Goal: Information Seeking & Learning: Learn about a topic

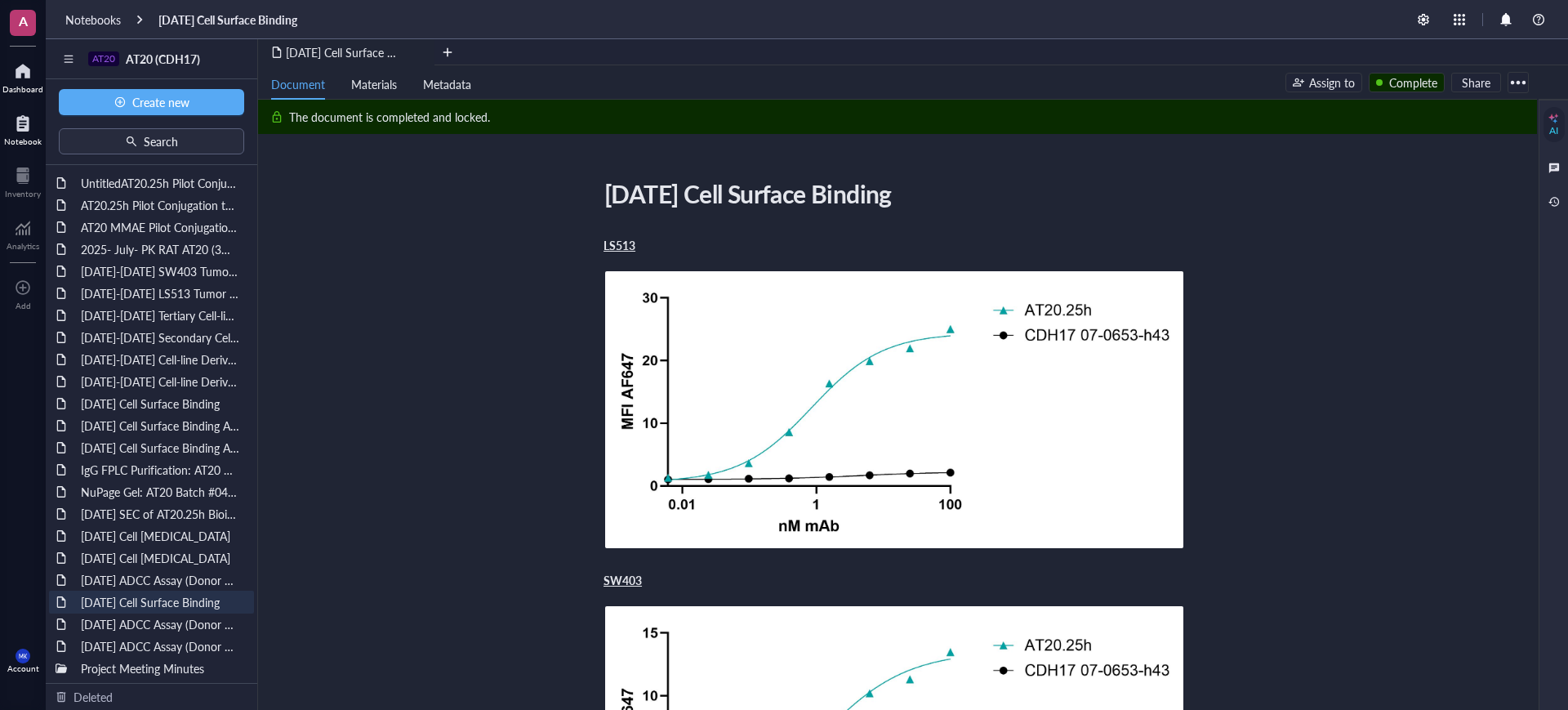
click at [16, 70] on div at bounding box center [22, 71] width 41 height 27
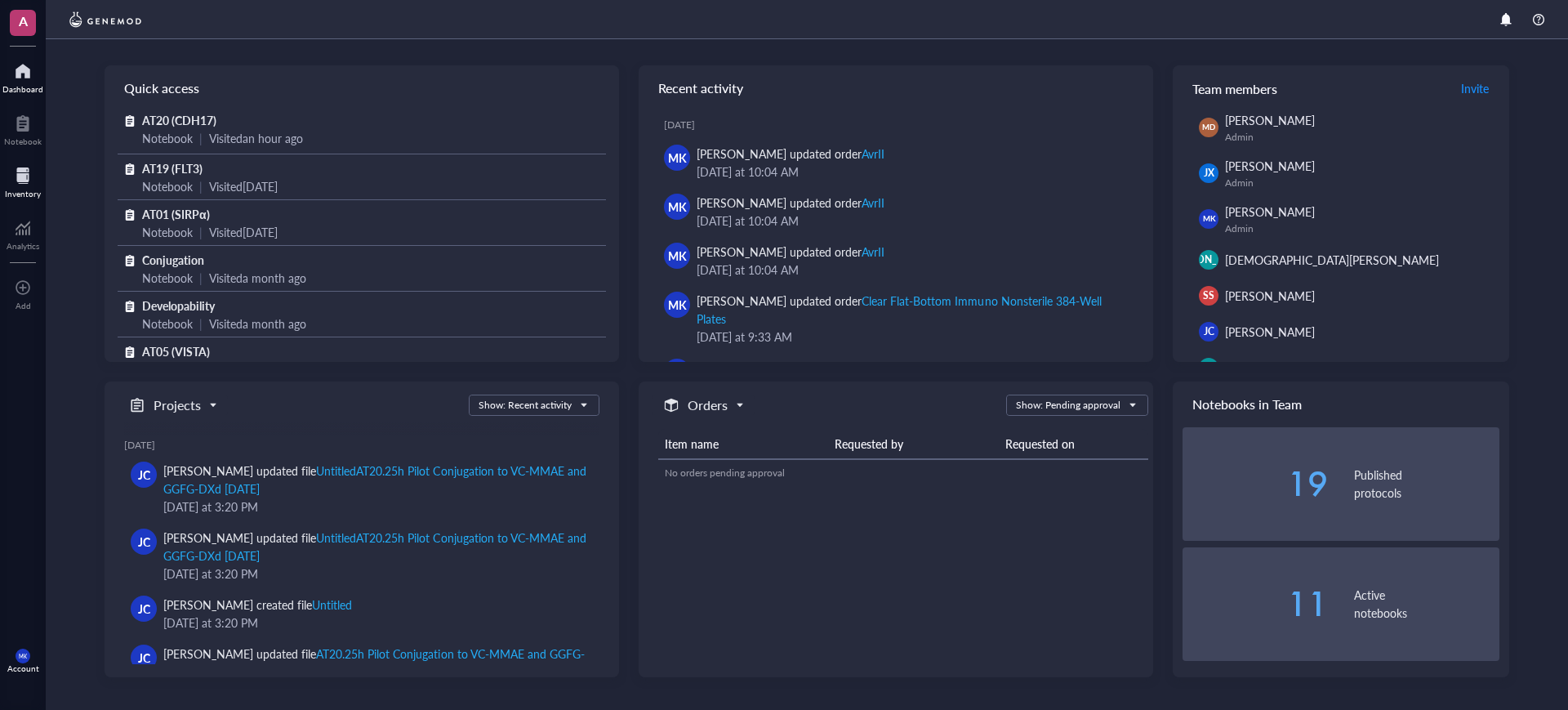
click at [14, 177] on div at bounding box center [22, 176] width 36 height 27
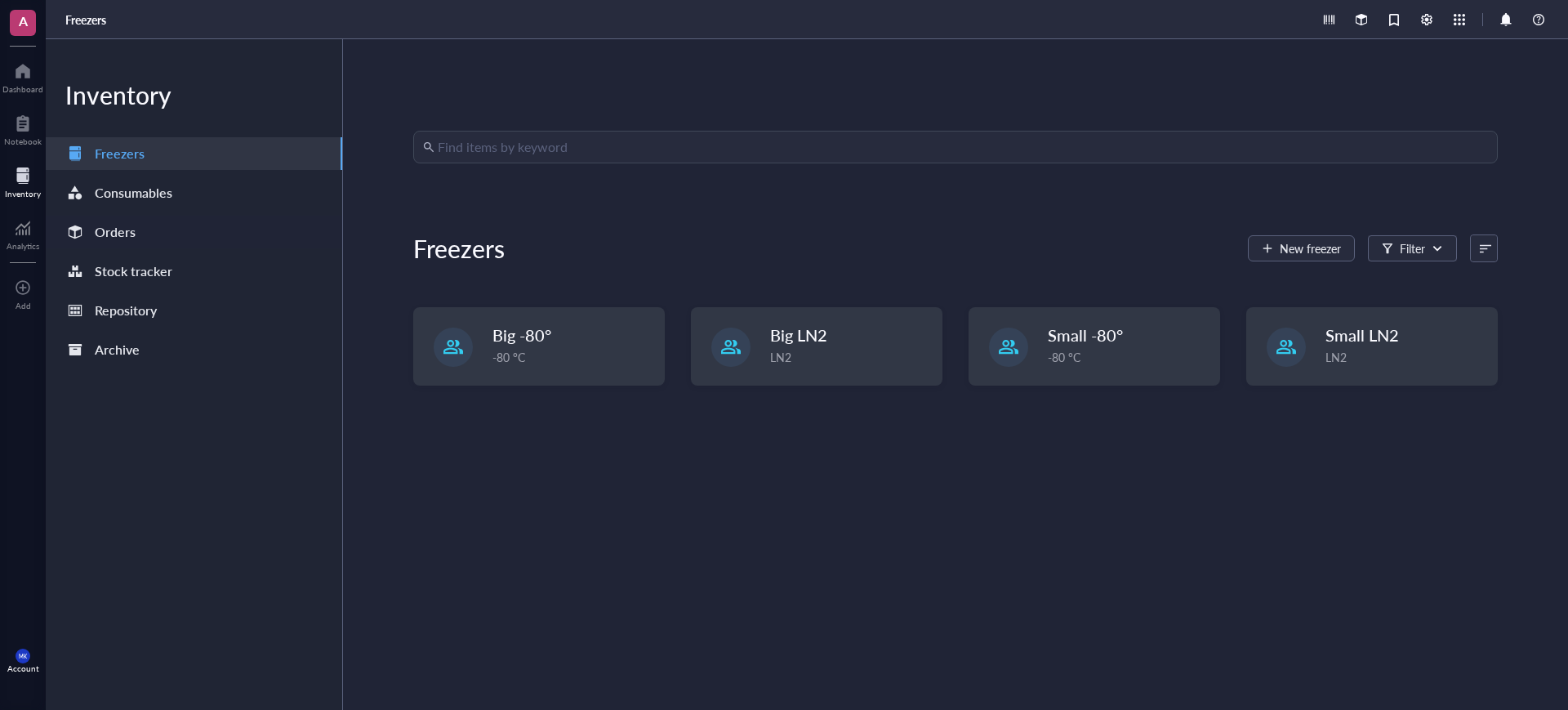
click at [145, 237] on div "Orders" at bounding box center [193, 231] width 296 height 32
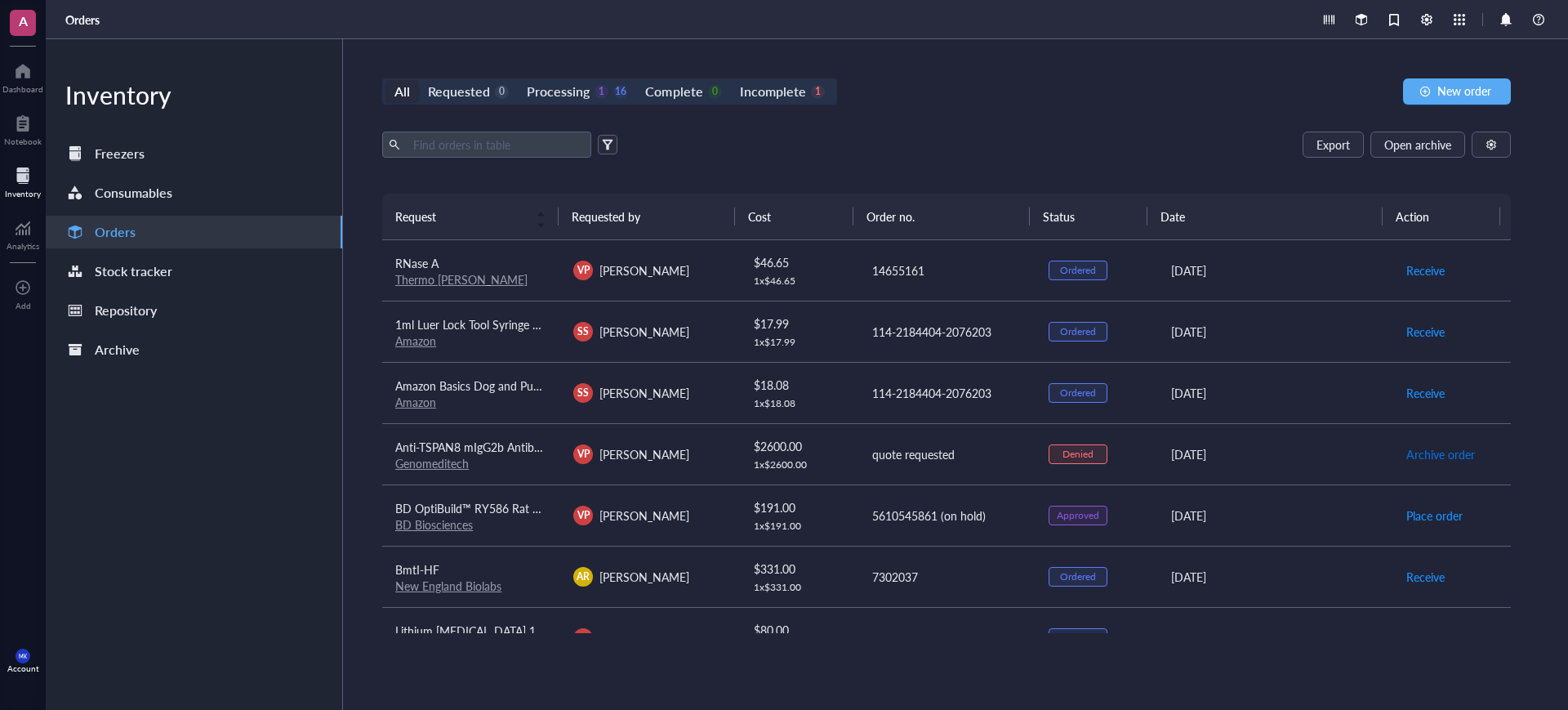
click at [1448, 455] on span "Archive order" at bounding box center [1440, 455] width 69 height 18
click at [567, 100] on div "Processing" at bounding box center [558, 91] width 63 height 23
click at [518, 80] on input "Processing 1 16" at bounding box center [518, 80] width 0 height 0
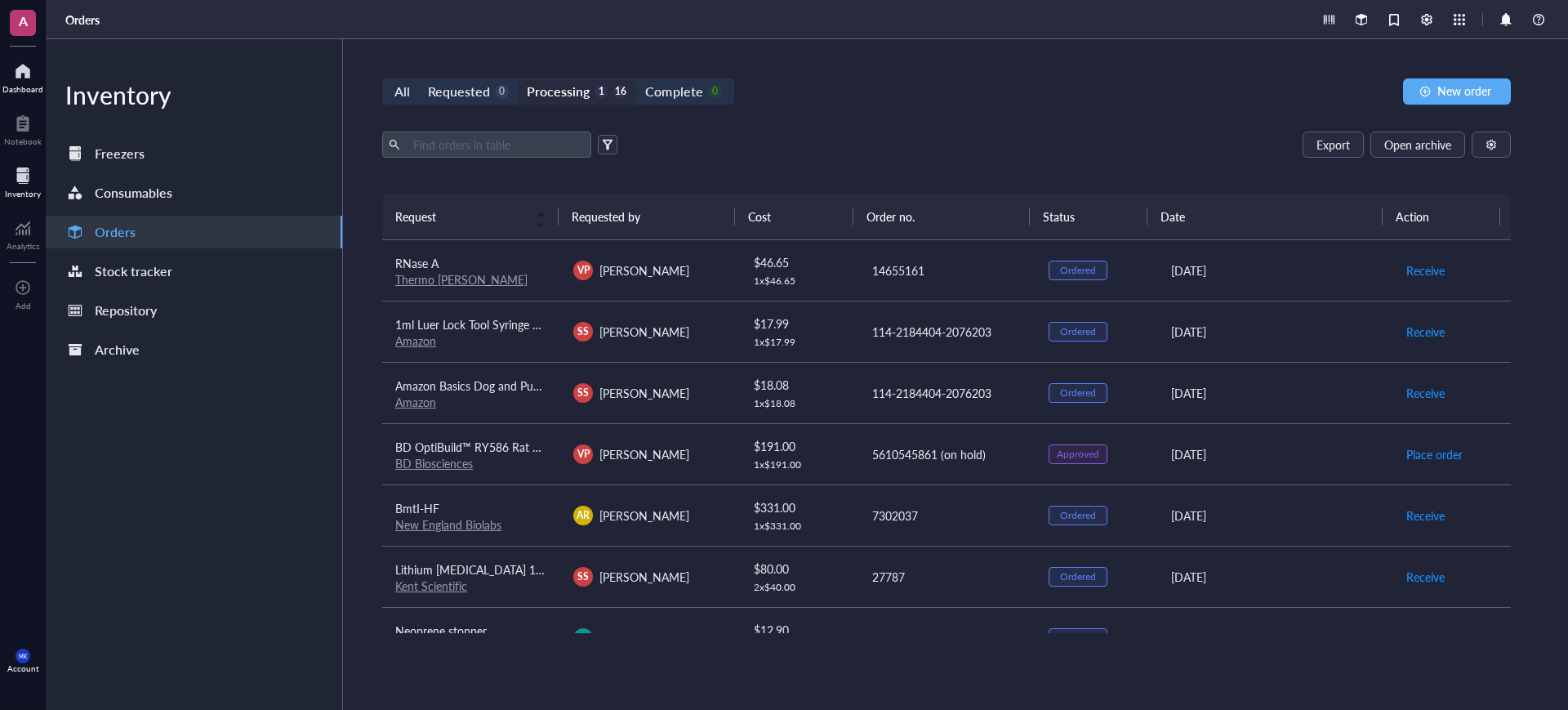
click at [42, 87] on div "Dashboard" at bounding box center [22, 75] width 46 height 46
click at [25, 77] on div at bounding box center [22, 71] width 41 height 27
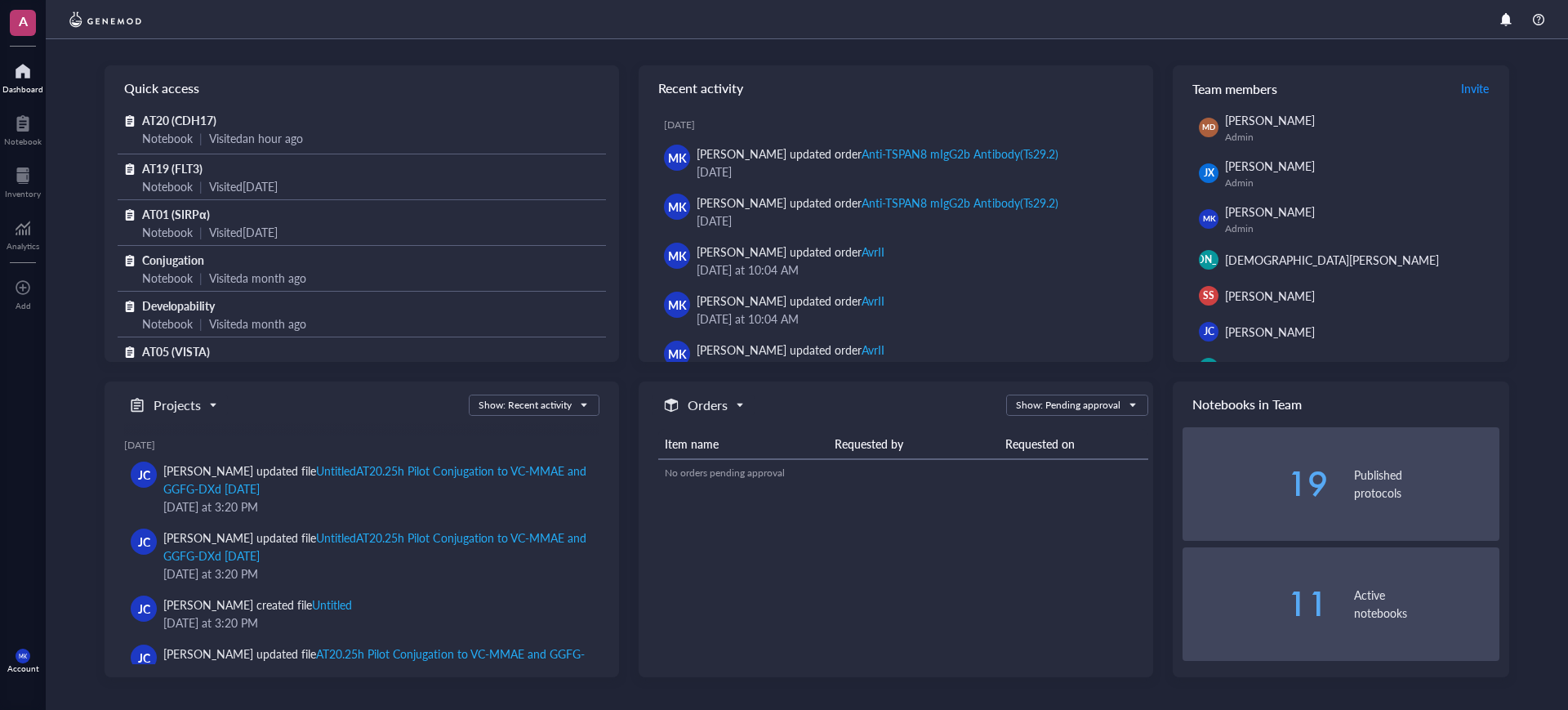
scroll to position [102, 0]
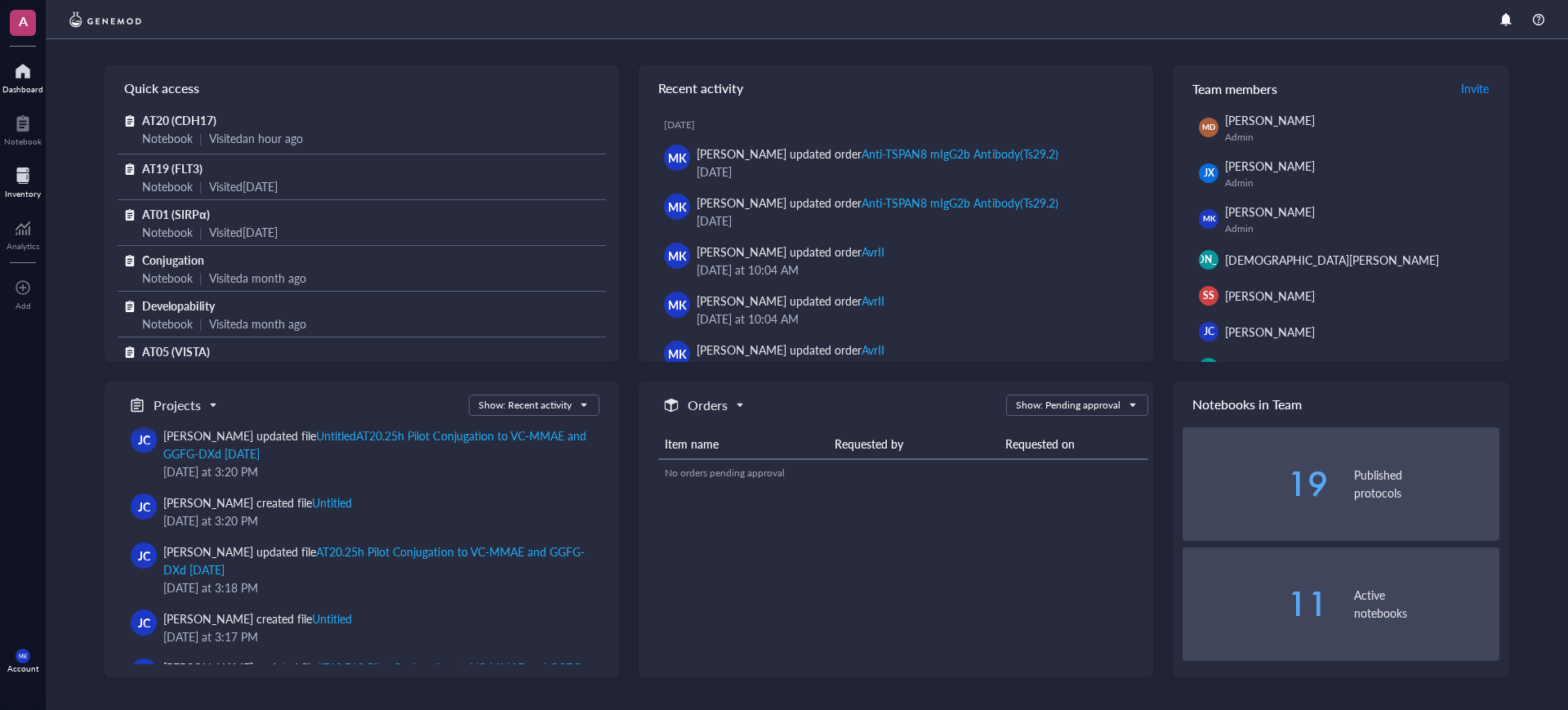
click at [36, 175] on div at bounding box center [22, 176] width 36 height 27
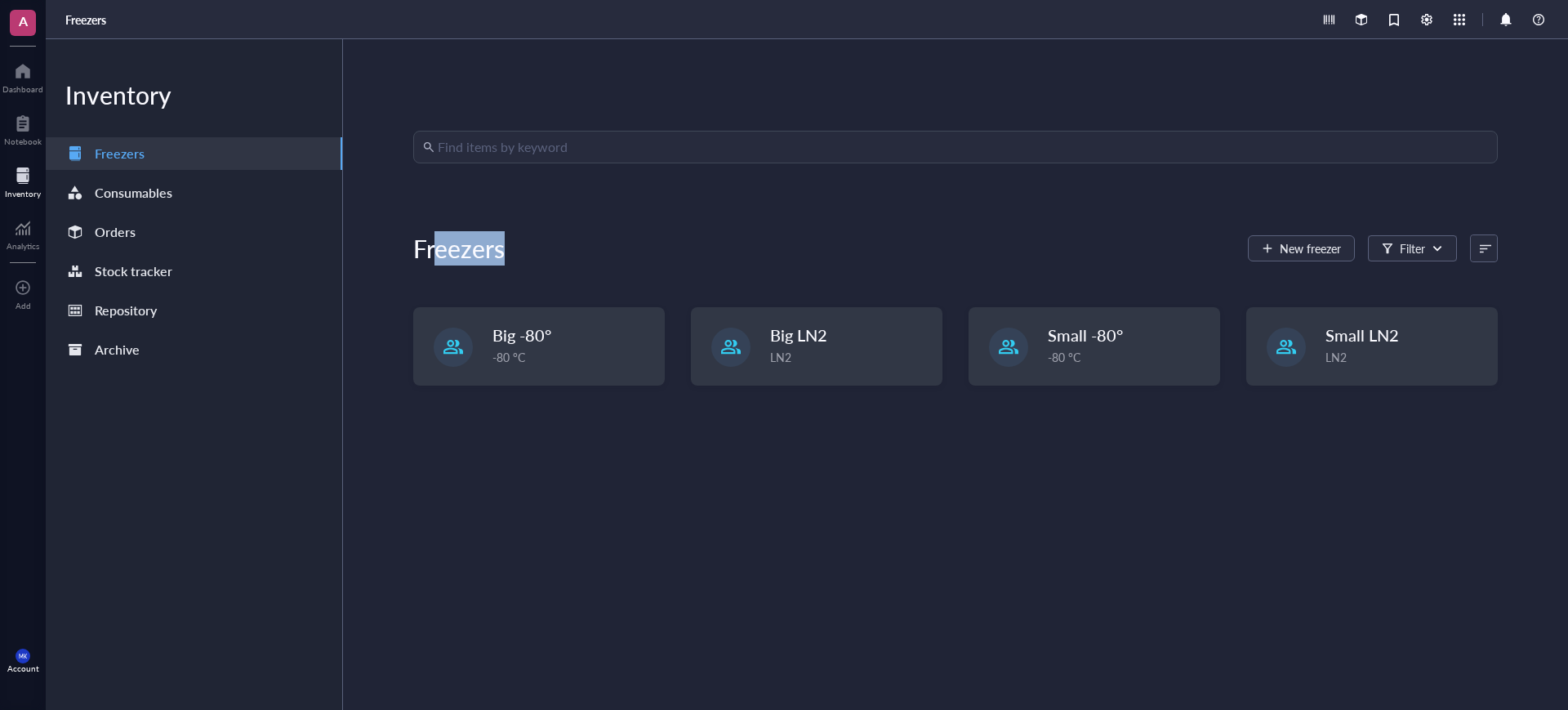
drag, startPoint x: 543, startPoint y: 245, endPoint x: 435, endPoint y: 241, distance: 108.1
click at [435, 241] on div "Freezers New freezer Filter" at bounding box center [955, 248] width 1084 height 39
click at [435, 241] on div "Freezers" at bounding box center [459, 248] width 91 height 32
click at [435, 216] on div "Find items by keyword Freezers New freezer Filter Big -80° -80 °C Big LN2 LN2 S…" at bounding box center [955, 375] width 1084 height 488
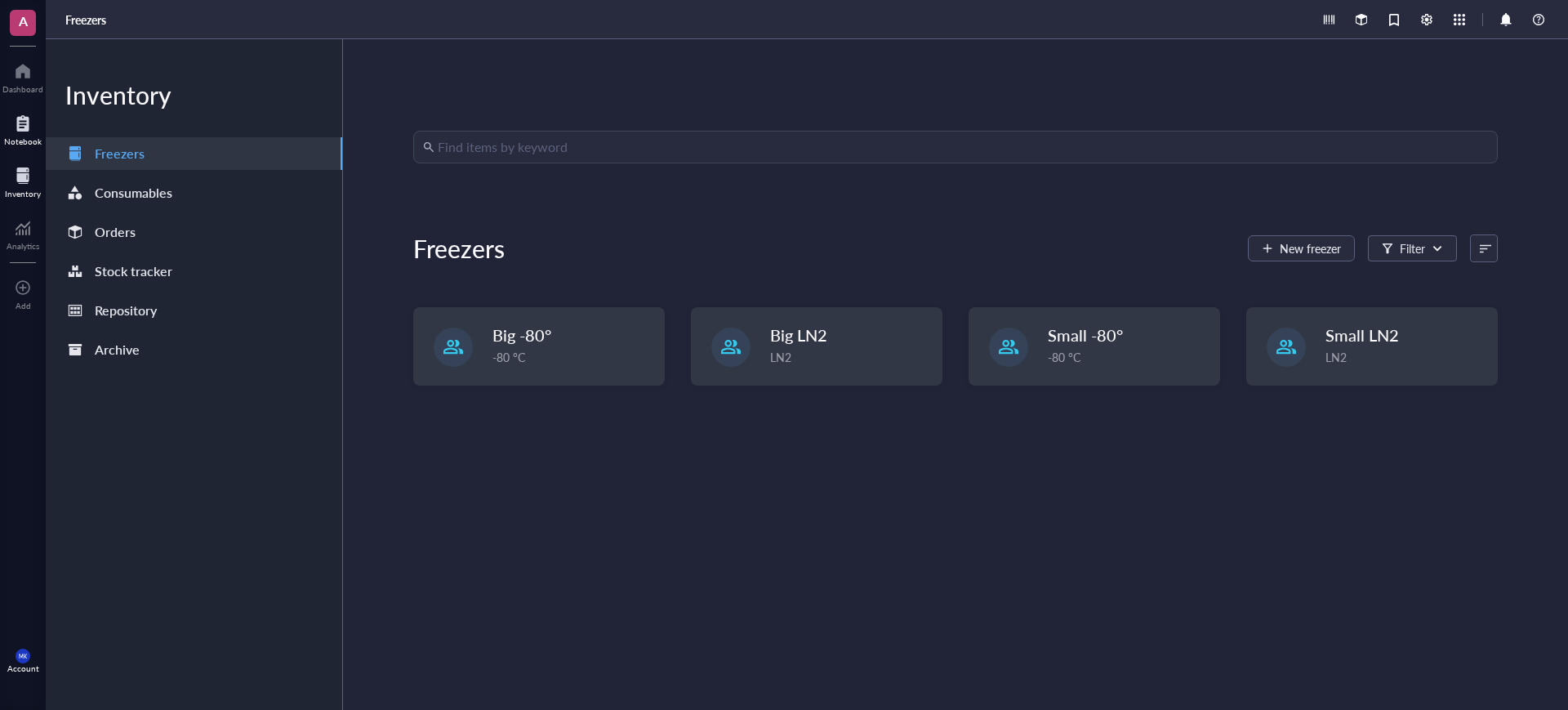
click at [27, 124] on div at bounding box center [22, 124] width 37 height 27
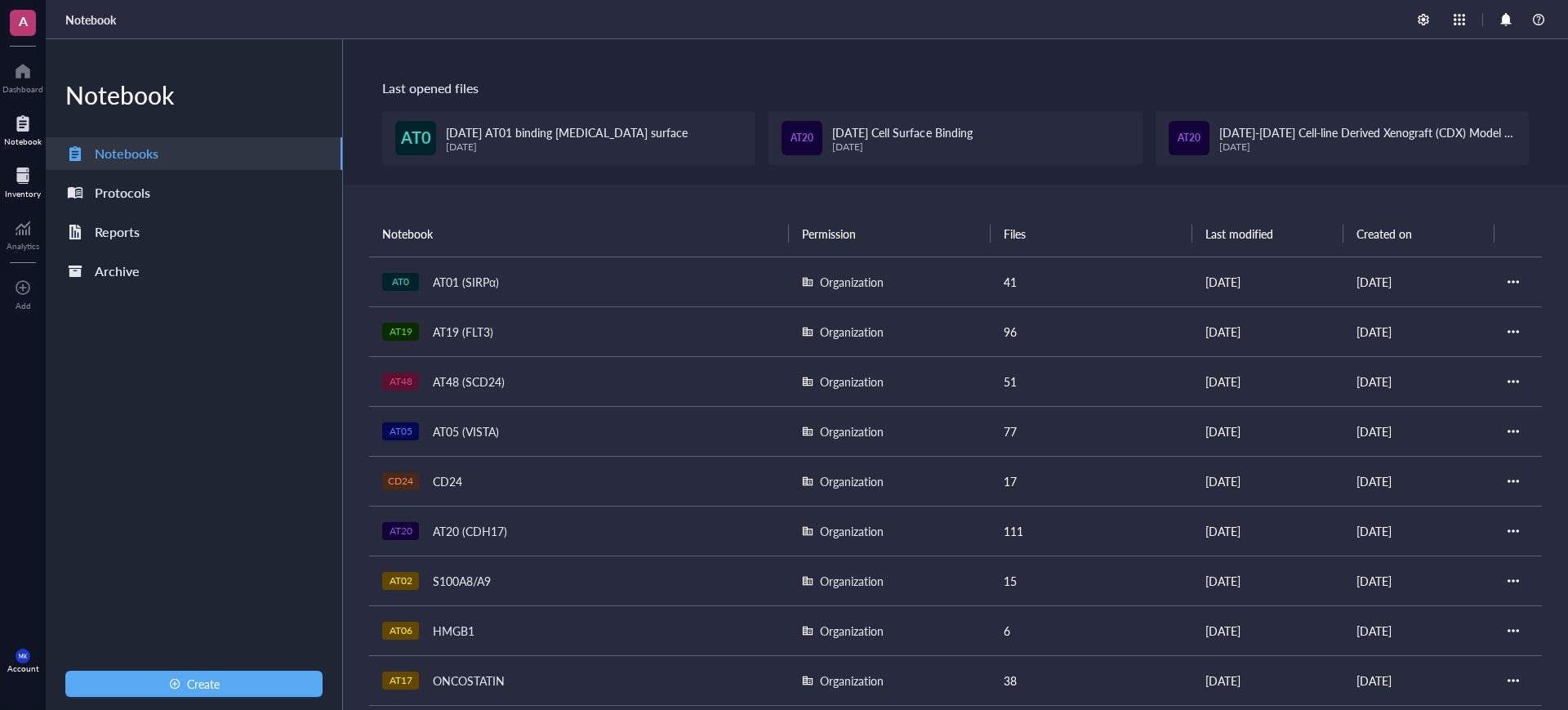
click at [20, 191] on div "Inventory" at bounding box center [22, 193] width 36 height 10
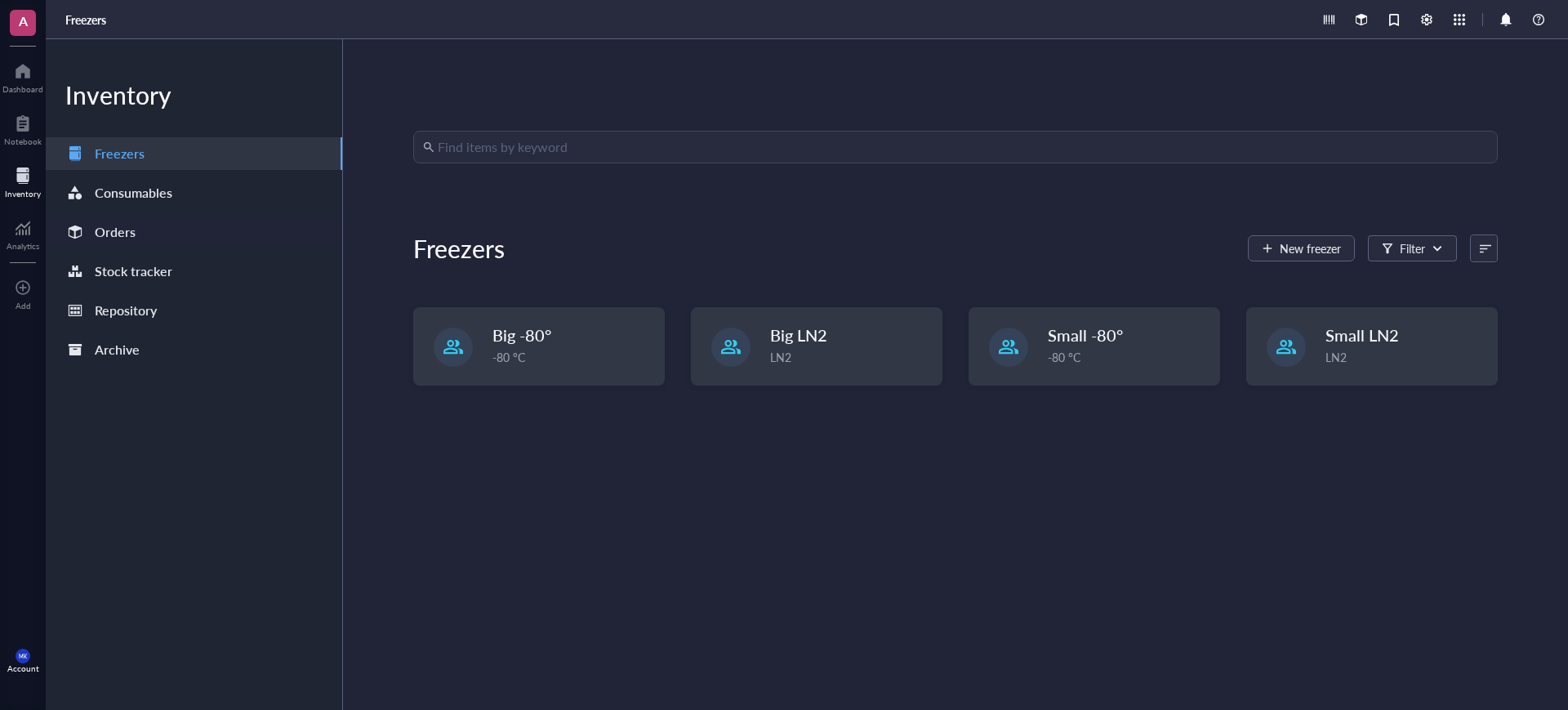
click at [121, 226] on div "Orders" at bounding box center [114, 232] width 41 height 23
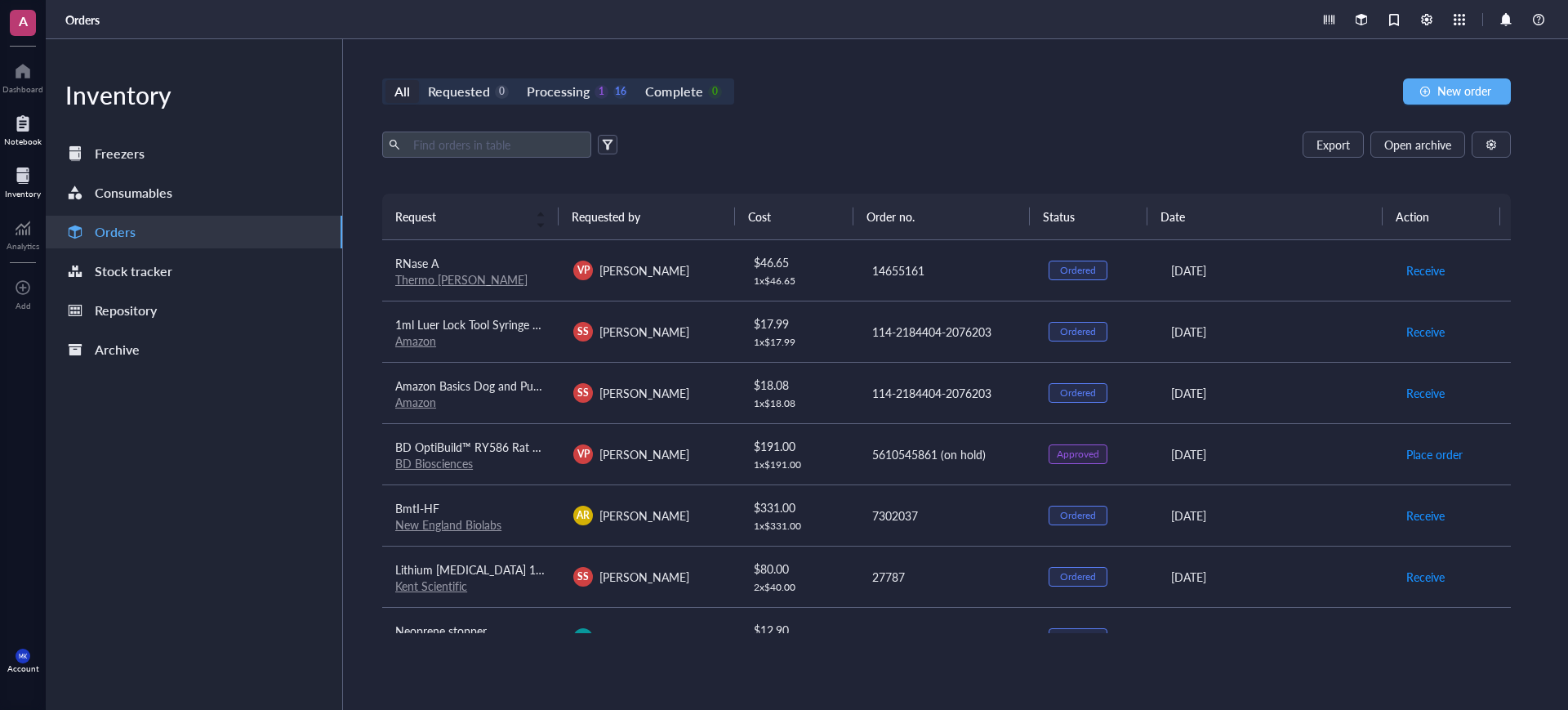
click at [21, 127] on div at bounding box center [22, 124] width 37 height 27
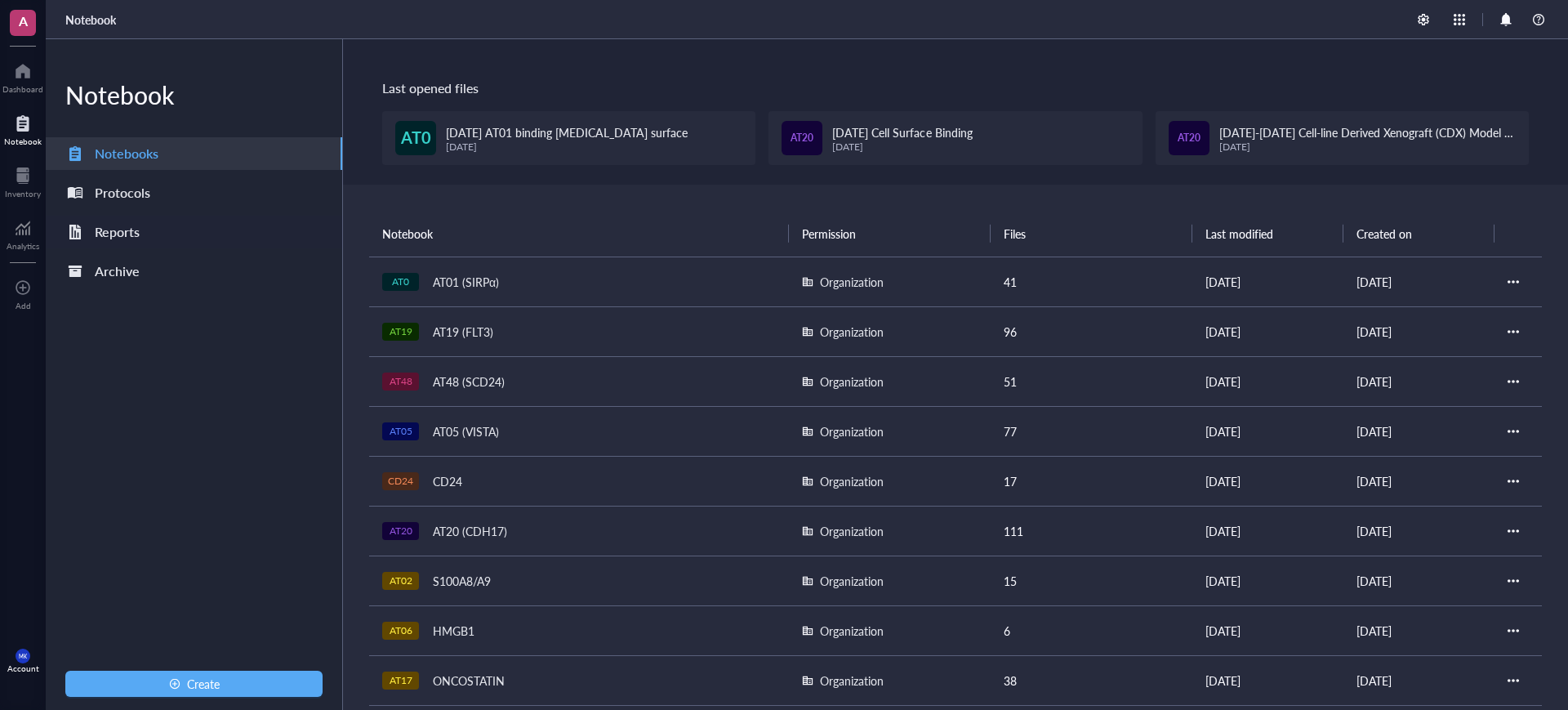
click at [178, 229] on div "Reports" at bounding box center [193, 231] width 296 height 32
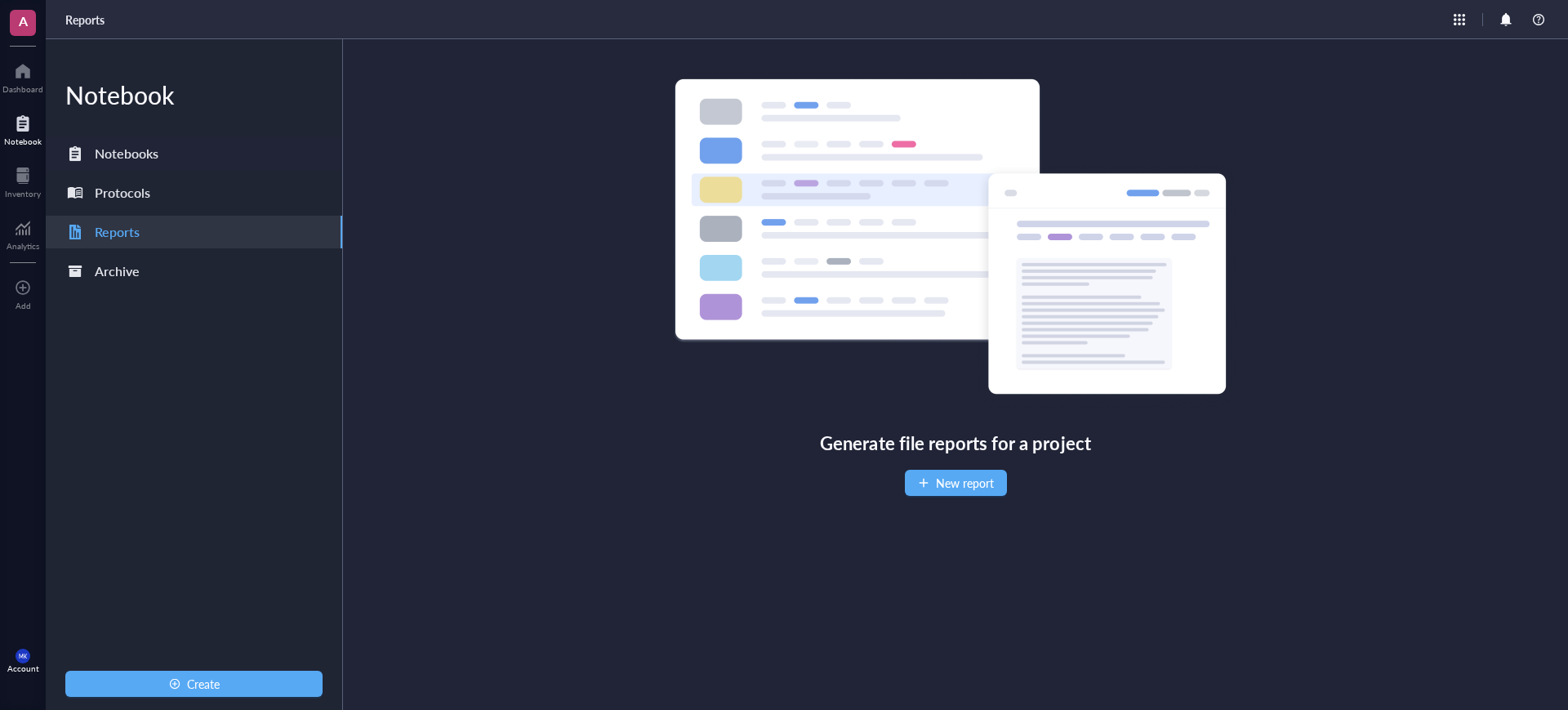
click at [151, 149] on div "Notebooks" at bounding box center [126, 153] width 64 height 23
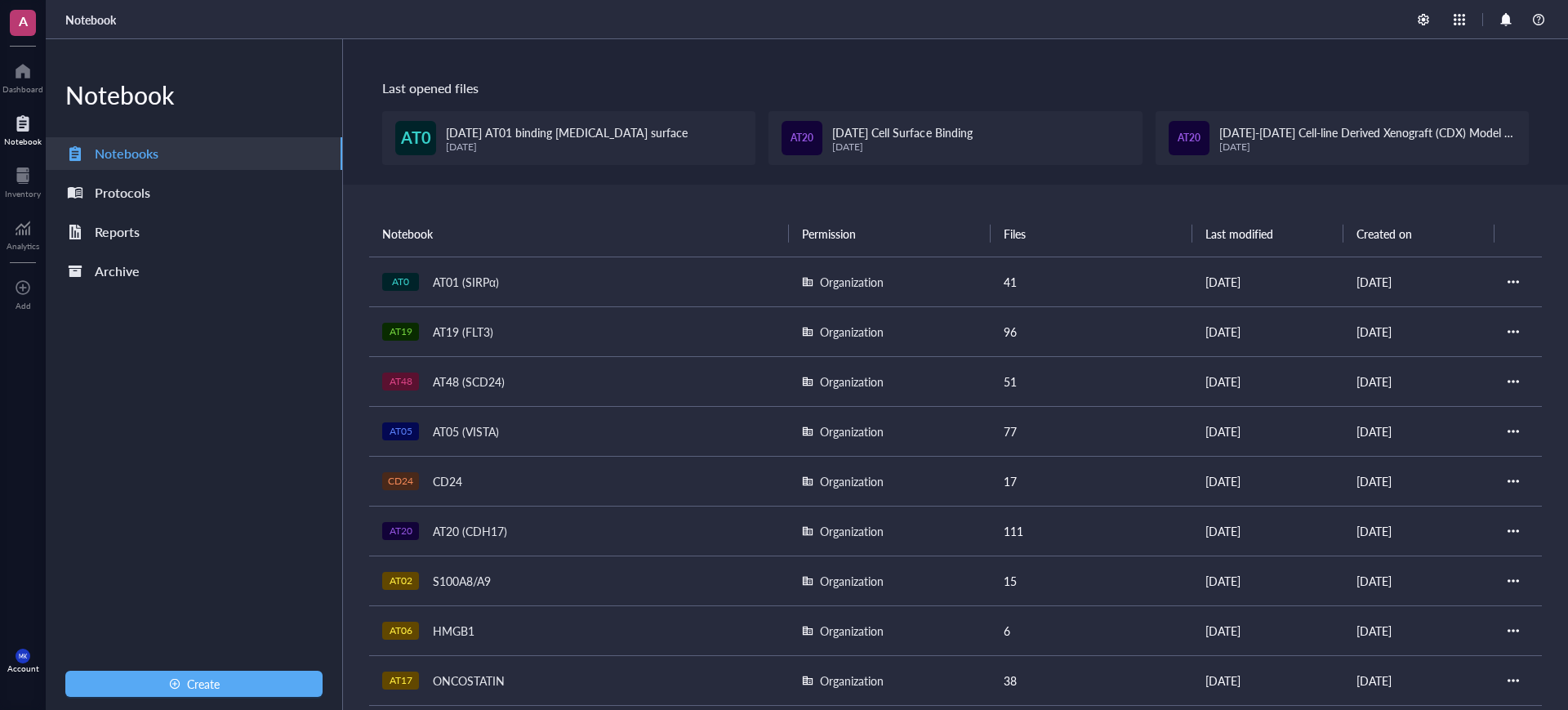
click at [493, 531] on div "AT20 (CDH17)" at bounding box center [470, 531] width 89 height 23
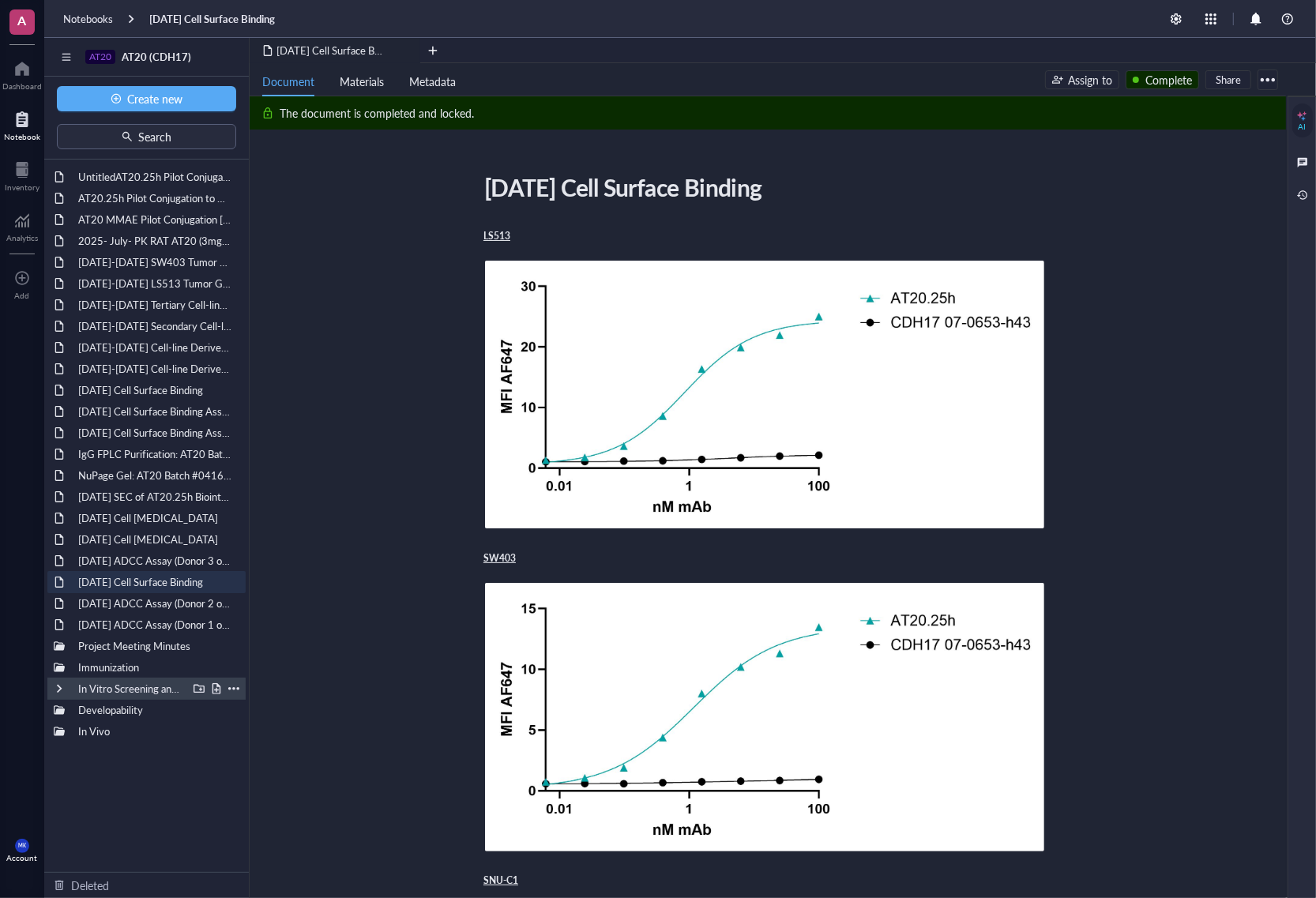
click at [57, 686] on div at bounding box center [59, 689] width 11 height 11
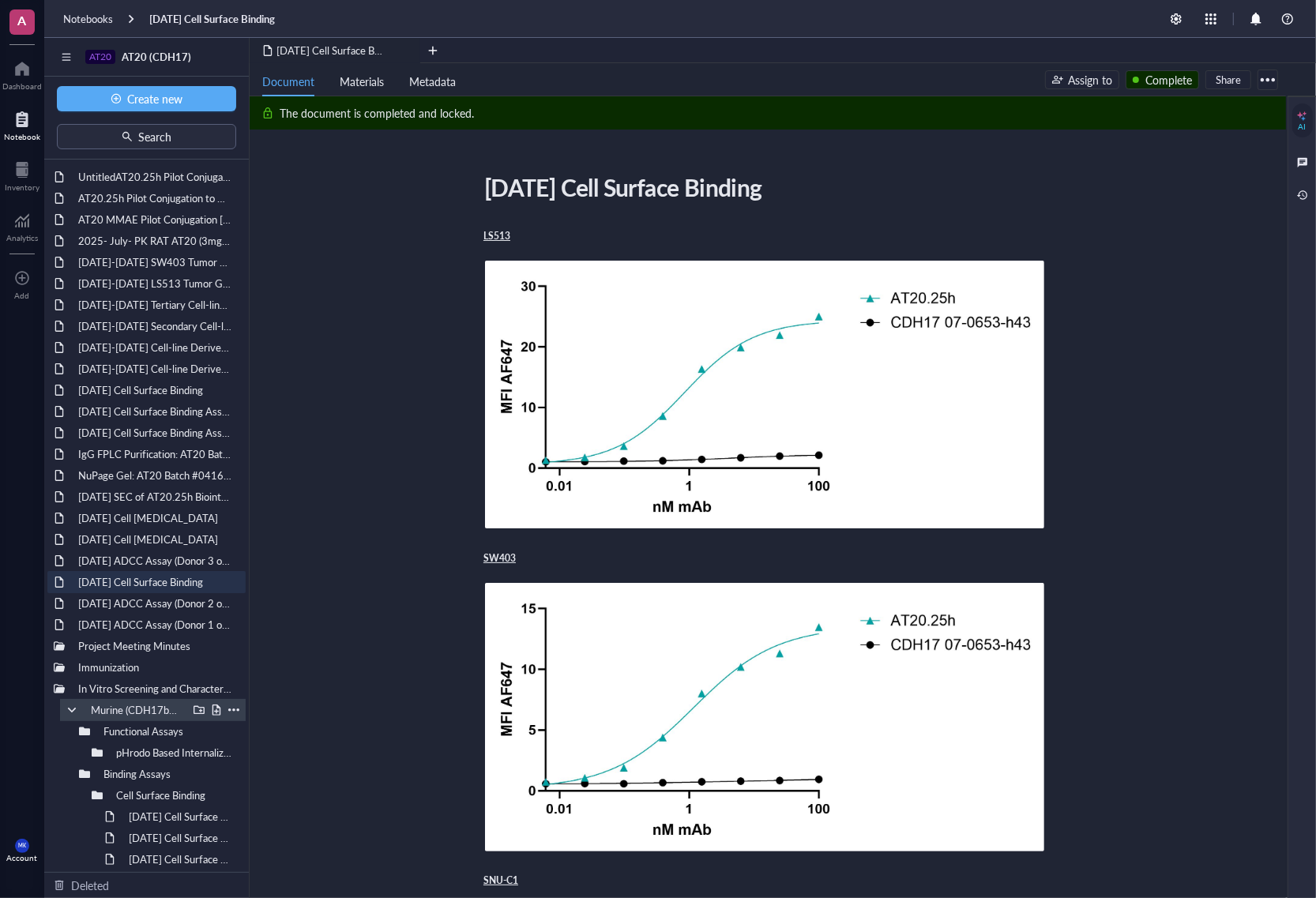
click at [72, 686] on div at bounding box center [72, 710] width 11 height 11
click at [68, 686] on div at bounding box center [72, 732] width 11 height 11
click at [52, 686] on div "In Vitro Screening and Characterization" at bounding box center [146, 689] width 198 height 22
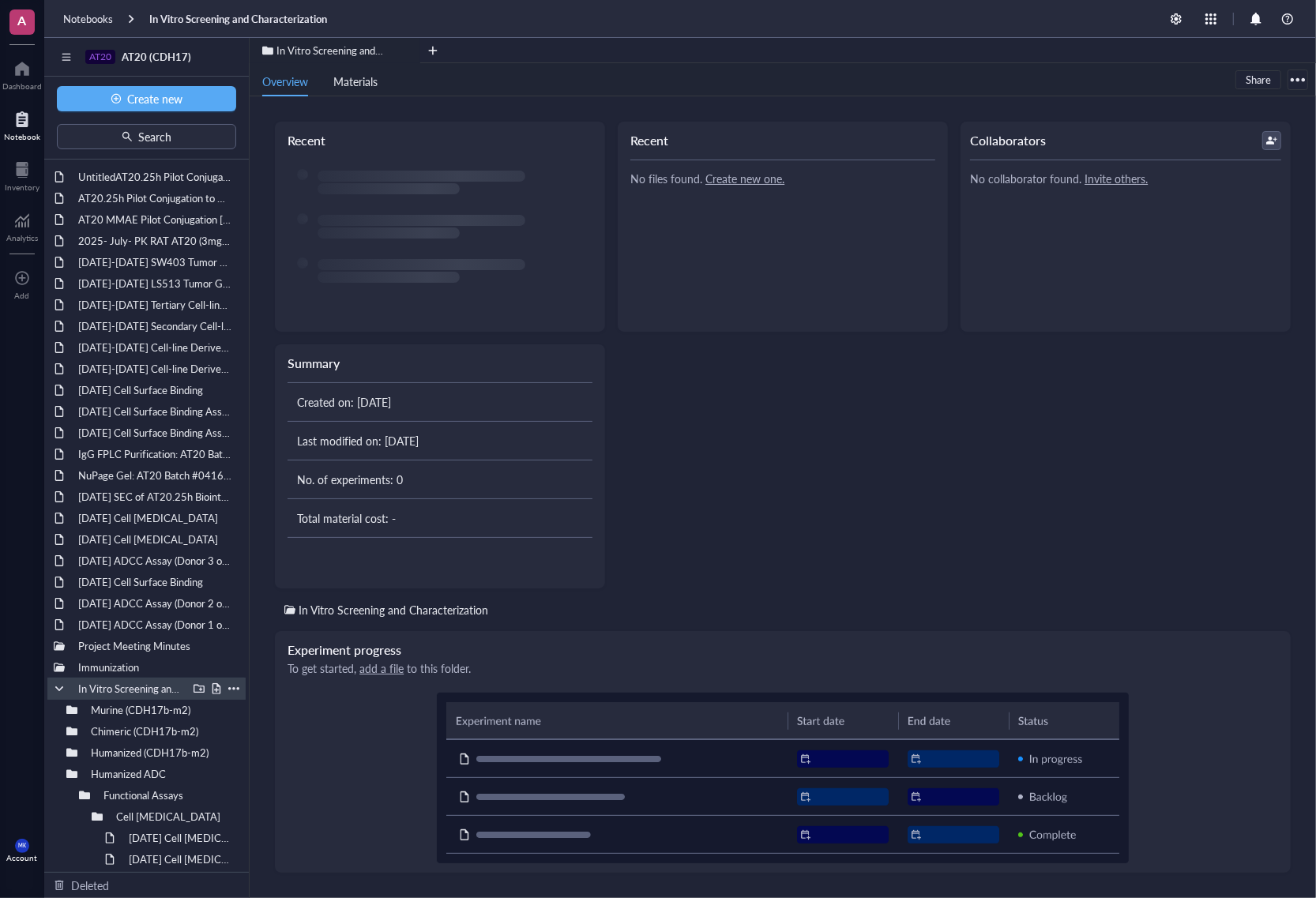
click at [57, 686] on div at bounding box center [59, 689] width 11 height 11
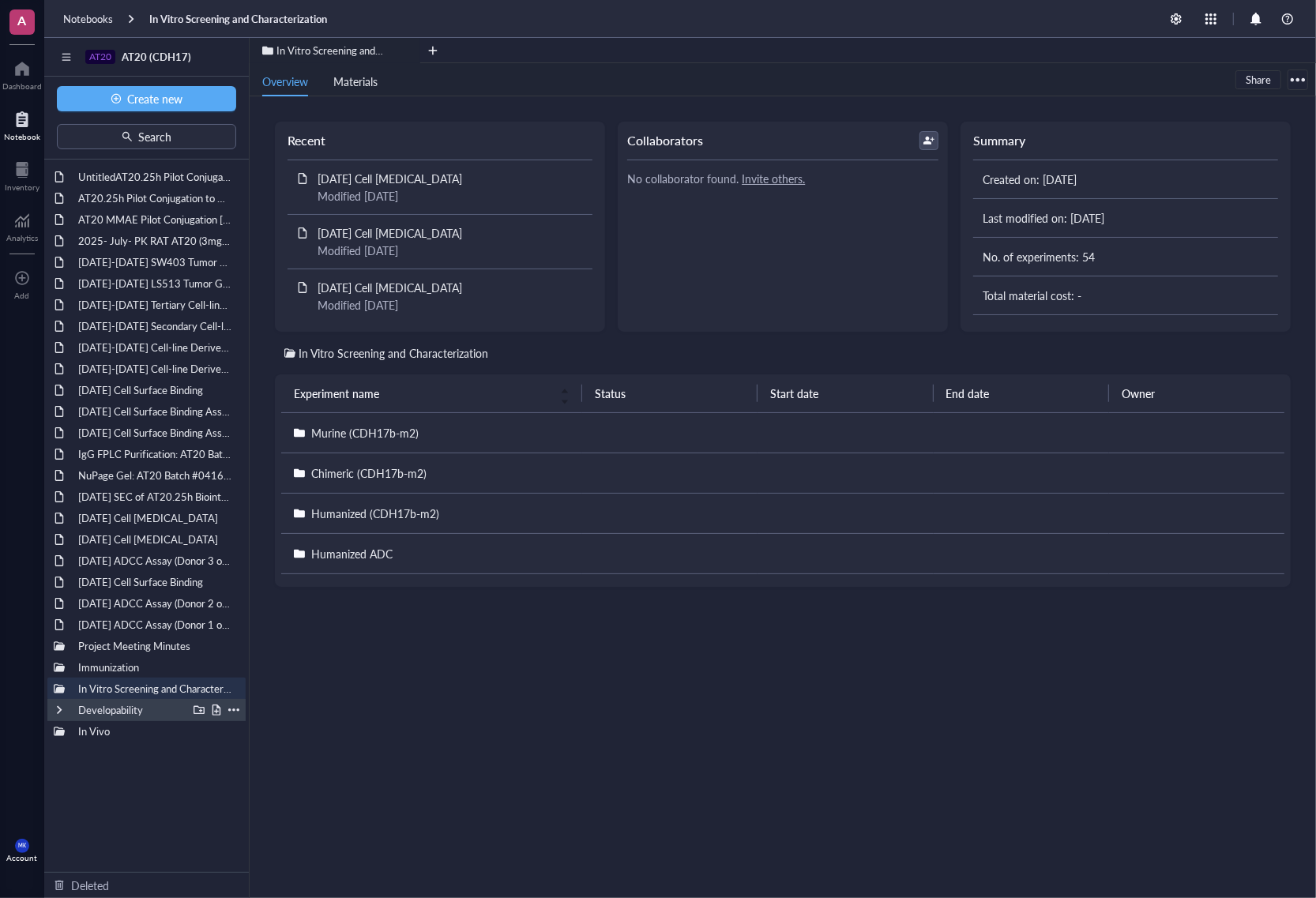
click at [54, 686] on div at bounding box center [59, 710] width 11 height 11
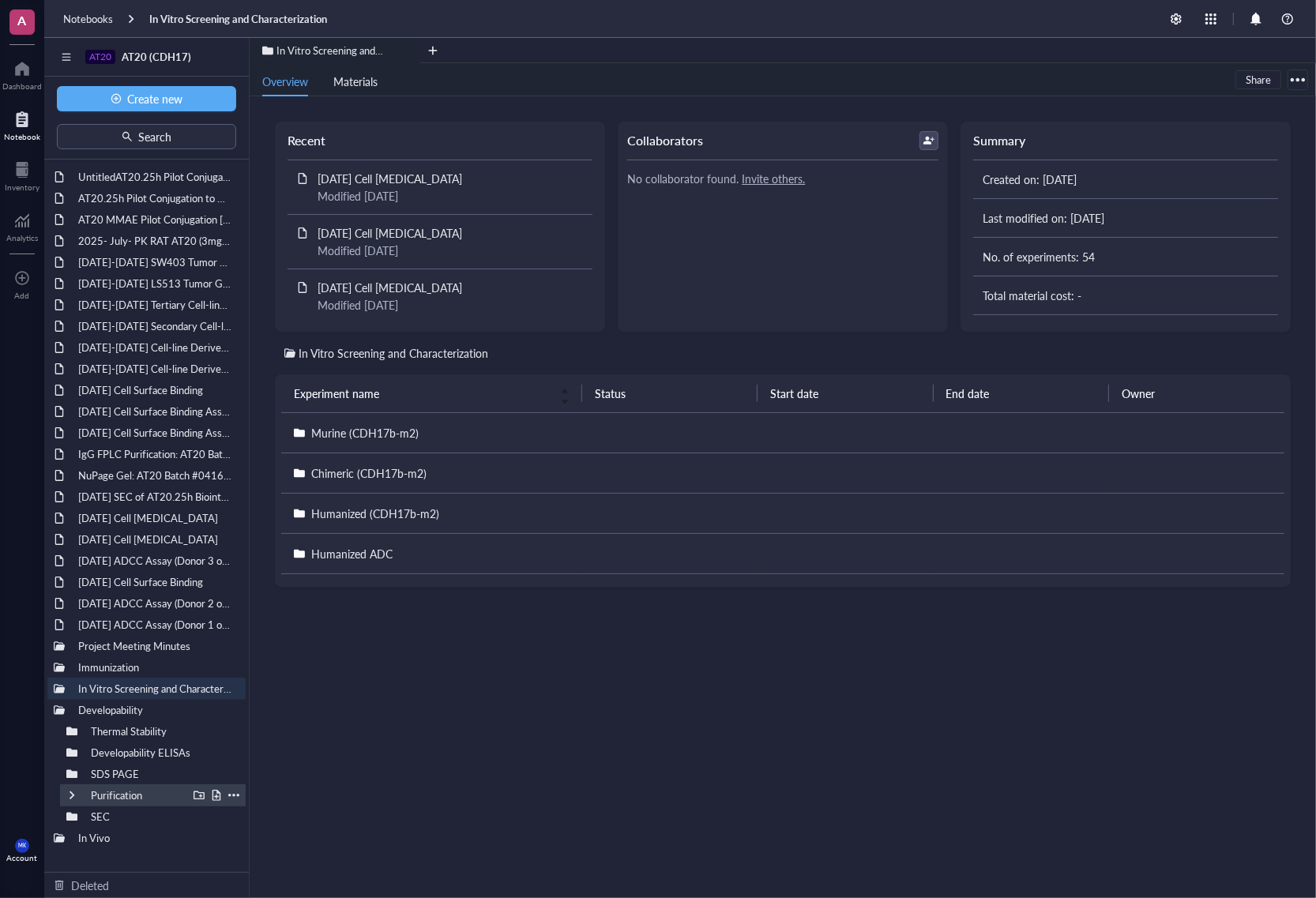
click at [69, 686] on div at bounding box center [72, 796] width 11 height 11
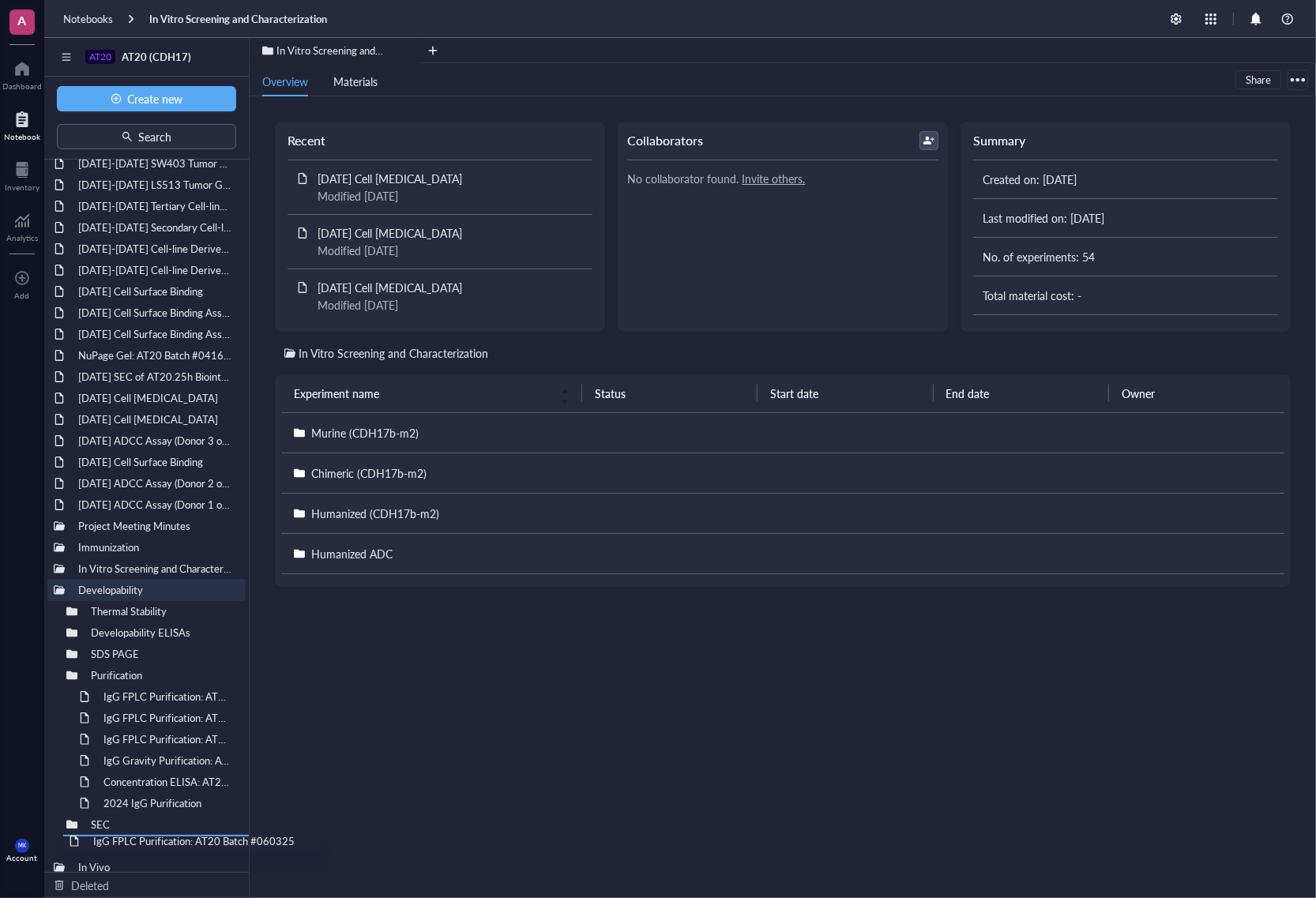
scroll to position [108, 0]
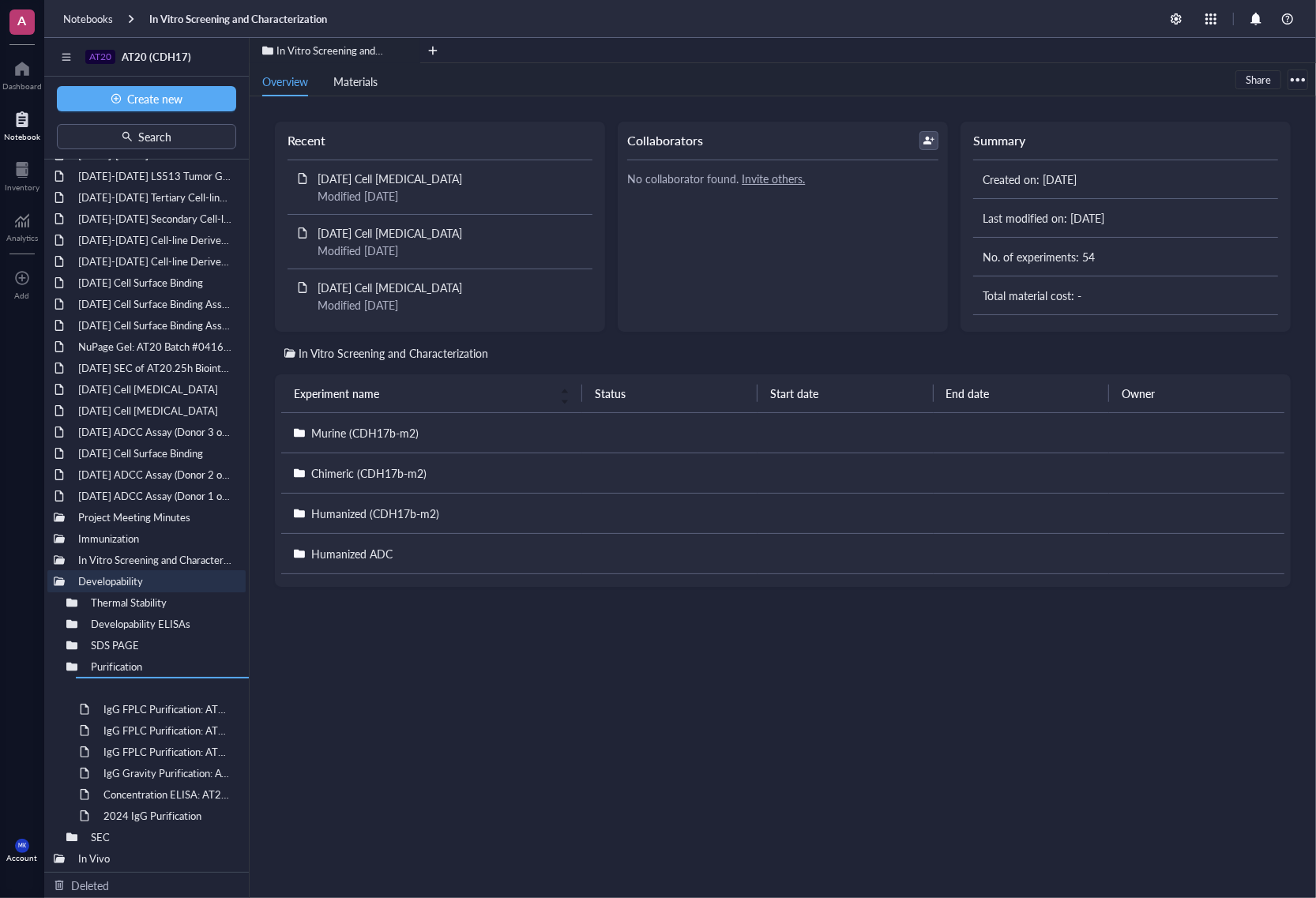
drag, startPoint x: 159, startPoint y: 349, endPoint x: 185, endPoint y: 705, distance: 356.9
click at [67, 668] on div at bounding box center [72, 667] width 11 height 11
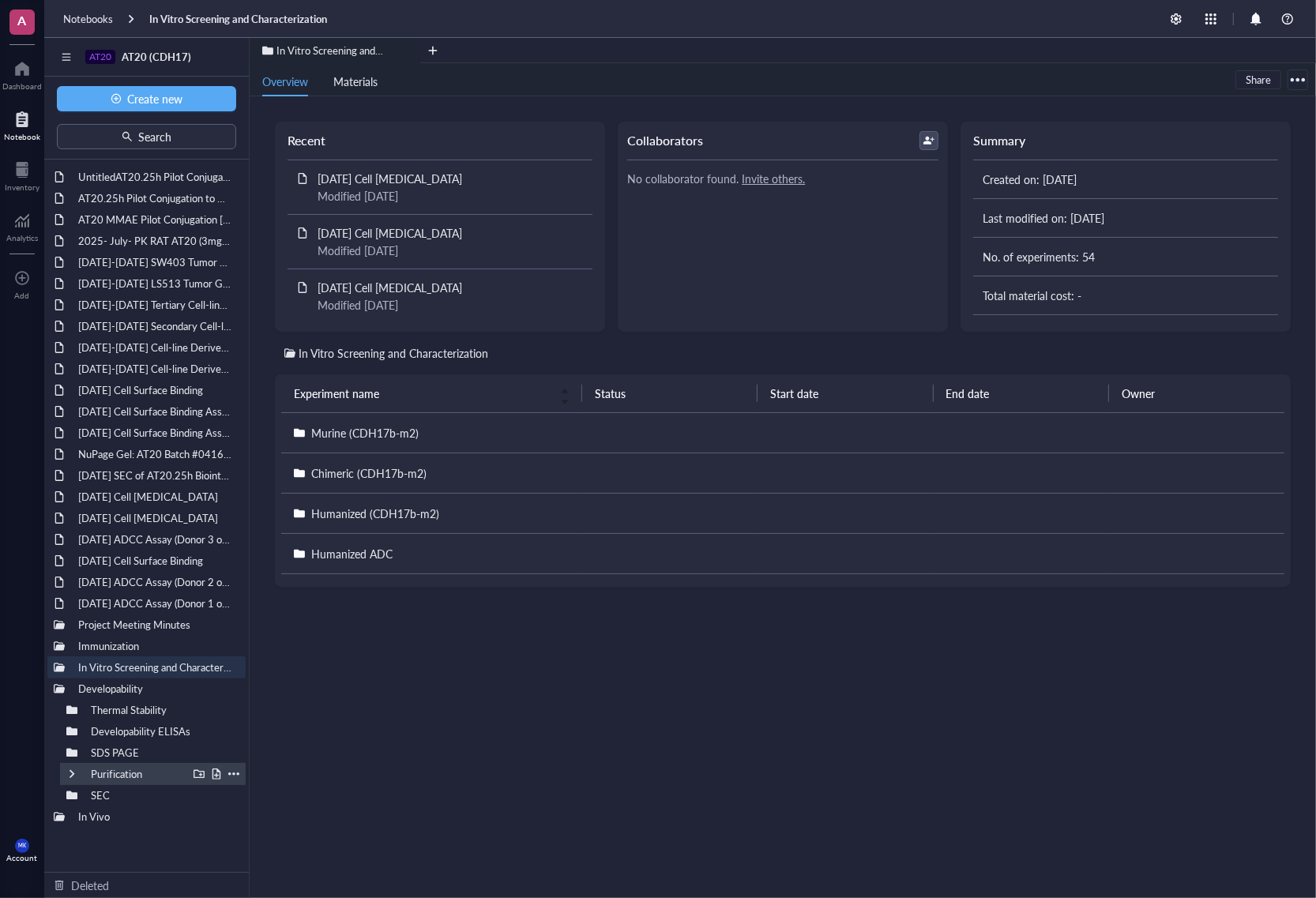
scroll to position [0, 0]
click at [64, 686] on div "SDS PAGE" at bounding box center [152, 753] width 185 height 22
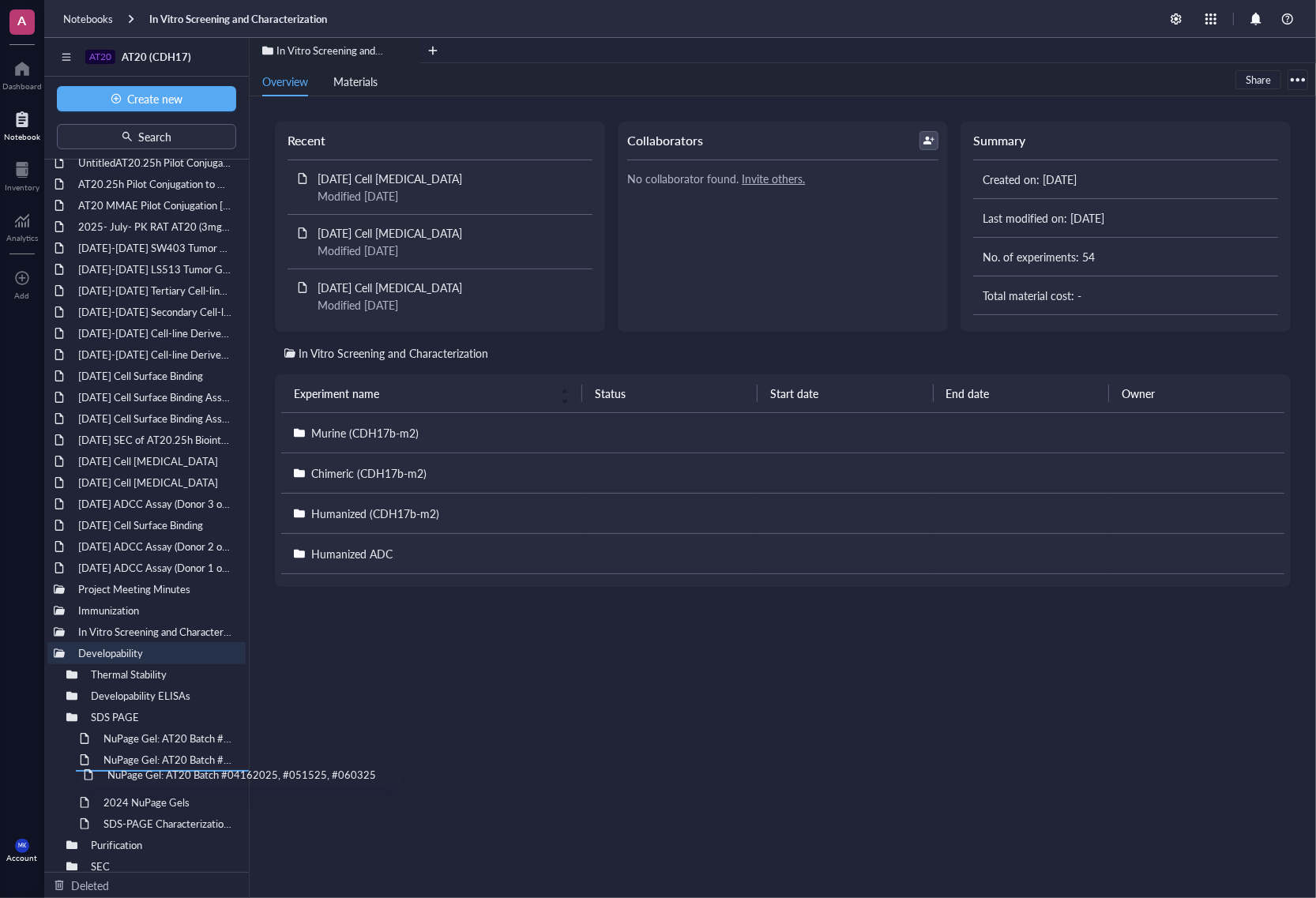
scroll to position [43, 0]
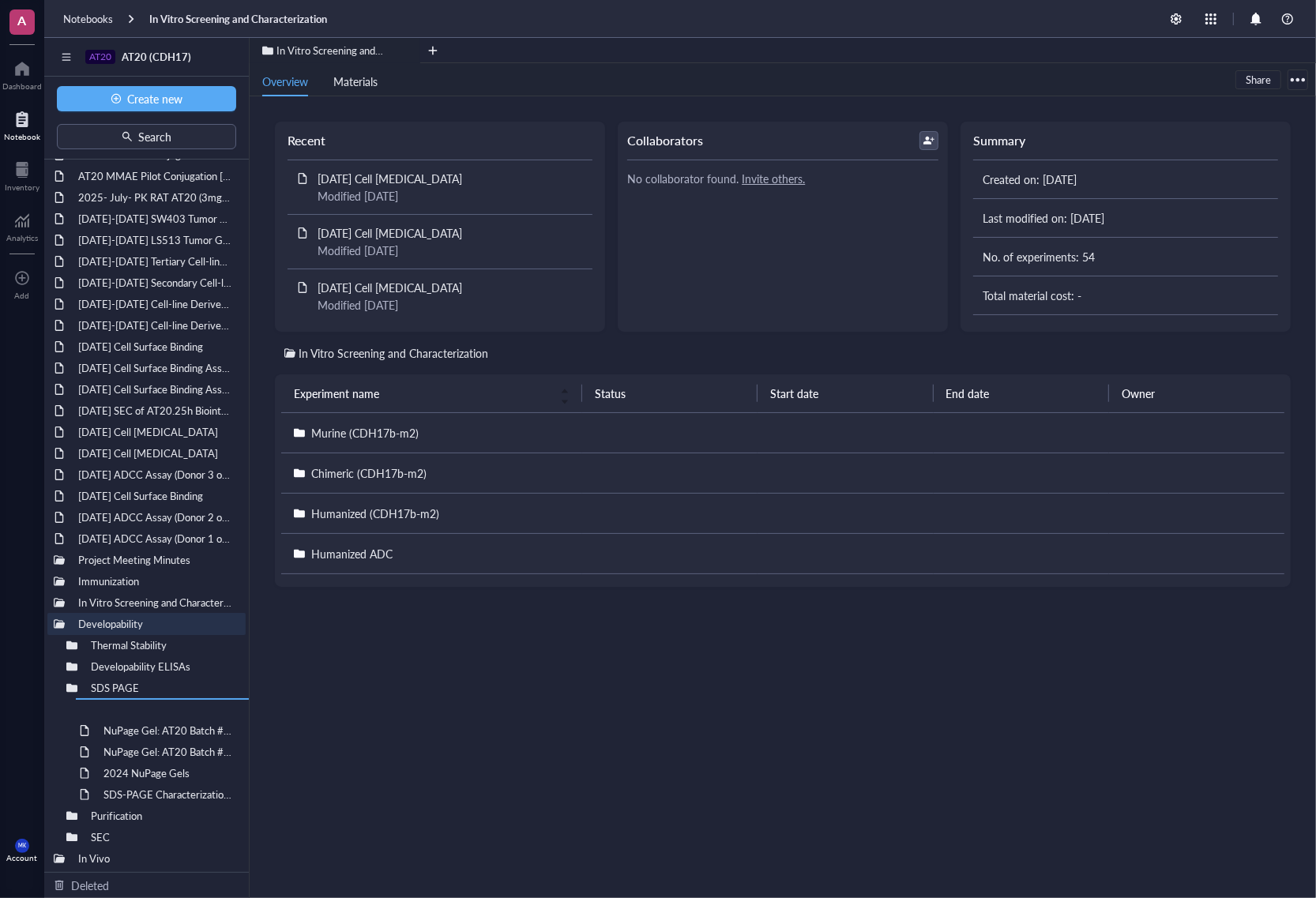
drag, startPoint x: 144, startPoint y: 453, endPoint x: 171, endPoint y: 732, distance: 280.3
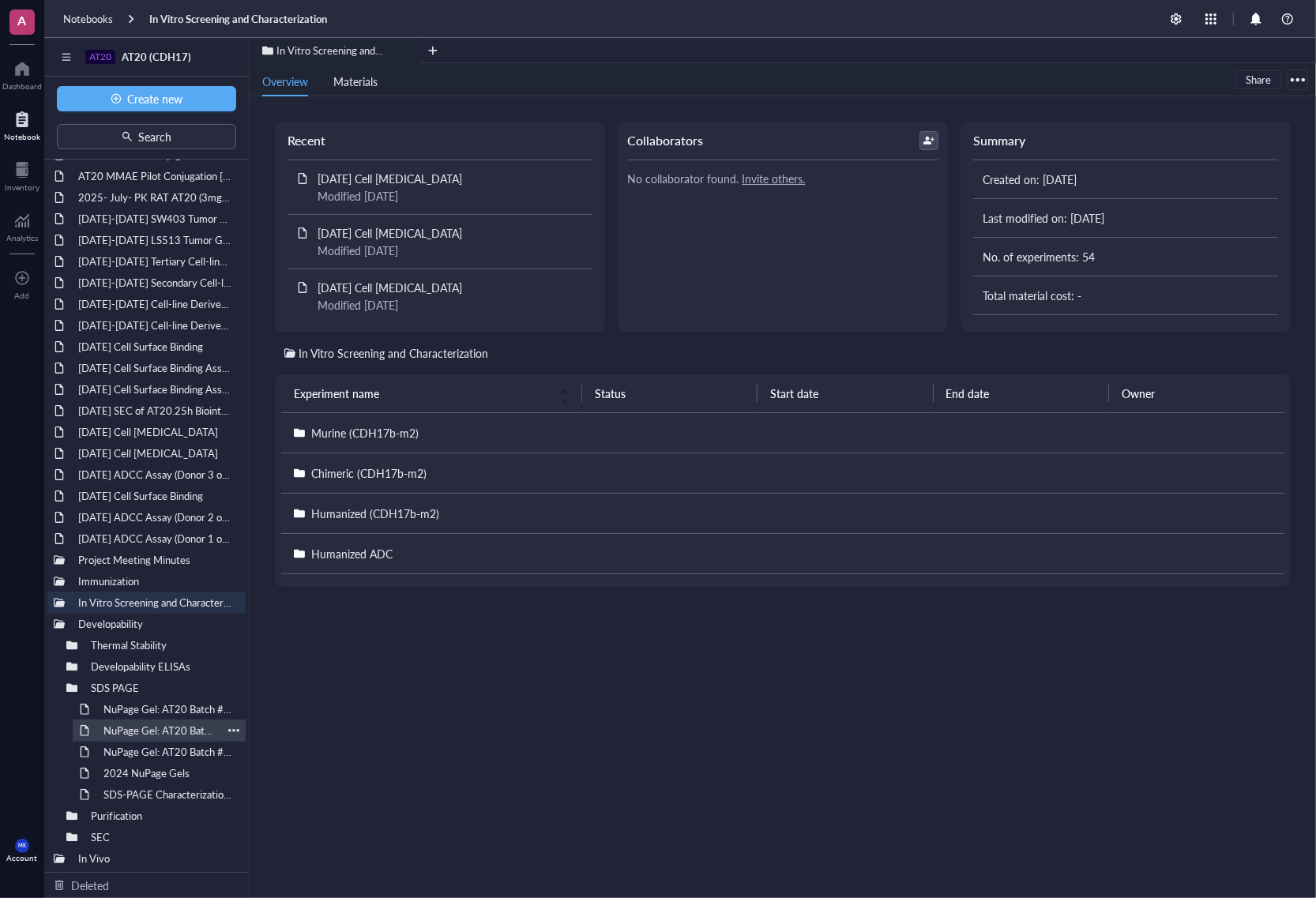
click at [189, 686] on div "NuPage Gel: AT20 Batch #04082025" at bounding box center [159, 731] width 126 height 22
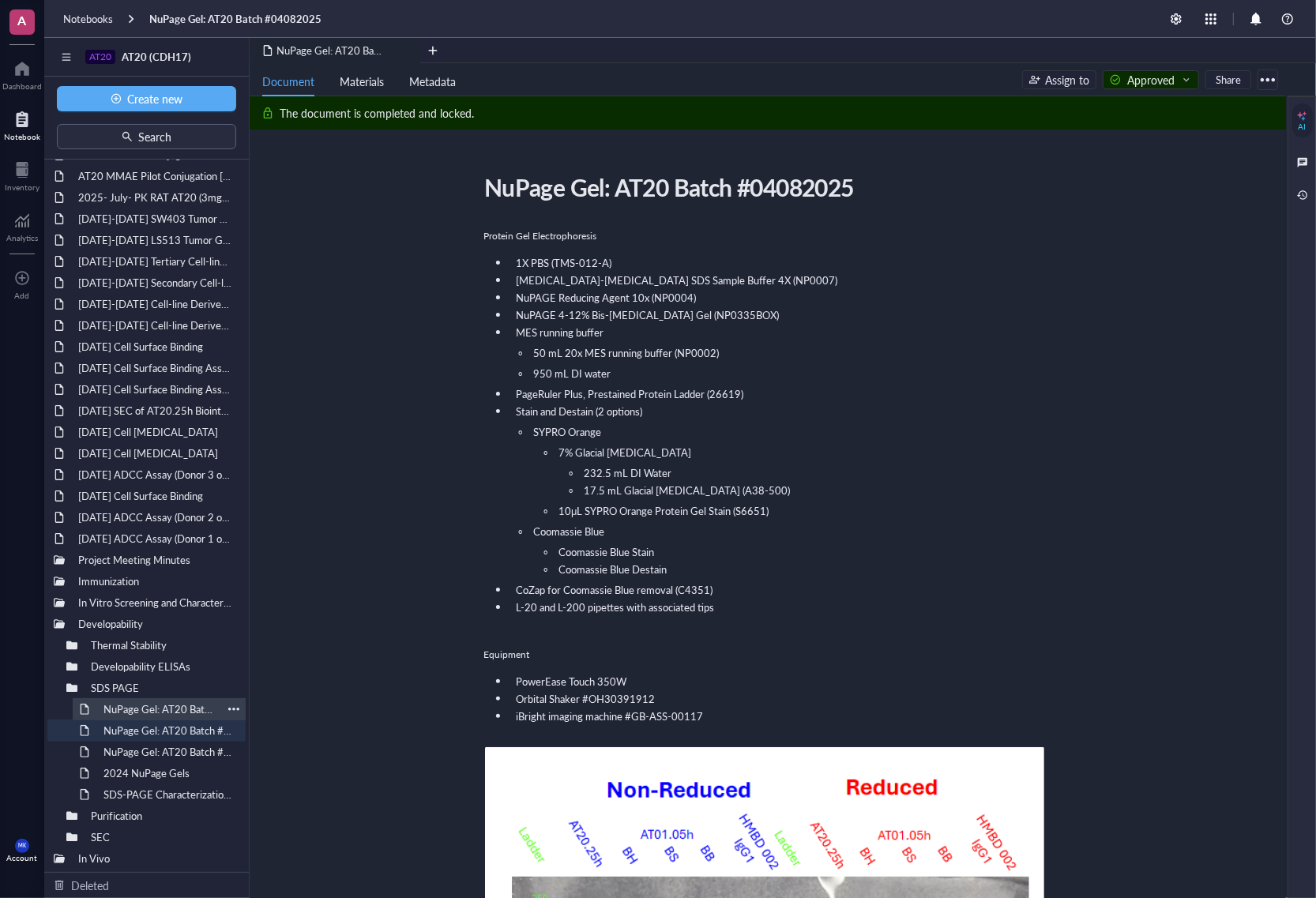
click at [186, 686] on div "NuPage Gel: AT20 Batch #04162025, #051525, #060325" at bounding box center [159, 709] width 126 height 22
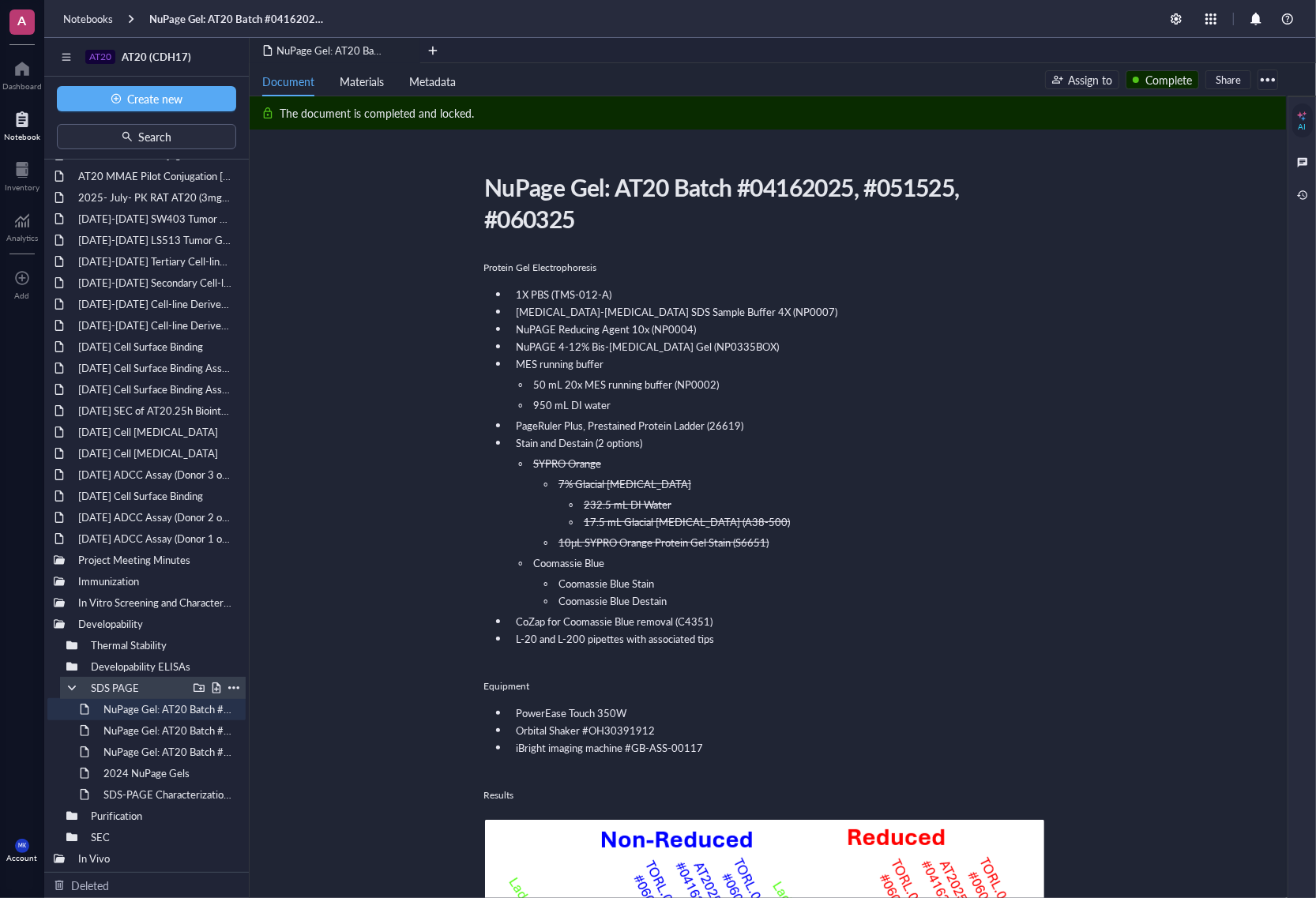
click at [71, 686] on div at bounding box center [72, 689] width 11 height 11
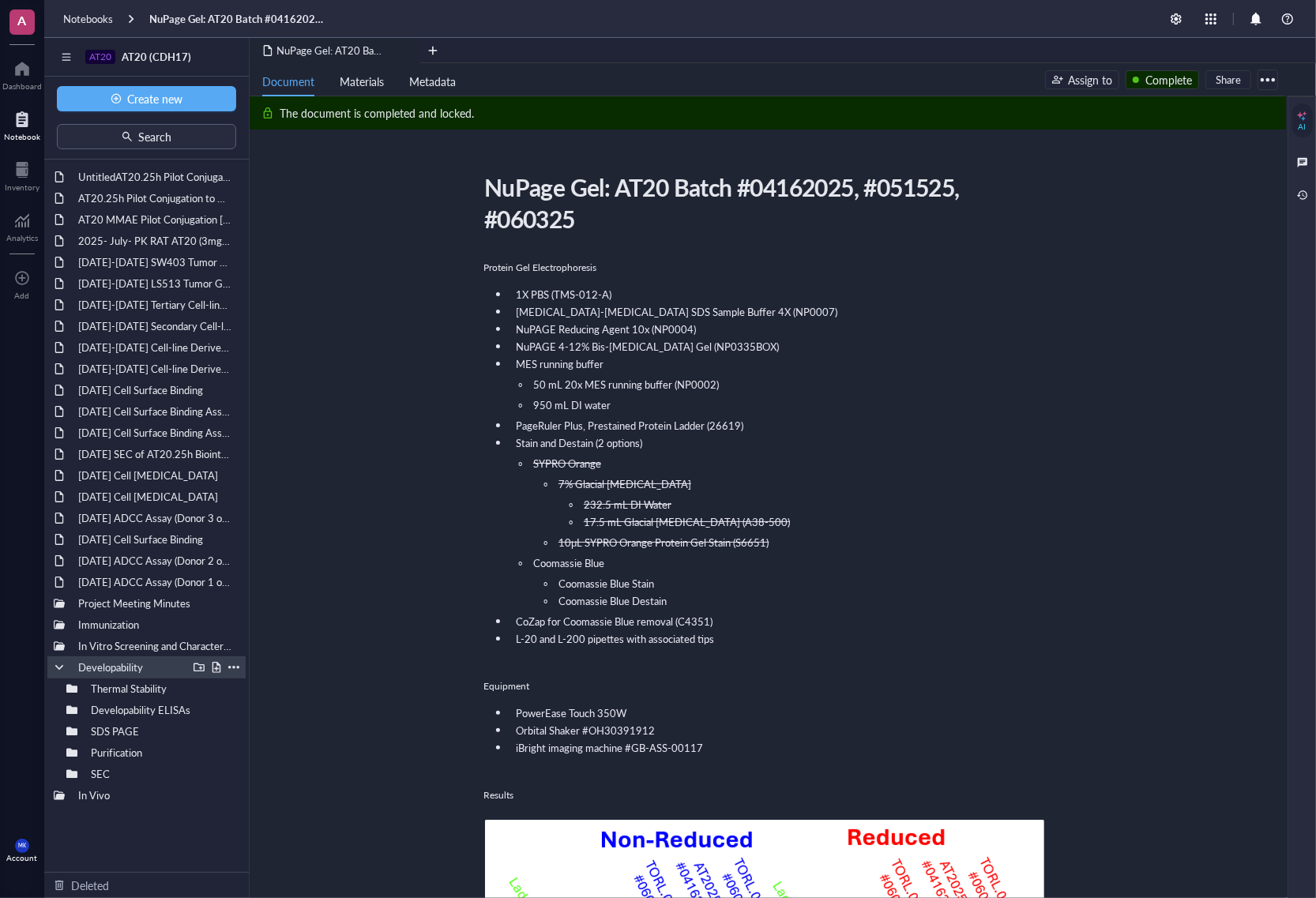
click at [56, 668] on div at bounding box center [59, 668] width 11 height 11
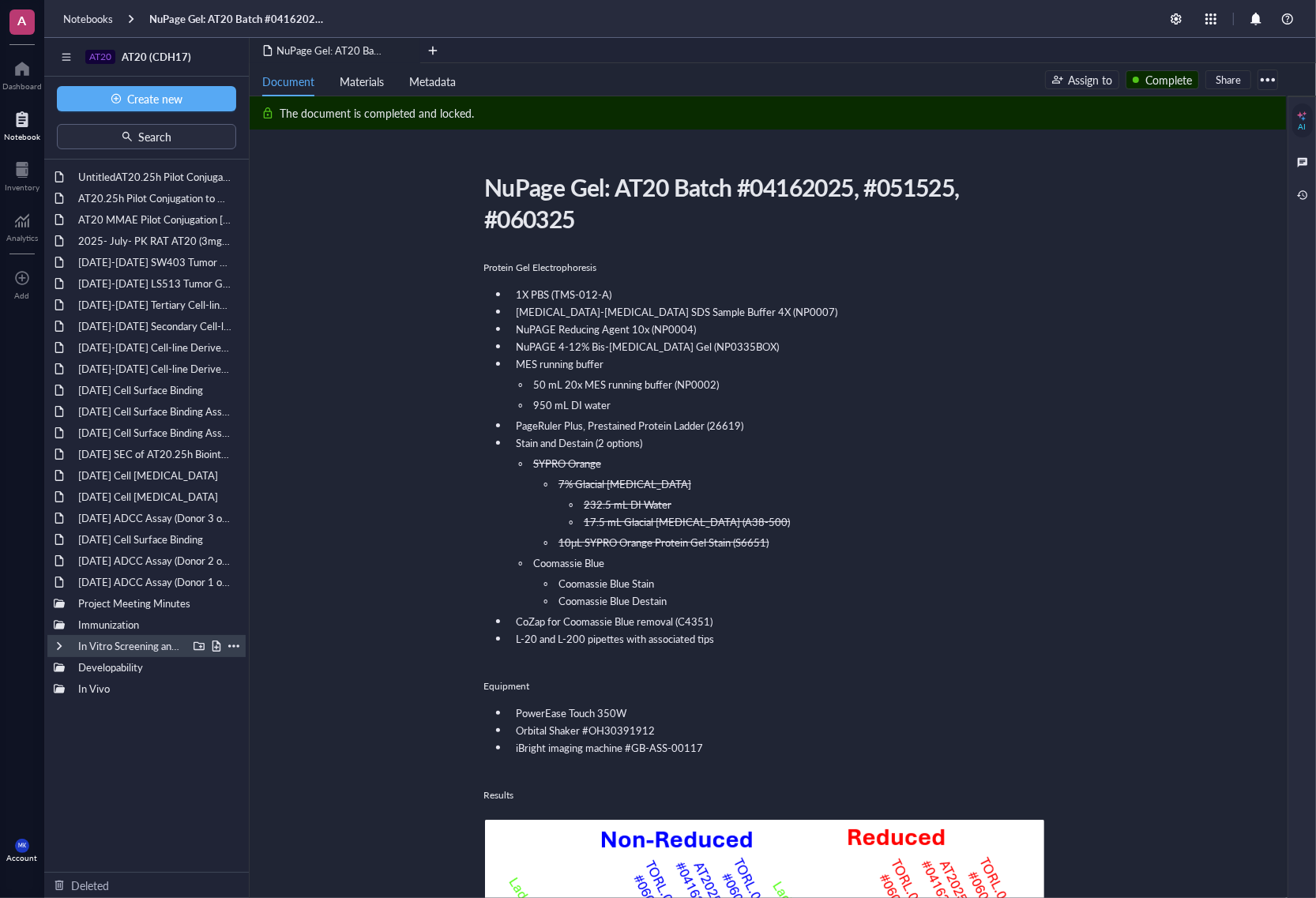
click at [58, 644] on div at bounding box center [59, 646] width 11 height 11
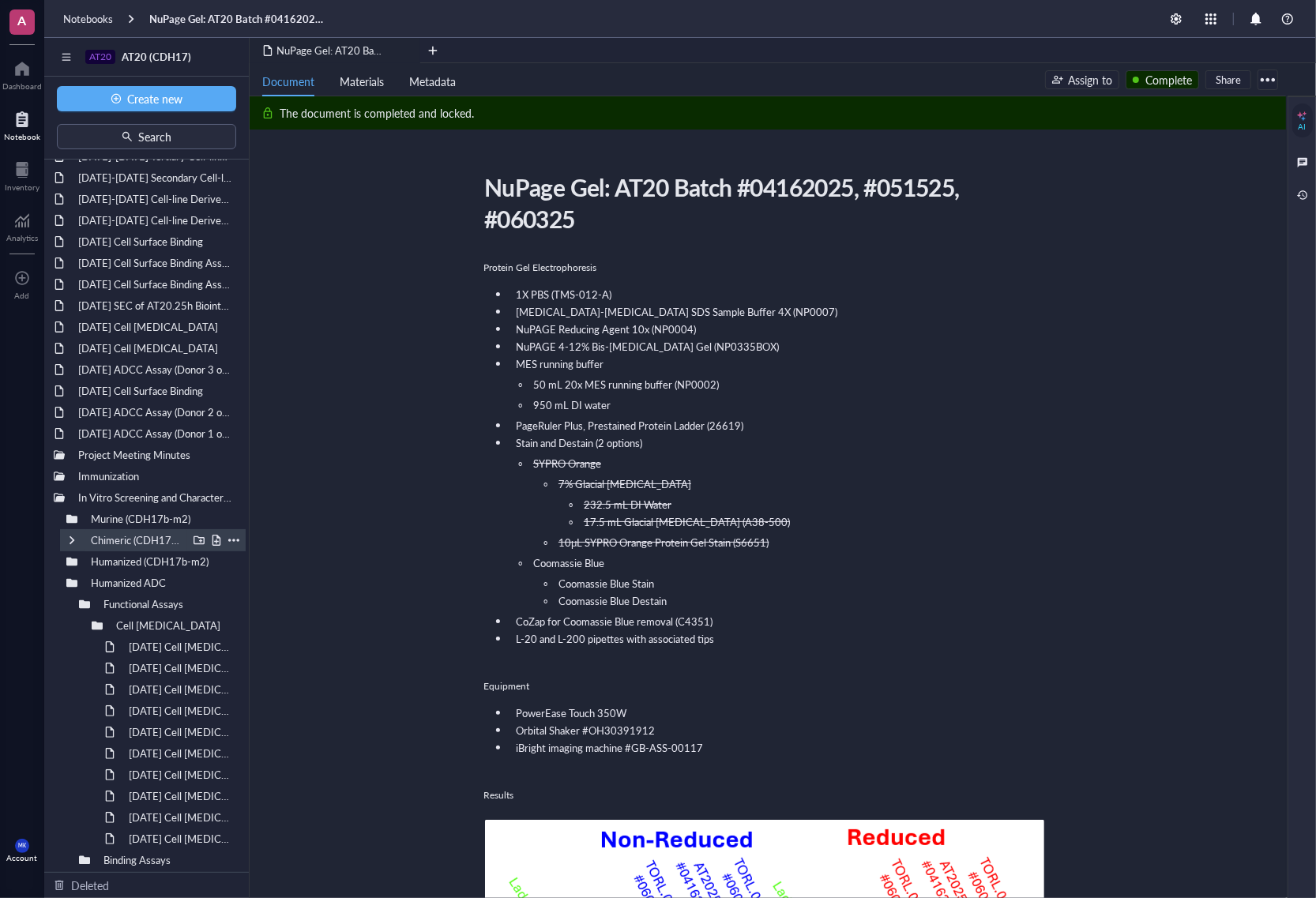
scroll to position [197, 0]
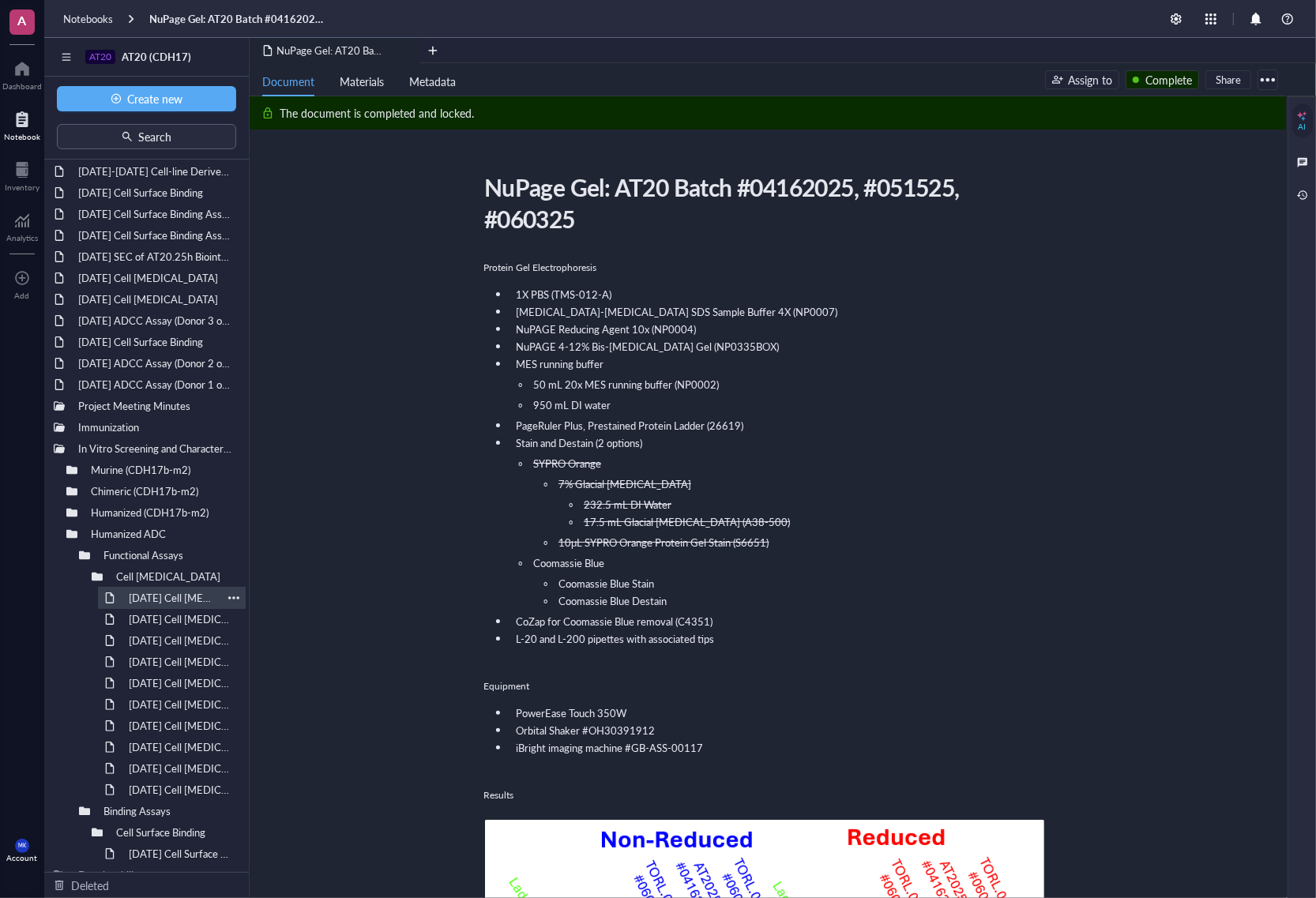
click at [136, 601] on div "[DATE] Cell [MEDICAL_DATA]" at bounding box center [172, 598] width 100 height 22
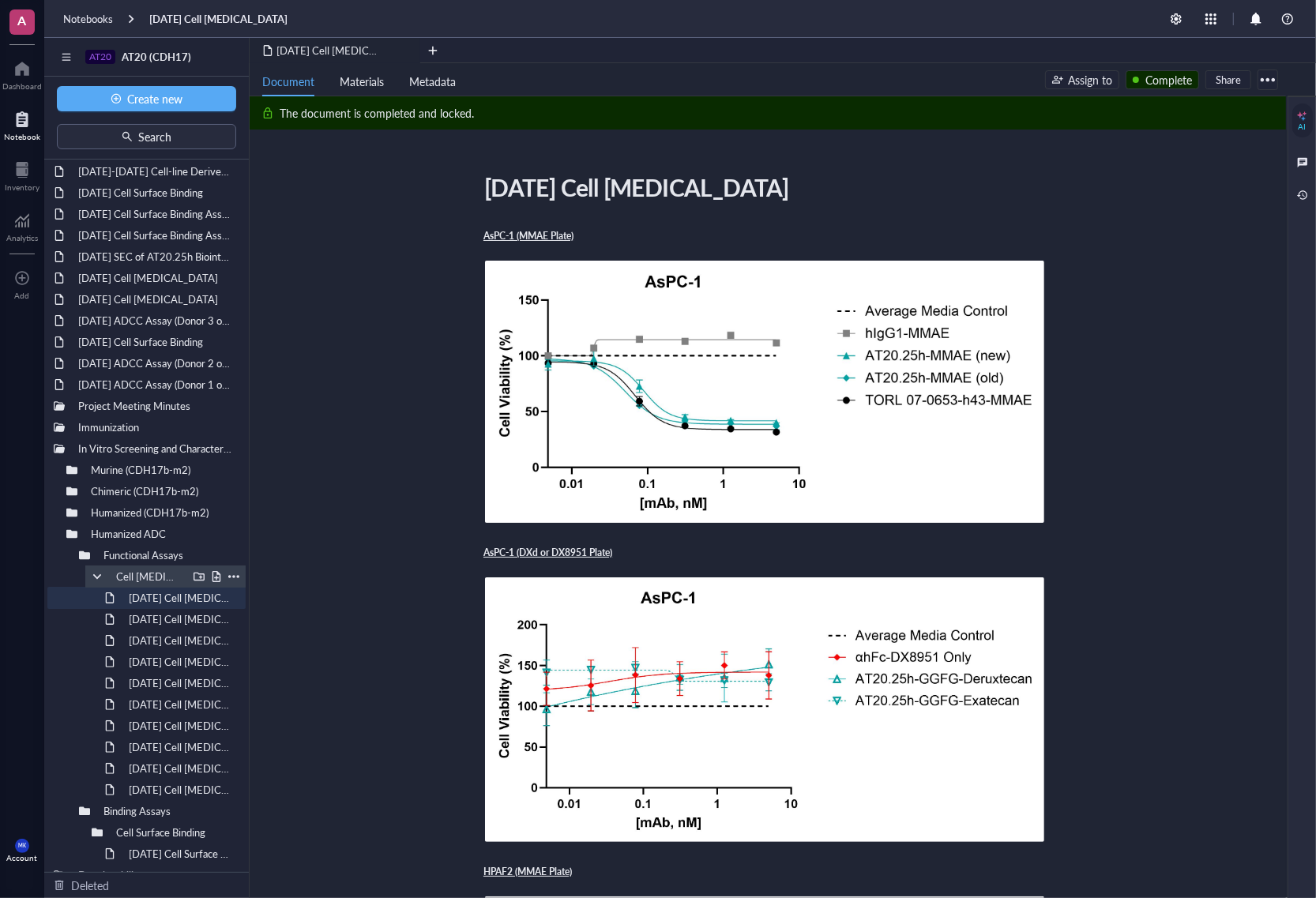
click at [96, 575] on div at bounding box center [97, 577] width 11 height 11
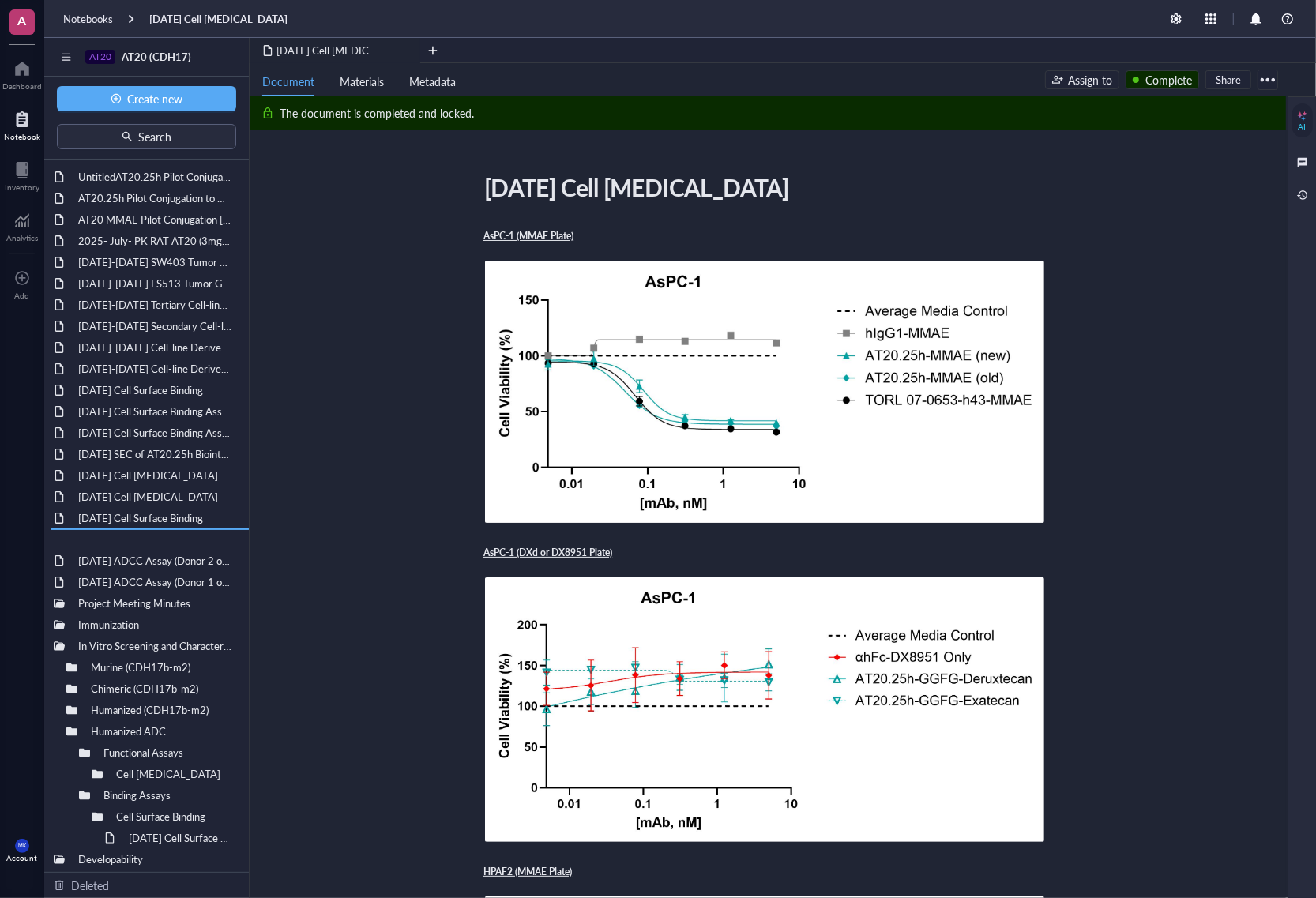
drag, startPoint x: 158, startPoint y: 520, endPoint x: 160, endPoint y: 559, distance: 39.1
click at [174, 587] on div "[DATE] ADCC Assay (Donor 1 out of 3)" at bounding box center [147, 583] width 151 height 22
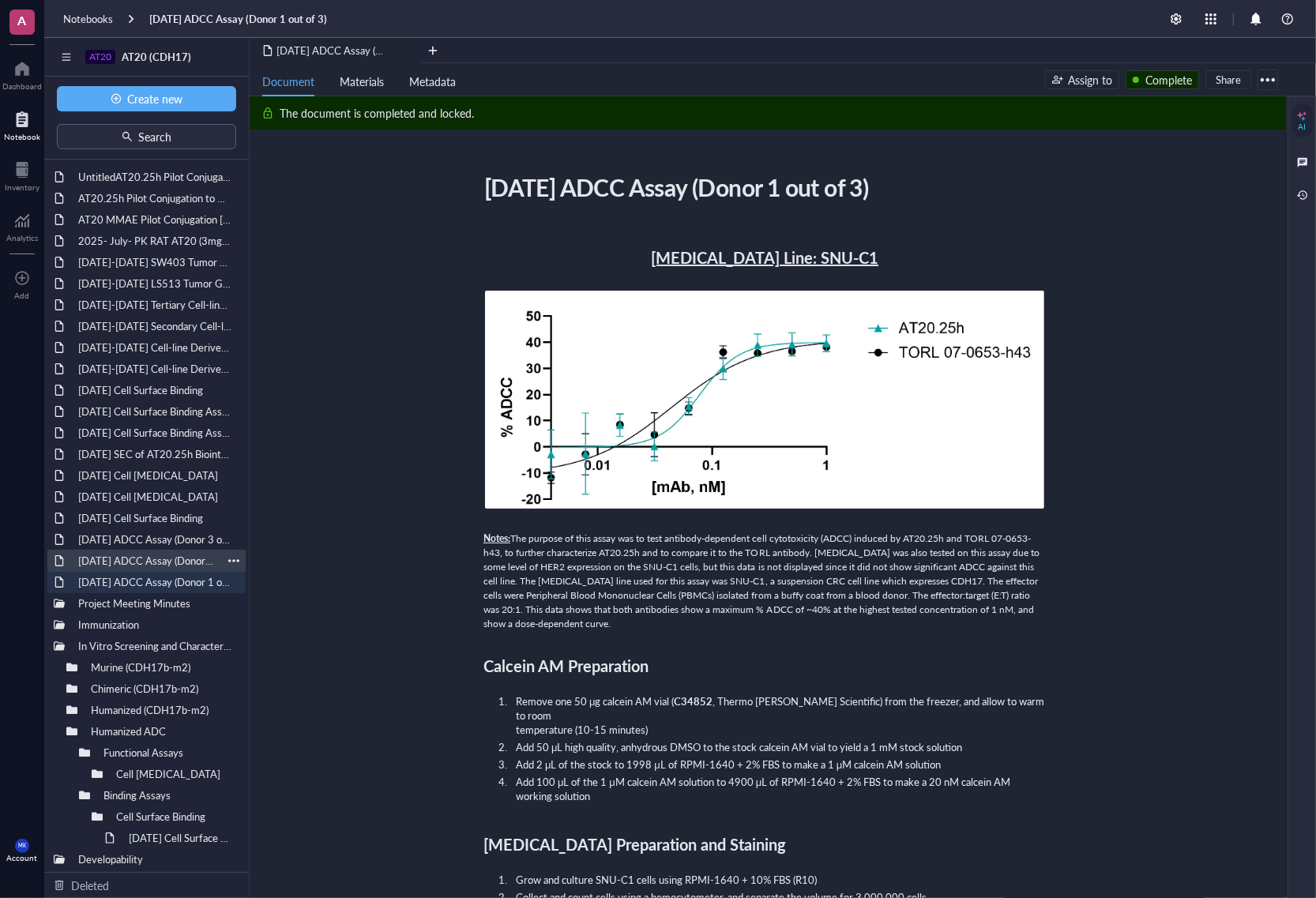
click at [171, 569] on div "[DATE] ADCC Assay (Donor 2 out of 3)" at bounding box center [147, 561] width 151 height 22
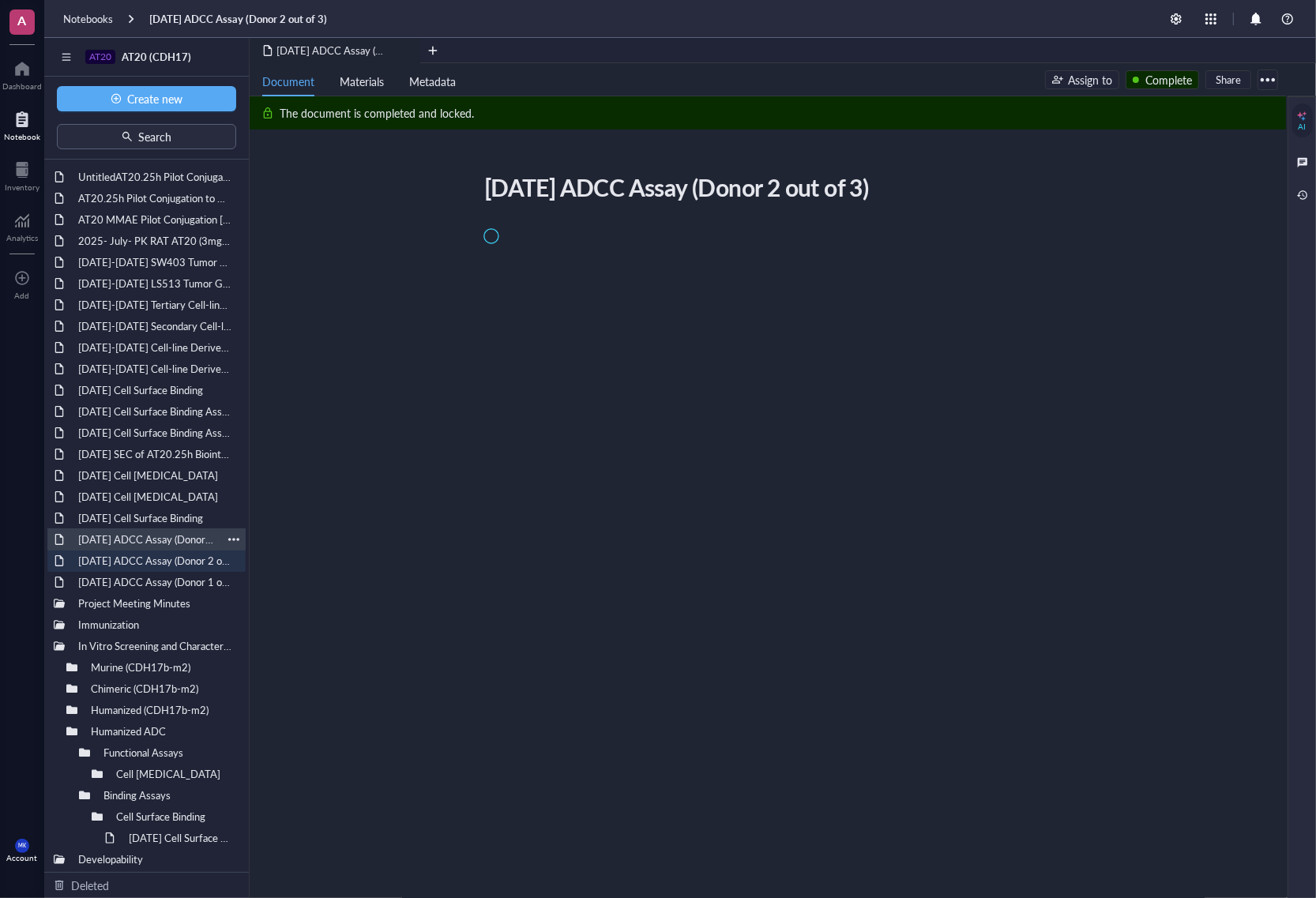
click at [163, 538] on div "[DATE] ADCC Assay (Donor 3 out of 3)" at bounding box center [147, 540] width 151 height 22
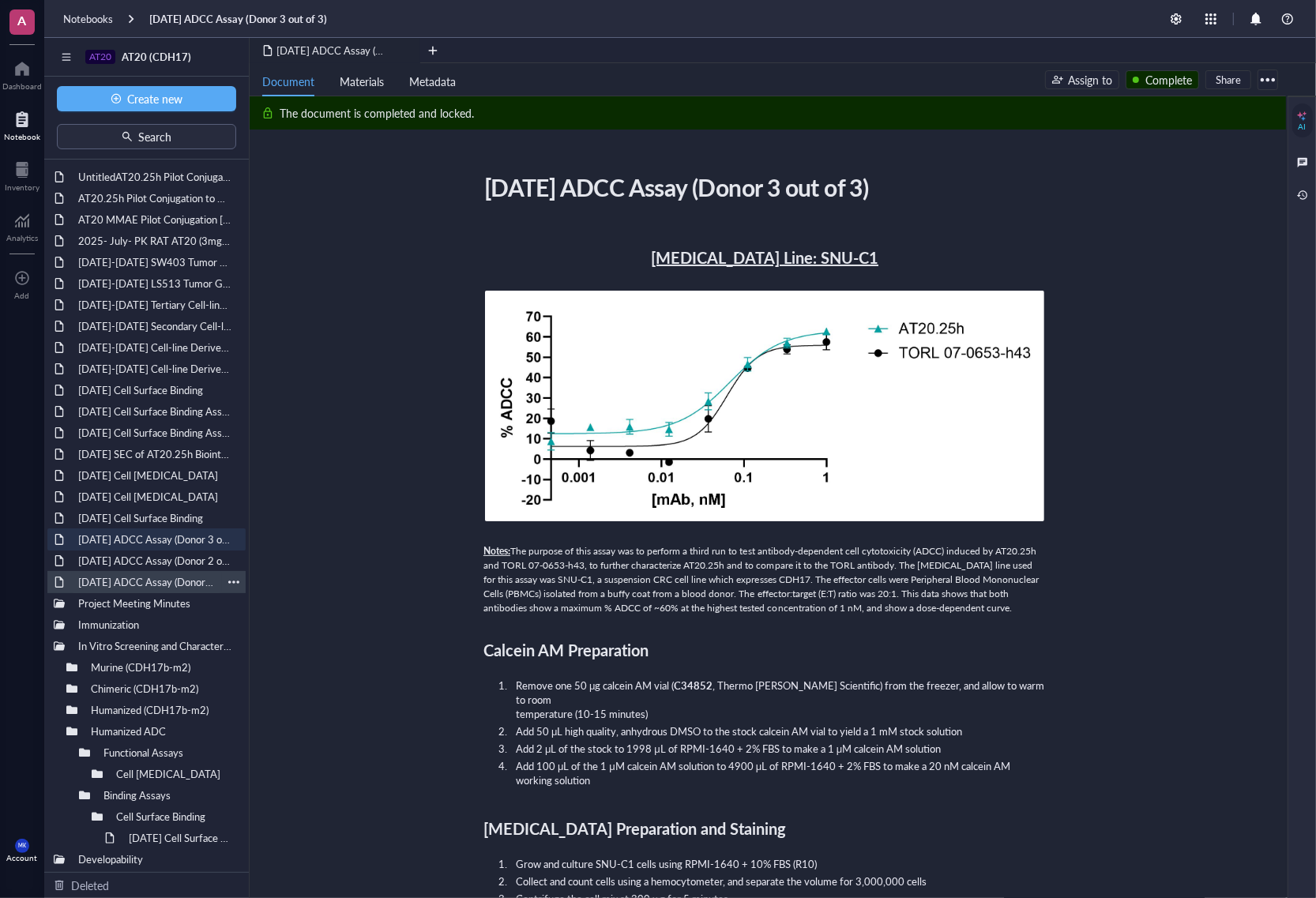
click at [175, 582] on div "[DATE] ADCC Assay (Donor 1 out of 3)" at bounding box center [147, 583] width 151 height 22
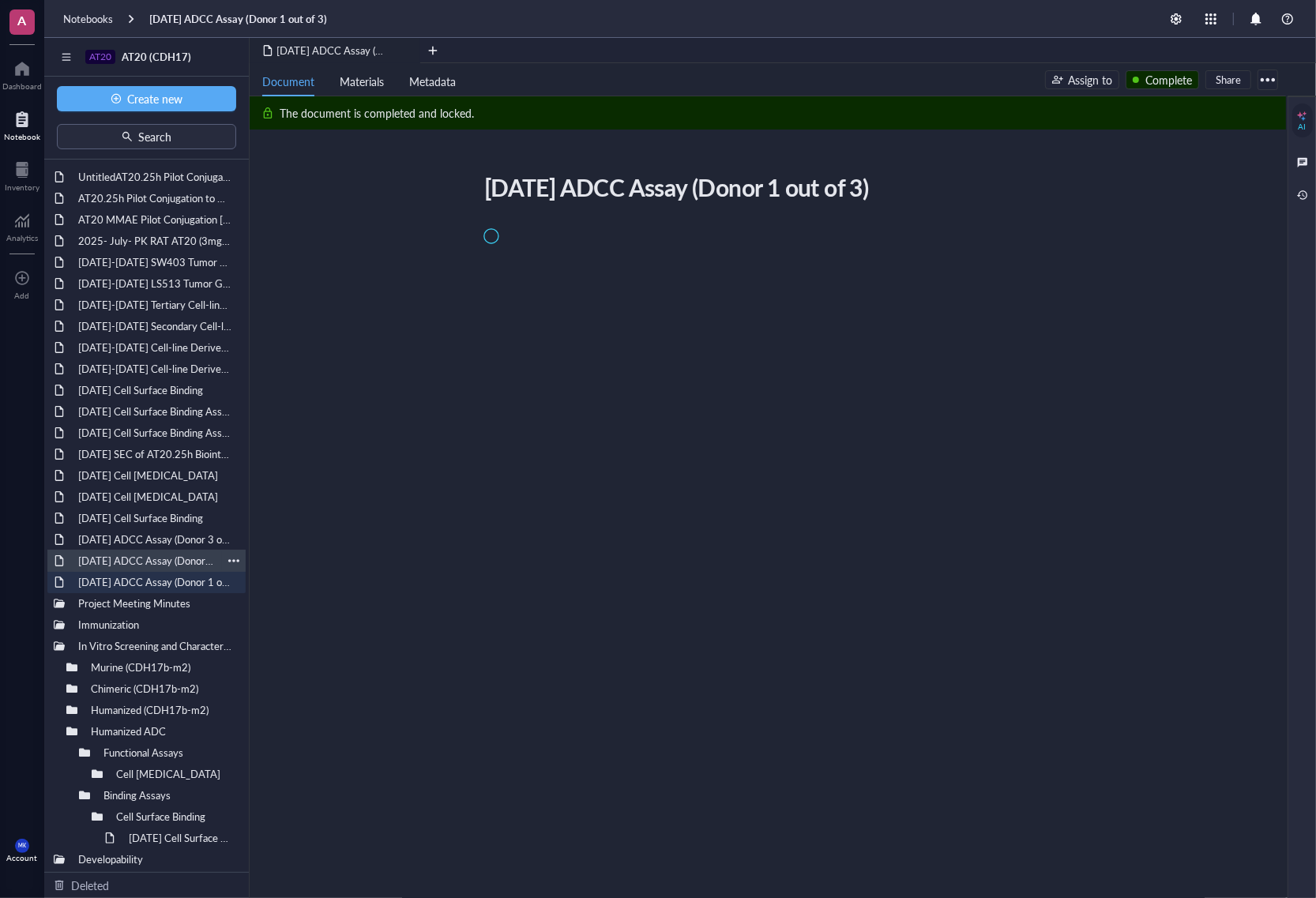
click at [167, 551] on div "[DATE] ADCC Assay (Donor 2 out of 3)" at bounding box center [147, 561] width 151 height 22
click at [169, 539] on div "[DATE] ADCC Assay (Donor 3 out of 3)" at bounding box center [147, 540] width 151 height 22
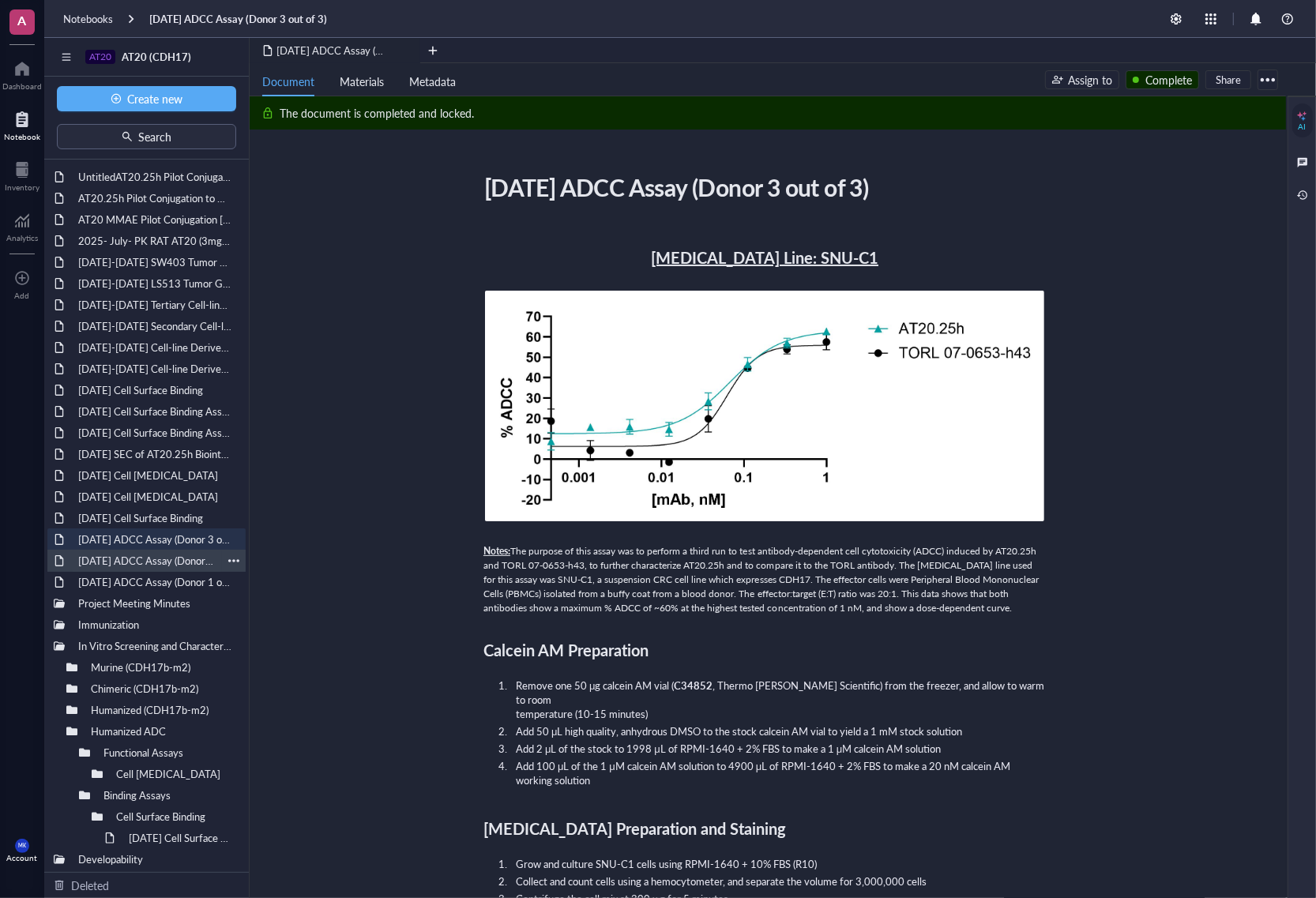
click at [164, 562] on div "[DATE] ADCC Assay (Donor 2 out of 3)" at bounding box center [147, 561] width 151 height 22
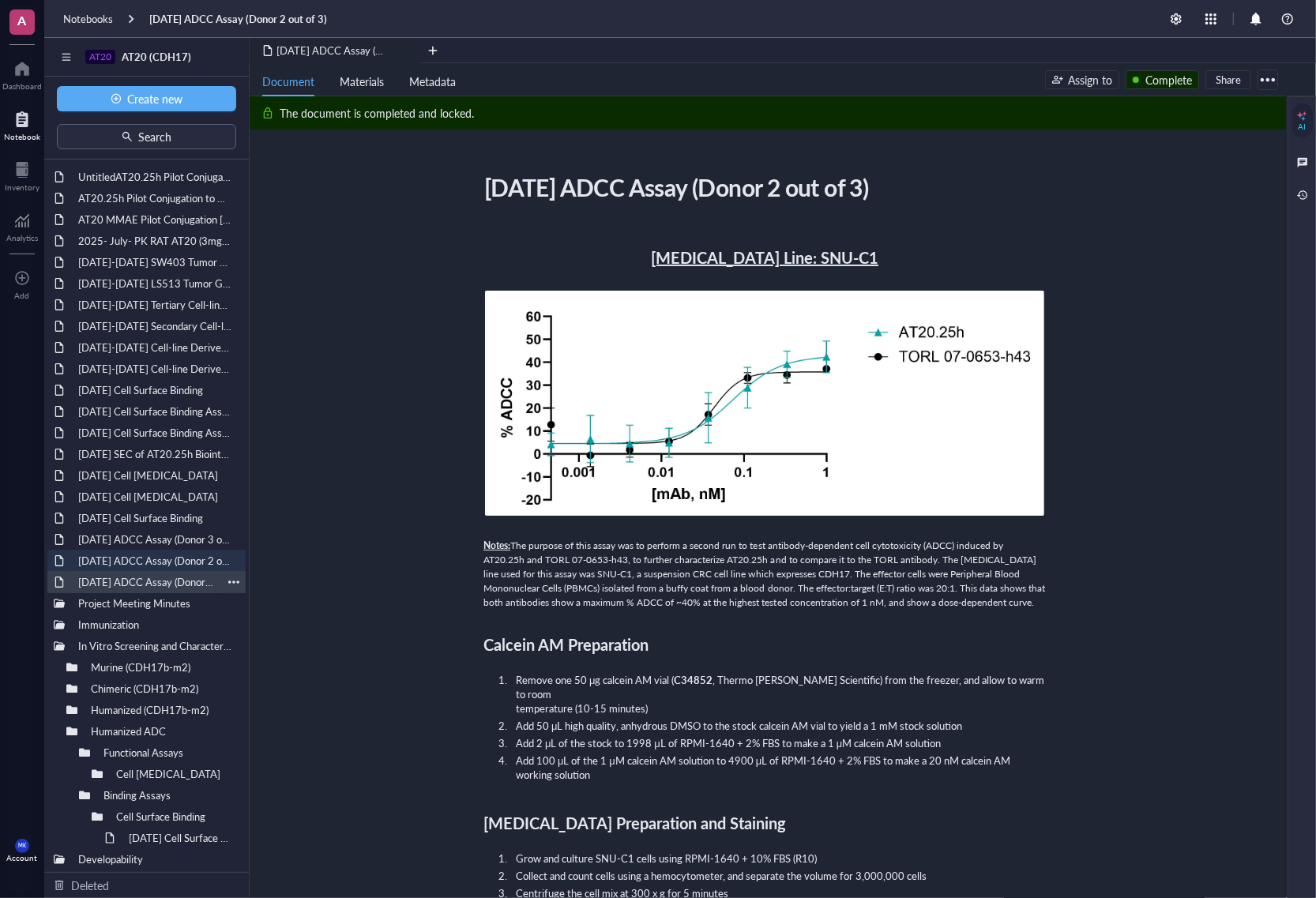
click at [179, 582] on div "[DATE] ADCC Assay (Donor 1 out of 3)" at bounding box center [147, 583] width 151 height 22
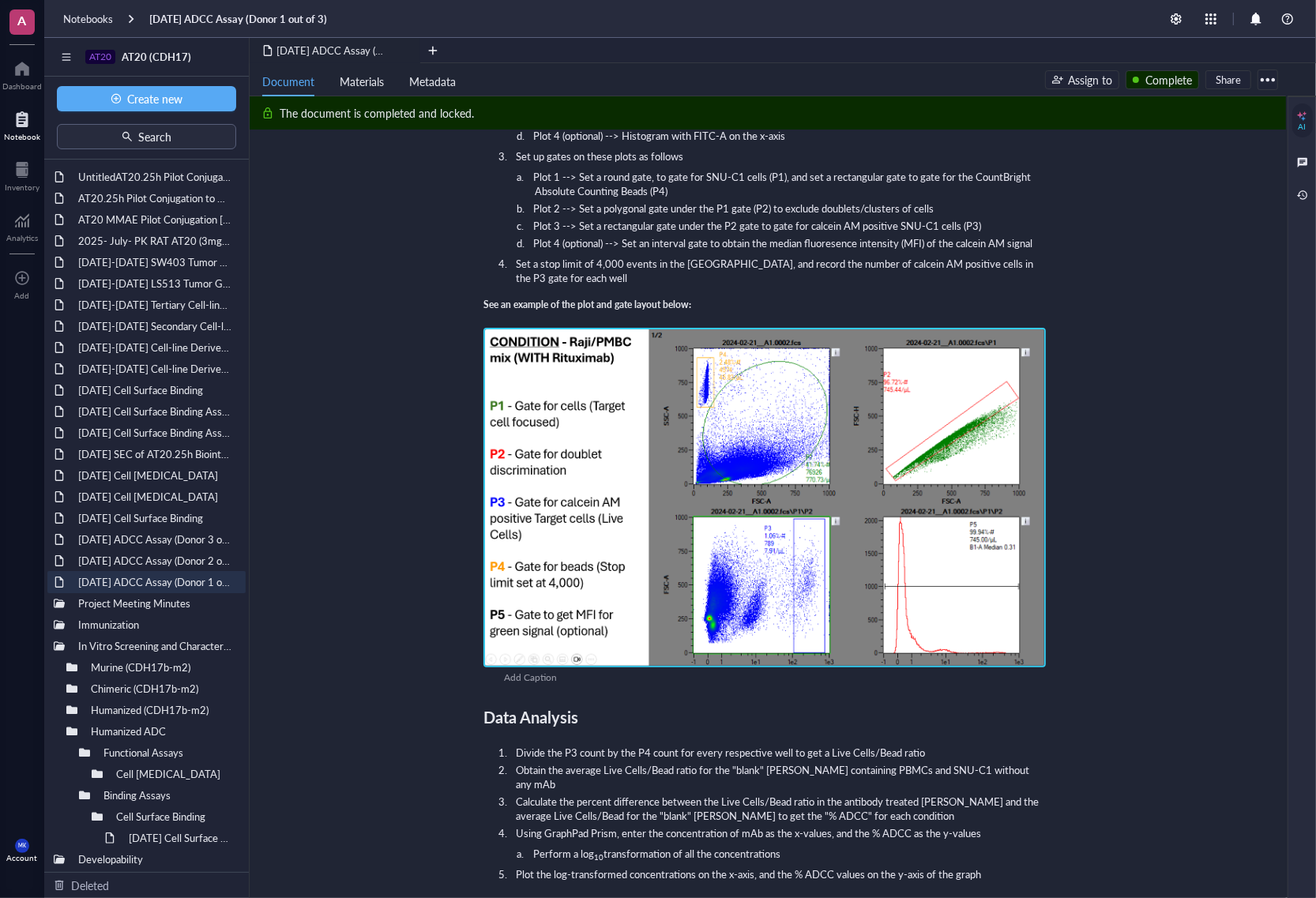
scroll to position [1876, 0]
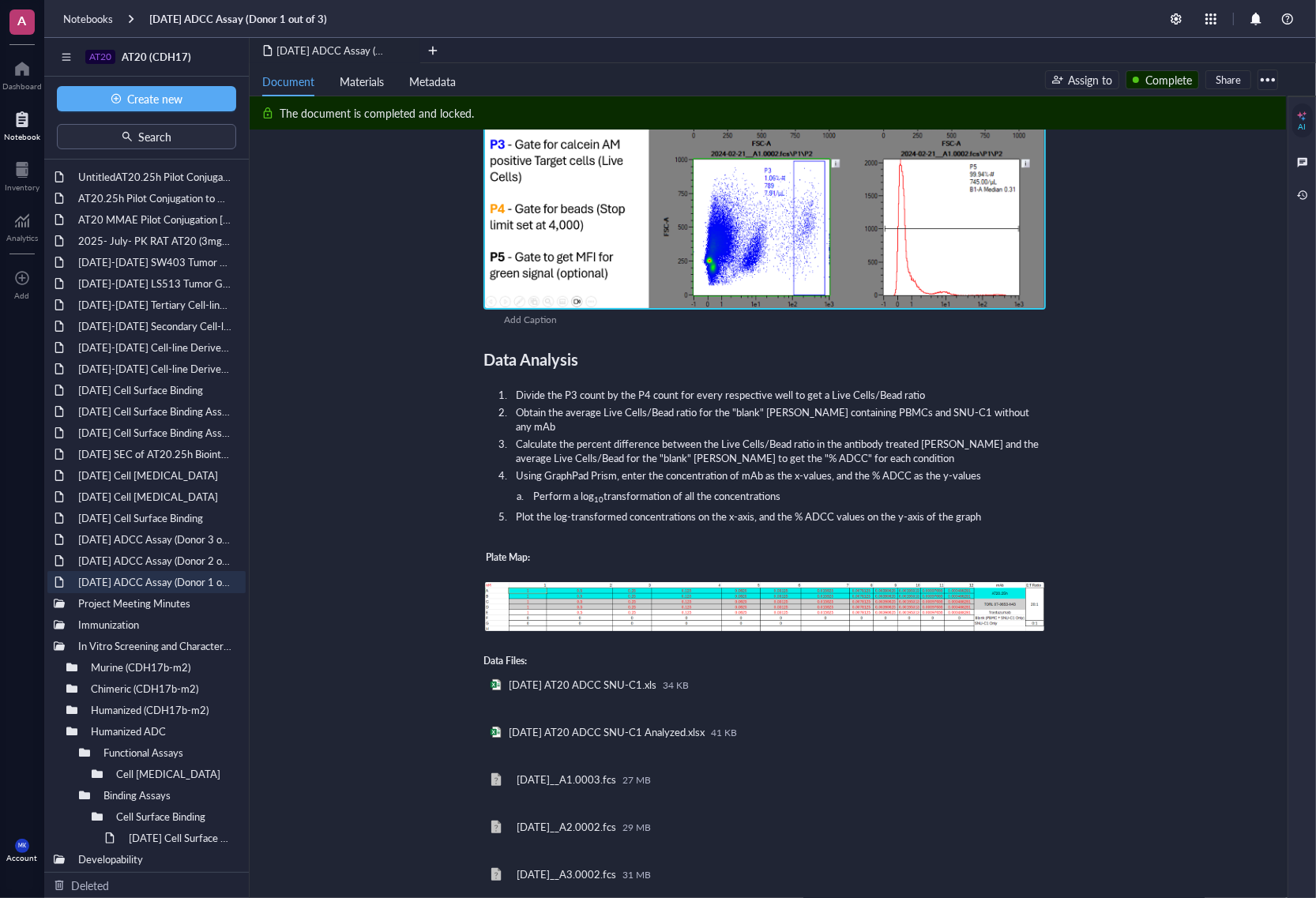
click at [764, 581] on img at bounding box center [765, 607] width 563 height 52
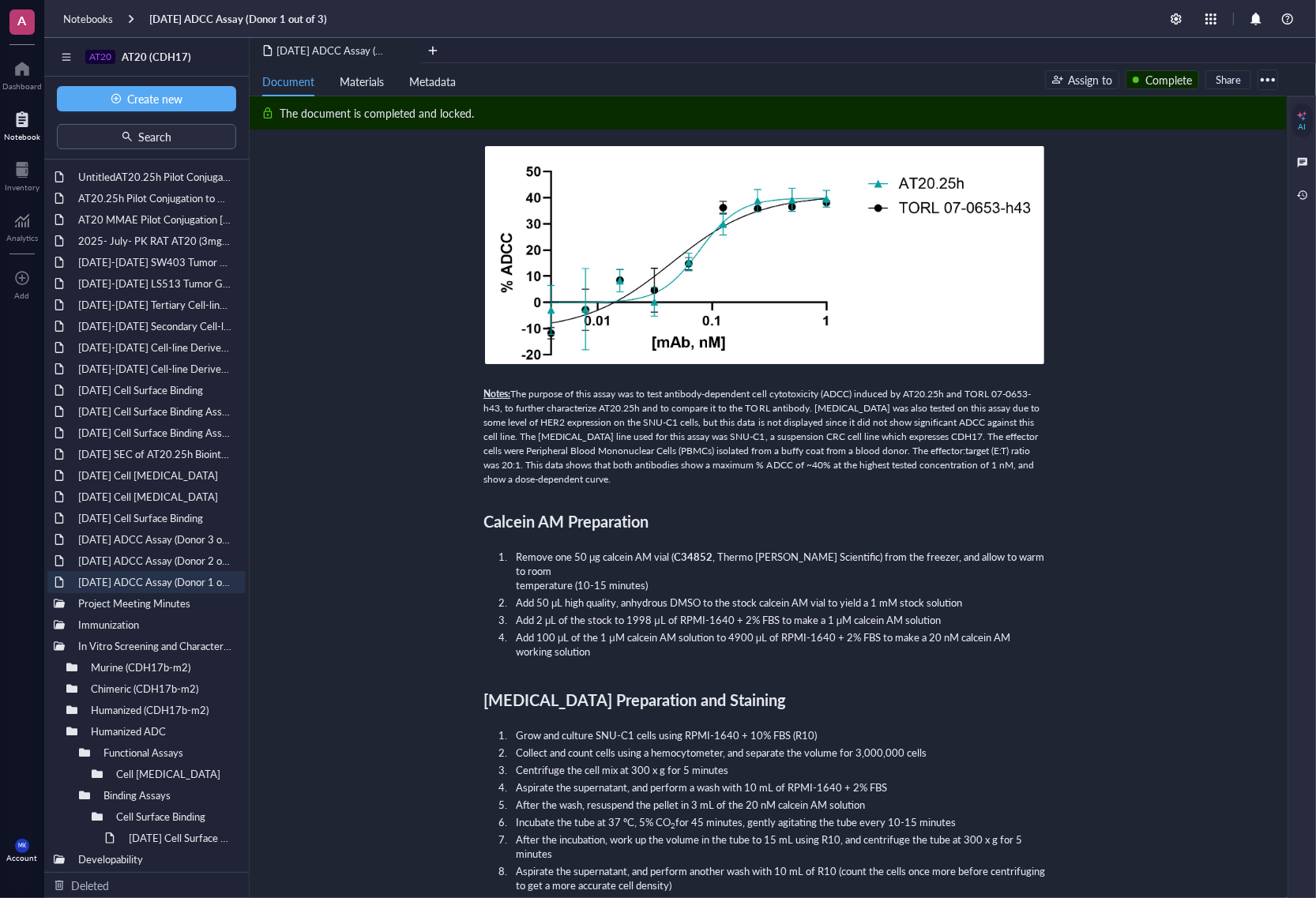
scroll to position [0, 0]
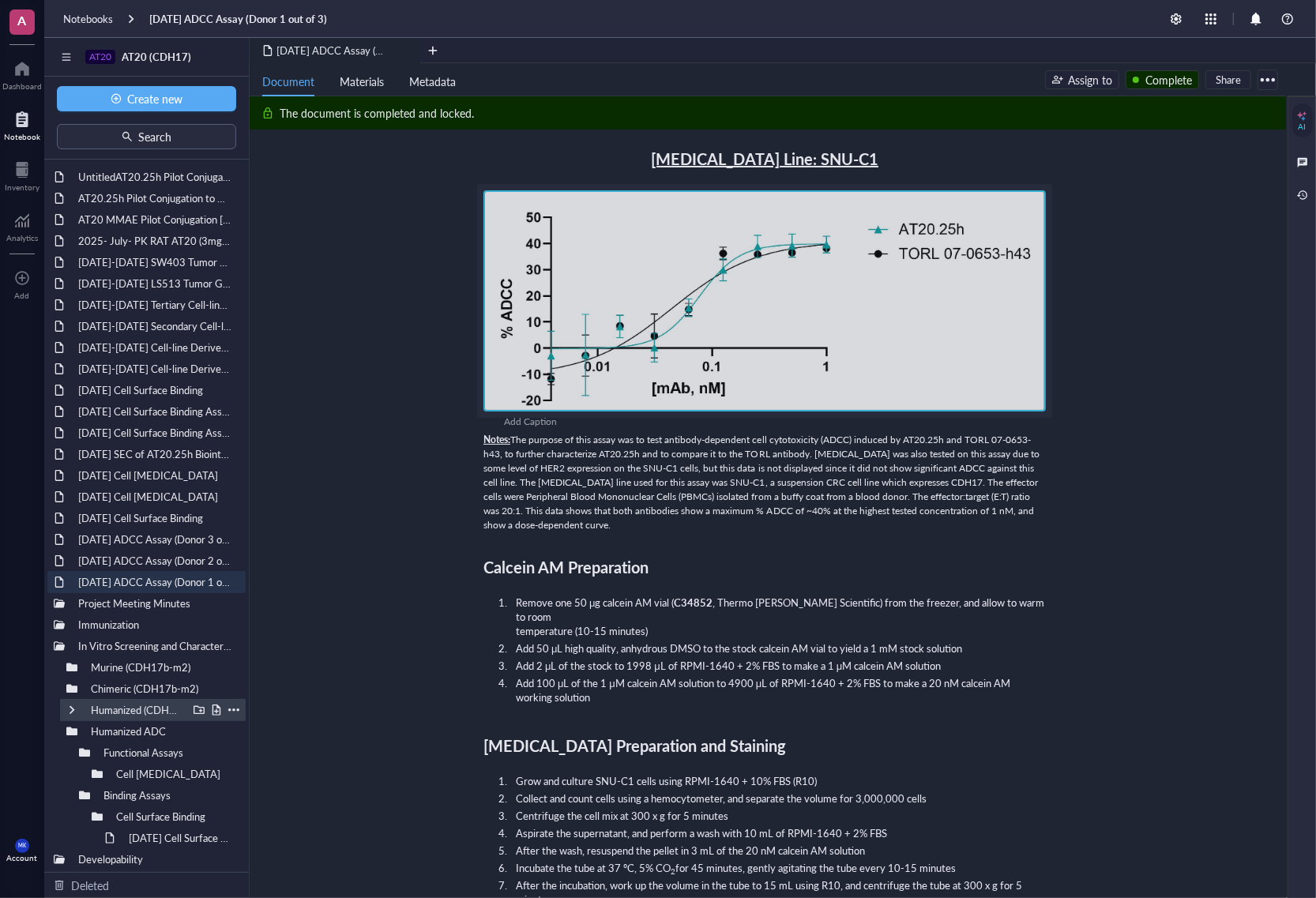
scroll to position [22, 0]
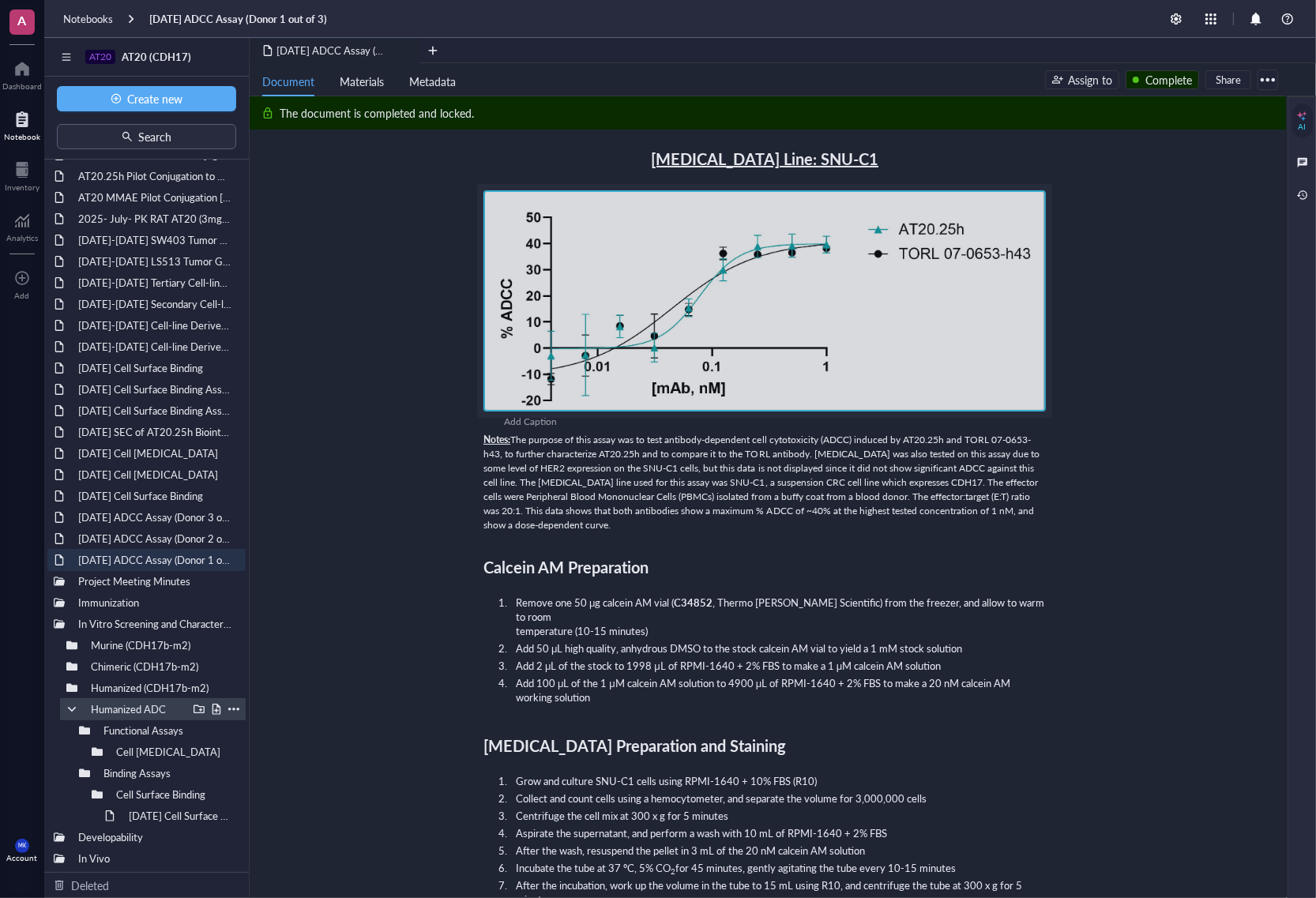
click at [72, 686] on div at bounding box center [72, 709] width 11 height 11
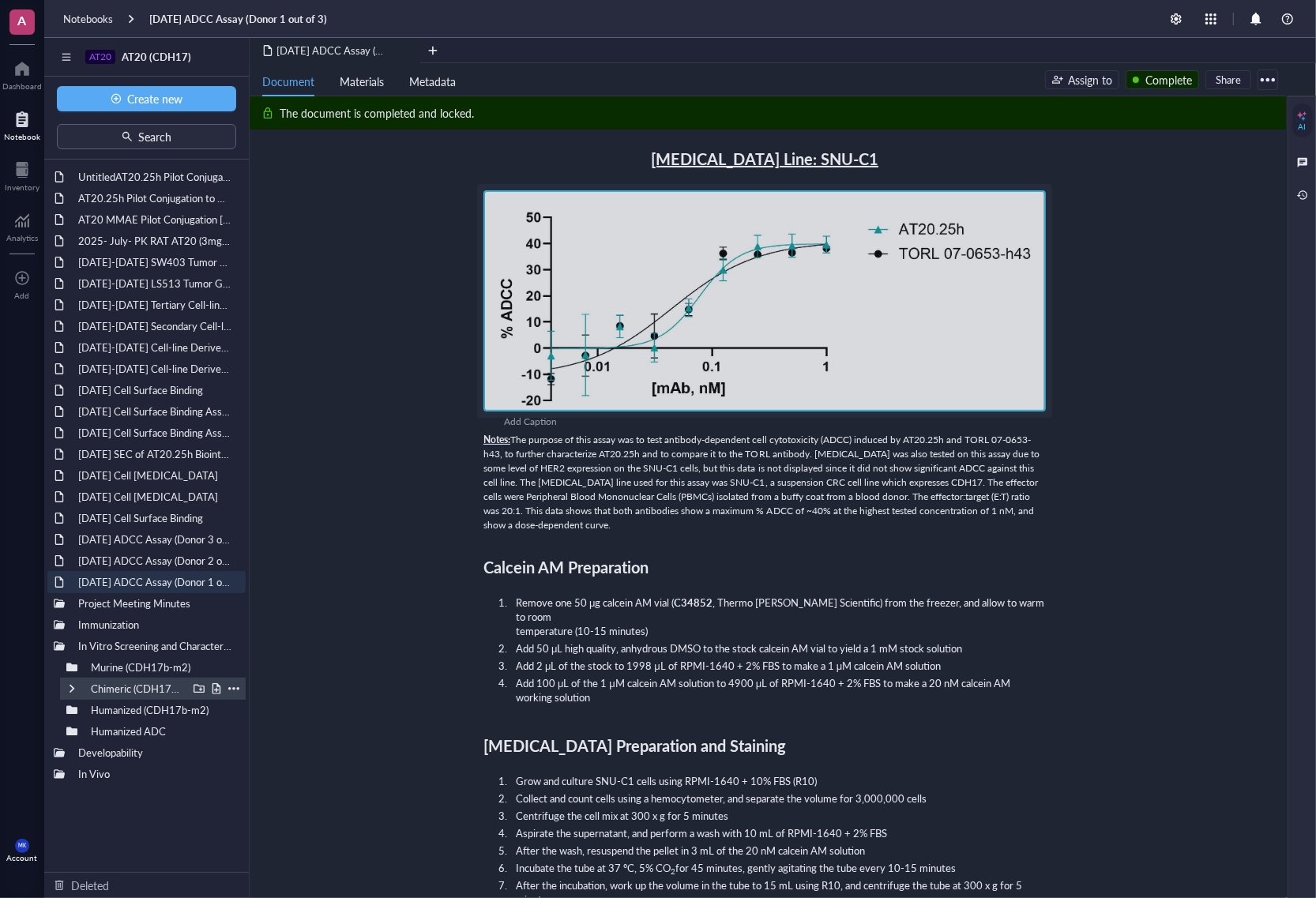
scroll to position [0, 0]
click at [70, 686] on div at bounding box center [72, 710] width 11 height 11
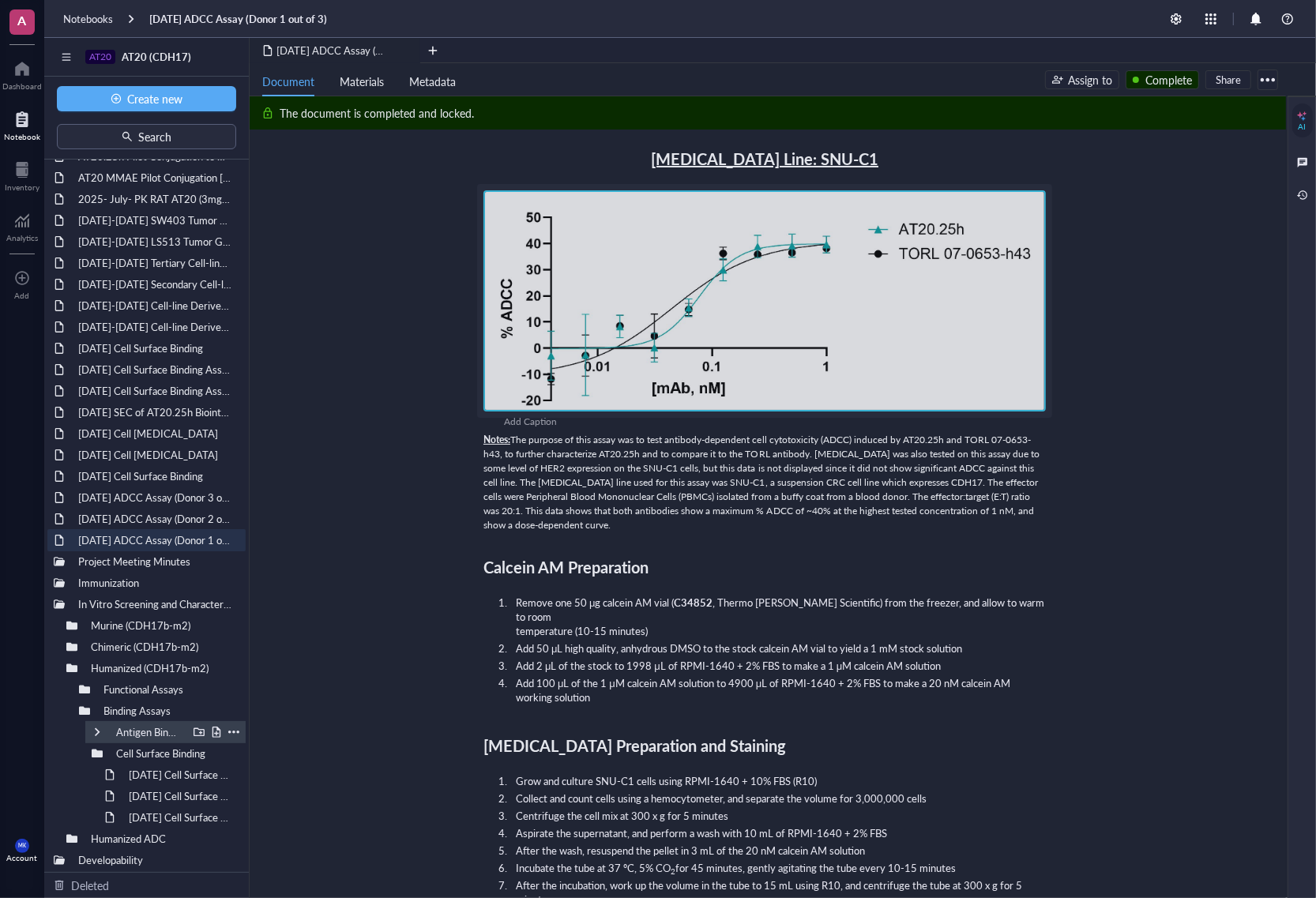
scroll to position [65, 0]
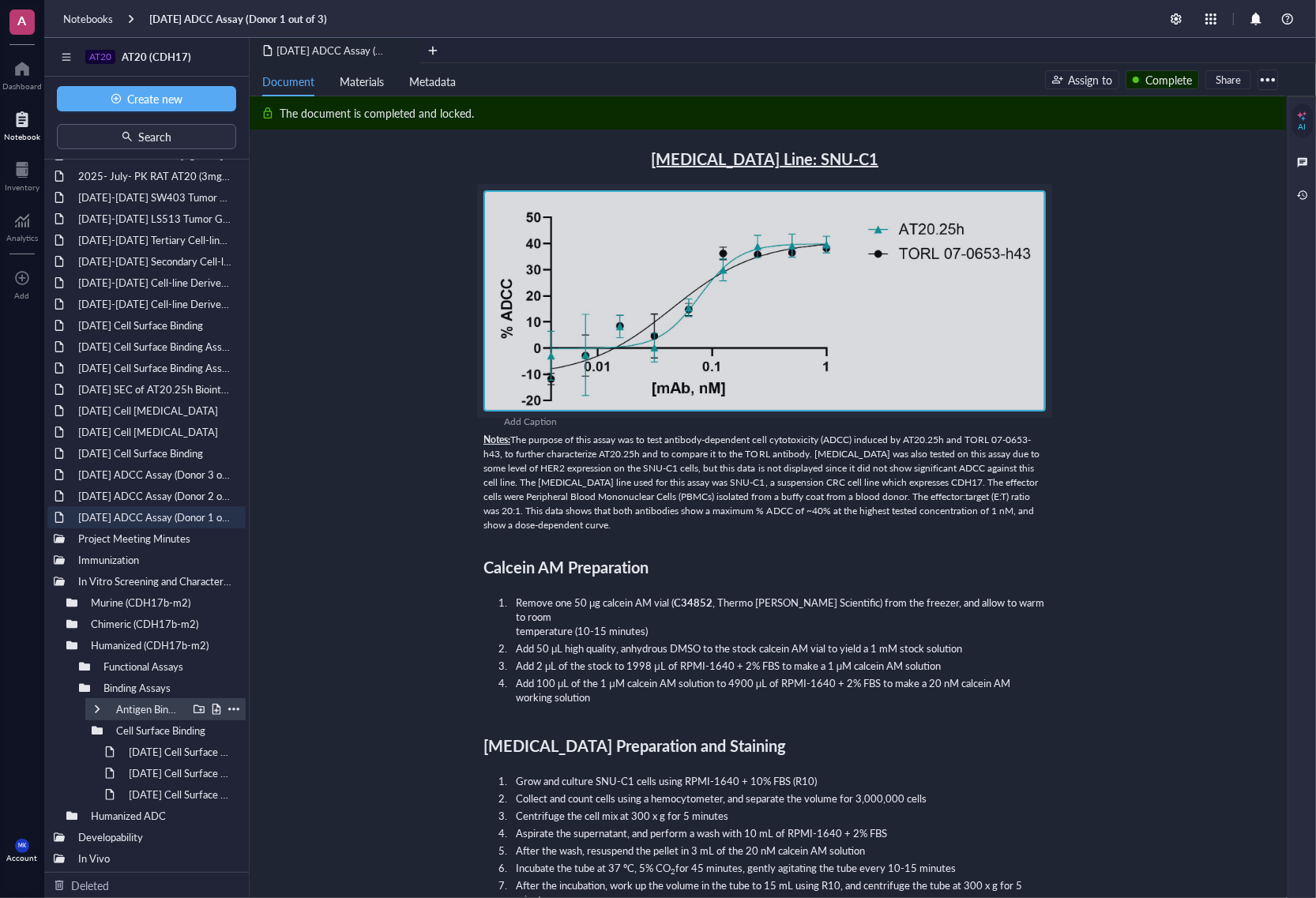
click at [95, 686] on div at bounding box center [97, 709] width 11 height 11
click at [95, 686] on div at bounding box center [97, 731] width 11 height 11
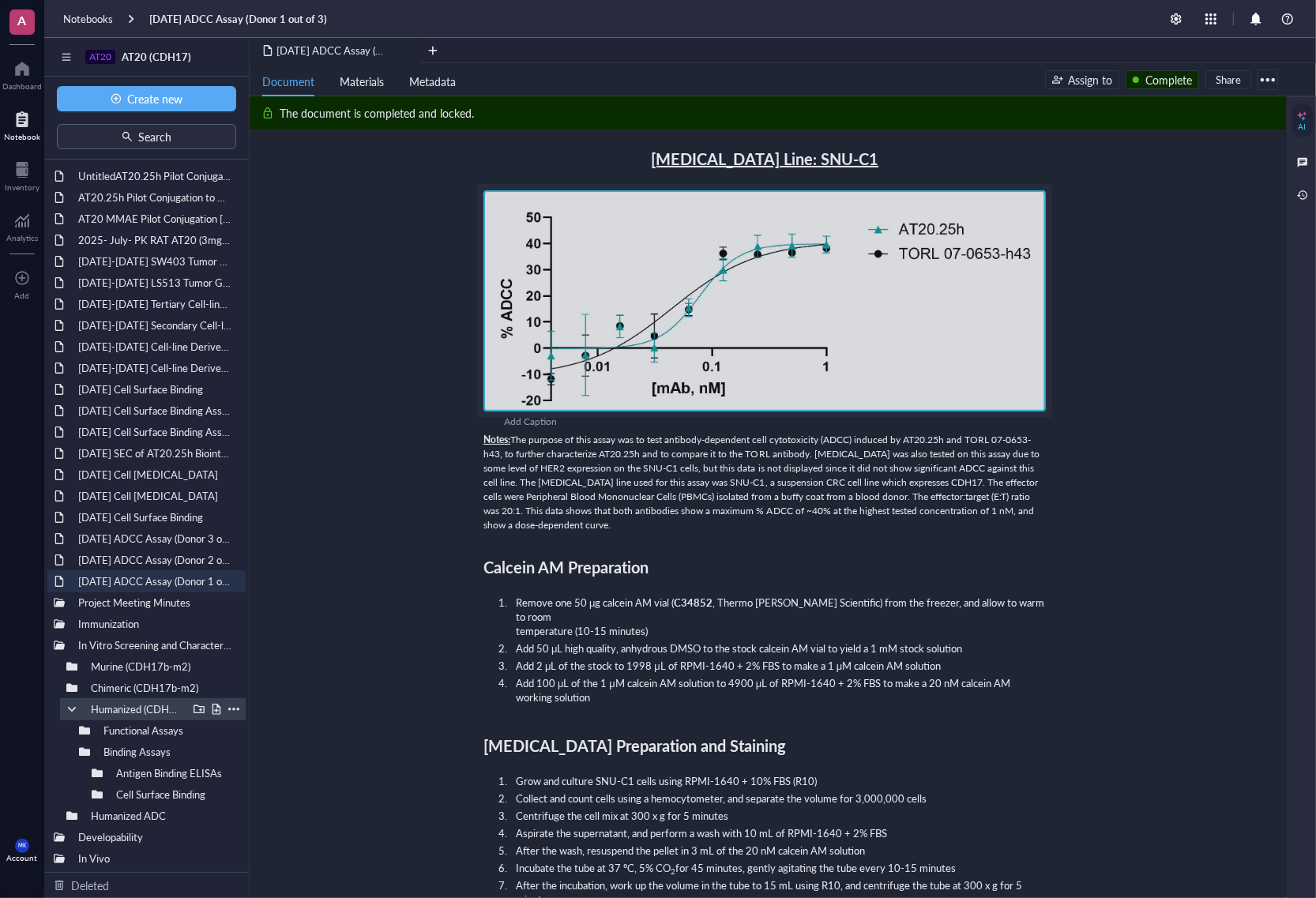
scroll to position [1, 0]
click at [83, 686] on div at bounding box center [84, 752] width 11 height 11
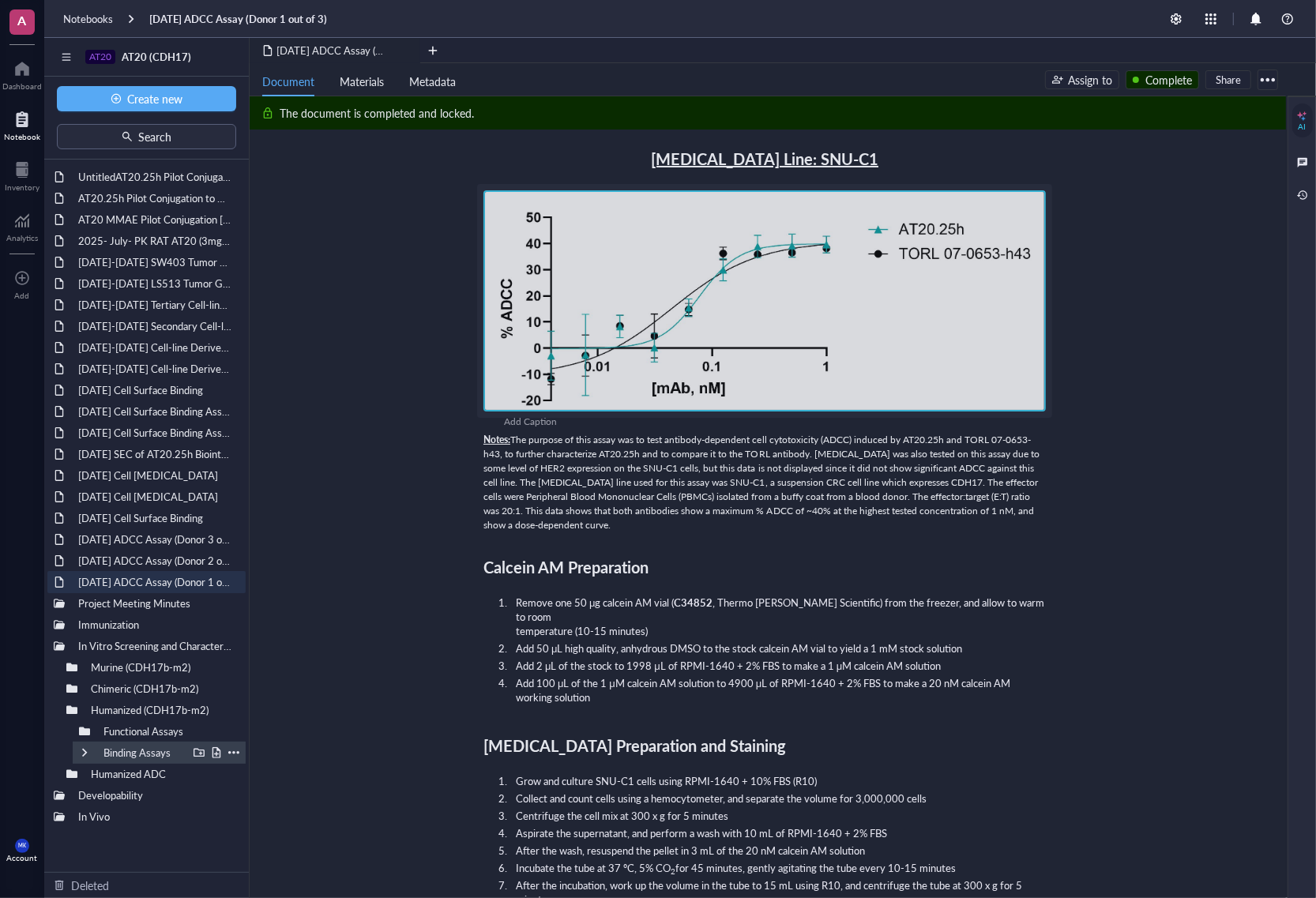
scroll to position [0, 0]
click at [87, 686] on div at bounding box center [84, 732] width 11 height 11
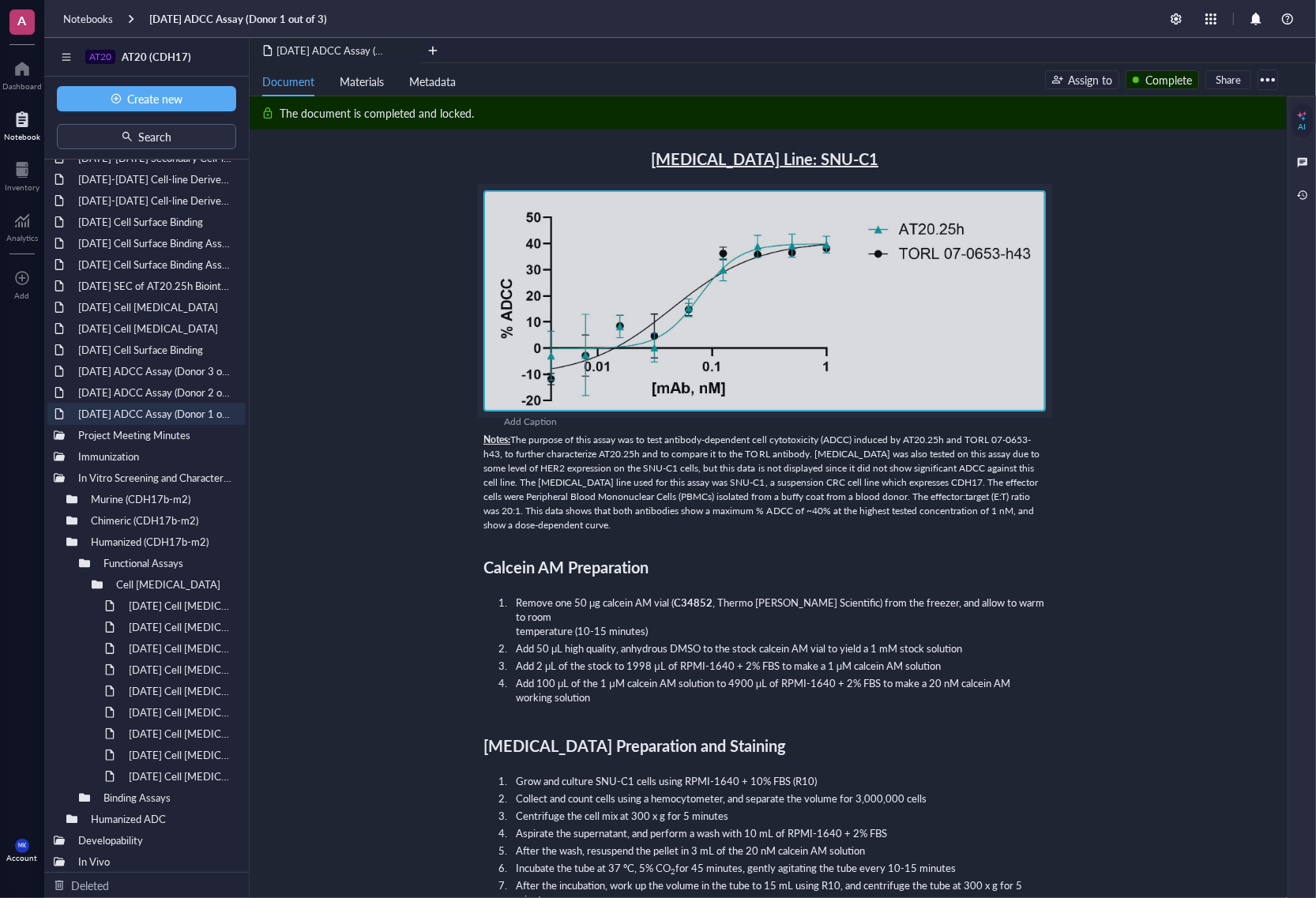
scroll to position [172, 0]
click at [99, 587] on div at bounding box center [97, 582] width 11 height 11
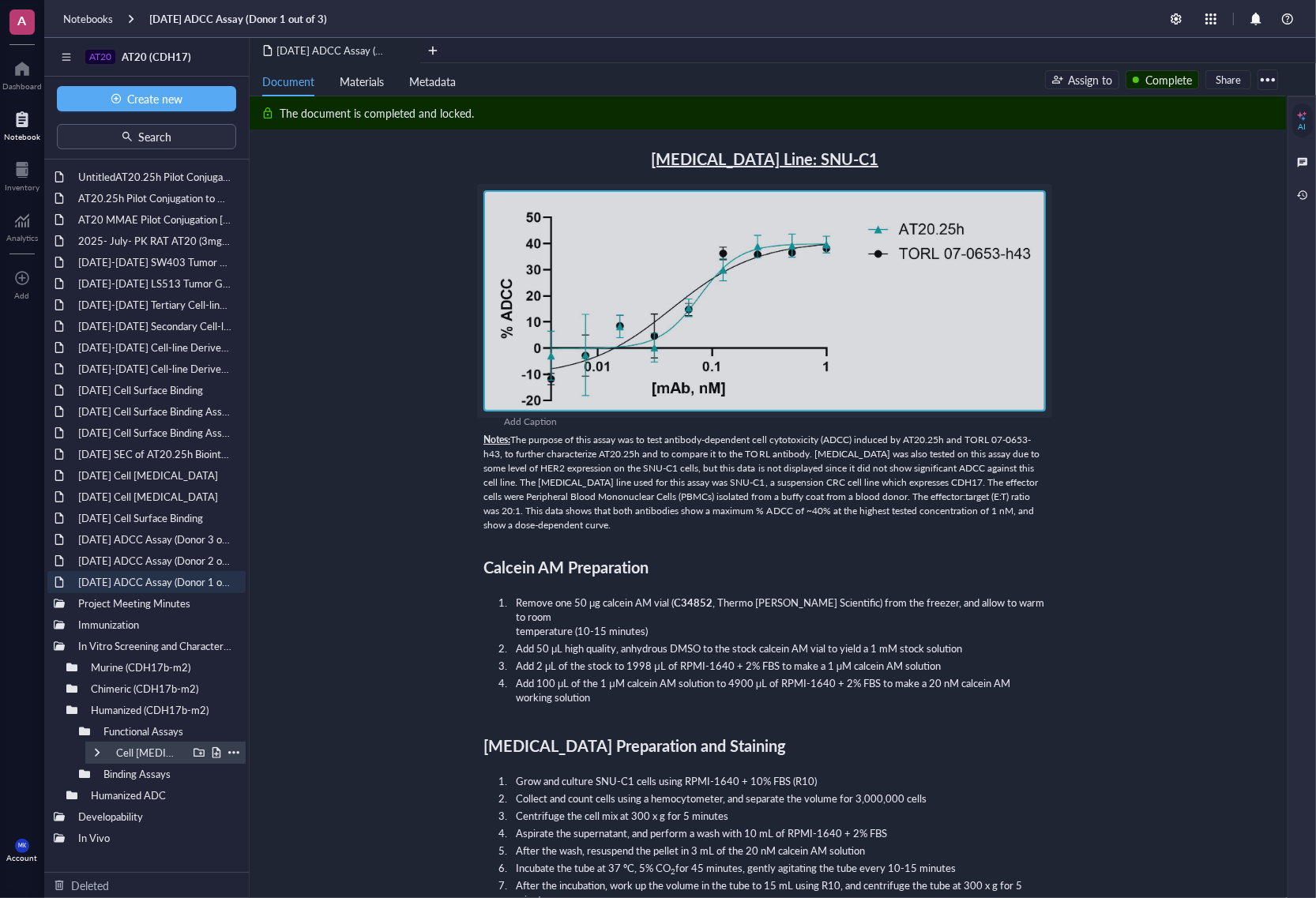
scroll to position [0, 0]
click at [84, 686] on div at bounding box center [84, 774] width 11 height 11
click at [95, 686] on div at bounding box center [97, 796] width 11 height 11
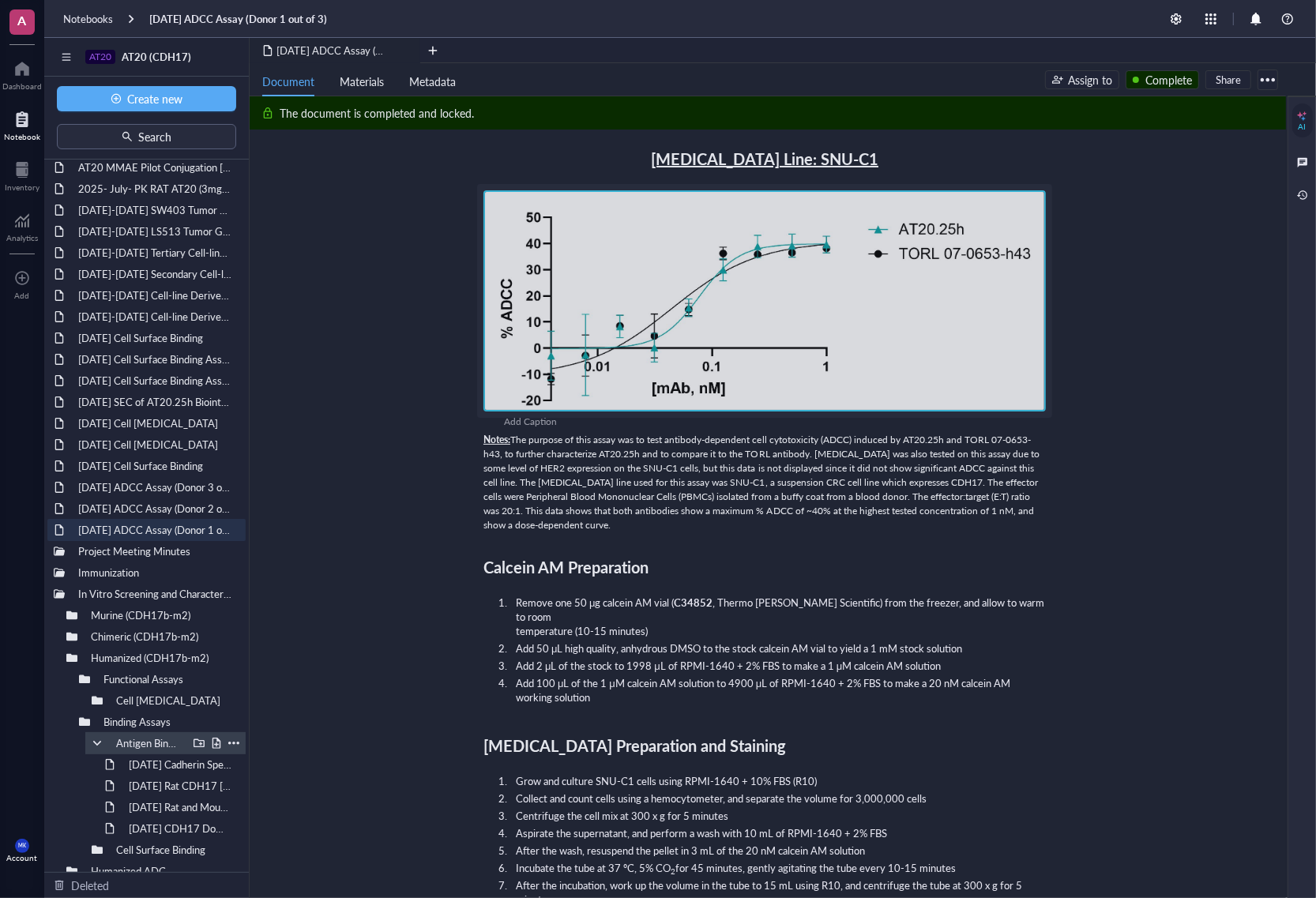
scroll to position [99, 0]
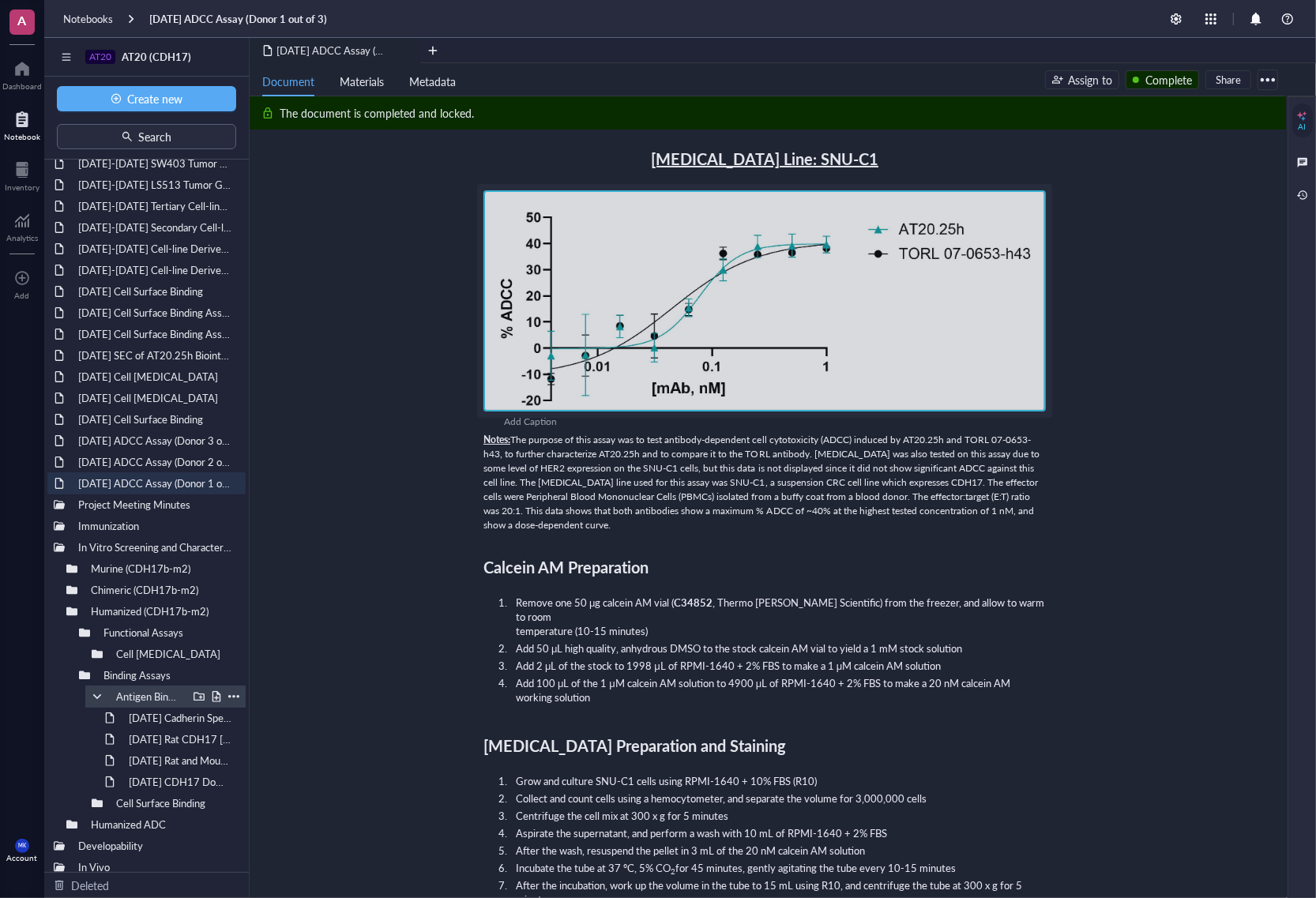
click at [97, 686] on div at bounding box center [97, 697] width 11 height 11
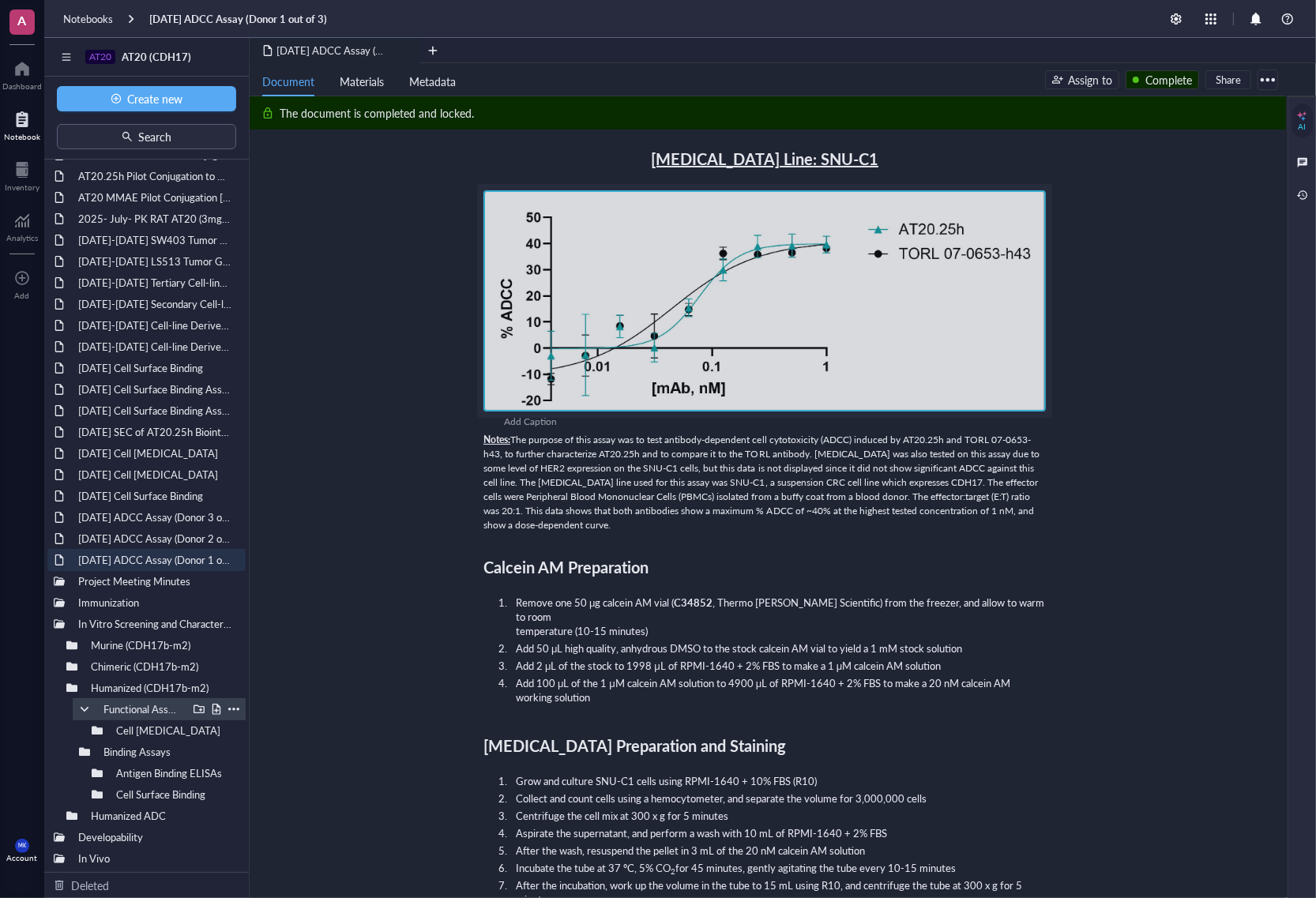
scroll to position [22, 0]
click at [81, 686] on div at bounding box center [84, 752] width 11 height 11
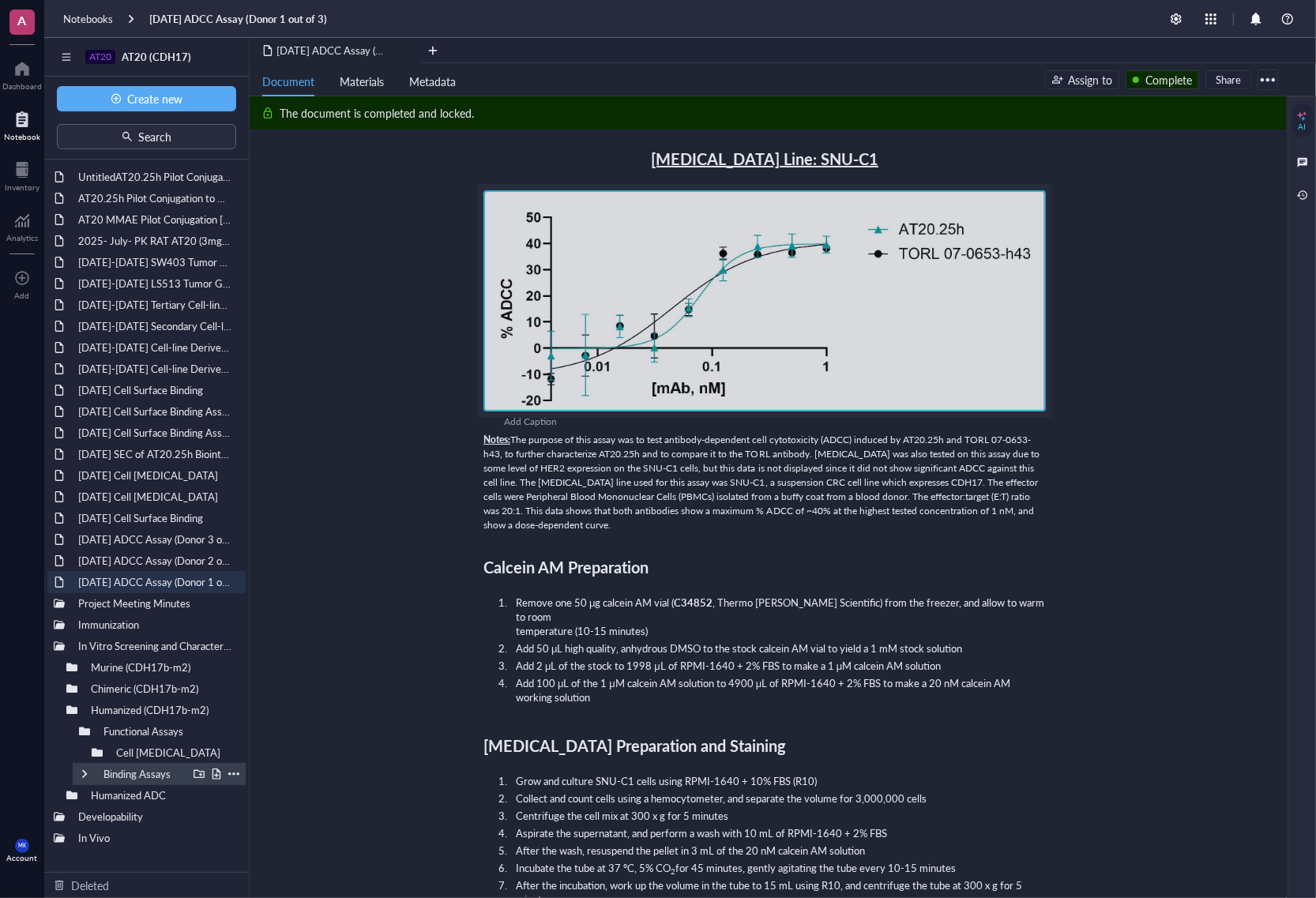
scroll to position [0, 0]
click at [197, 686] on div at bounding box center [199, 732] width 11 height 11
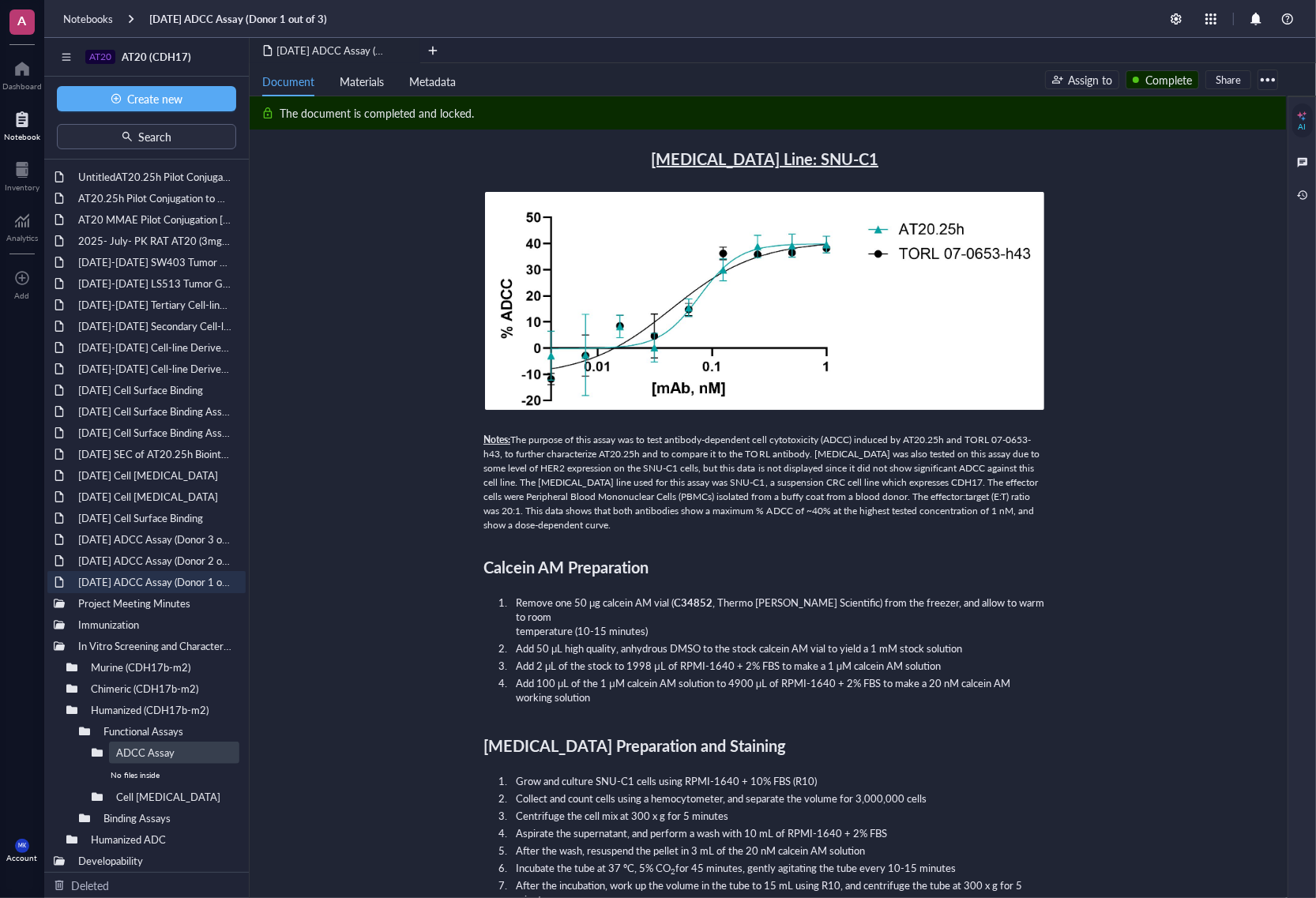
type input "ADCC Assays"
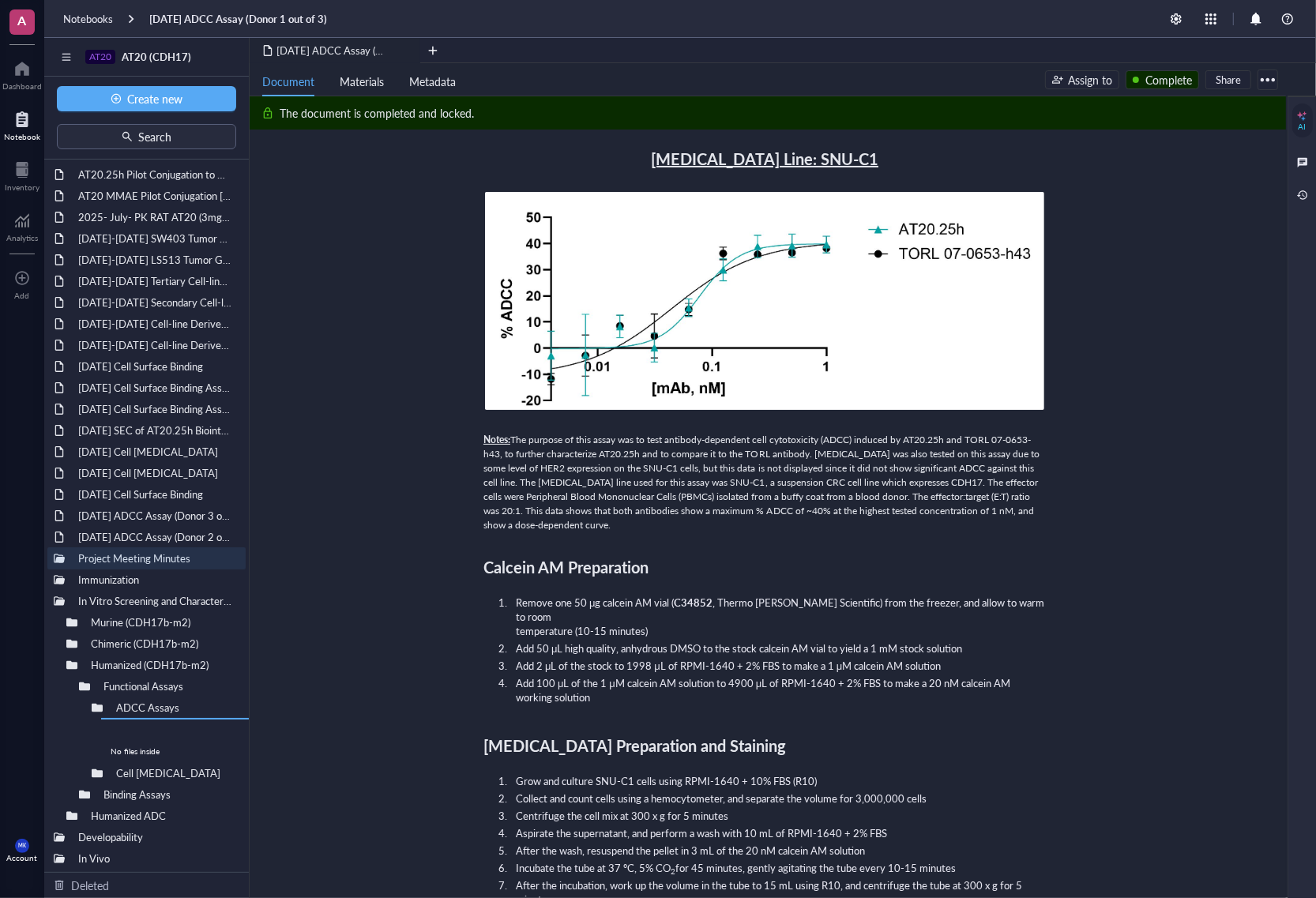
drag, startPoint x: 156, startPoint y: 579, endPoint x: 216, endPoint y: 740, distance: 171.8
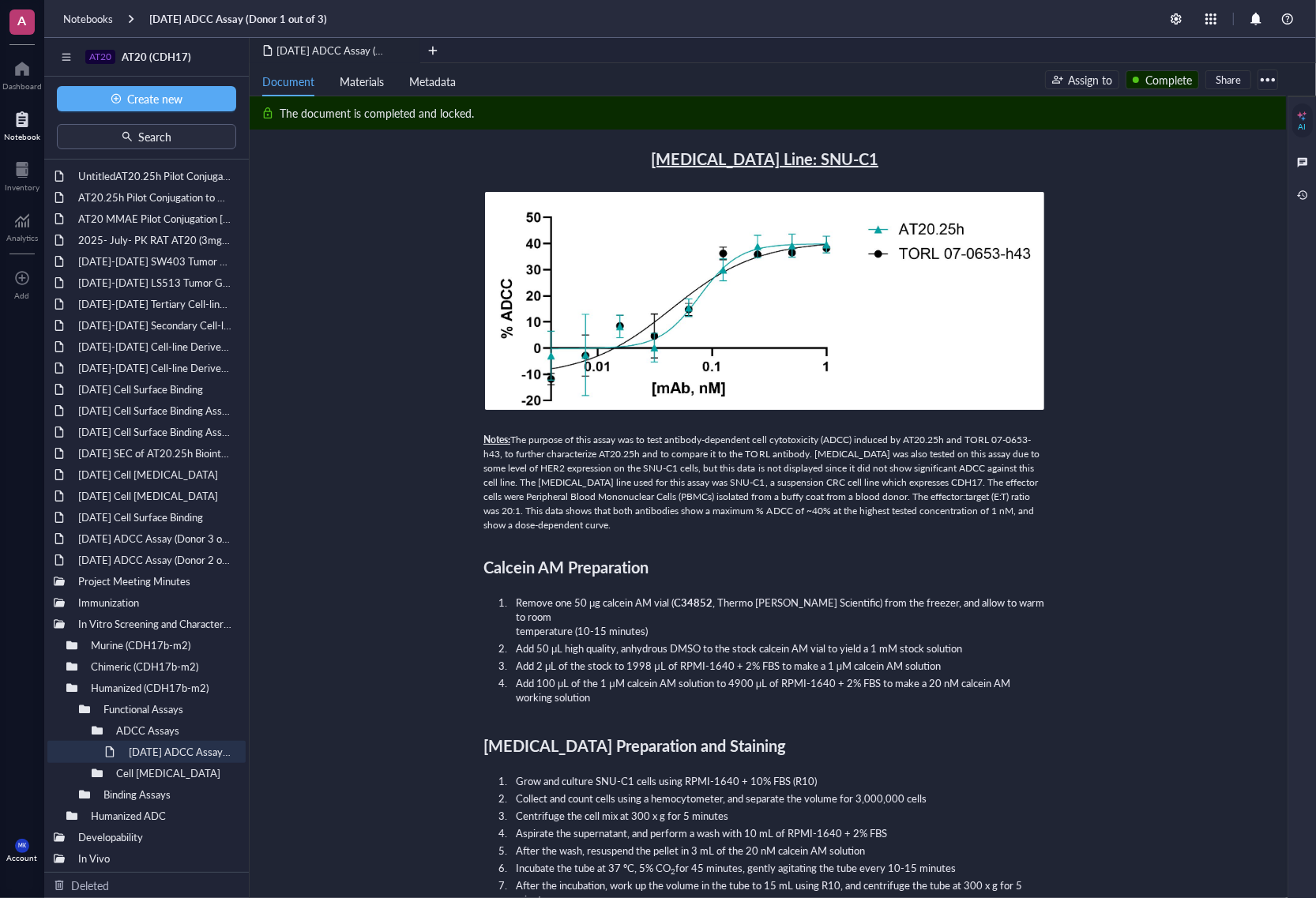
scroll to position [1, 0]
drag, startPoint x: 159, startPoint y: 558, endPoint x: 226, endPoint y: 767, distance: 219.5
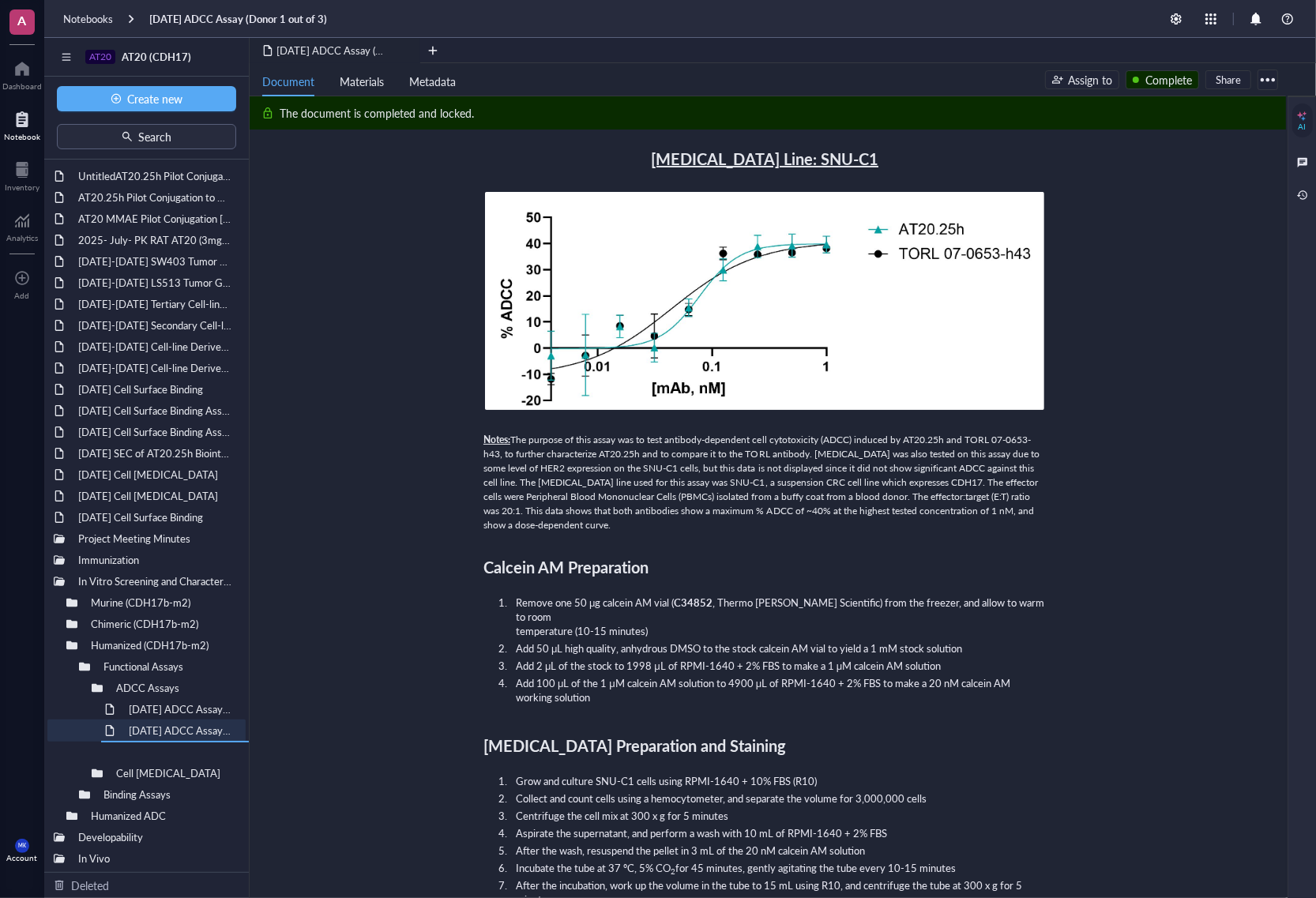
drag, startPoint x: 143, startPoint y: 542, endPoint x: 239, endPoint y: 773, distance: 250.2
click at [95, 686] on div at bounding box center [97, 689] width 11 height 11
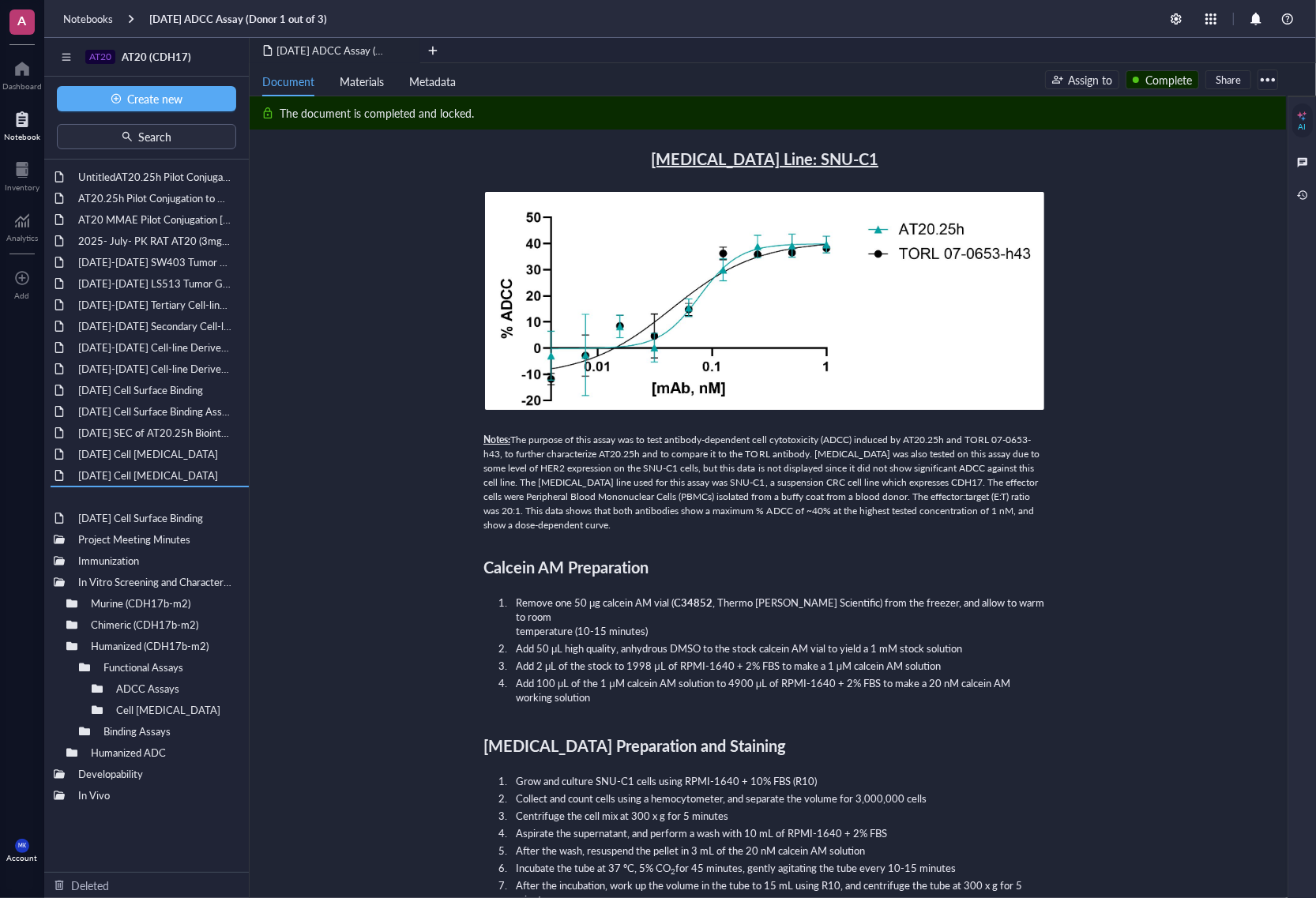
drag, startPoint x: 147, startPoint y: 428, endPoint x: 148, endPoint y: 511, distance: 83.0
drag, startPoint x: 152, startPoint y: 417, endPoint x: 139, endPoint y: 500, distance: 84.0
drag, startPoint x: 171, startPoint y: 389, endPoint x: 168, endPoint y: 477, distance: 88.1
click at [168, 510] on div "[DATE] Cell Surface Binding" at bounding box center [147, 518] width 151 height 22
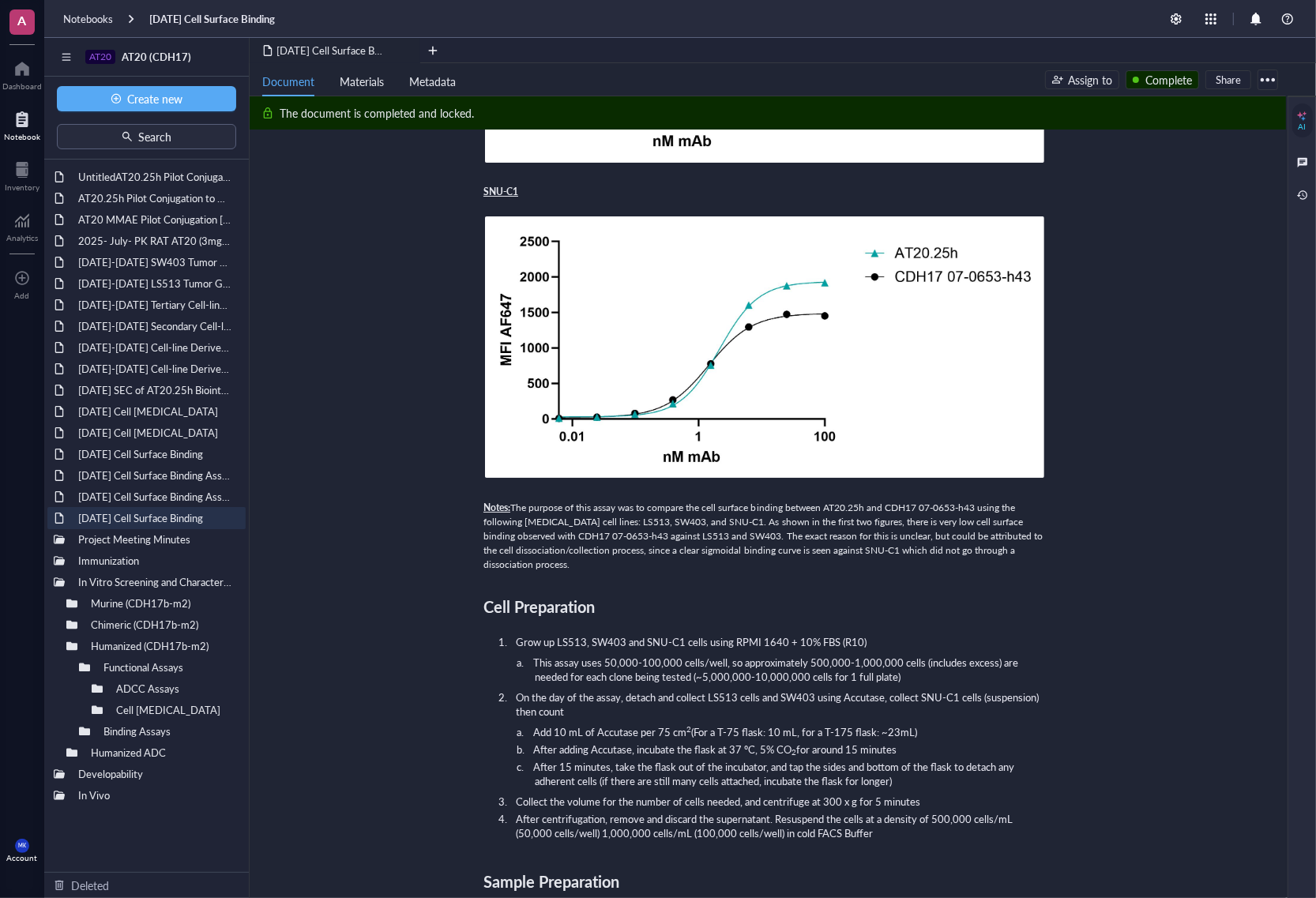
scroll to position [691, 0]
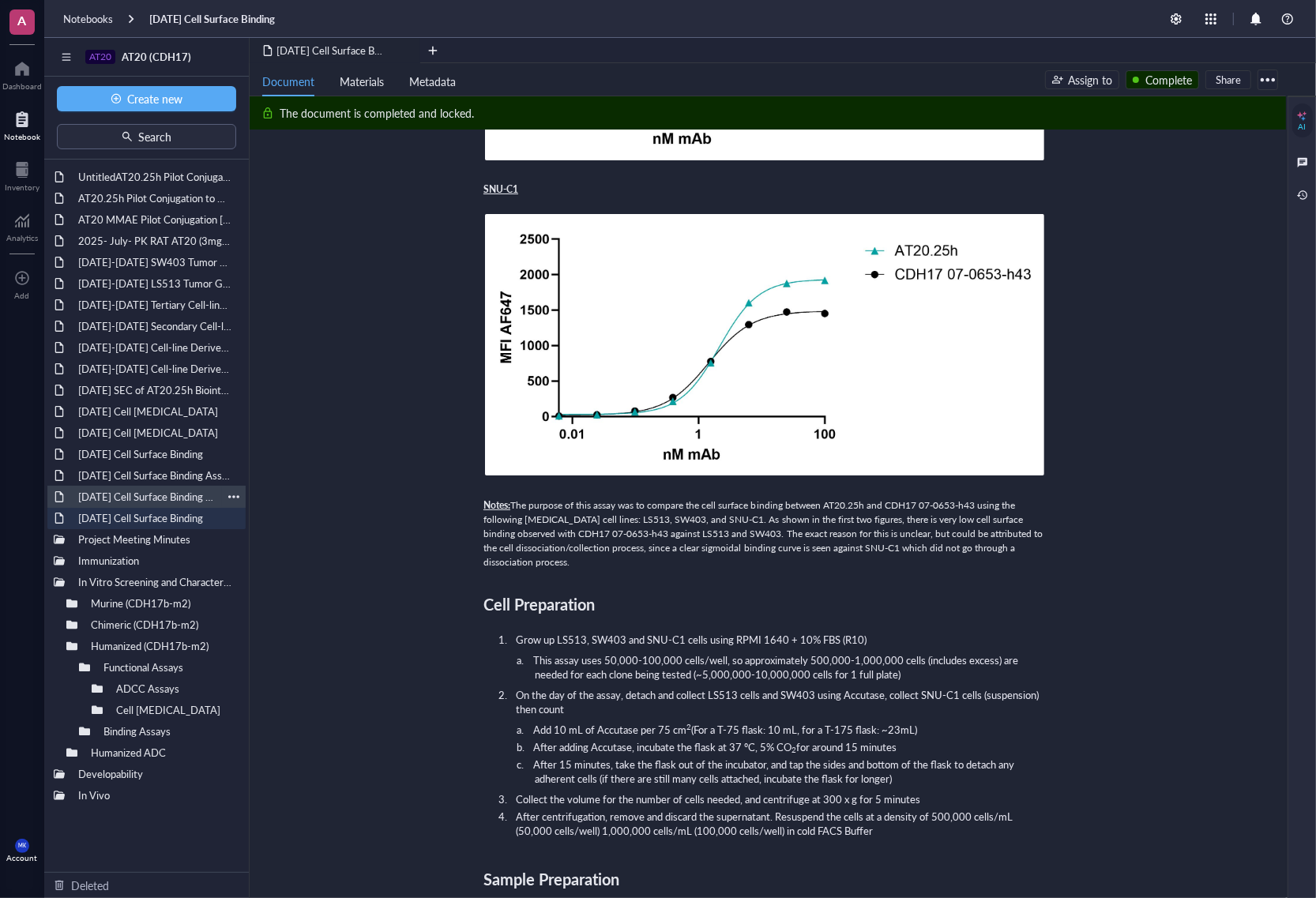
click at [140, 503] on div "[DATE] Cell Surface Binding Assay" at bounding box center [147, 497] width 151 height 22
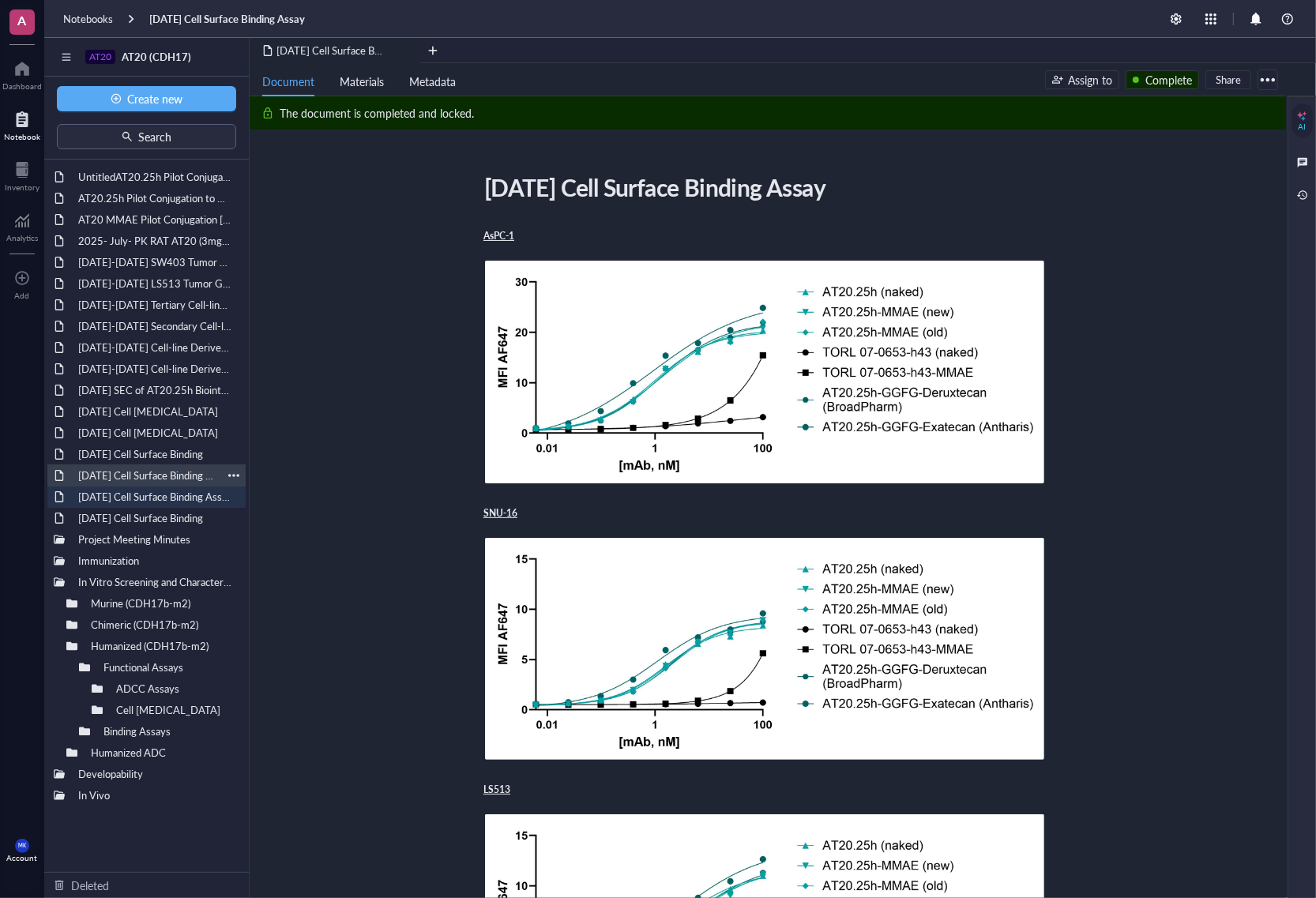
click at [155, 476] on div "[DATE] Cell Surface Binding Assay" at bounding box center [147, 476] width 151 height 22
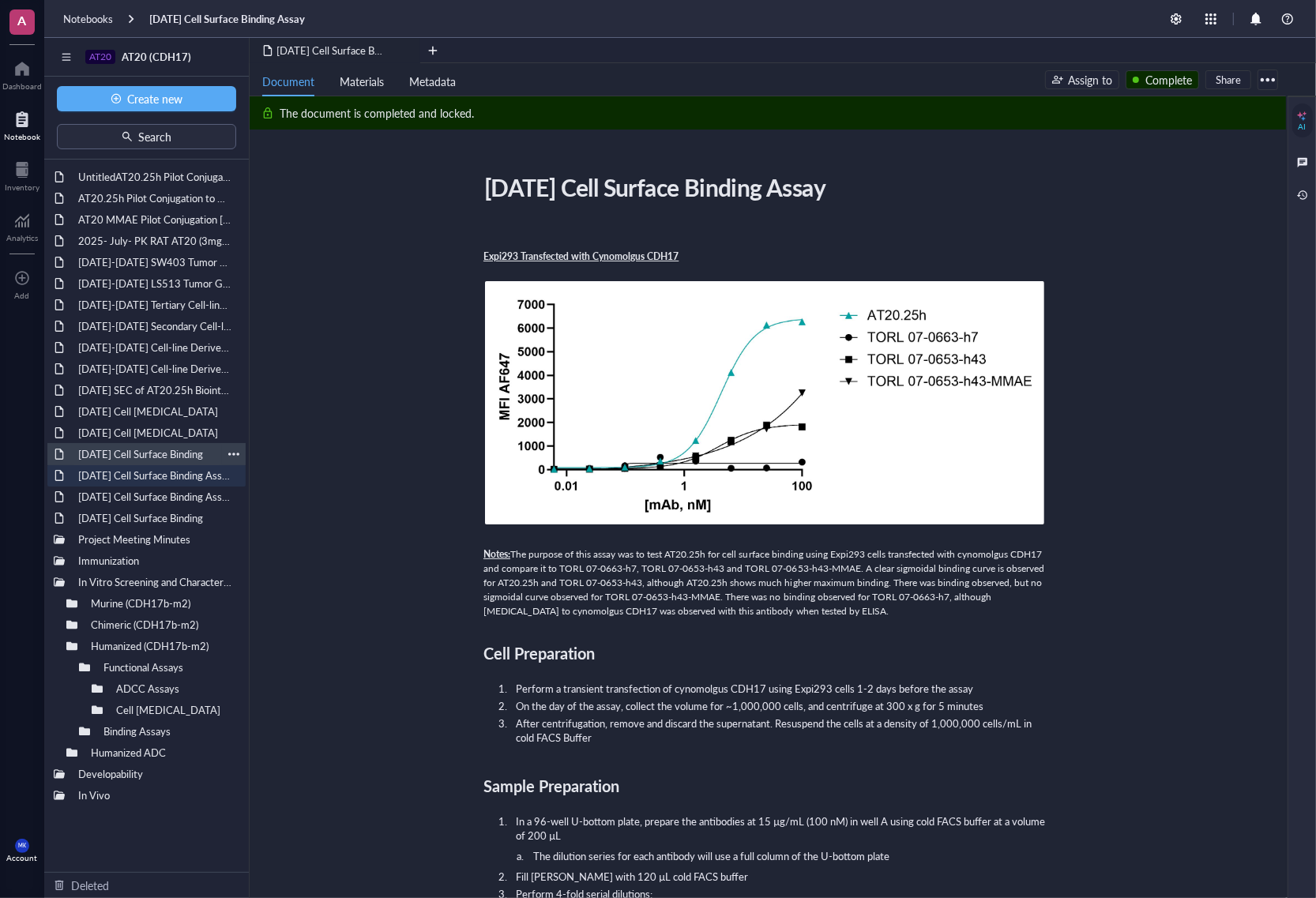
click at [162, 459] on div "[DATE] Cell Surface Binding" at bounding box center [147, 454] width 151 height 22
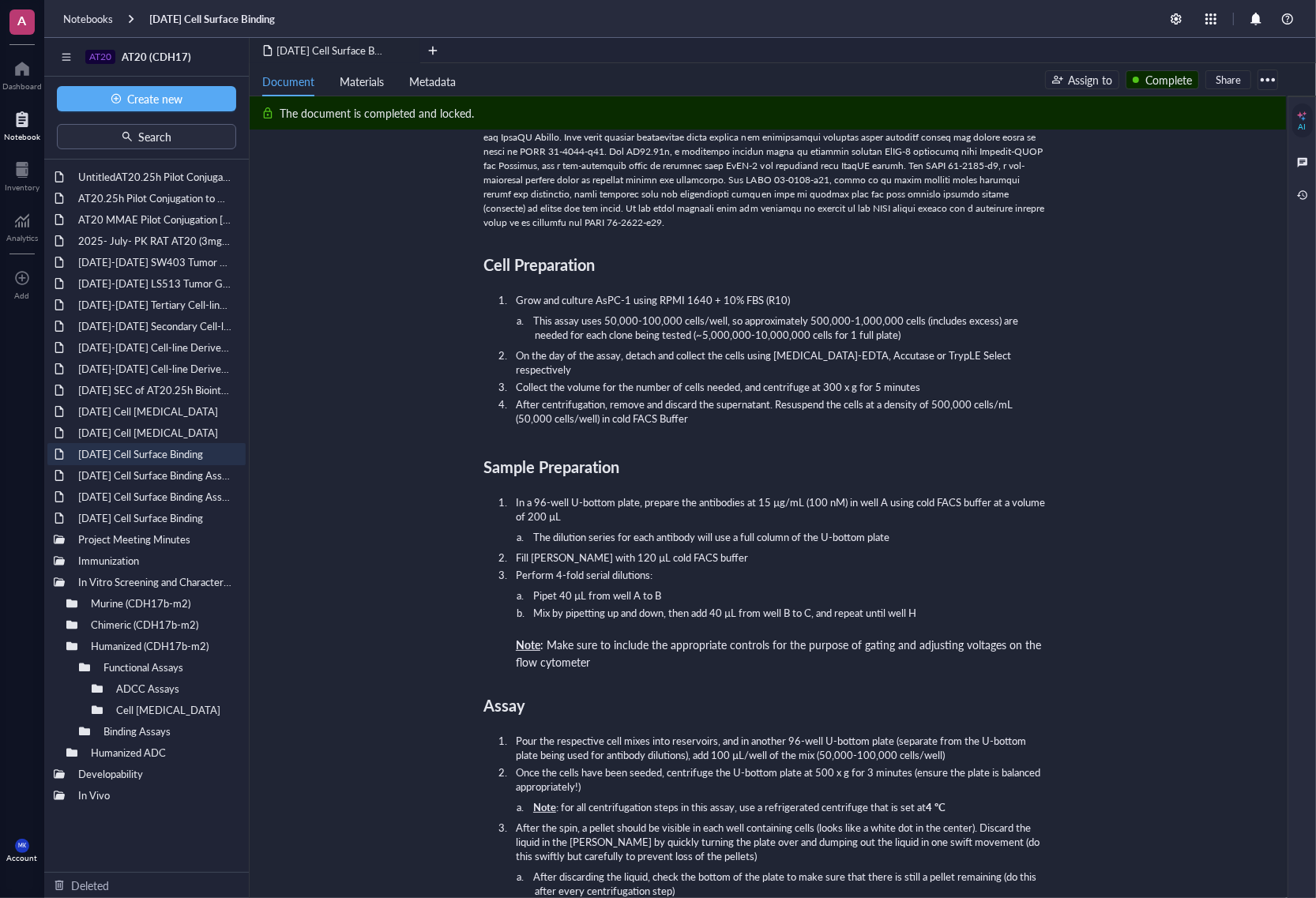
scroll to position [1481, 0]
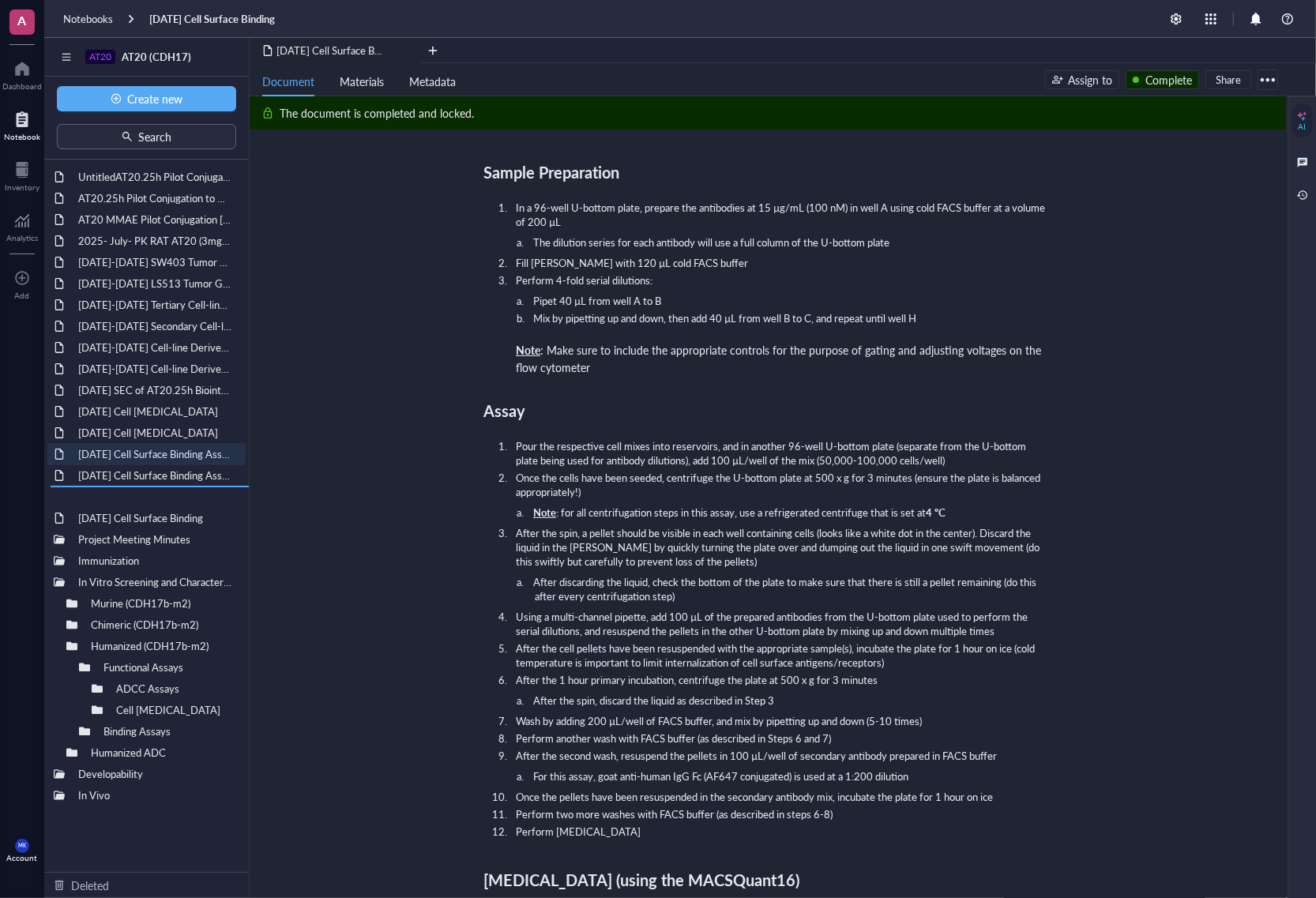
drag, startPoint x: 150, startPoint y: 454, endPoint x: 160, endPoint y: 508, distance: 54.9
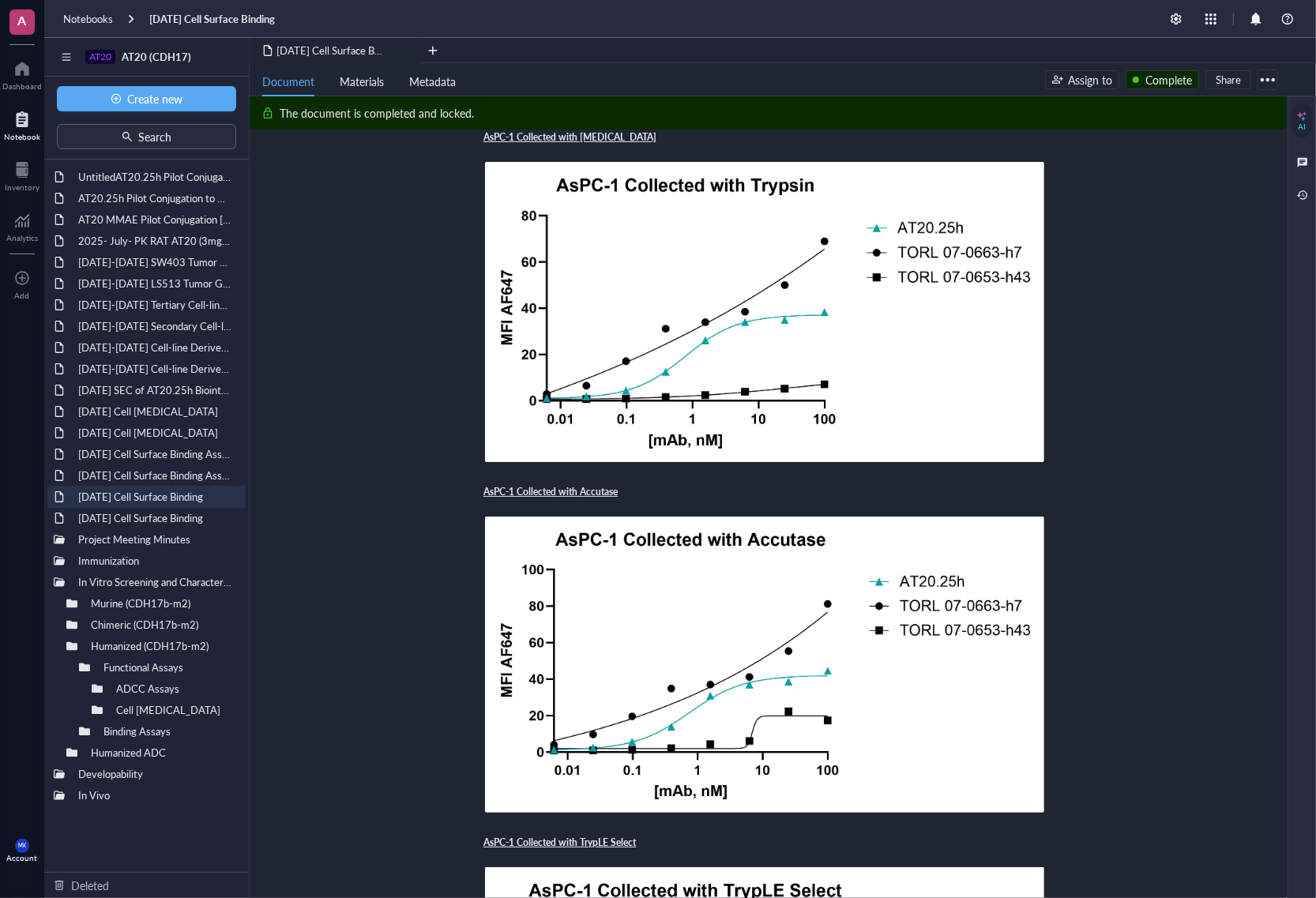
scroll to position [0, 0]
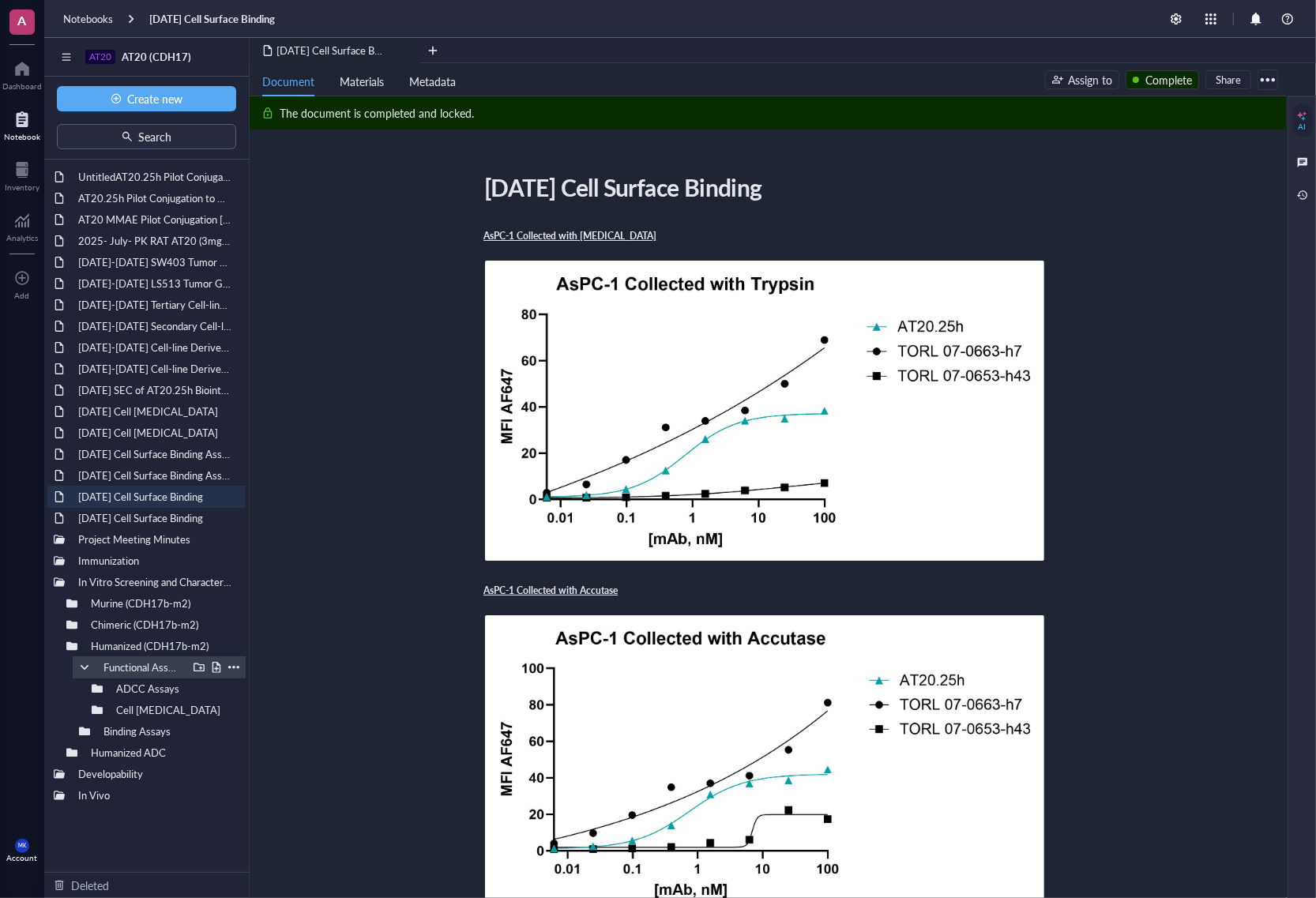
click at [81, 665] on div at bounding box center [84, 668] width 11 height 11
click at [84, 686] on div at bounding box center [84, 689] width 11 height 11
click at [117, 686] on div "Cell Surface Binding" at bounding box center [148, 732] width 78 height 22
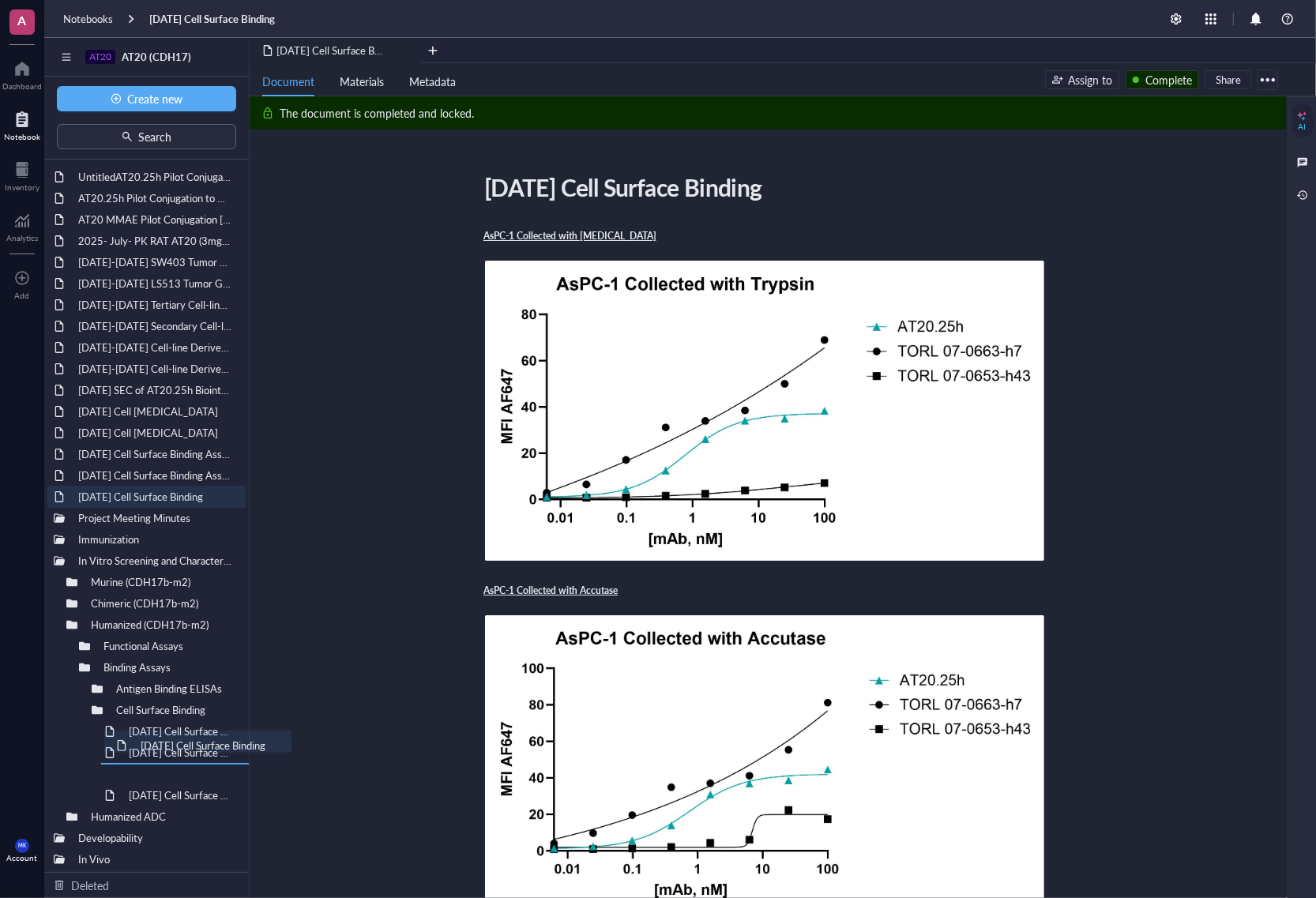
scroll to position [1, 0]
drag, startPoint x: 166, startPoint y: 498, endPoint x: 212, endPoint y: 733, distance: 239.5
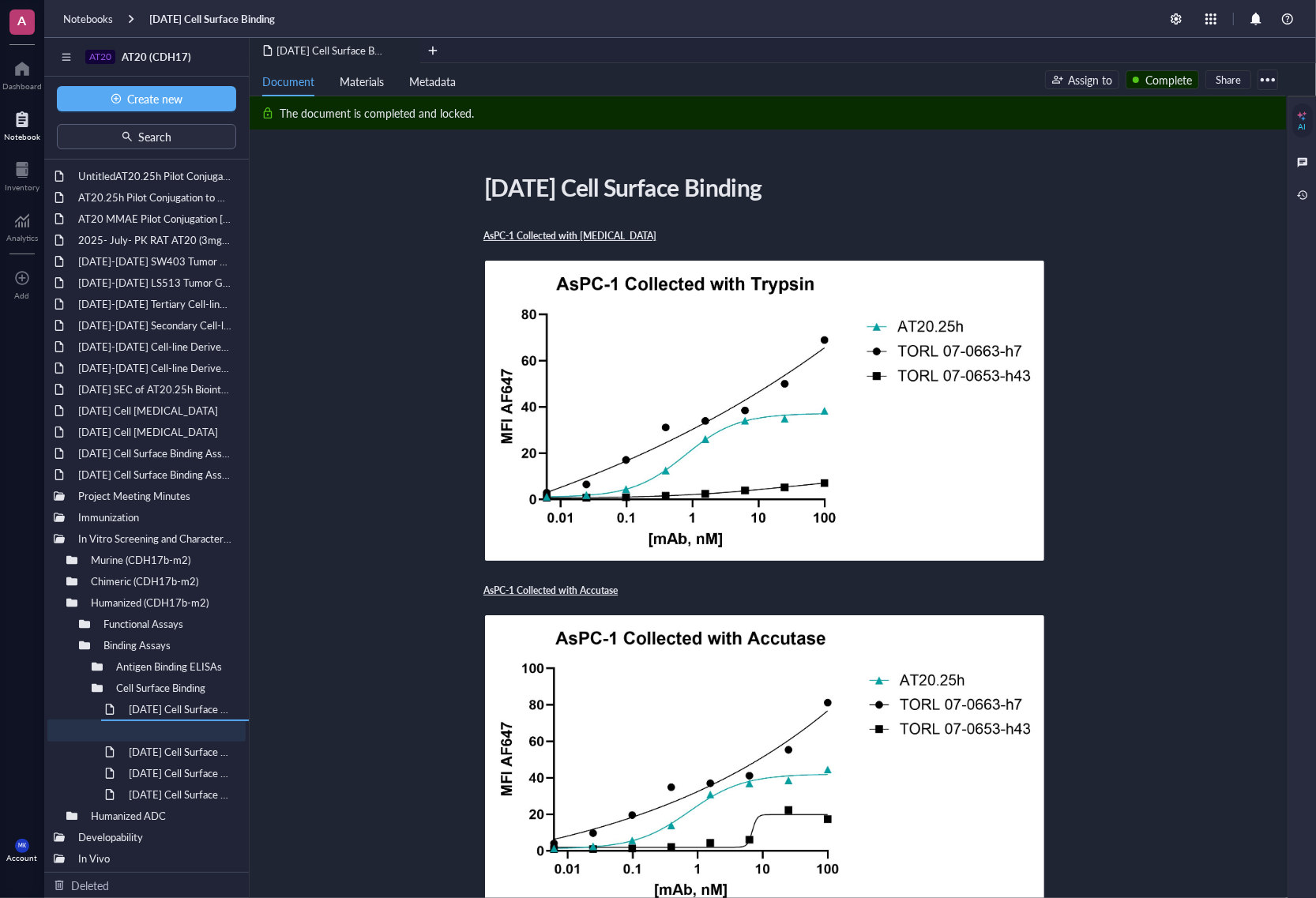
drag, startPoint x: 162, startPoint y: 499, endPoint x: 222, endPoint y: 754, distance: 262.0
click at [172, 686] on div "[DATE] Cell Surface Binding (Cynomolgus CDH17)" at bounding box center [172, 795] width 100 height 22
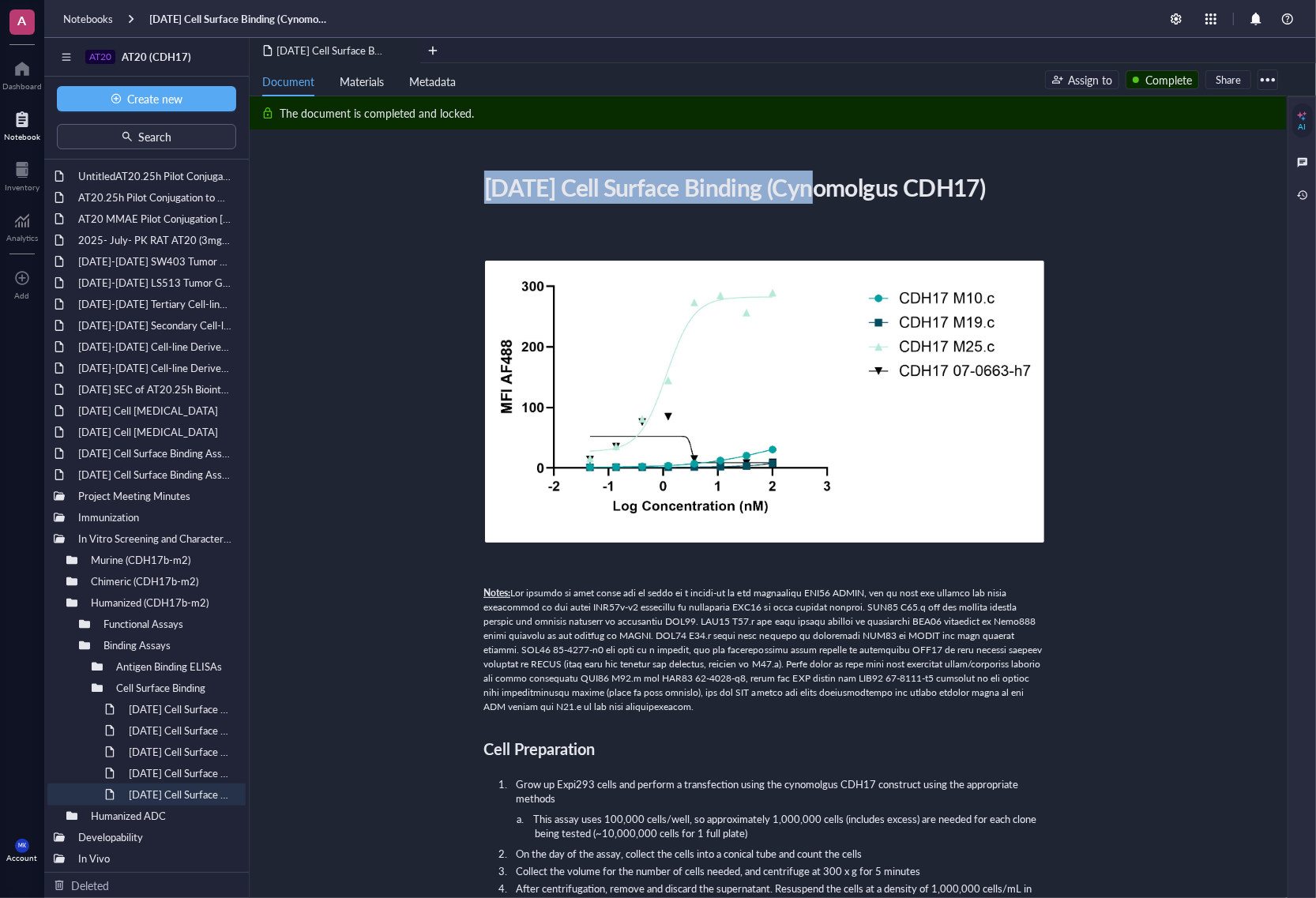
drag, startPoint x: 757, startPoint y: 218, endPoint x: 822, endPoint y: 186, distance: 72.4
click at [822, 186] on div "[DATE] Cell Surface Binding (Cynomolgus CDH17)" at bounding box center [758, 187] width 563 height 39
drag, startPoint x: 72, startPoint y: 587, endPoint x: 120, endPoint y: 601, distance: 50.0
click at [0, 0] on div at bounding box center [0, 0] width 0 height 0
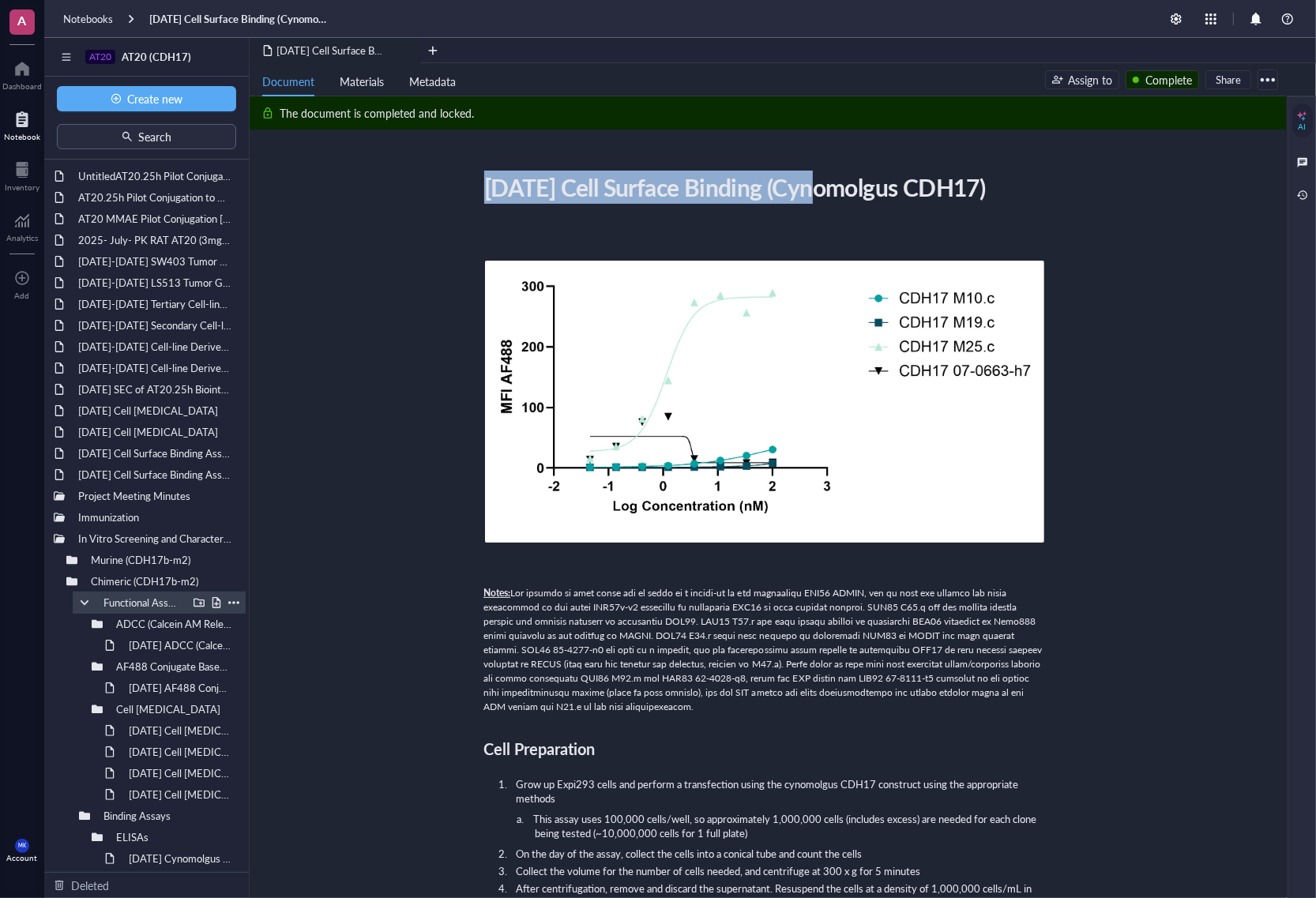
click at [83, 604] on div at bounding box center [84, 603] width 11 height 11
click at [93, 648] on div at bounding box center [97, 645] width 11 height 11
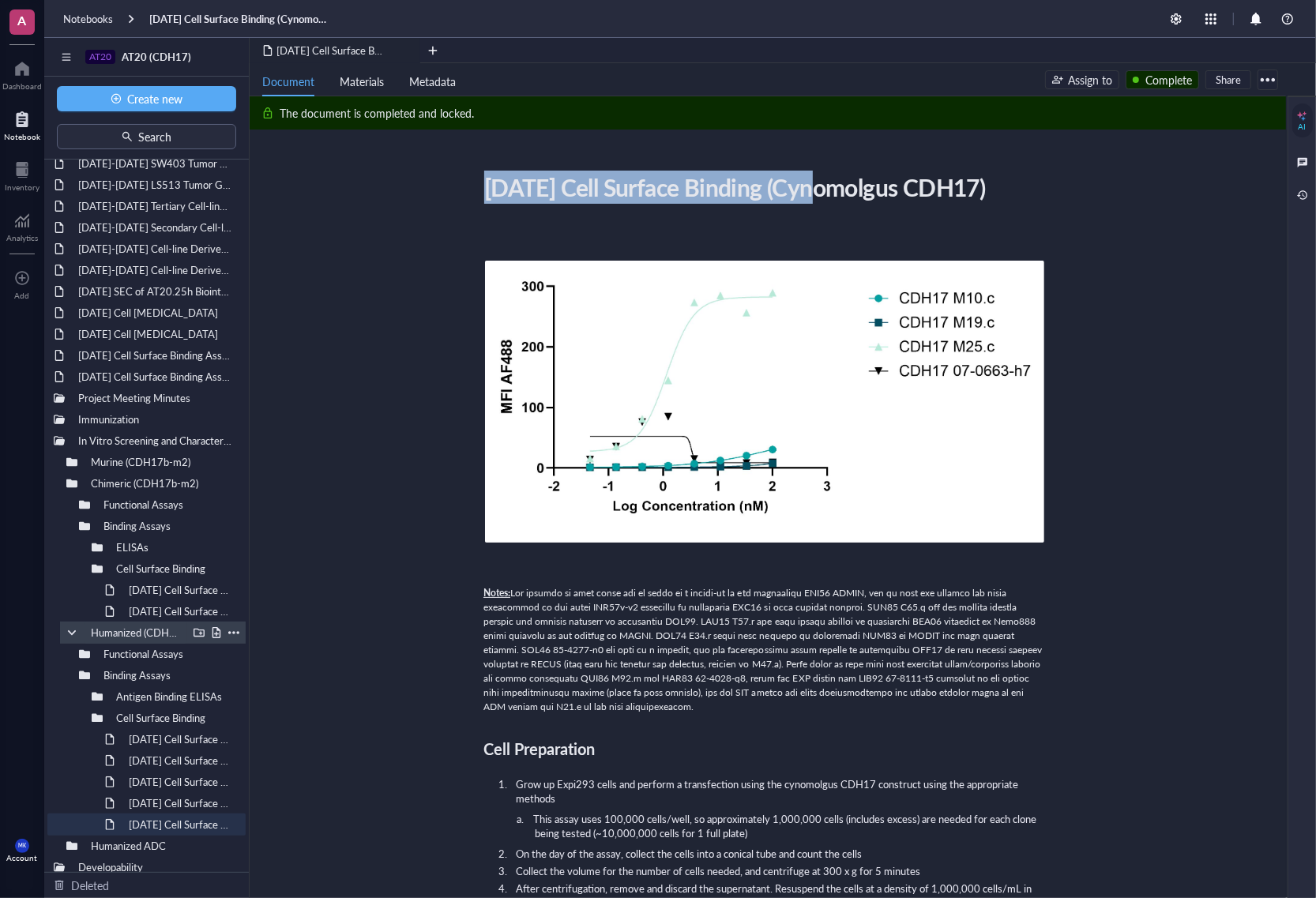
scroll to position [100, 0]
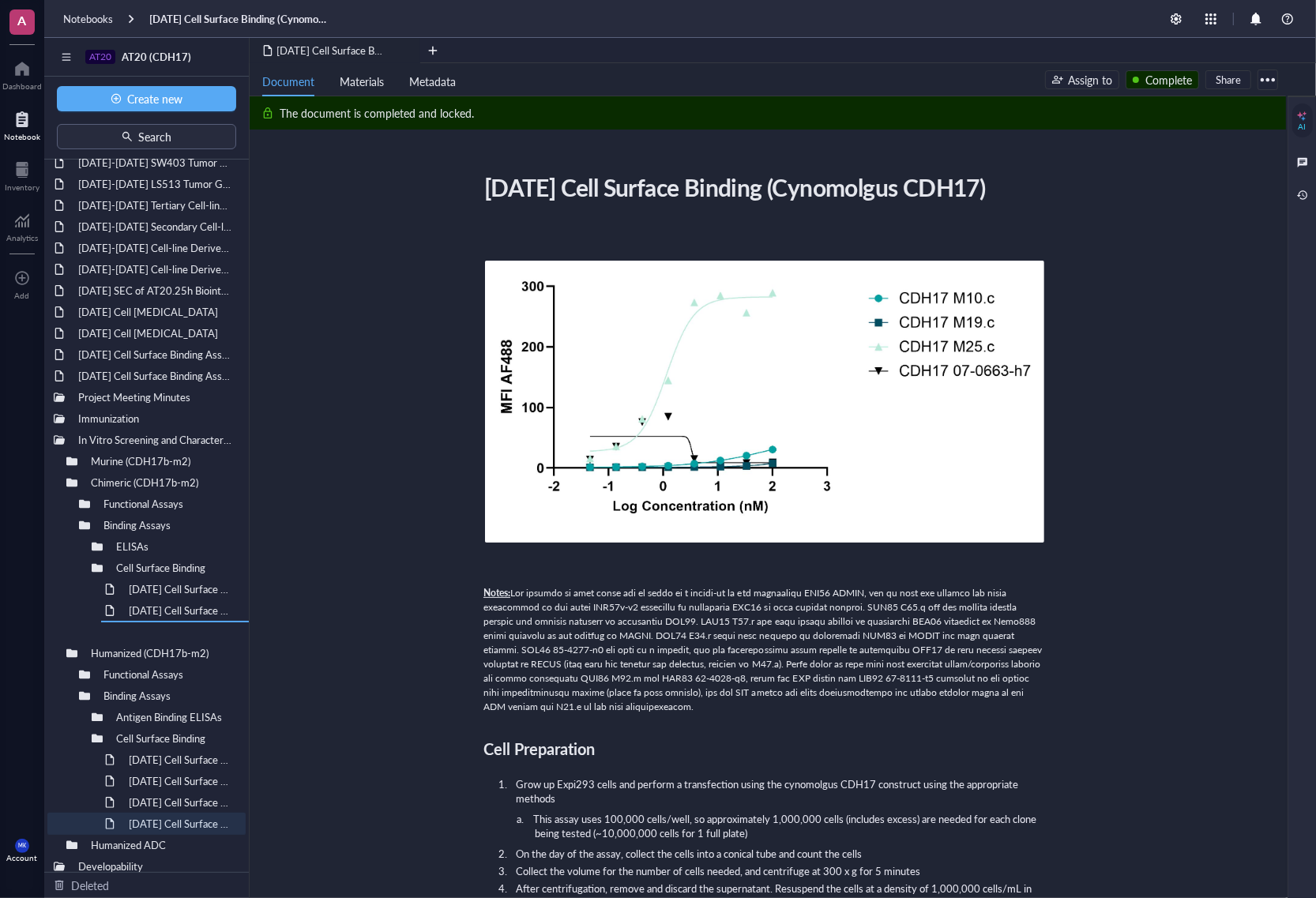
drag, startPoint x: 182, startPoint y: 827, endPoint x: 201, endPoint y: 658, distance: 170.1
click at [201, 658] on div "UntitledAT20.25h Pilot Conjugation to VC-MMAE and GGFG-DXd [DATE] AT20.25h Pilo…" at bounding box center [146, 516] width 205 height 713
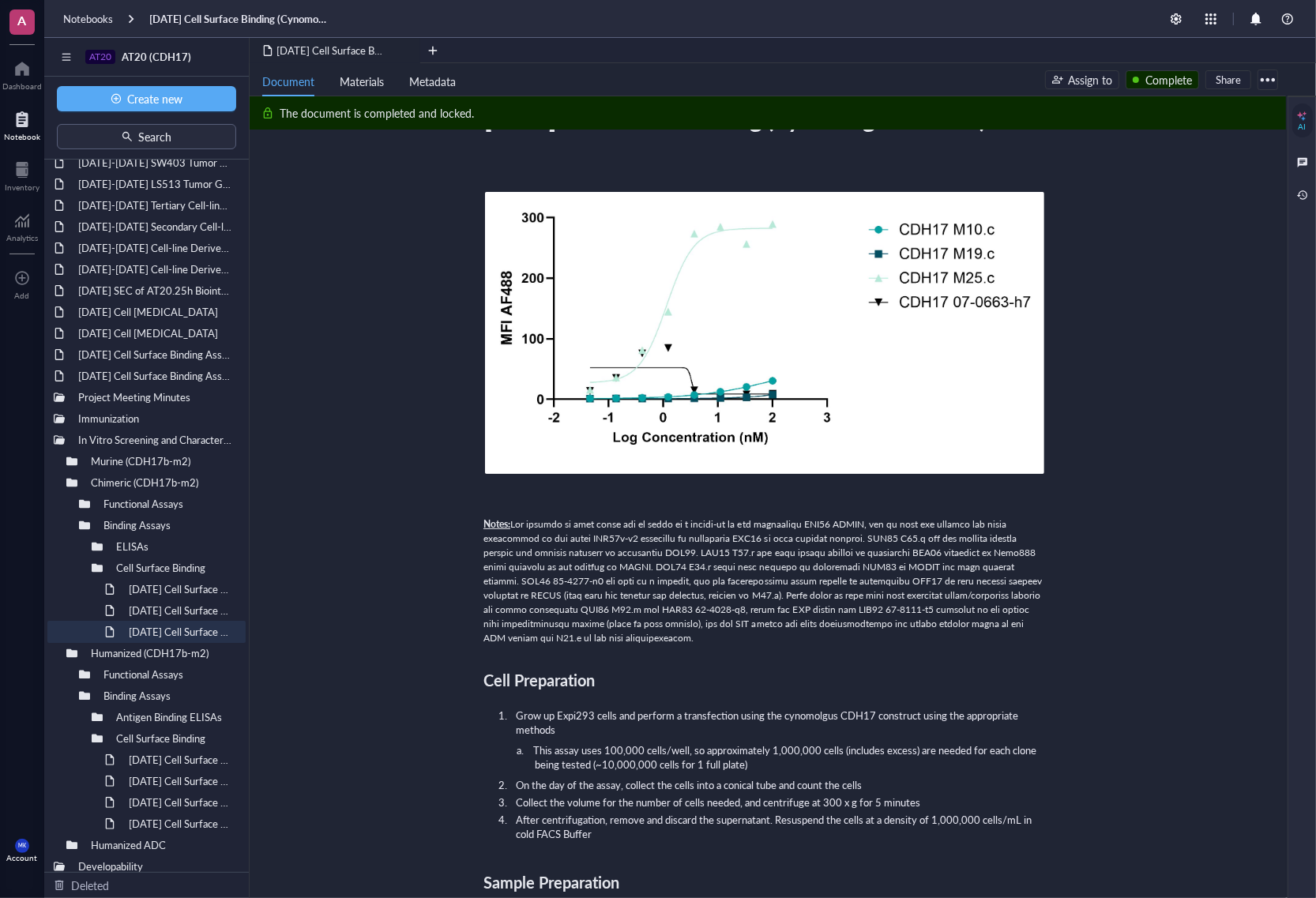
scroll to position [99, 0]
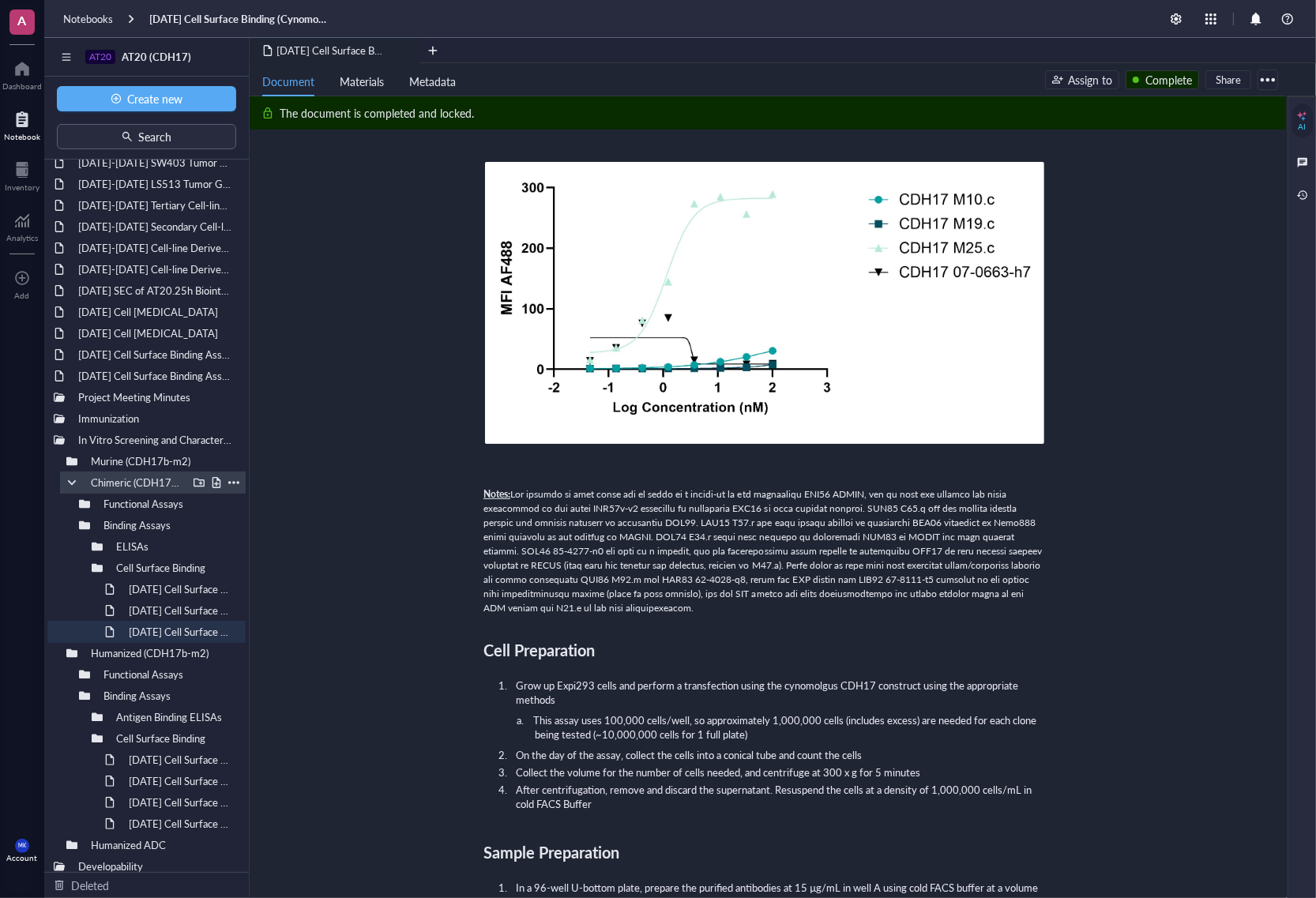
click at [72, 486] on div at bounding box center [72, 483] width 11 height 11
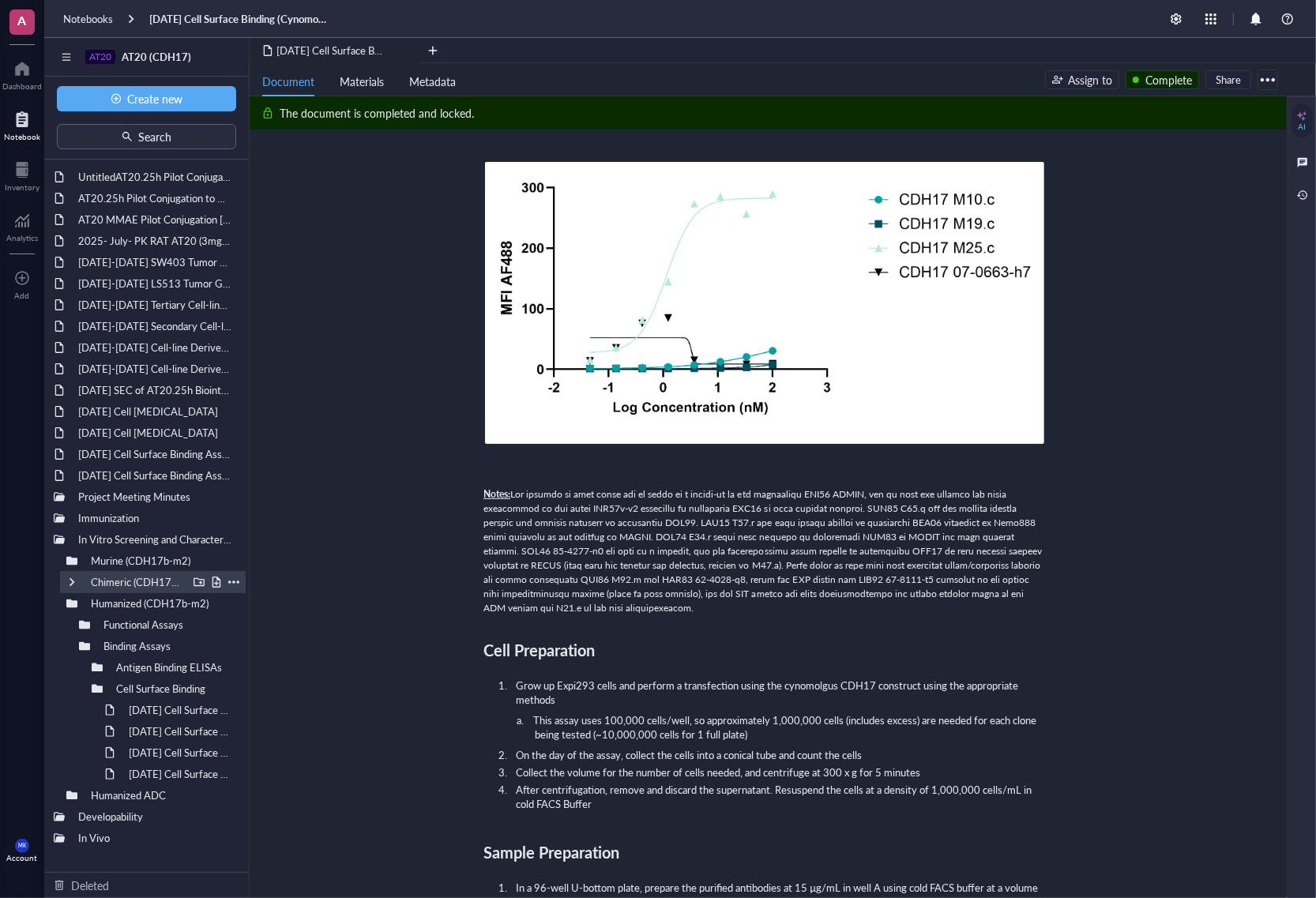
scroll to position [0, 0]
click at [70, 603] on div at bounding box center [72, 603] width 11 height 11
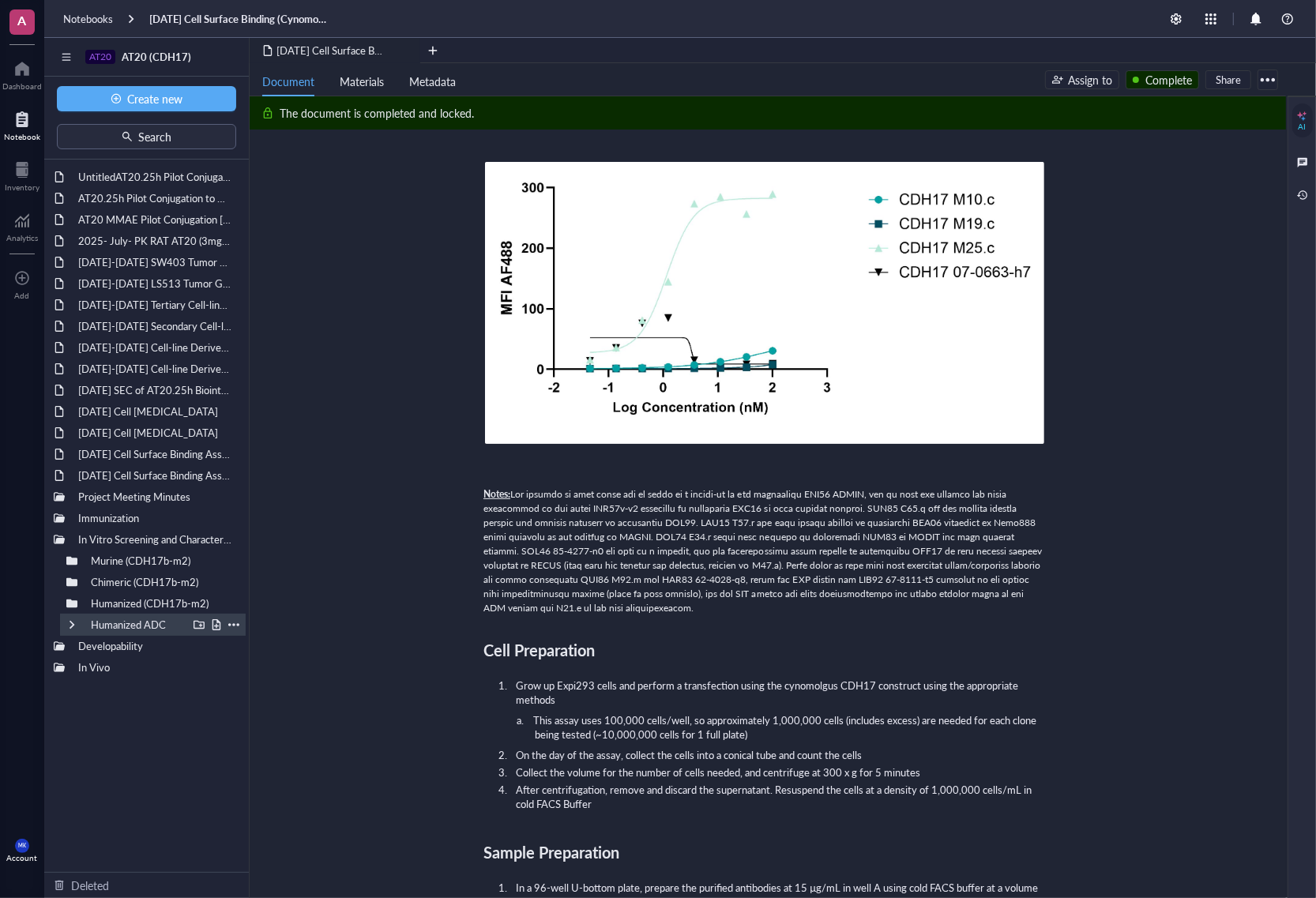
click at [73, 627] on div at bounding box center [72, 625] width 11 height 11
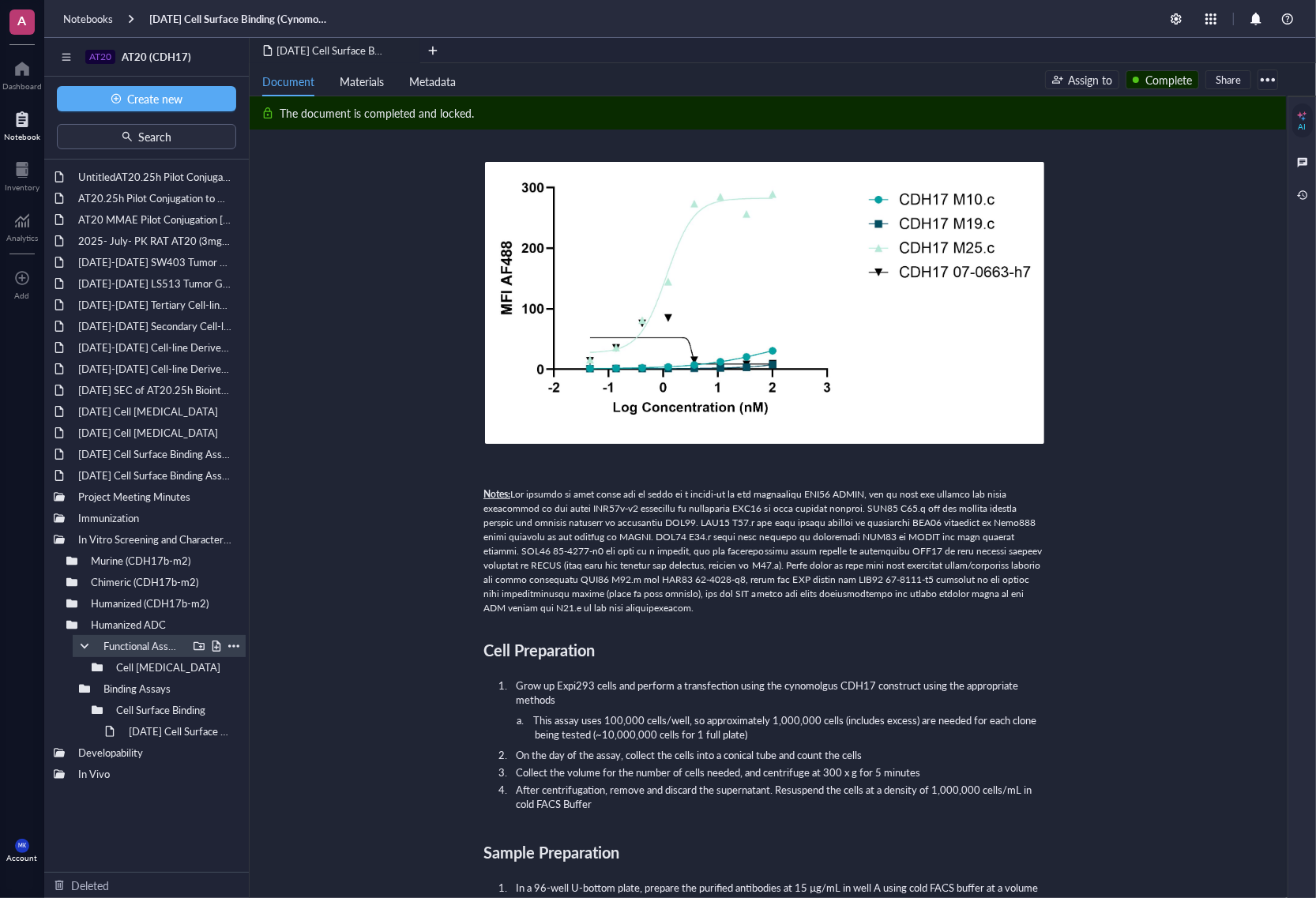
click at [76, 641] on div "Functional Assays" at bounding box center [160, 647] width 173 height 22
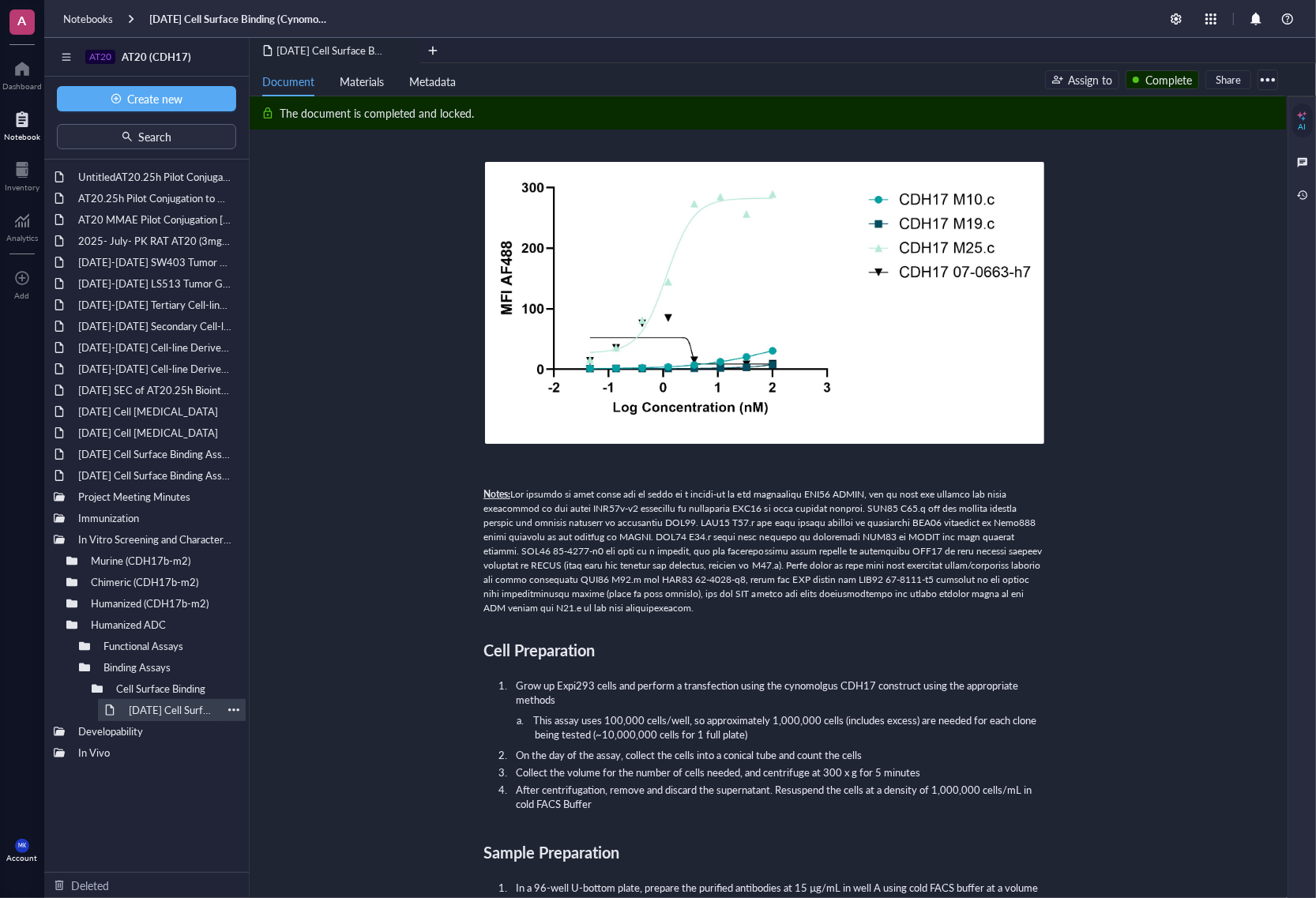
click at [171, 686] on div "[DATE] Cell Surface Binding" at bounding box center [172, 710] width 100 height 22
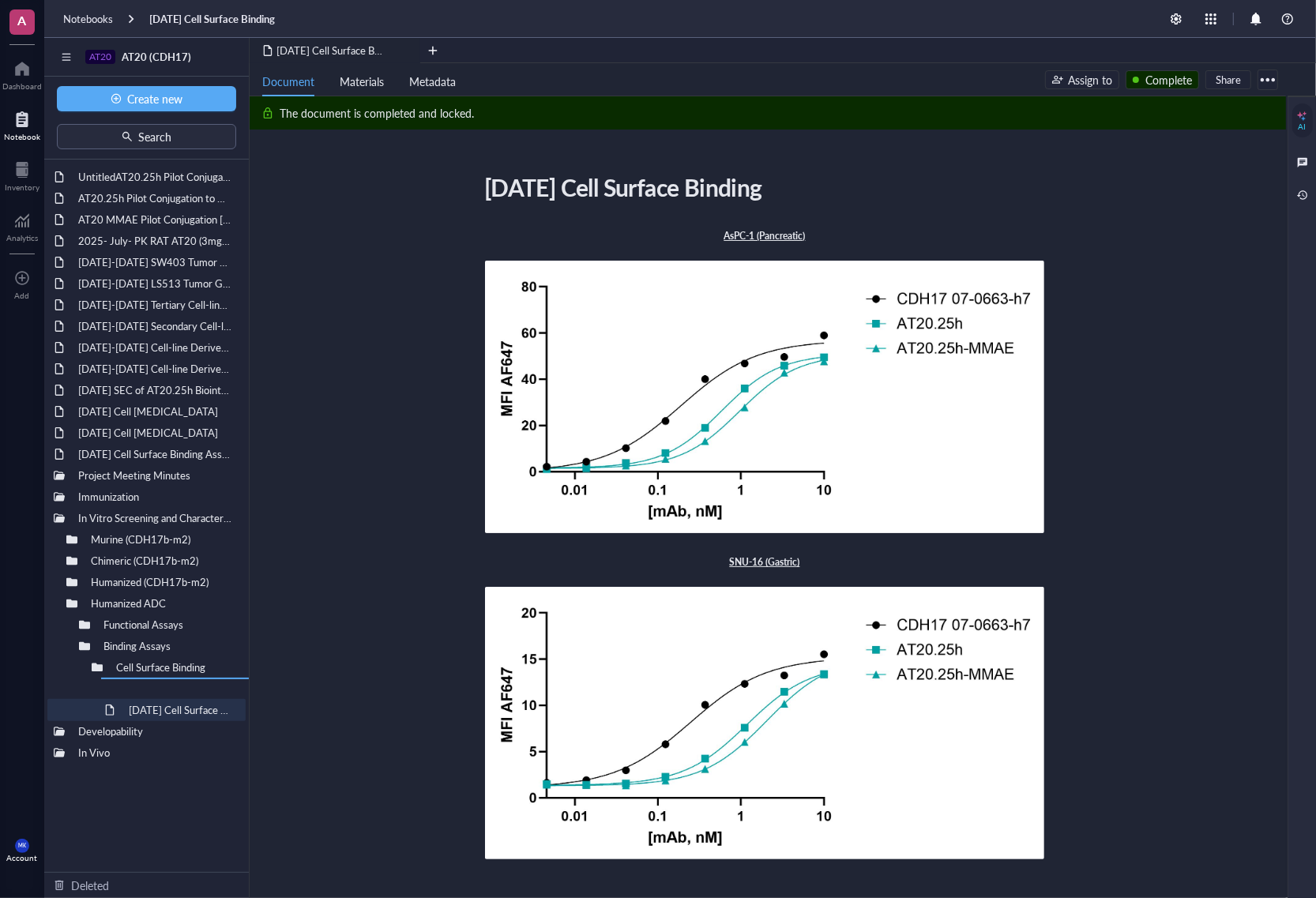
drag, startPoint x: 164, startPoint y: 467, endPoint x: 191, endPoint y: 700, distance: 234.6
drag, startPoint x: 159, startPoint y: 459, endPoint x: 193, endPoint y: 677, distance: 220.6
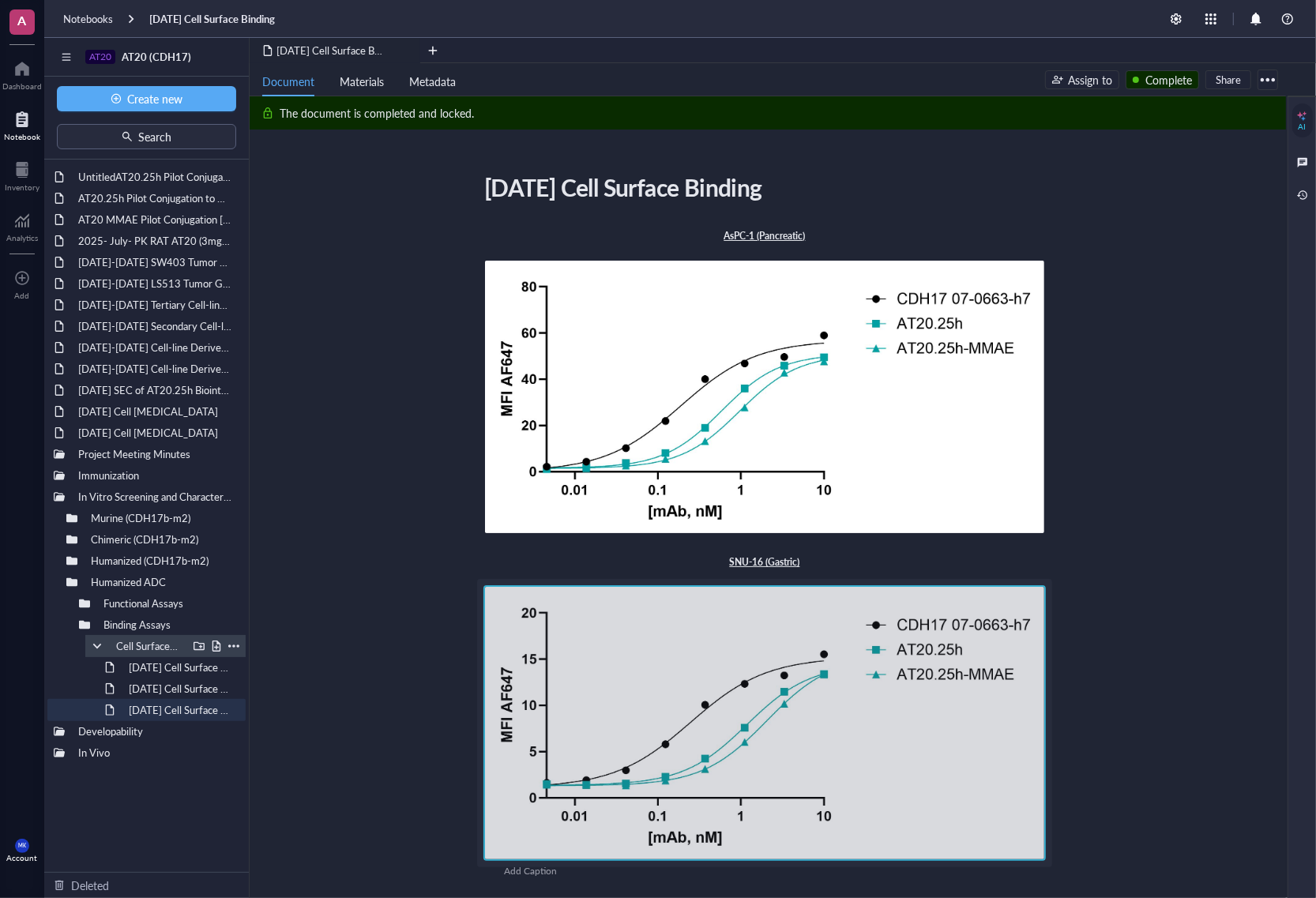
click at [93, 644] on div at bounding box center [97, 646] width 11 height 11
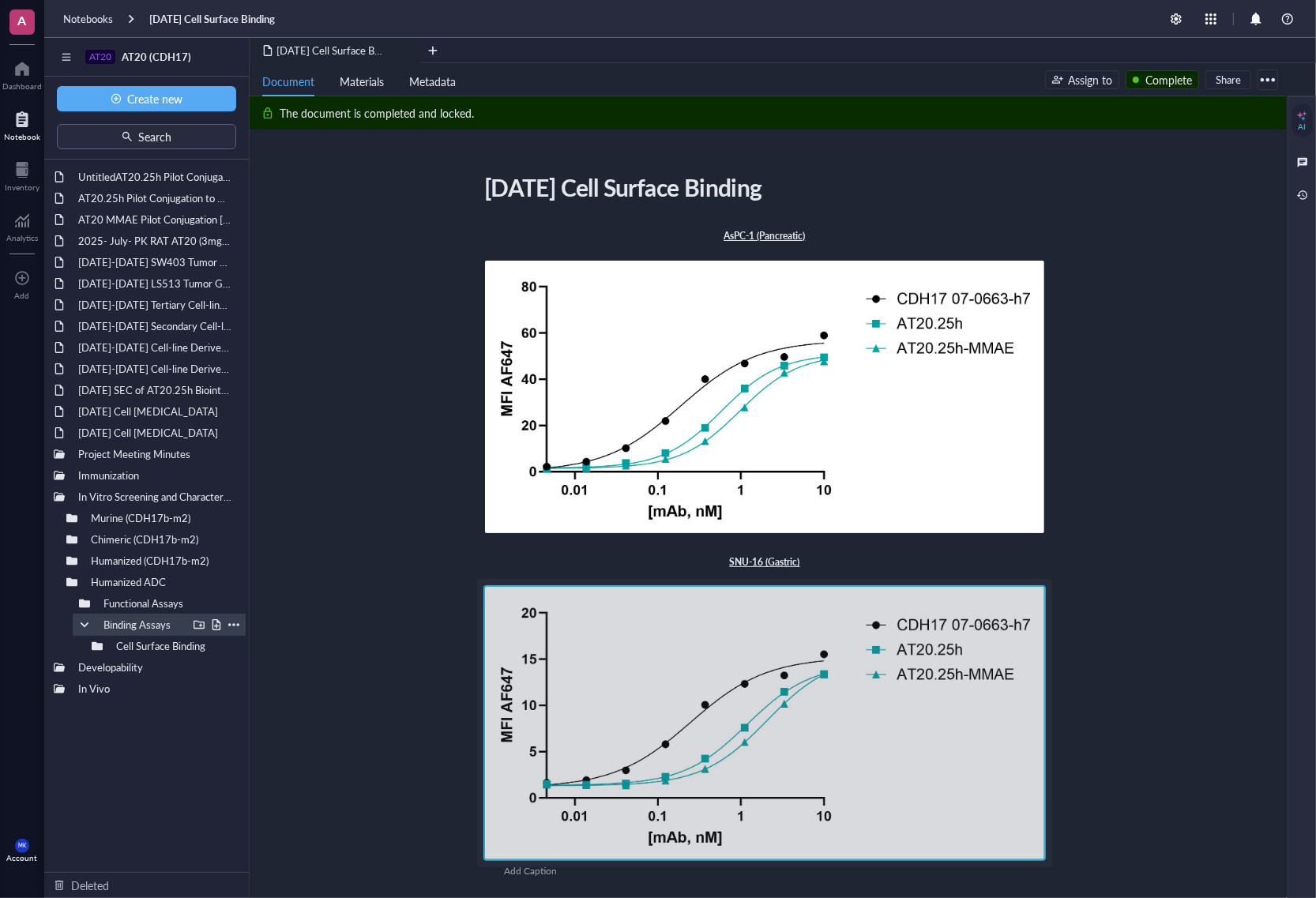
click at [87, 629] on div at bounding box center [84, 625] width 11 height 11
click at [173, 433] on div "[DATE] Cell [MEDICAL_DATA]" at bounding box center [147, 433] width 151 height 22
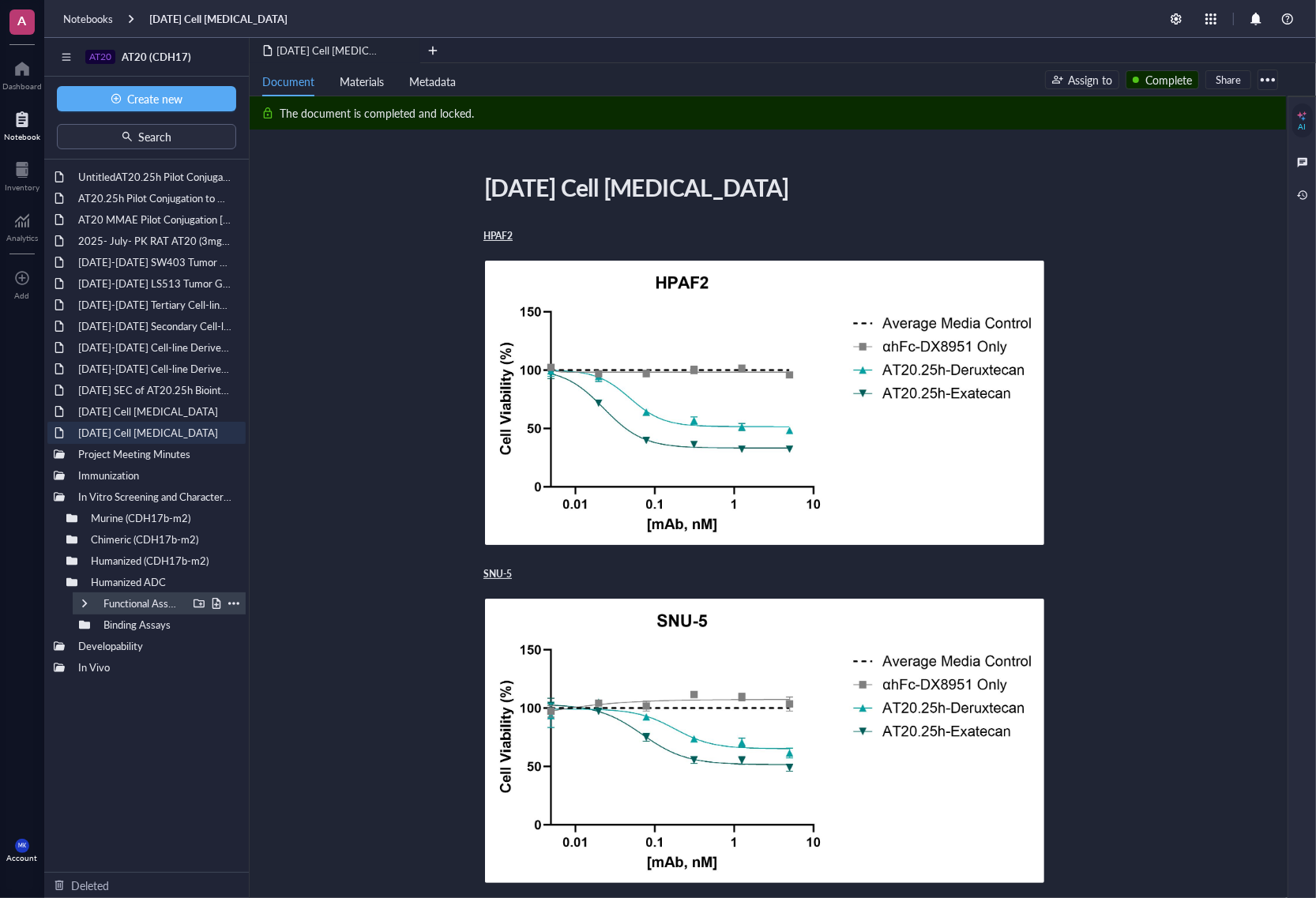
click at [87, 600] on div at bounding box center [84, 603] width 11 height 11
click at [97, 624] on div at bounding box center [97, 625] width 11 height 11
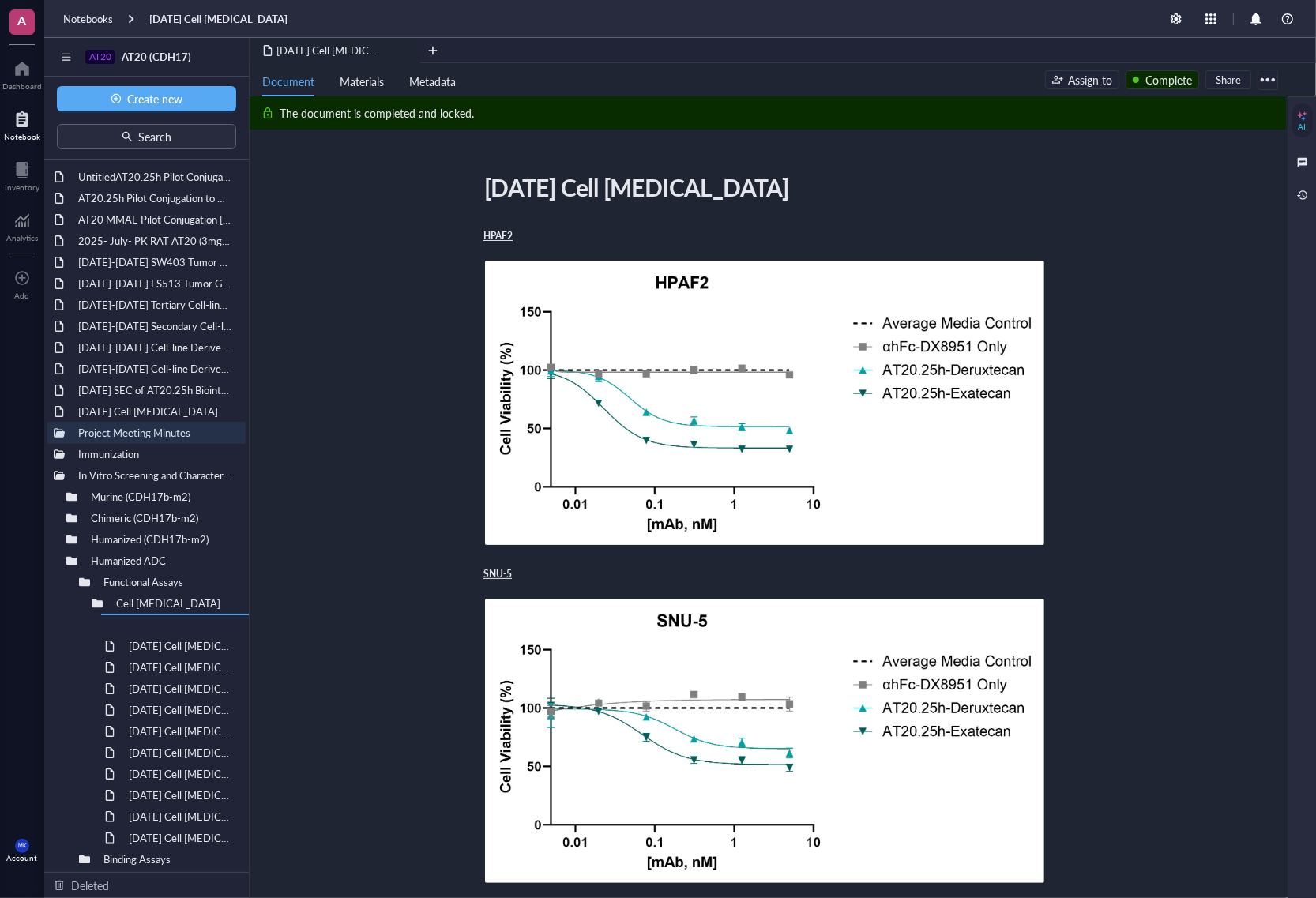
drag, startPoint x: 175, startPoint y: 434, endPoint x: 221, endPoint y: 652, distance: 222.8
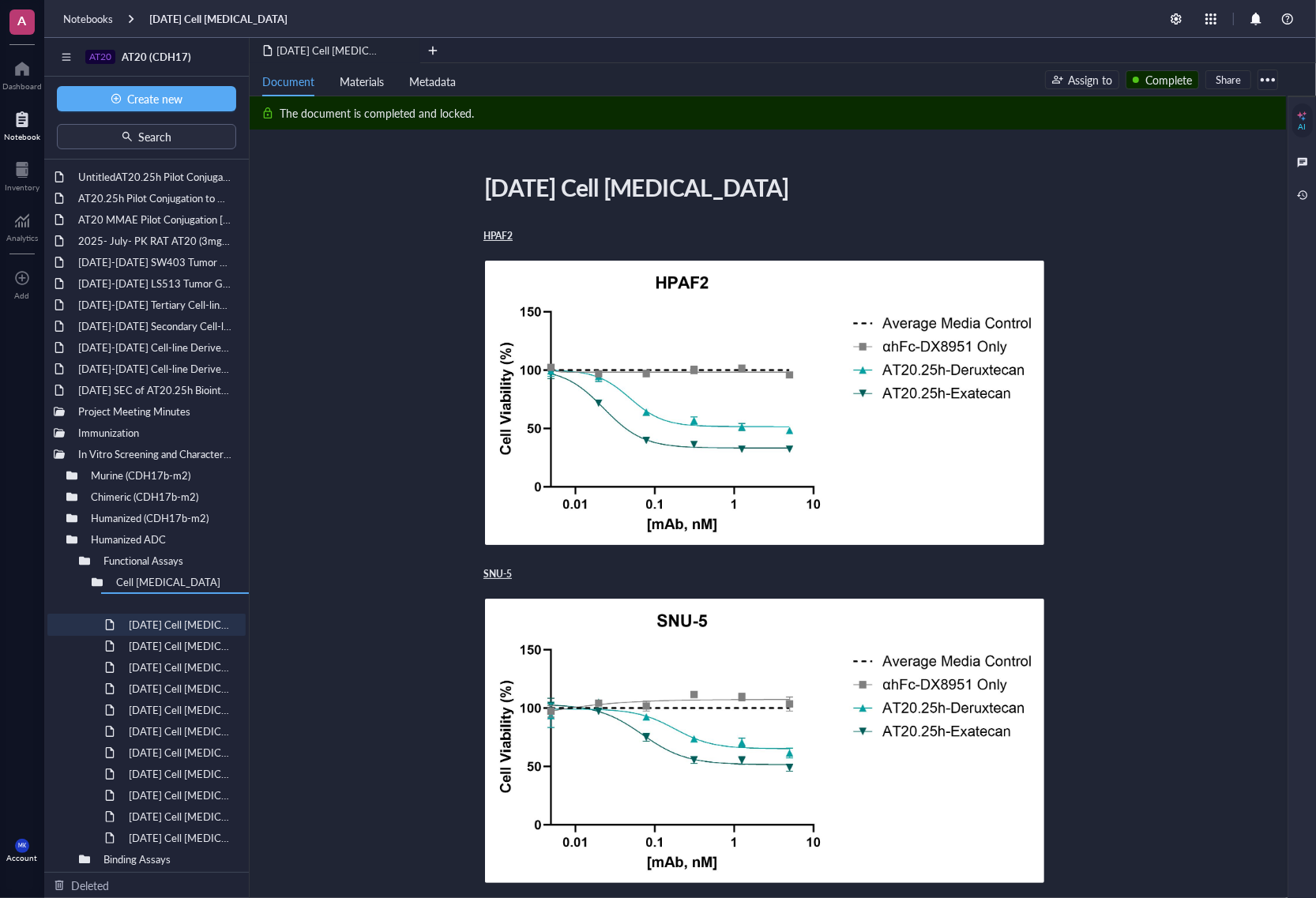
drag, startPoint x: 179, startPoint y: 415, endPoint x: 228, endPoint y: 636, distance: 226.4
click at [96, 585] on div at bounding box center [97, 583] width 11 height 11
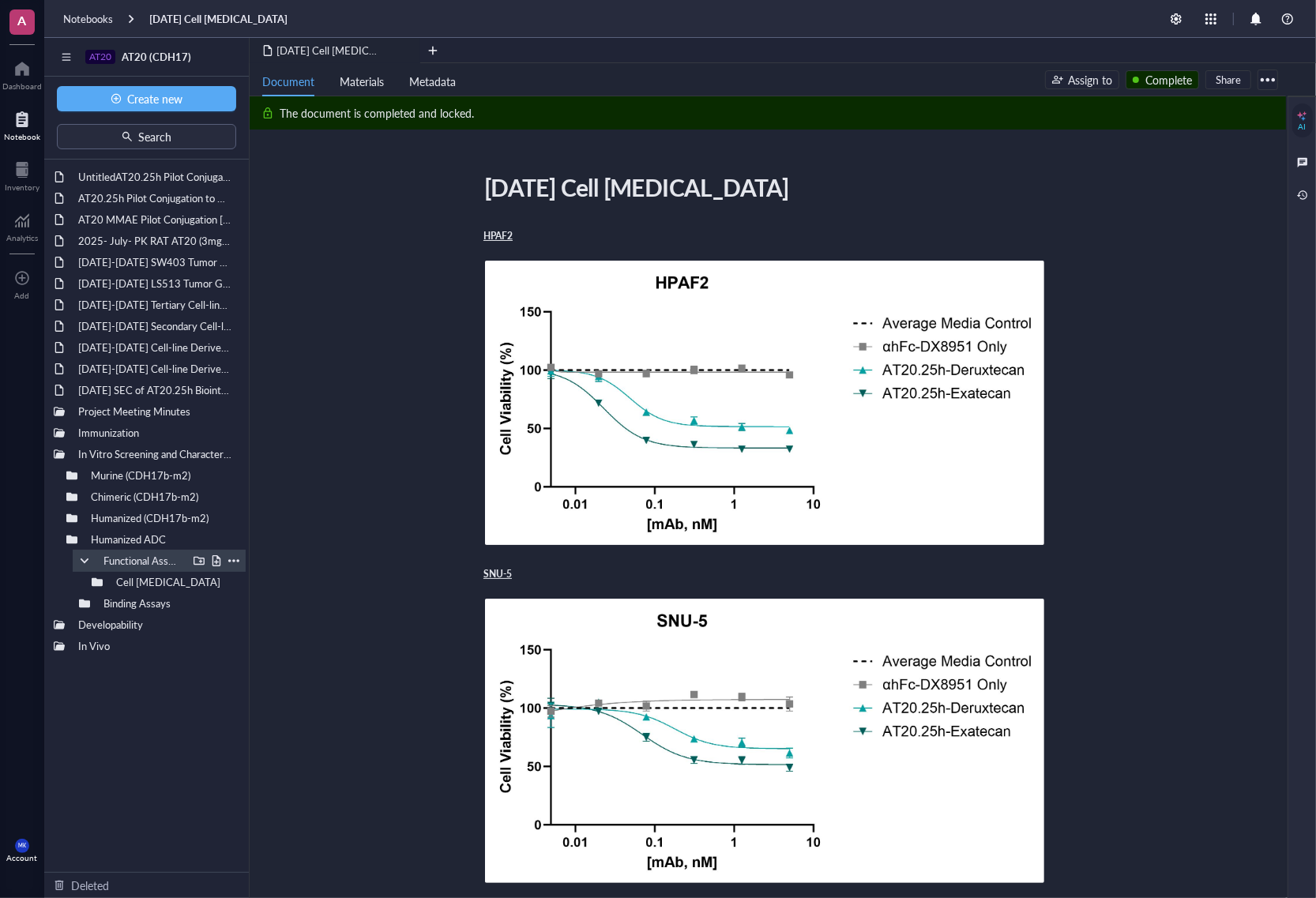
click at [79, 562] on div at bounding box center [84, 561] width 11 height 11
click at [72, 541] on div at bounding box center [72, 540] width 11 height 11
click at [112, 652] on div "UntitledAT20.25h Pilot Conjugation to VC-MMAE and GGFG-DXd [DATE] AT20.25h Pilo…" at bounding box center [146, 516] width 205 height 713
click at [18, 686] on div "A Dashboard Notebook Inventory Analytics To pick up a draggable item, press the…" at bounding box center [22, 449] width 44 height 898
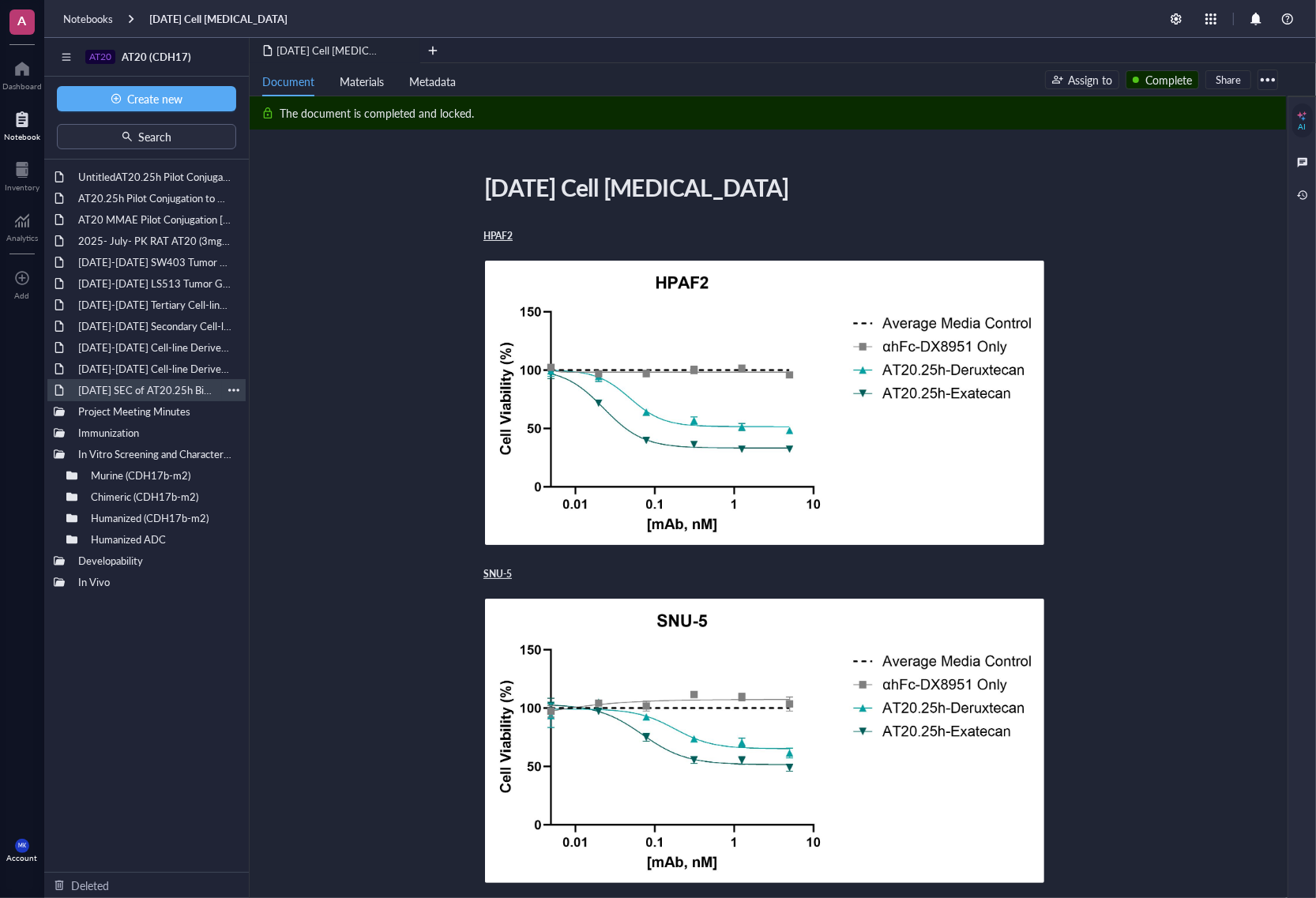
click at [166, 399] on div "[DATE] SEC of AT20.25h Biointron" at bounding box center [147, 391] width 151 height 22
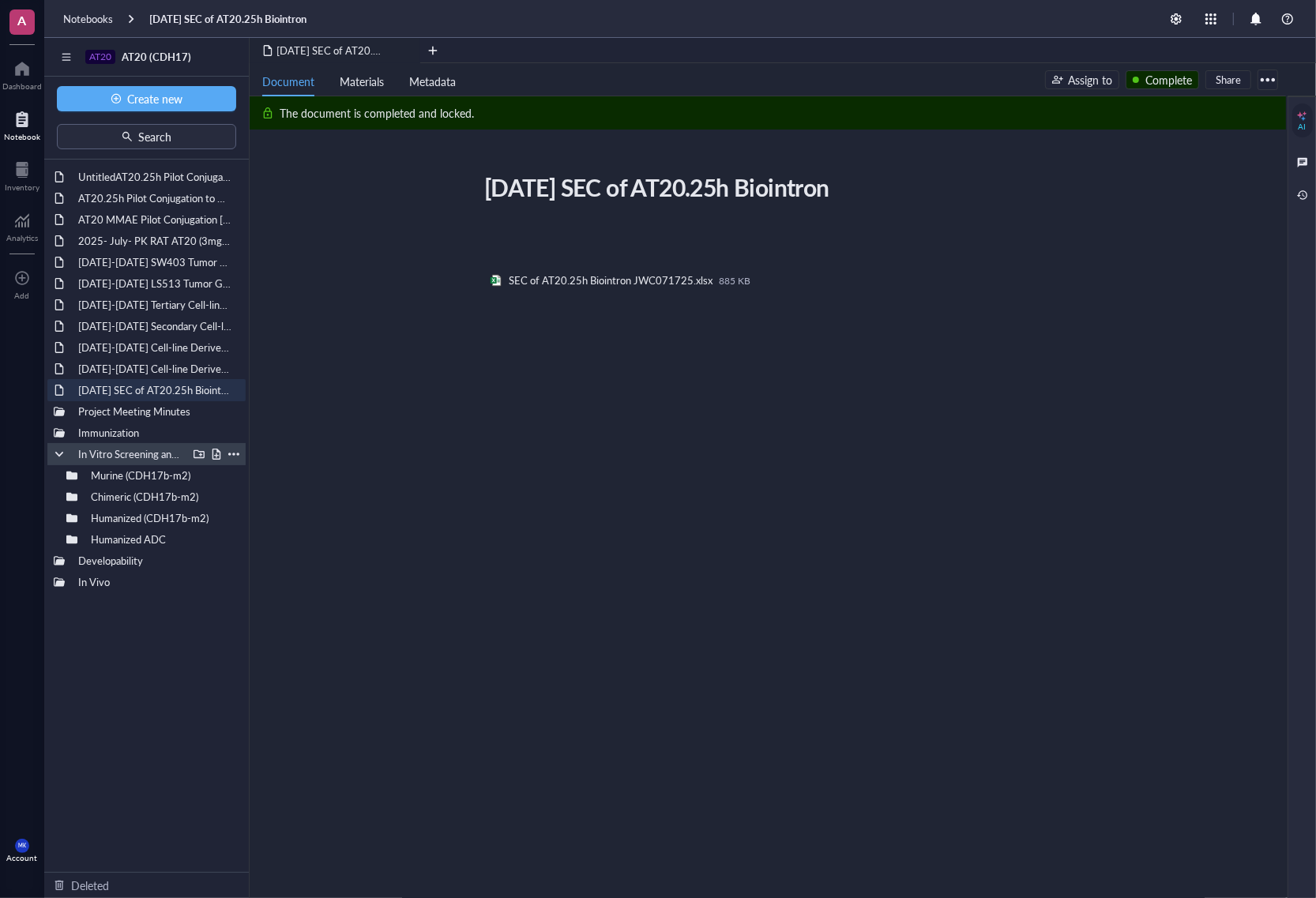
click at [56, 453] on div at bounding box center [59, 454] width 11 height 11
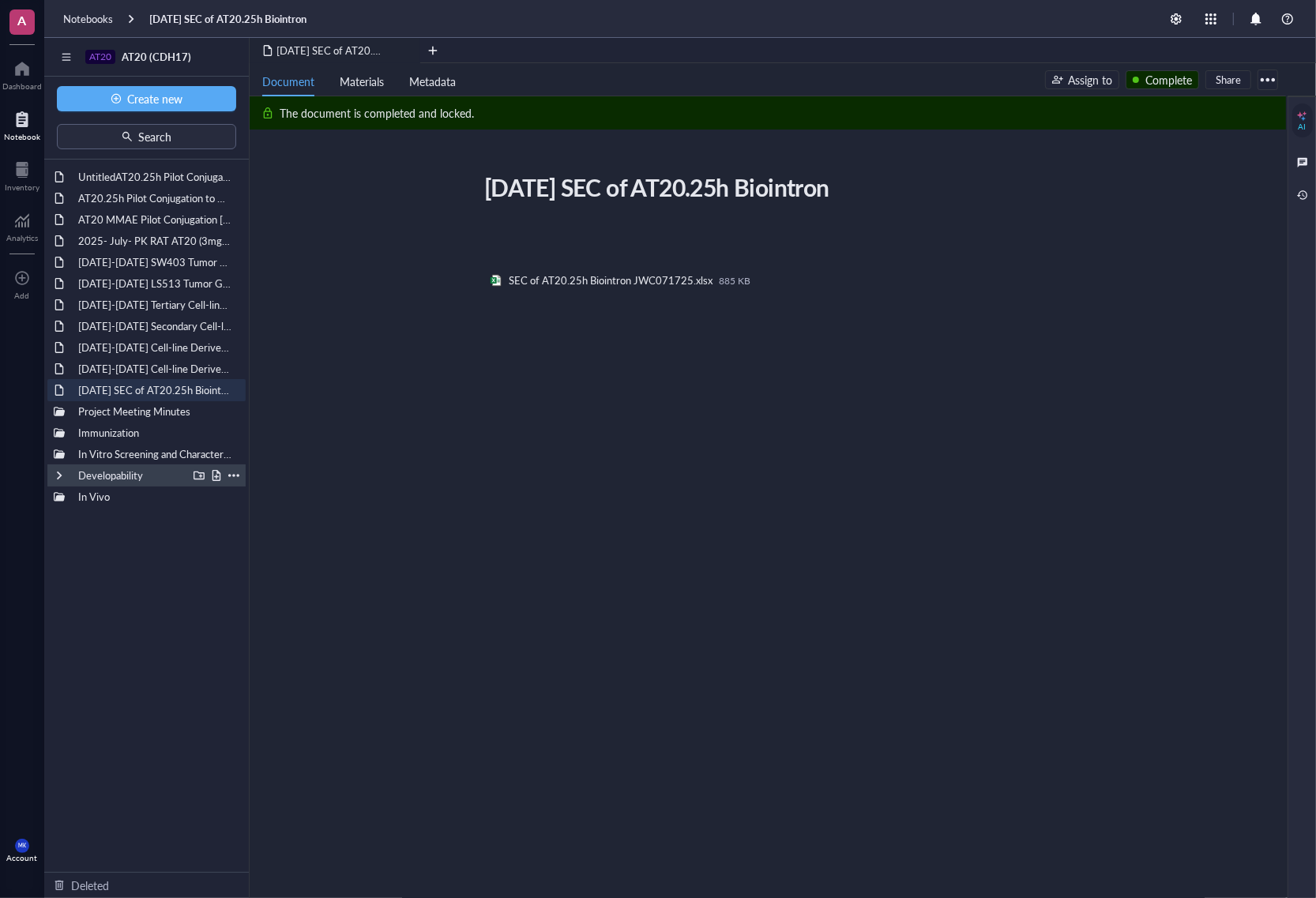
click at [59, 476] on div at bounding box center [59, 476] width 11 height 11
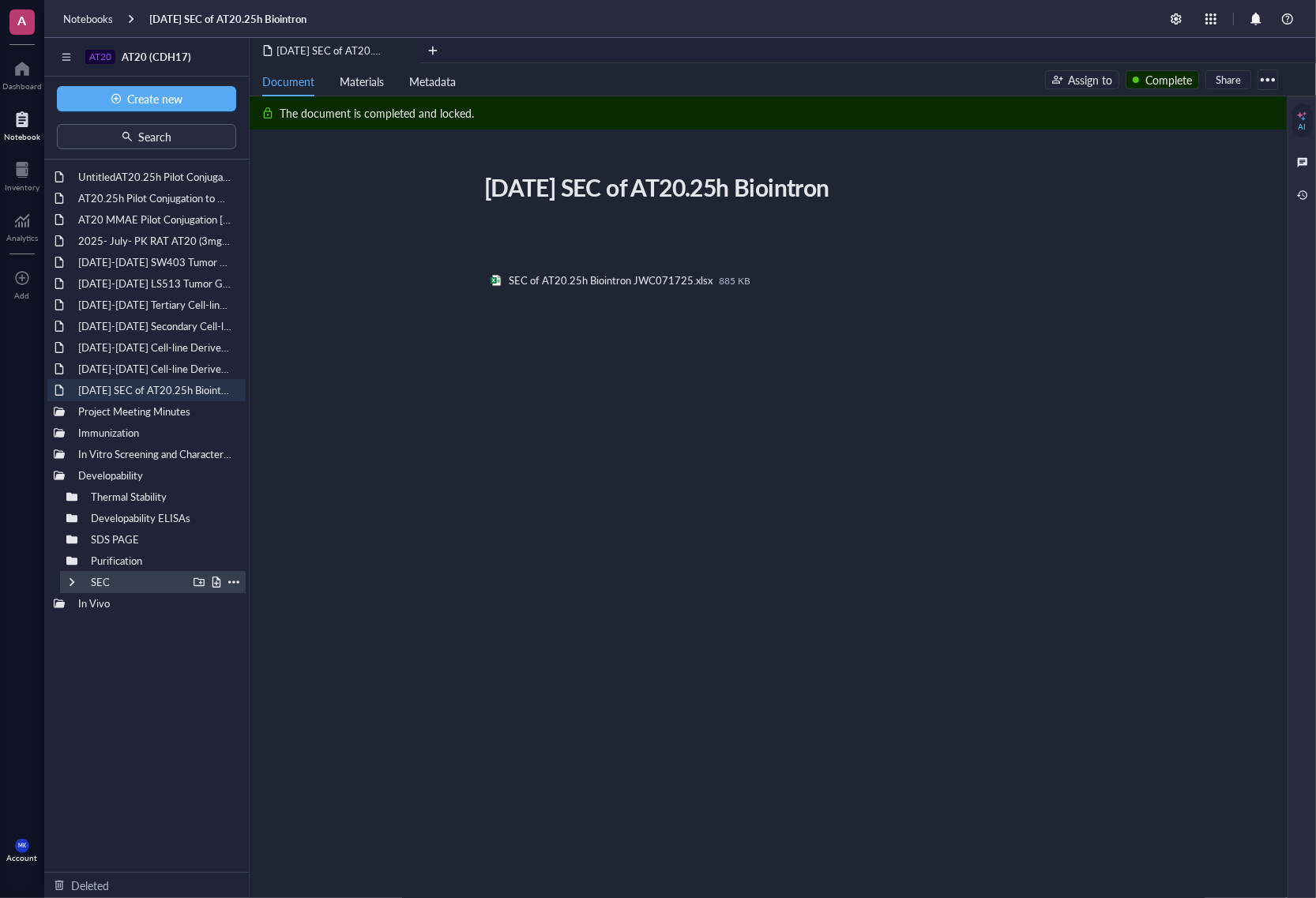
click at [76, 587] on div at bounding box center [72, 583] width 11 height 11
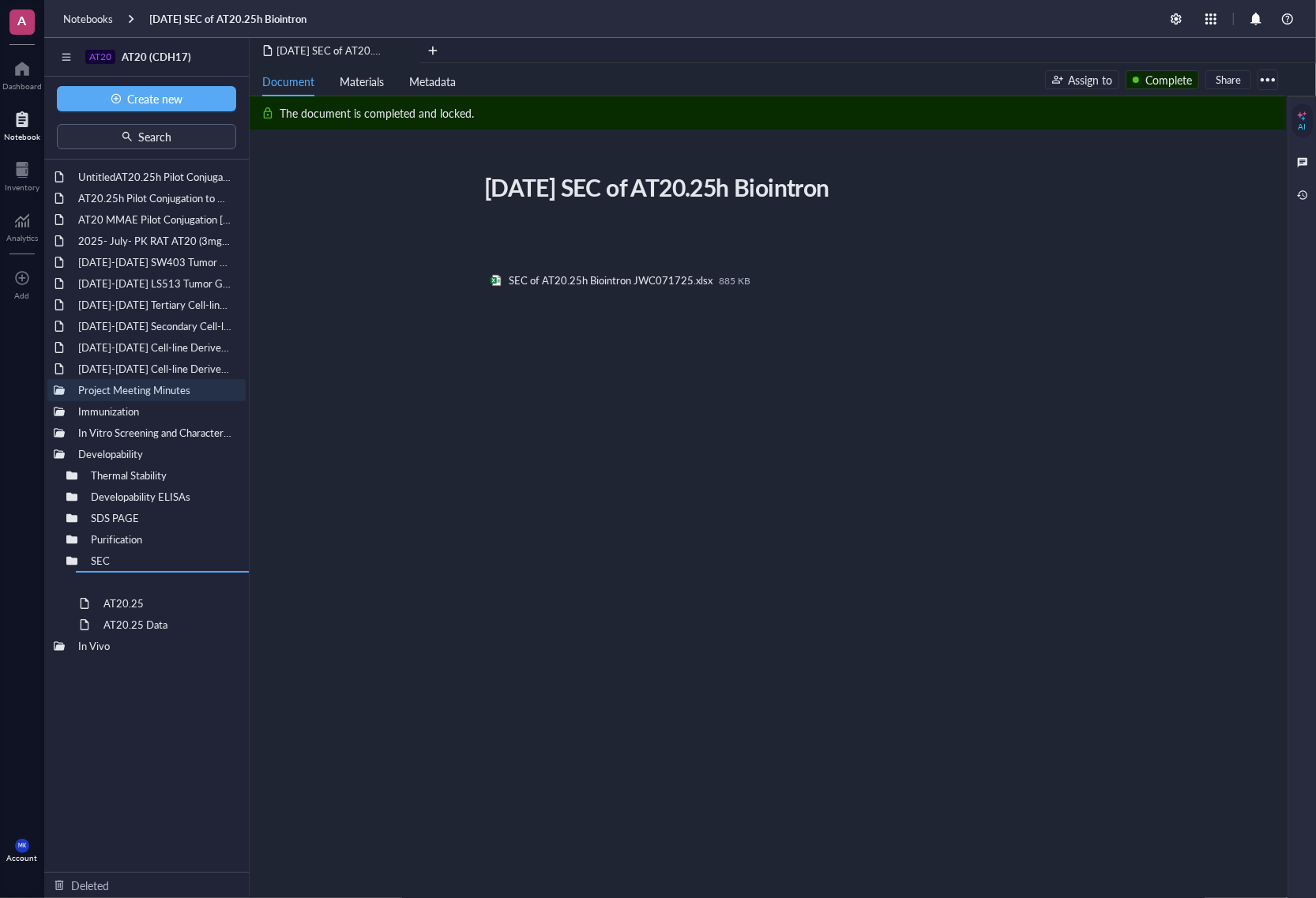
drag, startPoint x: 163, startPoint y: 391, endPoint x: 189, endPoint y: 612, distance: 222.5
click at [76, 559] on div at bounding box center [72, 561] width 11 height 11
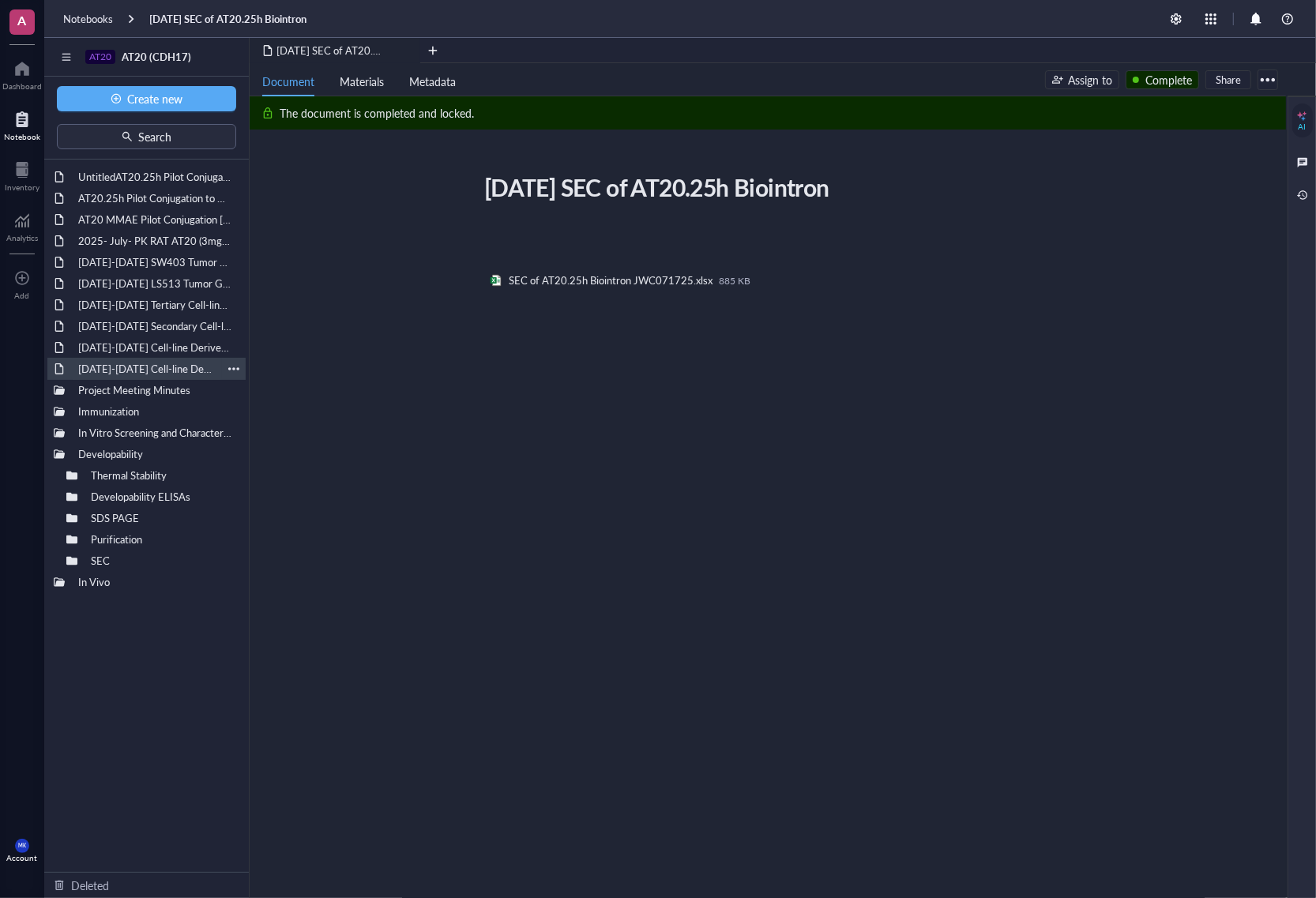
click at [170, 362] on div "[DATE]-[DATE] Cell-line Derived Xenograft (CDX) Model SNU-16" at bounding box center [147, 369] width 151 height 22
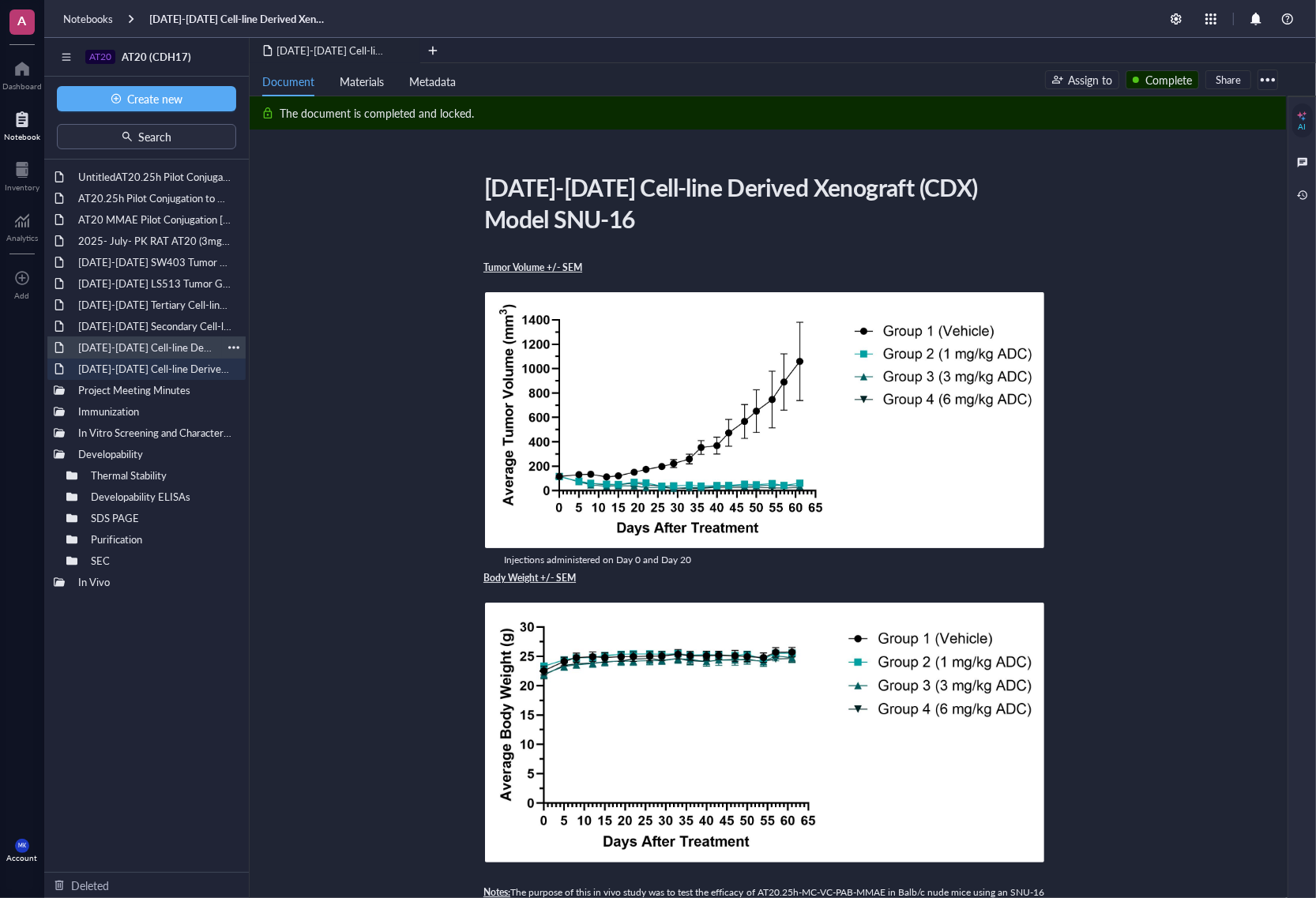
click at [170, 351] on div "[DATE]-[DATE] Cell-line Derived Xenograft (CDX) Model AsPC-1" at bounding box center [147, 347] width 151 height 22
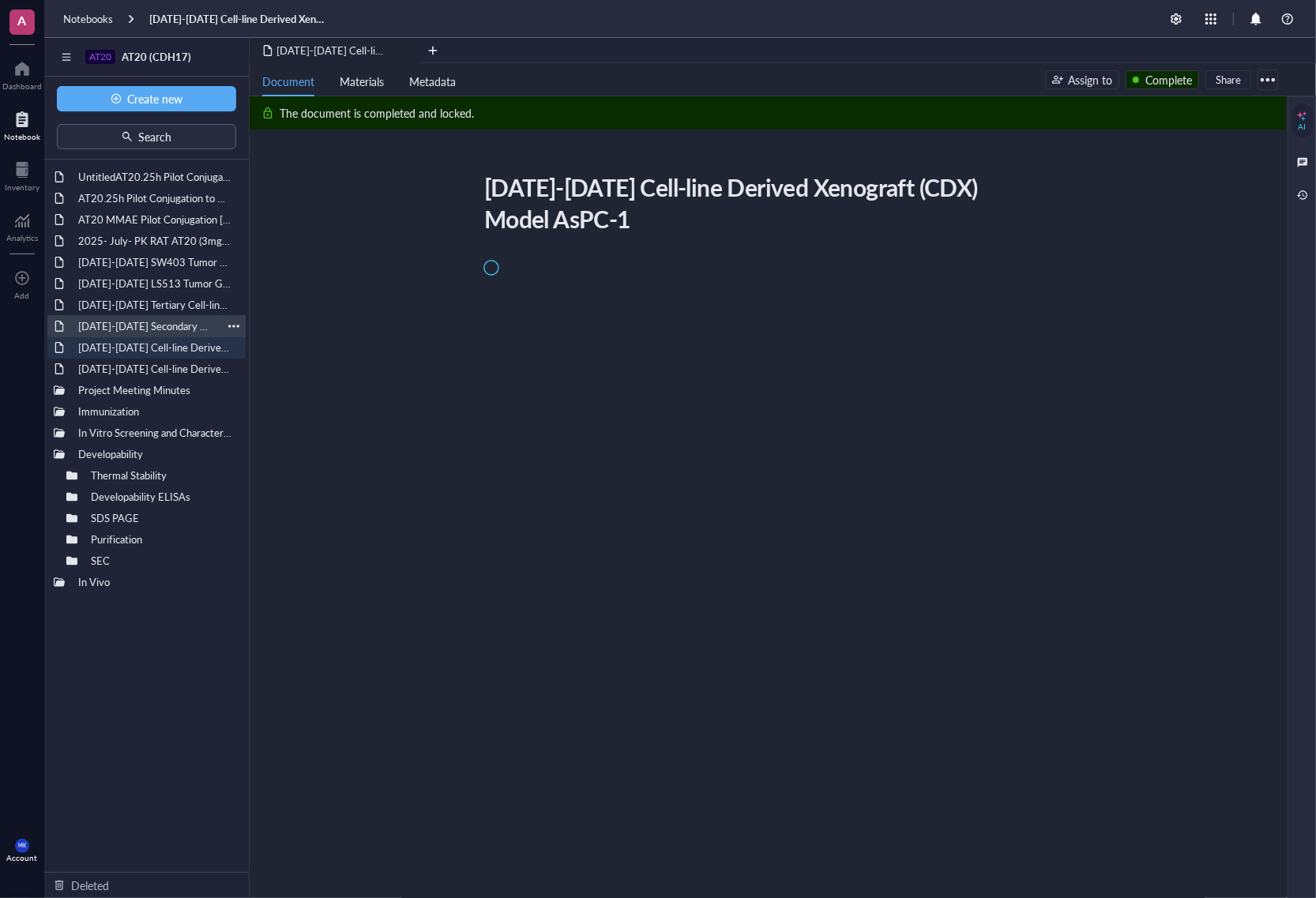
click at [167, 329] on div "[DATE]-[DATE] Secondary Cell-line Derived Xenograft (CDX) Model SNU-16" at bounding box center [147, 327] width 151 height 22
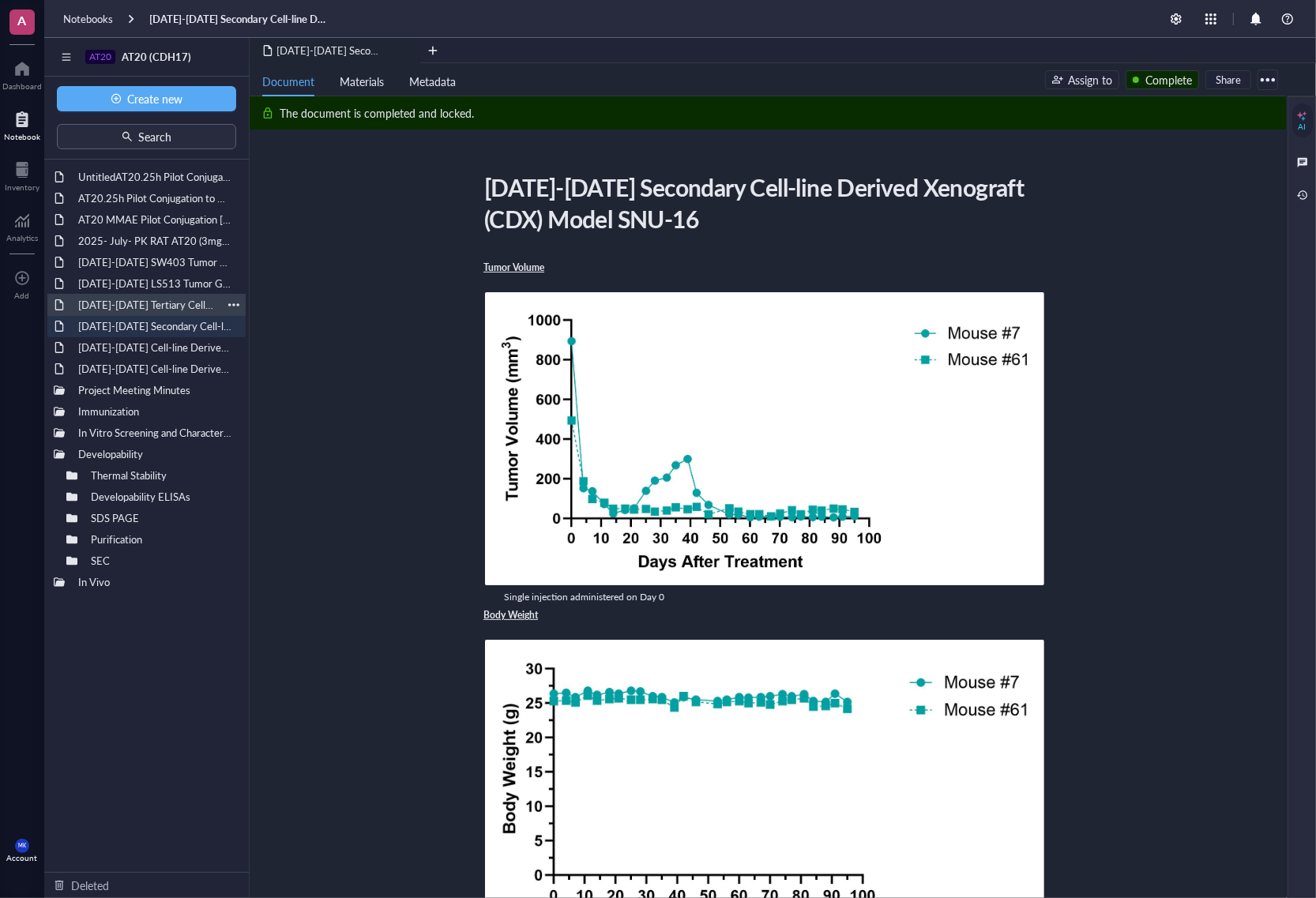
click at [164, 308] on div "[DATE]-[DATE] Tertiary Cell-line Derived Xenograft (CDX) Model SNU-16" at bounding box center [147, 305] width 151 height 22
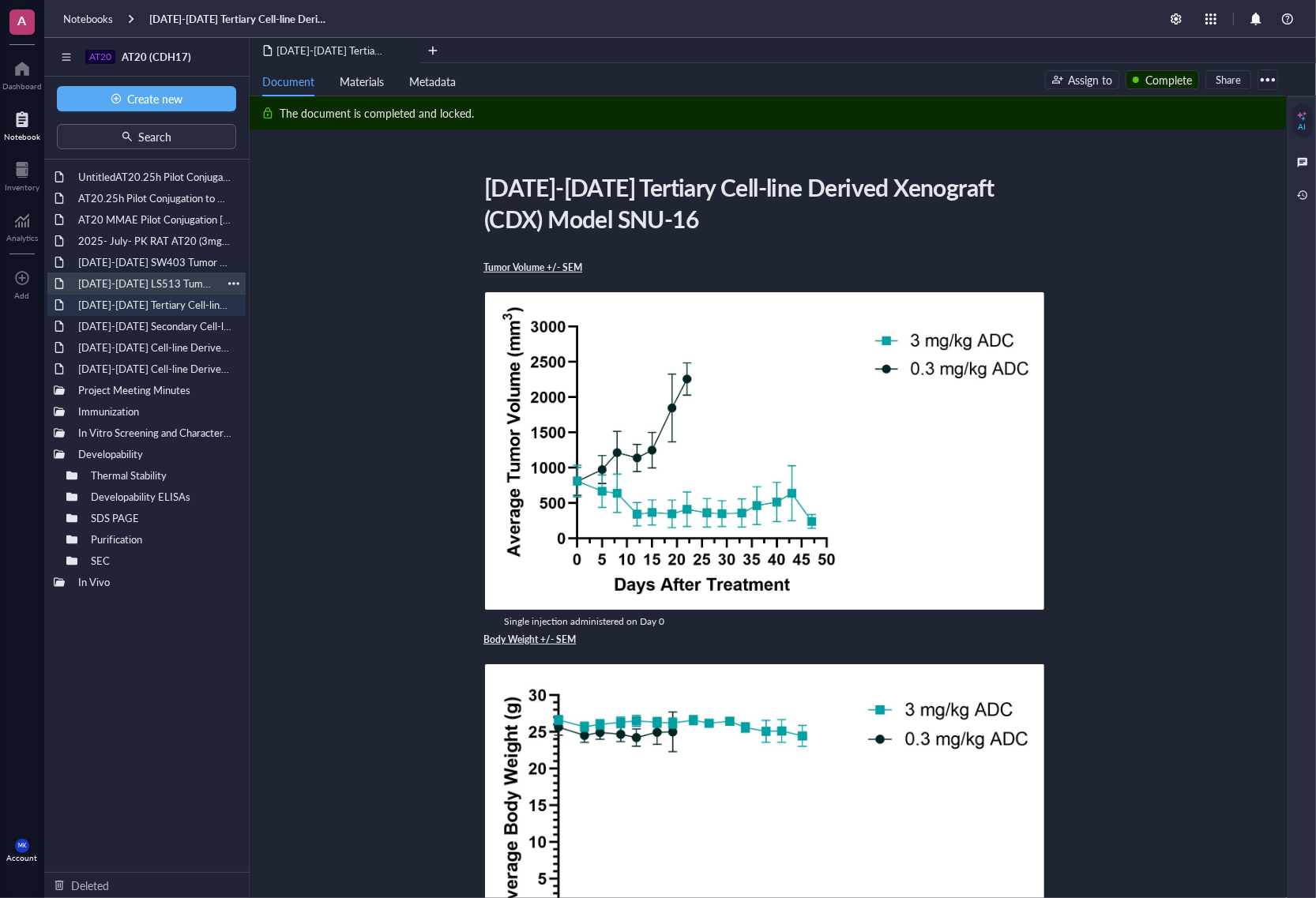
click at [163, 277] on div "[DATE]-[DATE] LS513 Tumor Growth Pilot Study" at bounding box center [147, 284] width 151 height 22
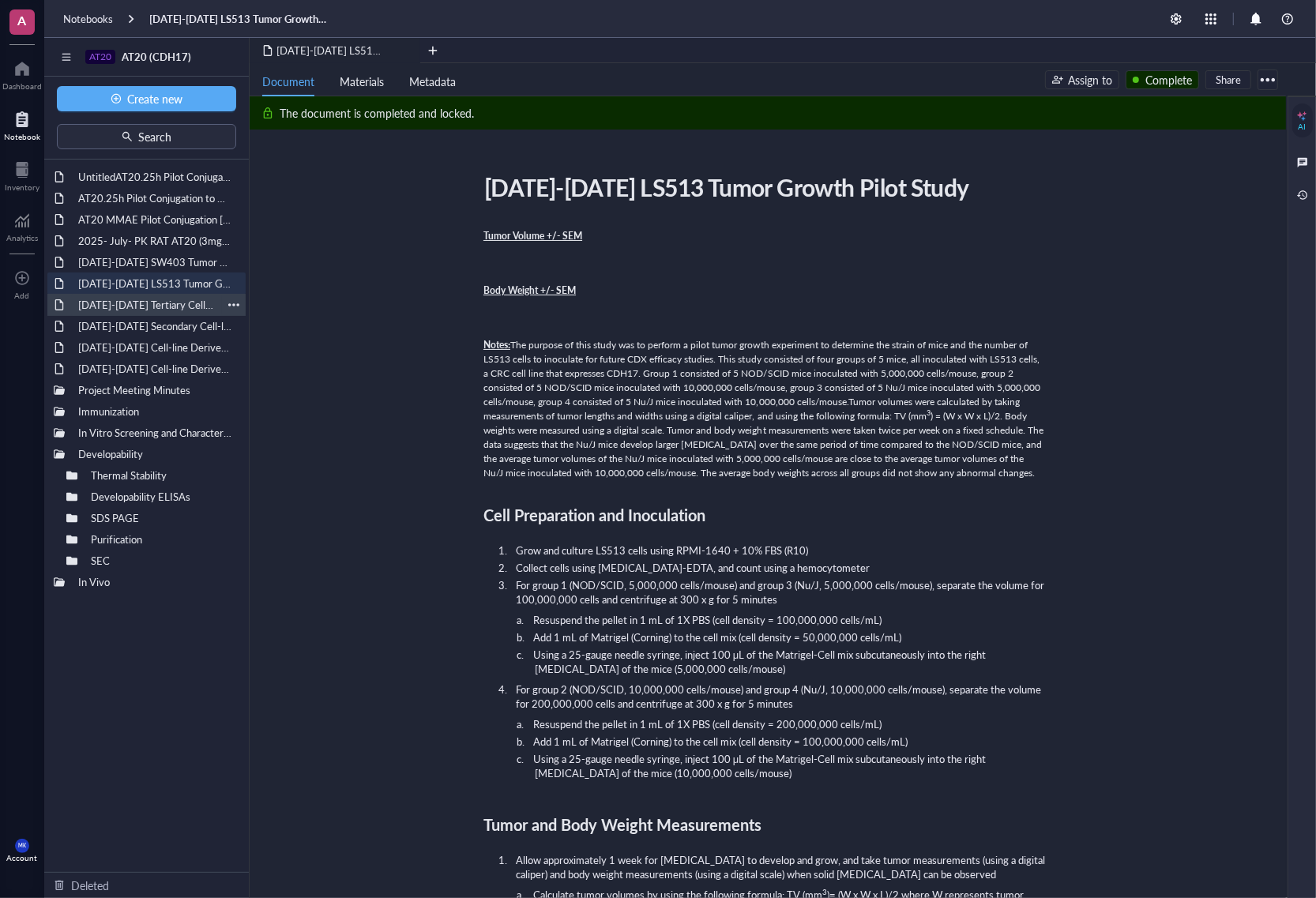
click at [160, 302] on div "[DATE]-[DATE] Tertiary Cell-line Derived Xenograft (CDX) Model SNU-16" at bounding box center [147, 305] width 151 height 22
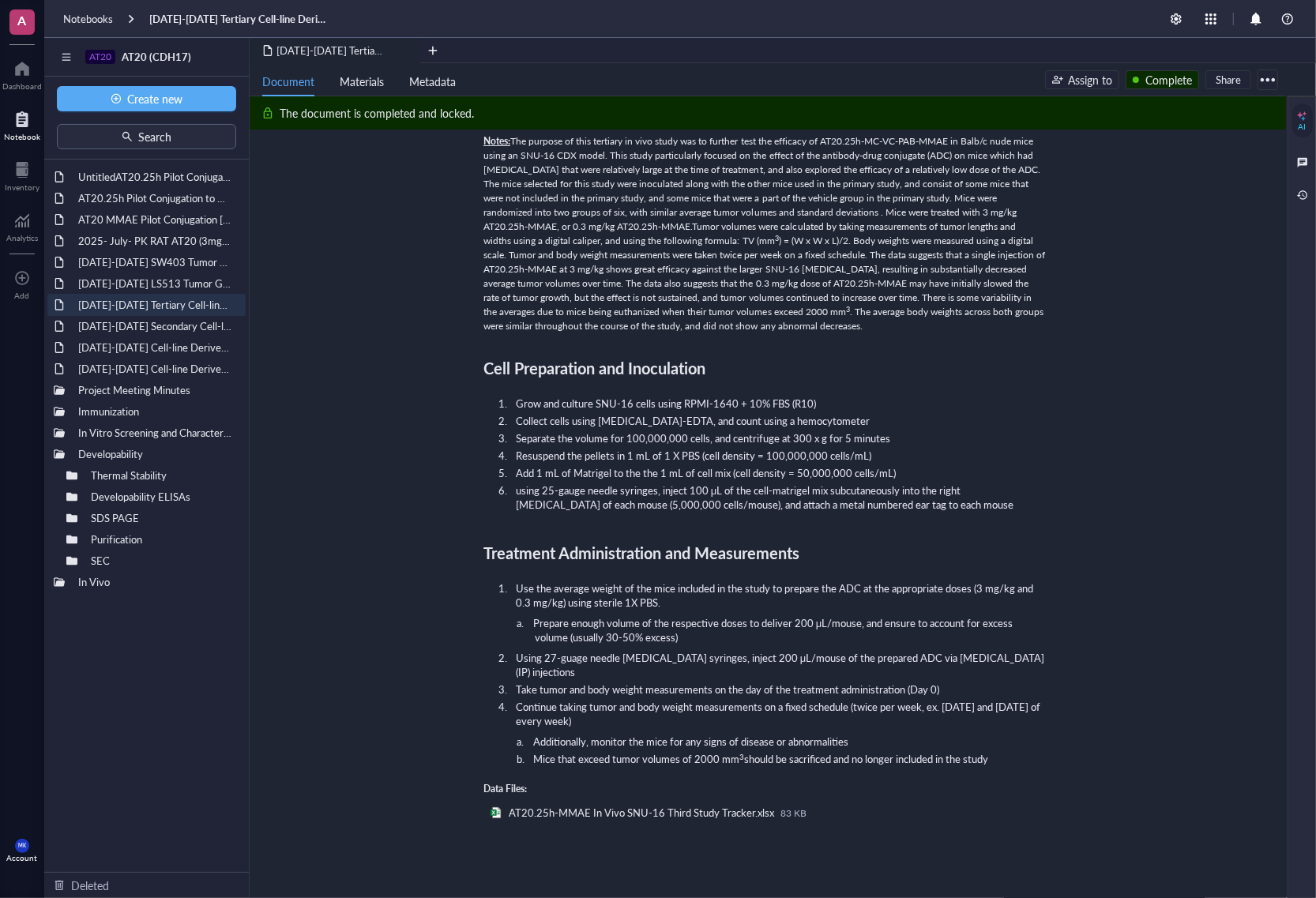
scroll to position [889, 0]
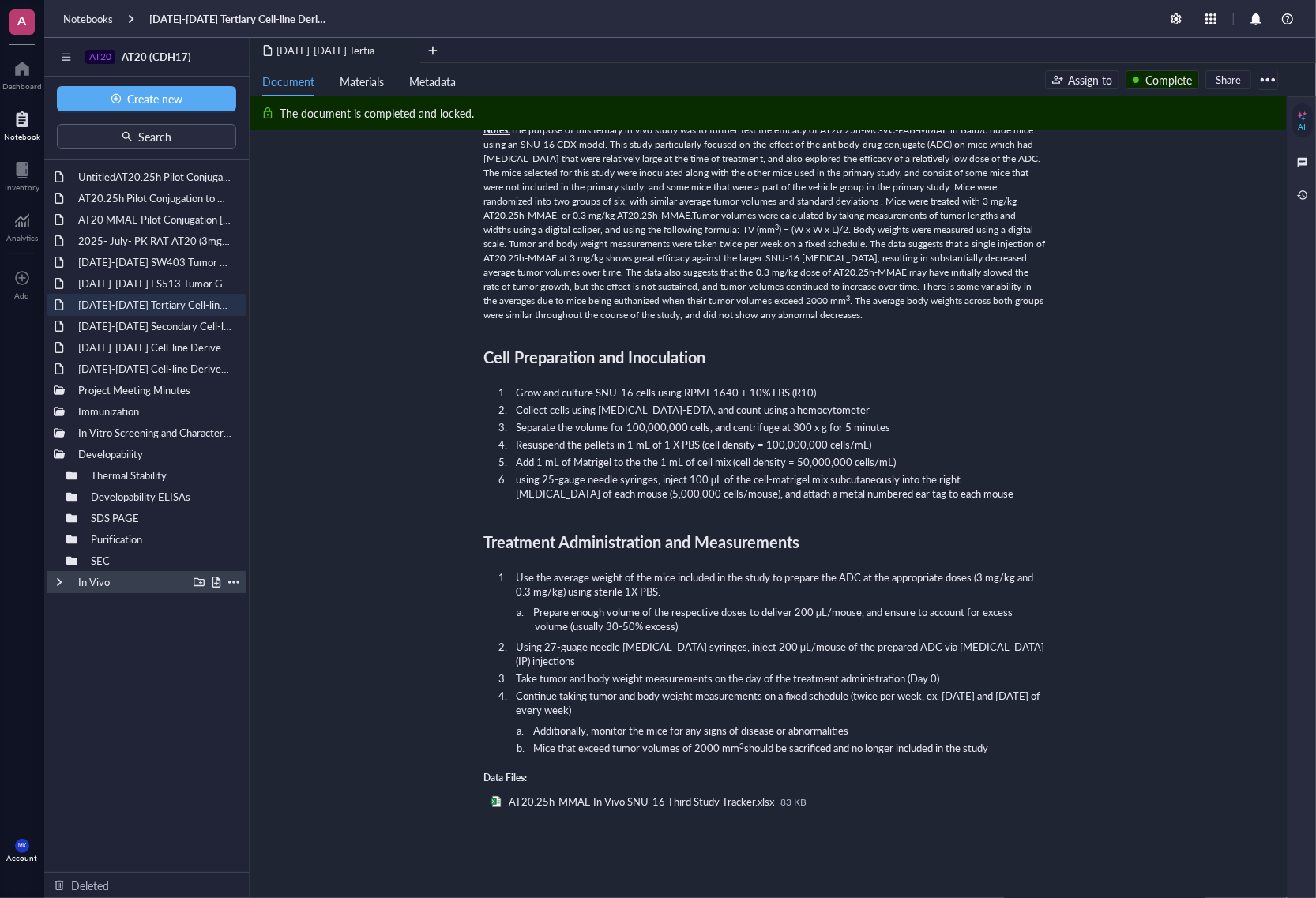
click at [57, 583] on div at bounding box center [59, 583] width 11 height 11
click at [54, 455] on div at bounding box center [59, 454] width 11 height 11
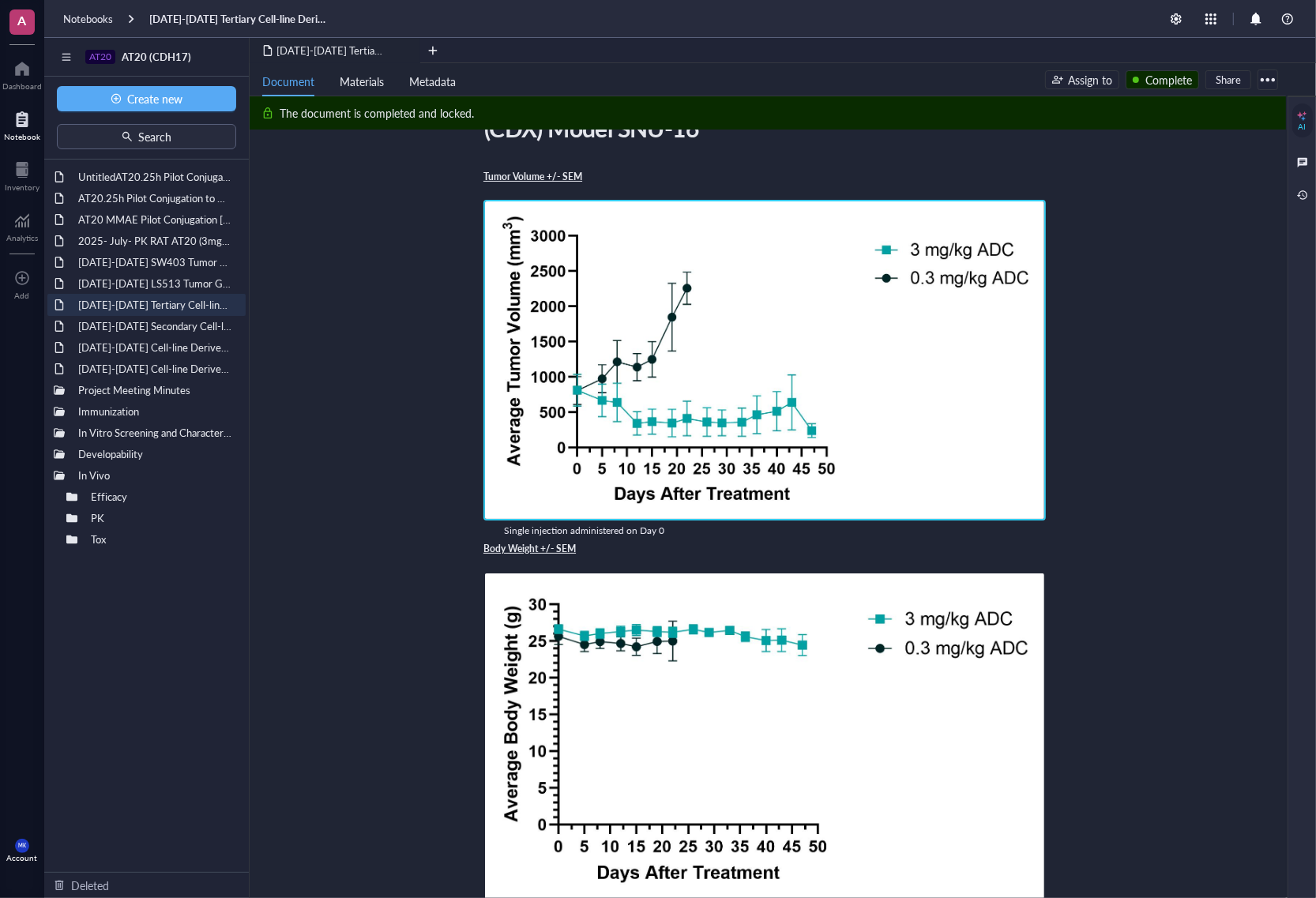
scroll to position [0, 0]
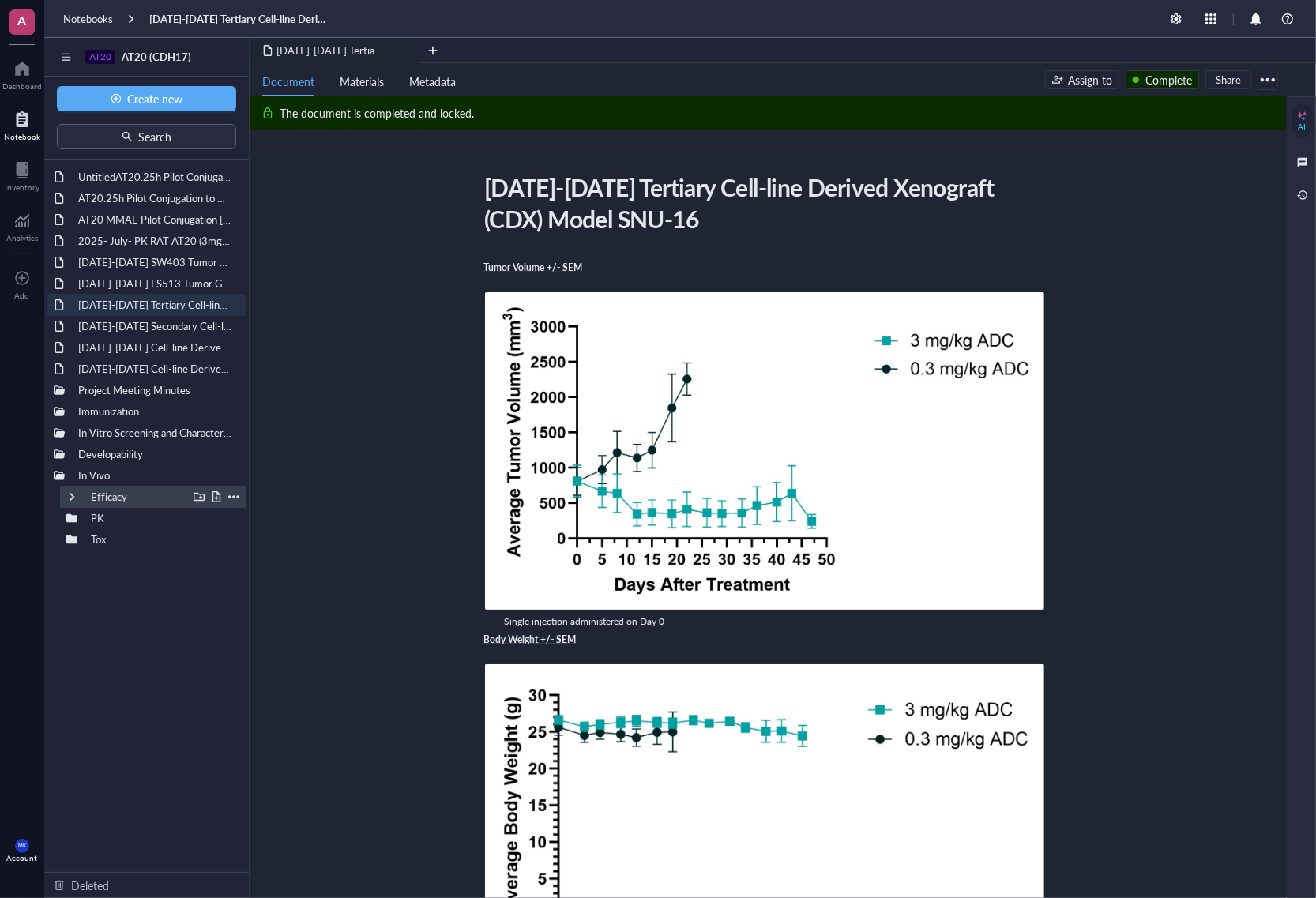
click at [73, 494] on div at bounding box center [72, 497] width 11 height 11
click at [68, 514] on div at bounding box center [72, 518] width 11 height 11
click at [68, 516] on div at bounding box center [72, 518] width 11 height 11
click at [71, 536] on div at bounding box center [72, 540] width 11 height 11
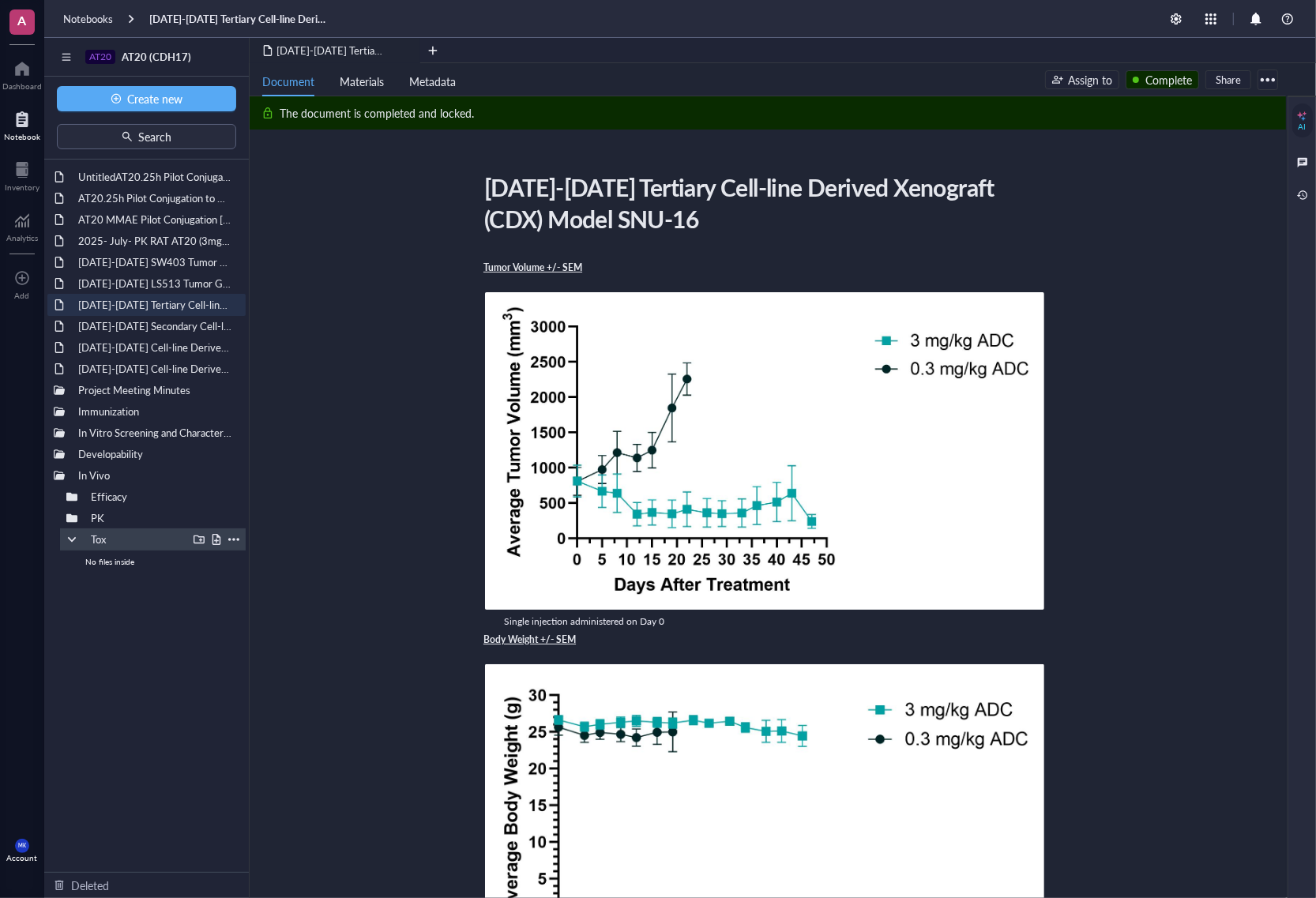
click at [72, 538] on div at bounding box center [72, 540] width 11 height 11
click at [76, 494] on div at bounding box center [72, 497] width 11 height 11
click at [135, 510] on div "Humanized (CDH17b-m2)" at bounding box center [141, 518] width 91 height 22
click at [119, 537] on div "[DATE] Tumor Growth Kinetics Pilot Study" at bounding box center [165, 540] width 113 height 22
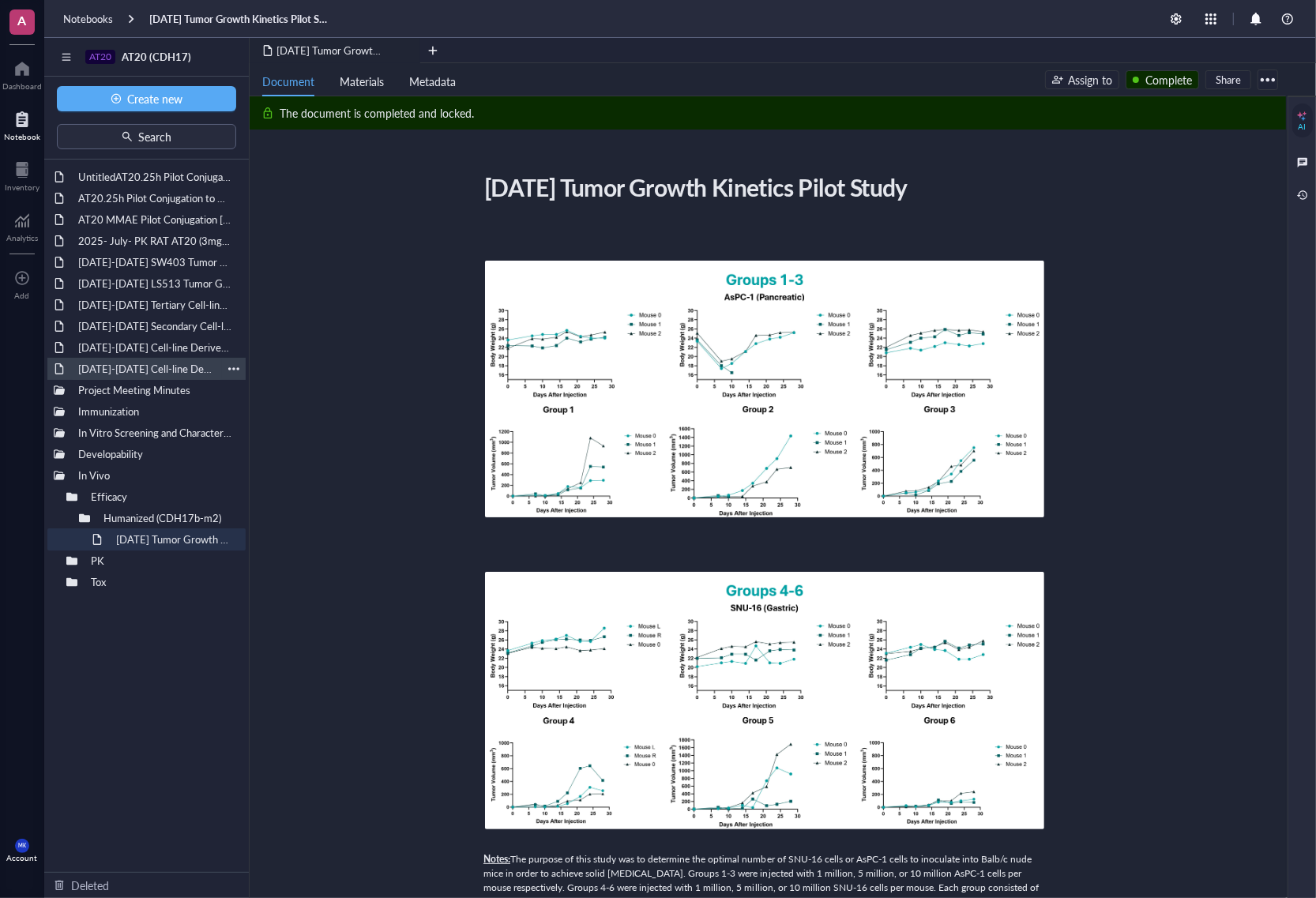
click at [136, 374] on div "[DATE]-[DATE] Cell-line Derived Xenograft (CDX) Model SNU-16" at bounding box center [147, 369] width 151 height 22
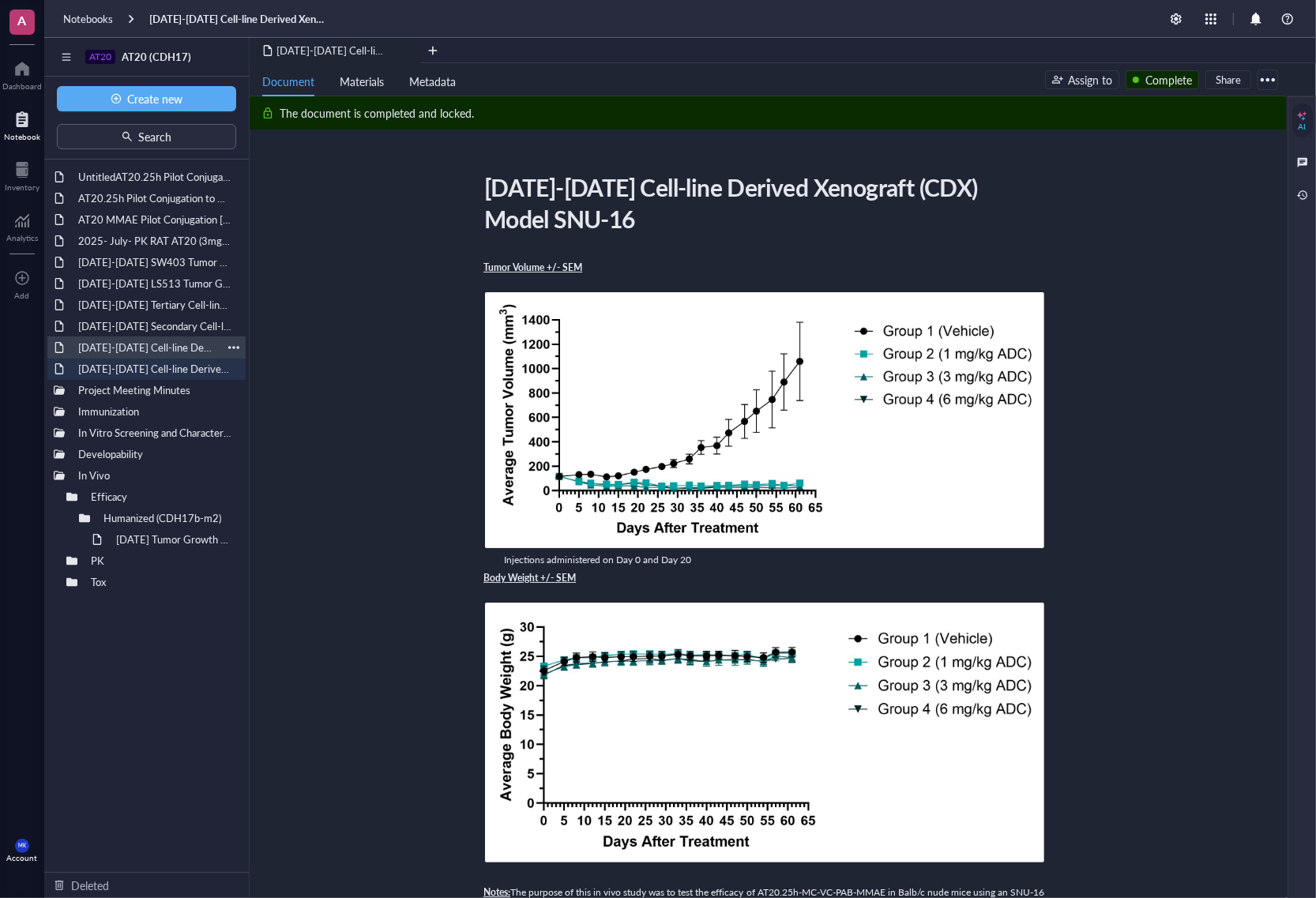
click at [142, 349] on div "[DATE]-[DATE] Cell-line Derived Xenograft (CDX) Model AsPC-1" at bounding box center [147, 347] width 151 height 22
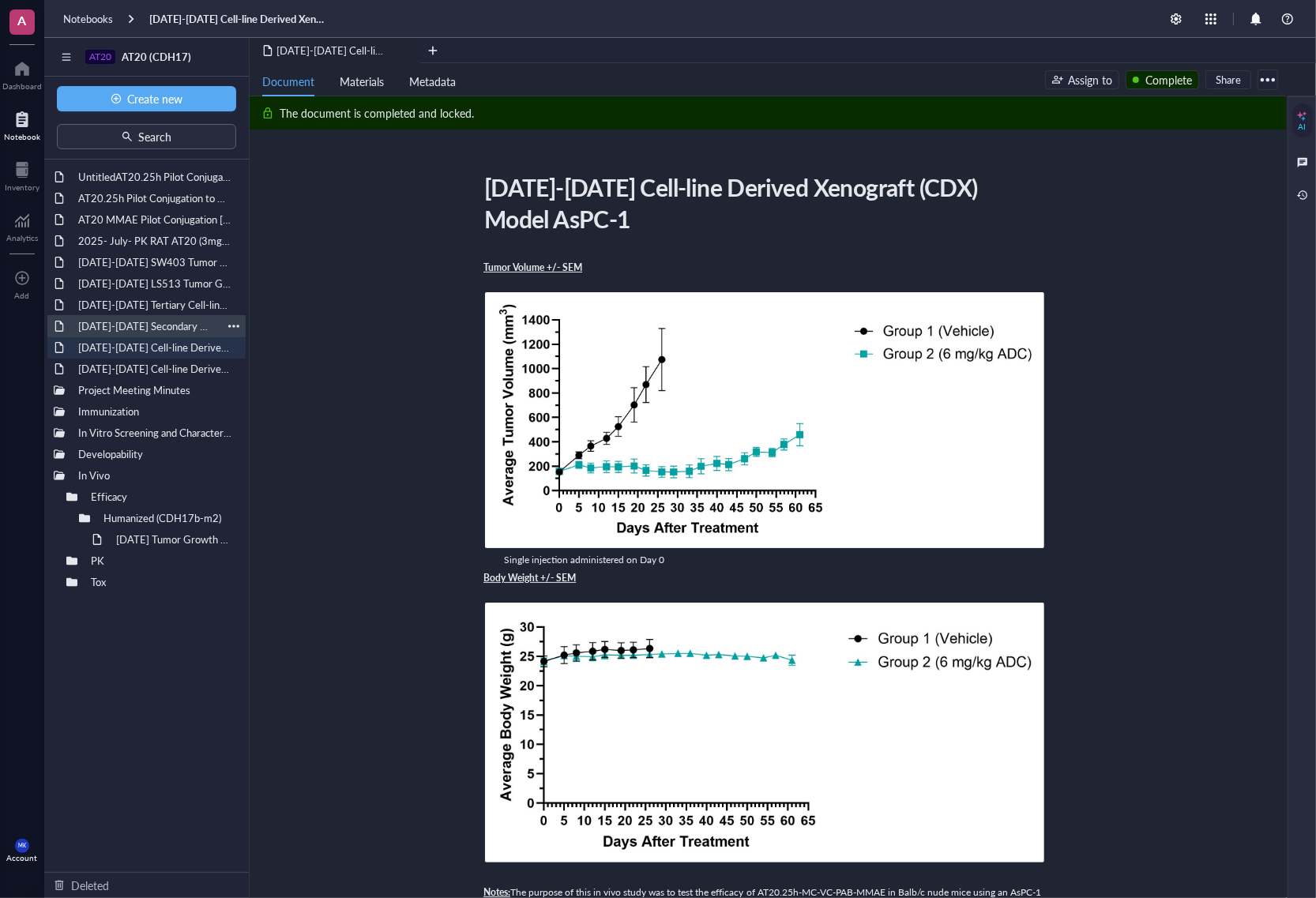
click at [142, 330] on div "[DATE]-[DATE] Secondary Cell-line Derived Xenograft (CDX) Model SNU-16" at bounding box center [147, 327] width 151 height 22
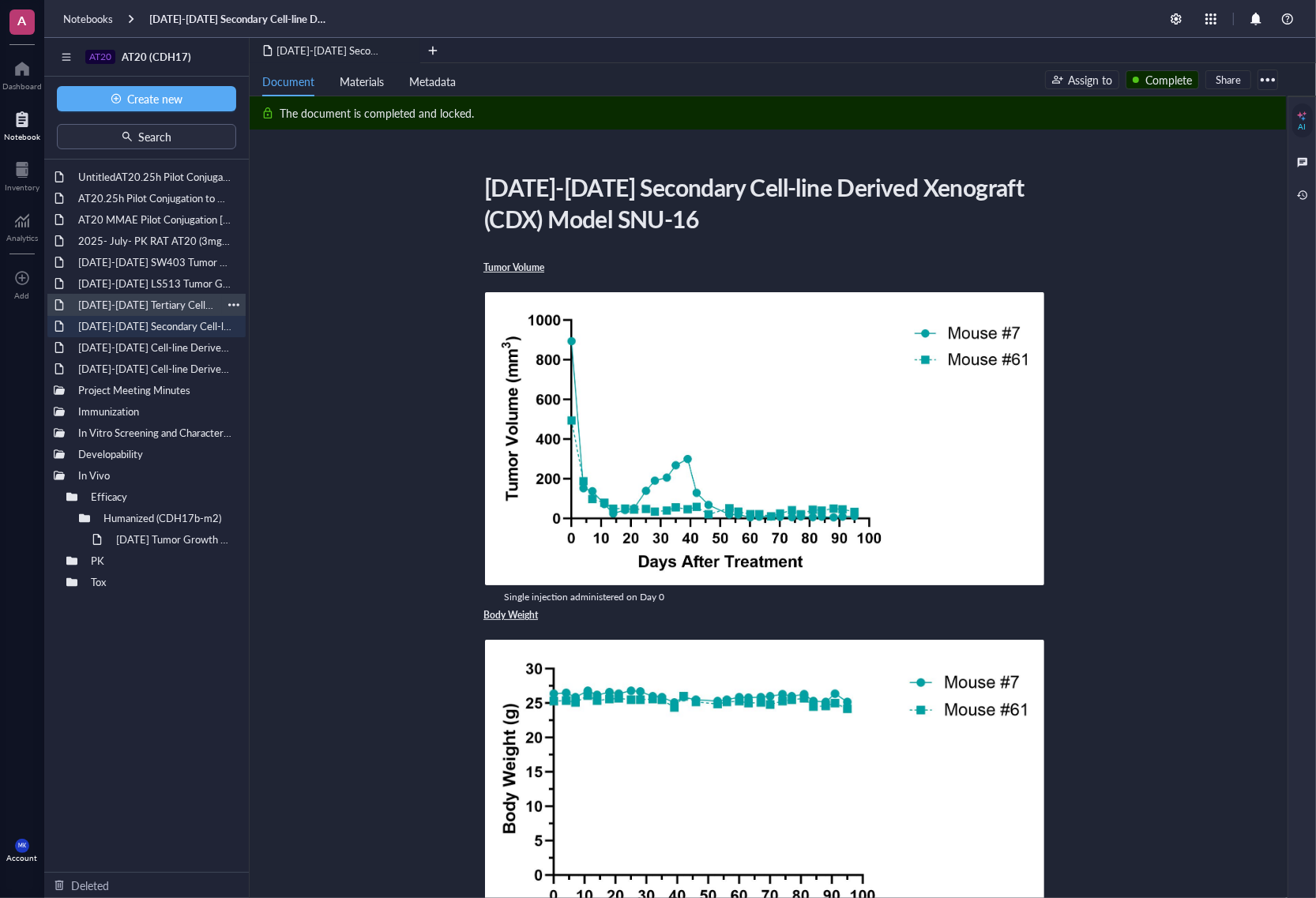
click at [144, 310] on div "[DATE]-[DATE] Tertiary Cell-line Derived Xenograft (CDX) Model SNU-16" at bounding box center [147, 305] width 151 height 22
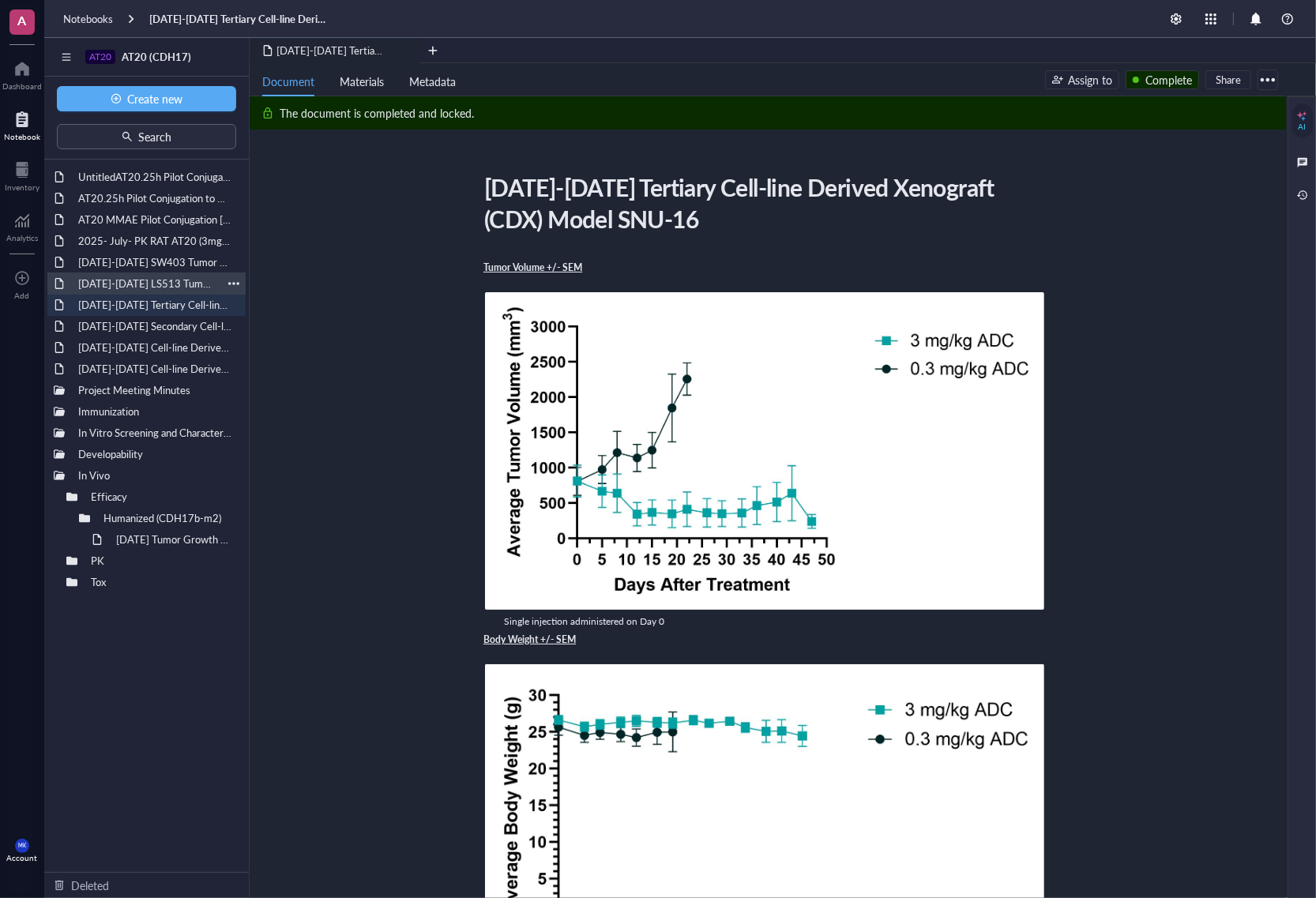
click at [156, 281] on div "[DATE]-[DATE] LS513 Tumor Growth Pilot Study" at bounding box center [147, 284] width 151 height 22
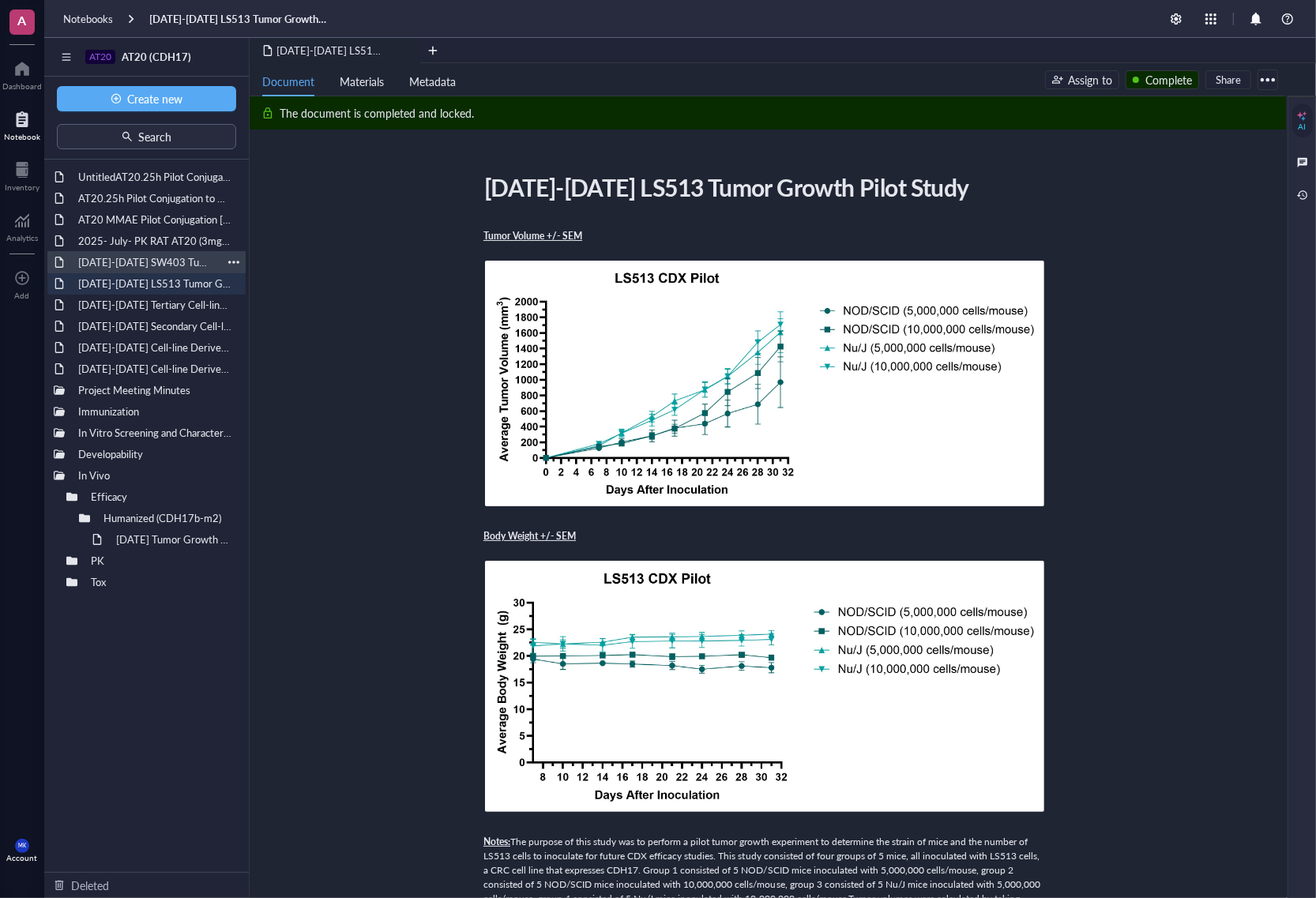
click at [156, 269] on div "[DATE]-[DATE] SW403 Tumor Growth Pilot Study" at bounding box center [147, 262] width 151 height 22
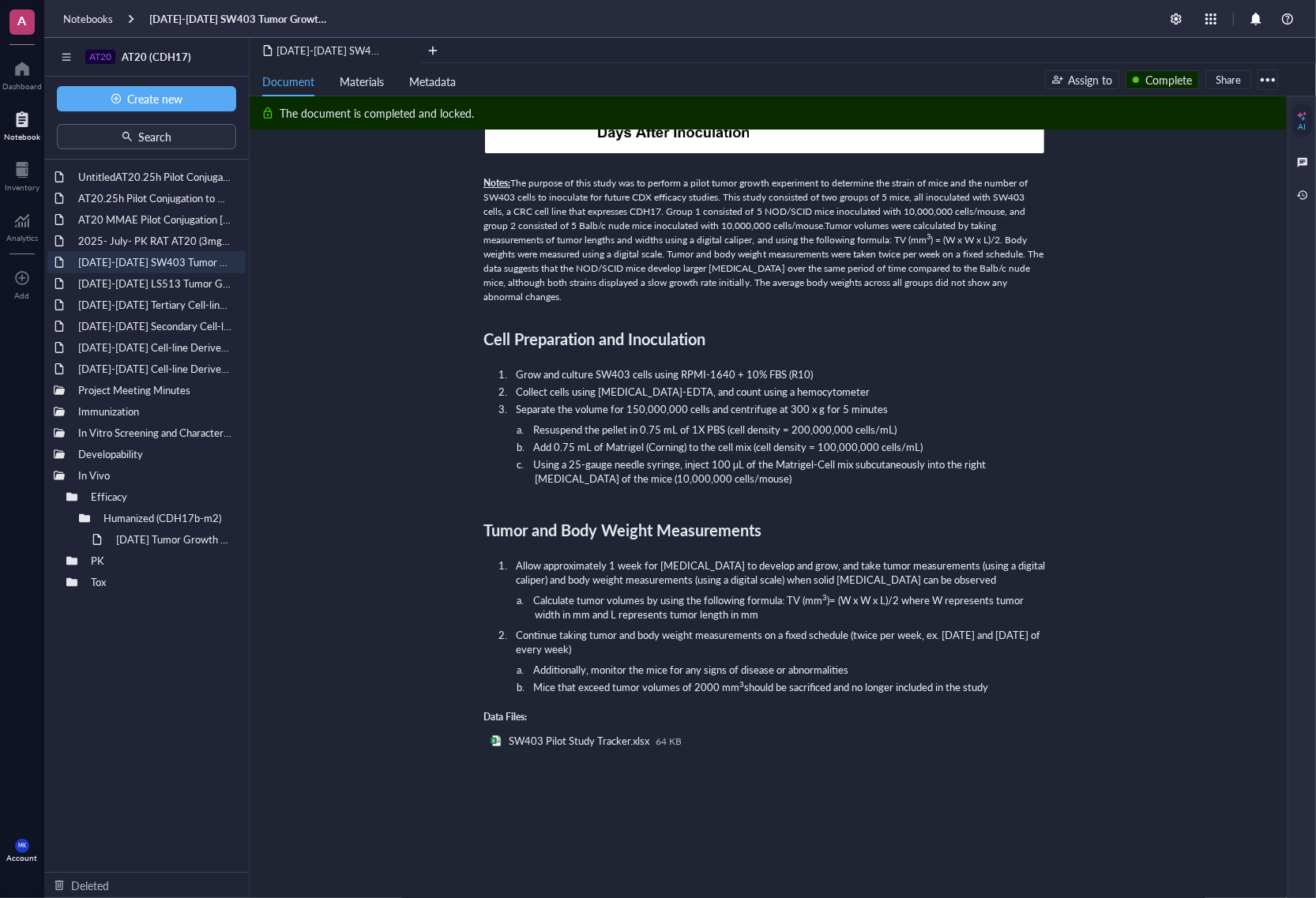
scroll to position [790, 0]
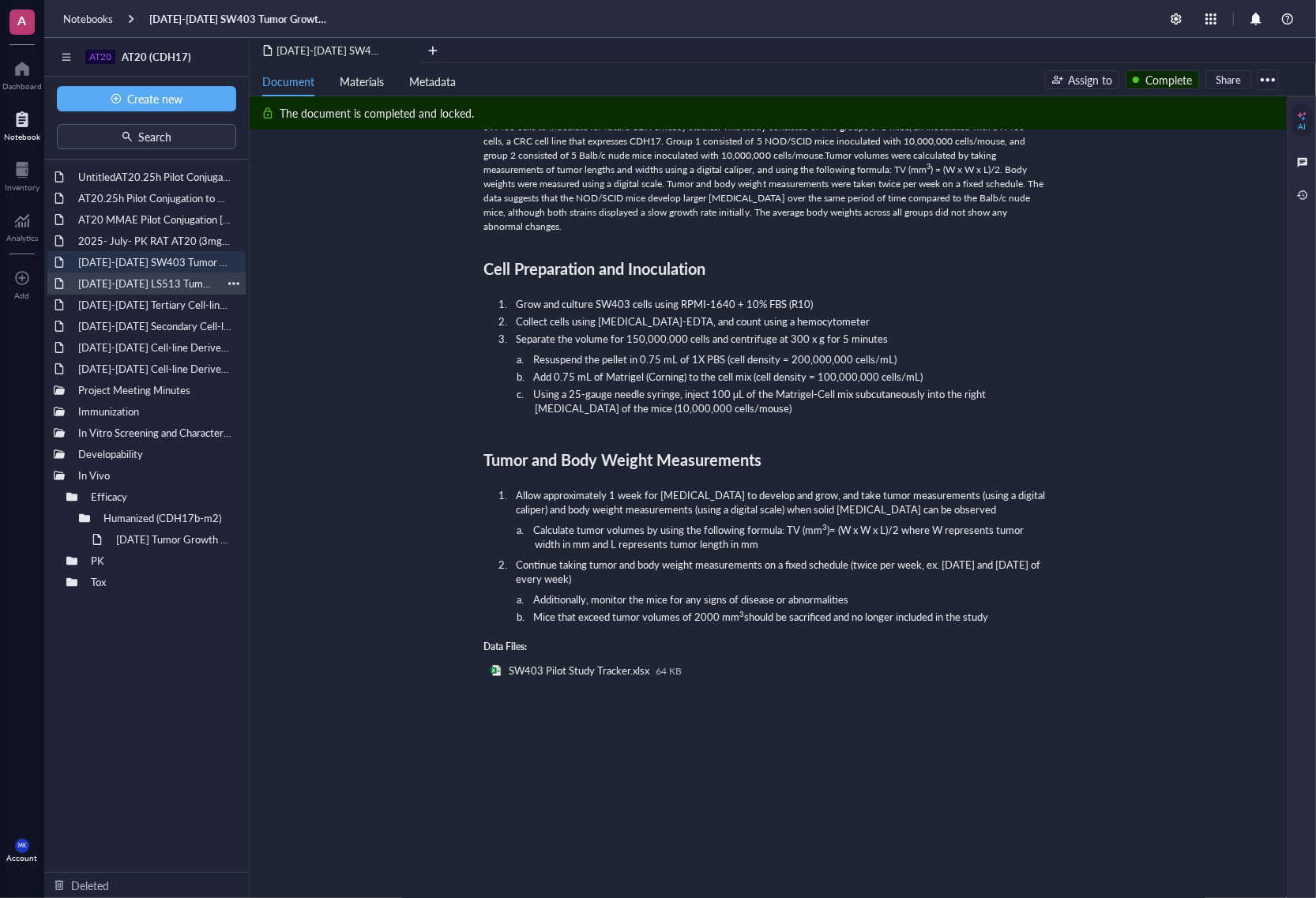
click at [152, 286] on div "[DATE]-[DATE] LS513 Tumor Growth Pilot Study" at bounding box center [147, 284] width 151 height 22
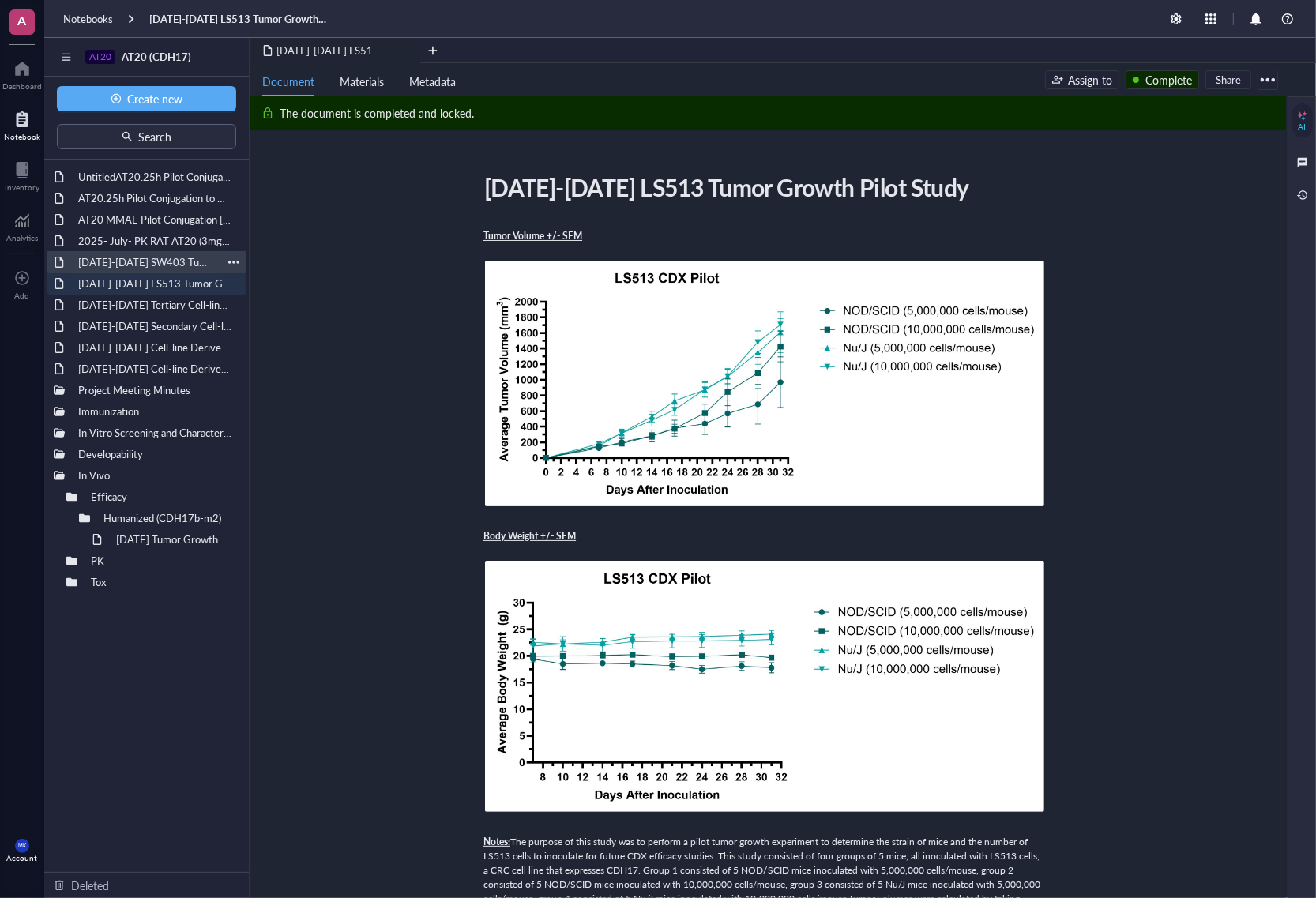
click at [156, 266] on div "[DATE]-[DATE] SW403 Tumor Growth Pilot Study" at bounding box center [147, 262] width 151 height 22
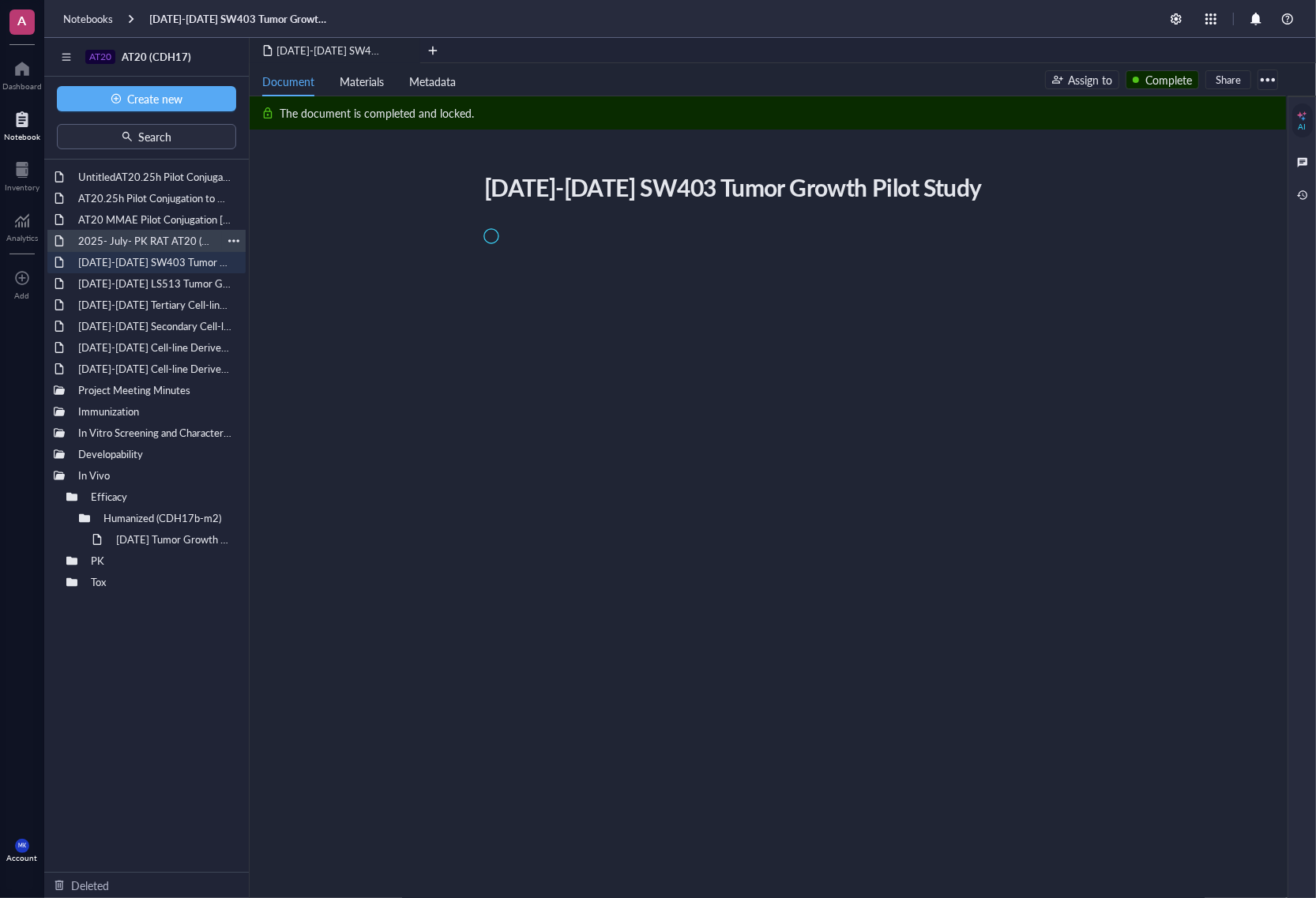
click at [148, 246] on div "2025- July- PK RAT AT20 (3mg/kg; 6mg/kg & 9mg/kg)" at bounding box center [147, 241] width 151 height 22
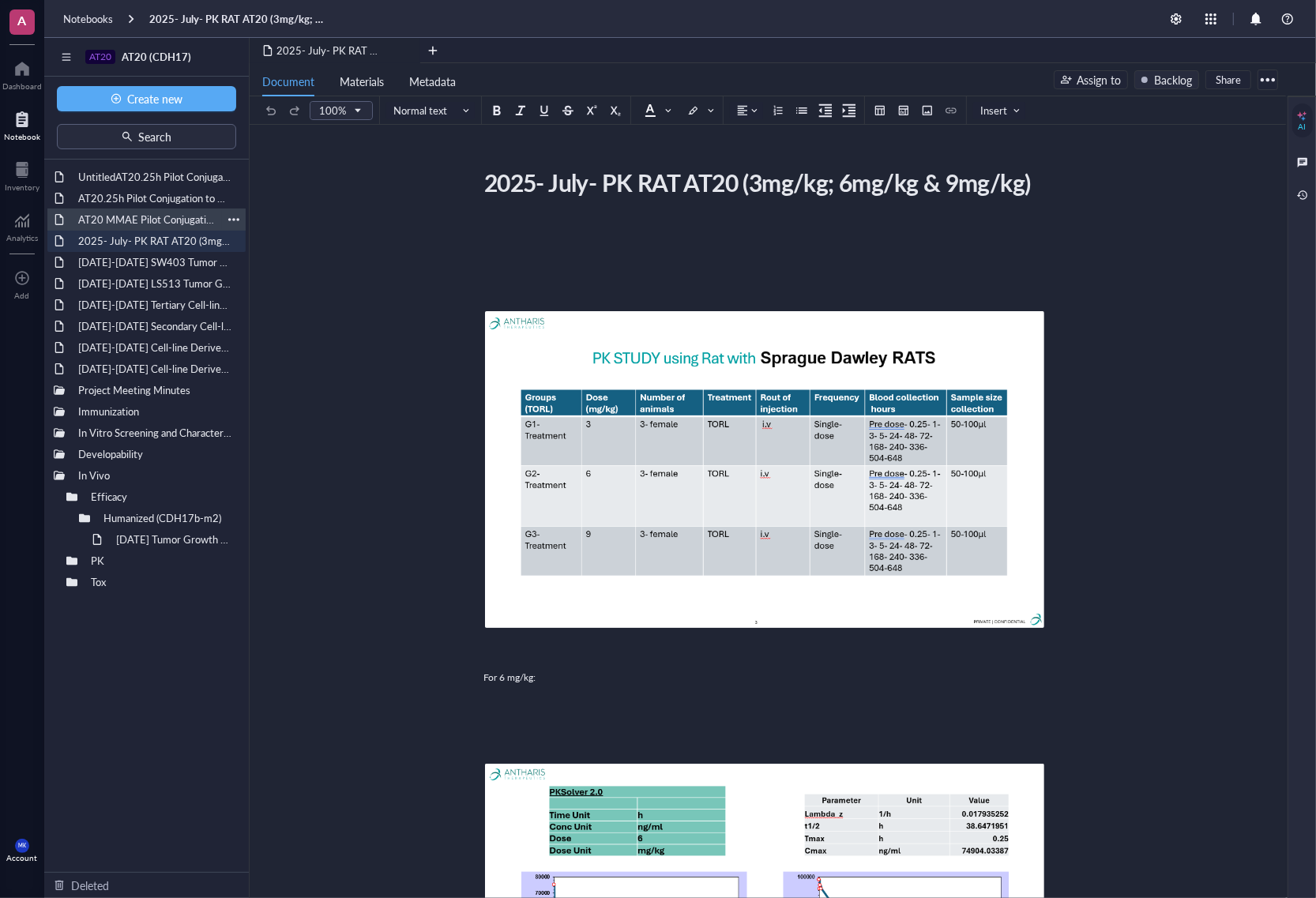
click at [148, 222] on div "AT20 MMAE Pilot Conjugation [DATE]" at bounding box center [147, 220] width 151 height 22
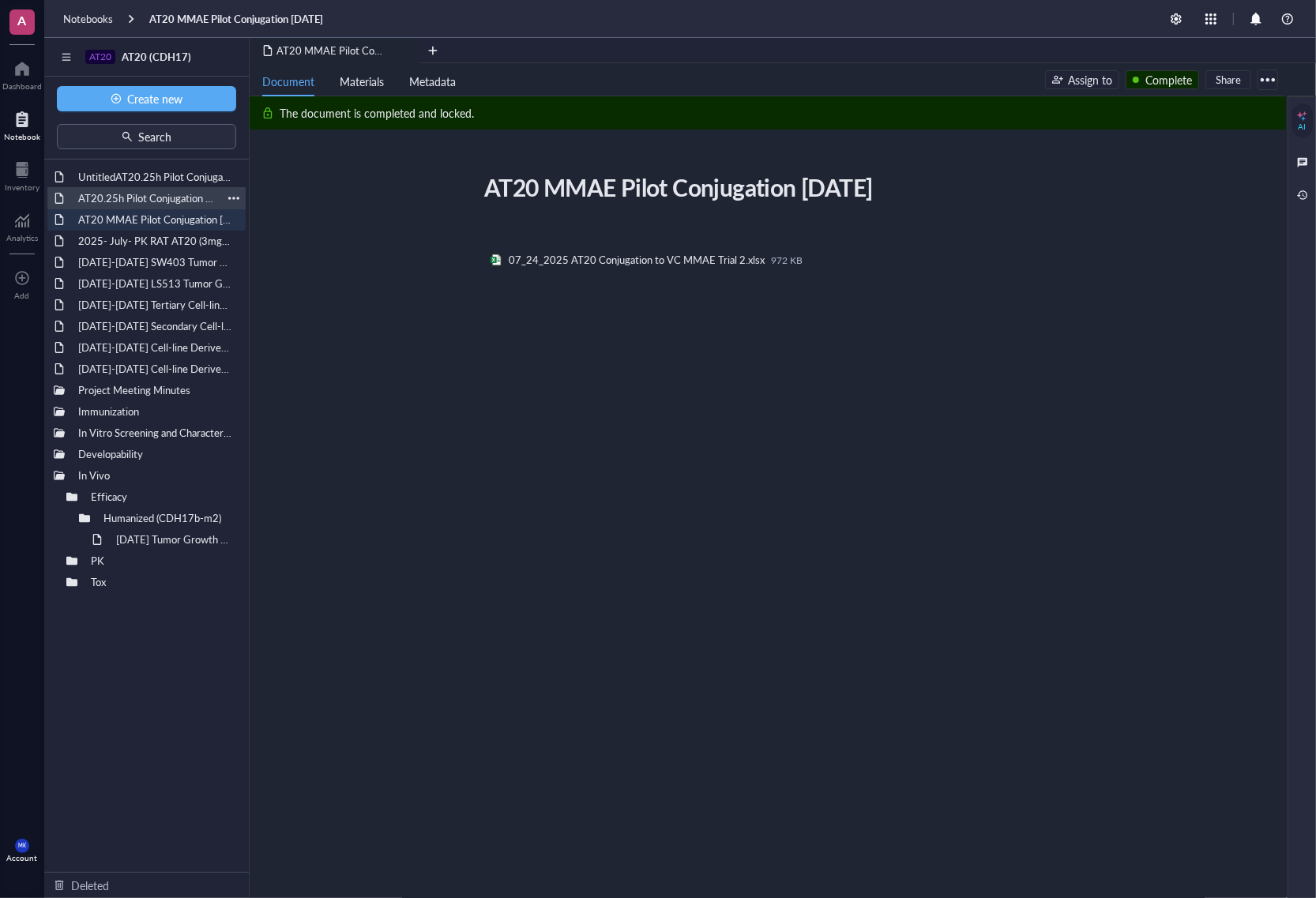
click at [147, 205] on div "AT20.25h Pilot Conjugation to VC-MMAE and GGFG-DXd [DATE]" at bounding box center [147, 198] width 151 height 22
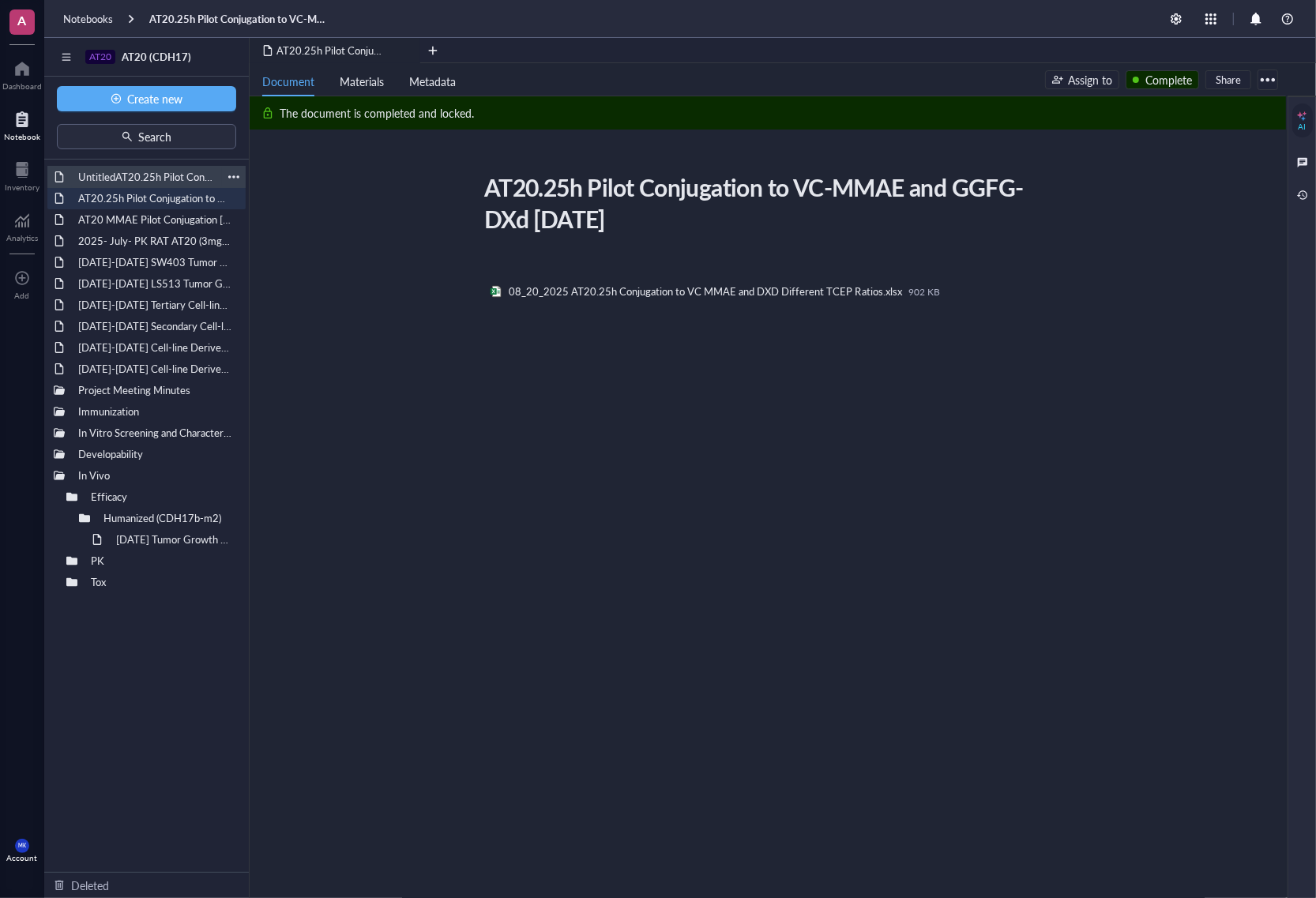
click at [169, 173] on div "UntitledAT20.25h Pilot Conjugation to VC-MMAE and GGFG-DXd [DATE]" at bounding box center [147, 177] width 151 height 22
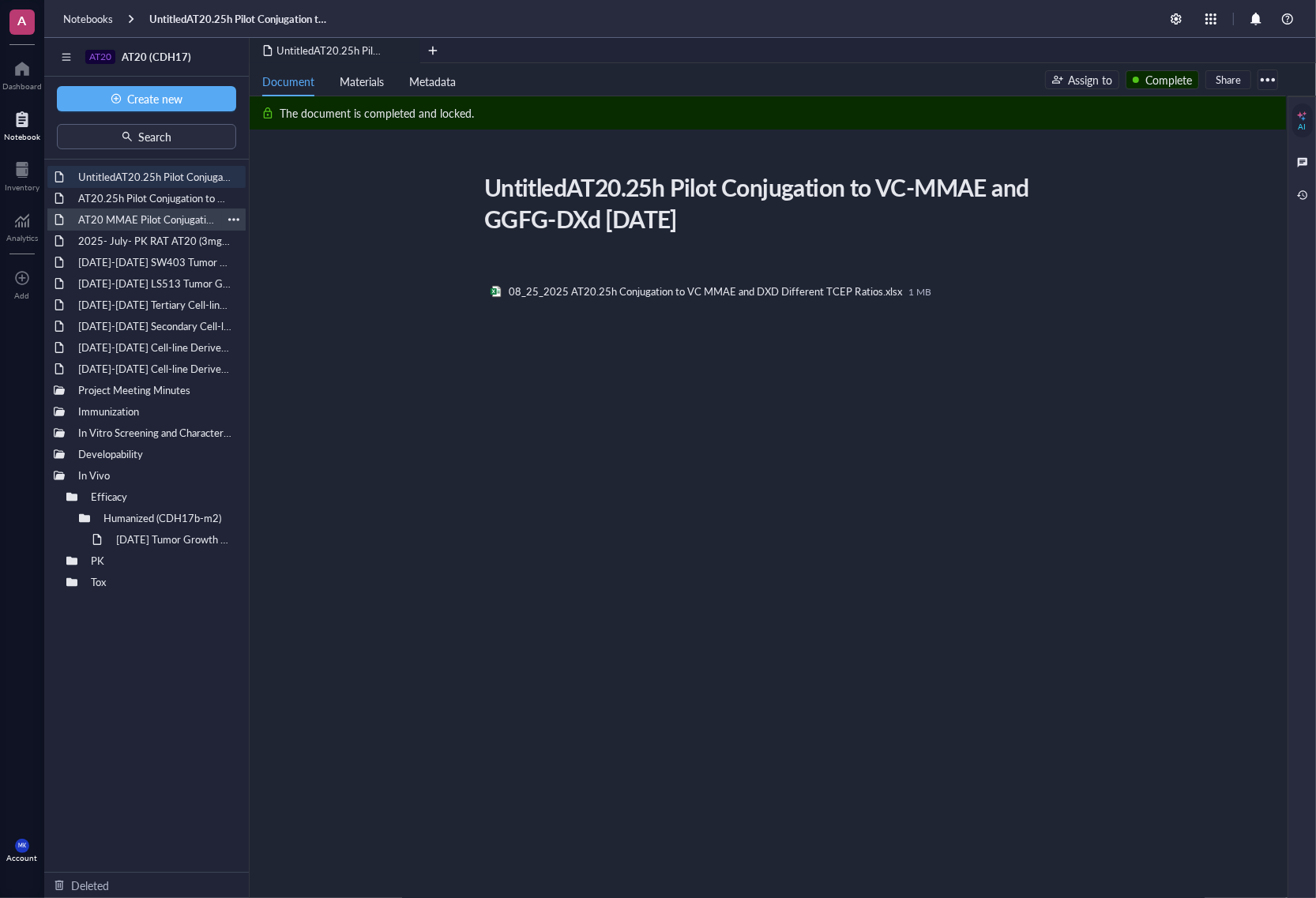
click at [169, 221] on div "AT20 MMAE Pilot Conjugation [DATE]" at bounding box center [147, 220] width 151 height 22
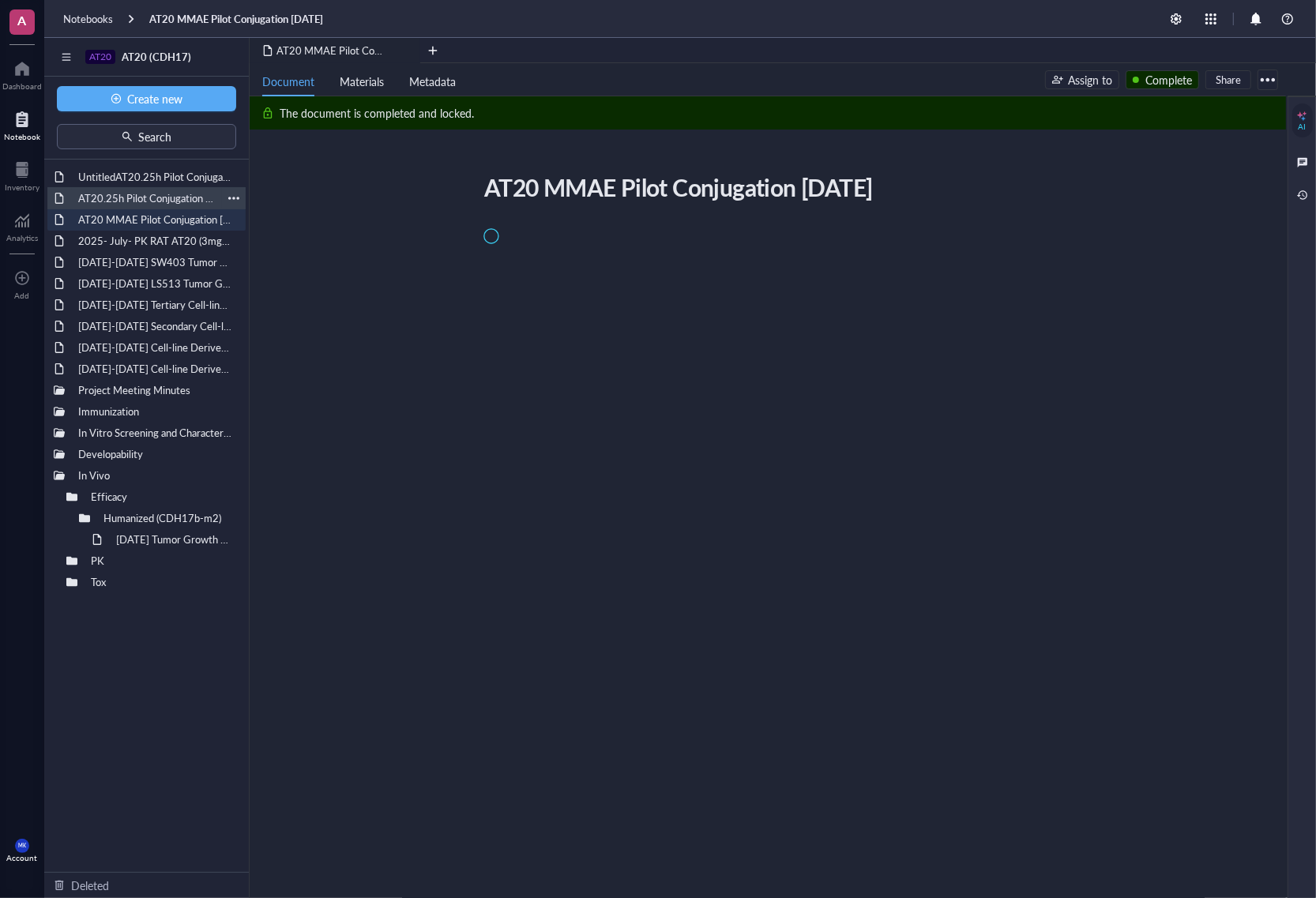
click at [163, 198] on div "AT20.25h Pilot Conjugation to VC-MMAE and GGFG-DXd [DATE]" at bounding box center [147, 198] width 151 height 22
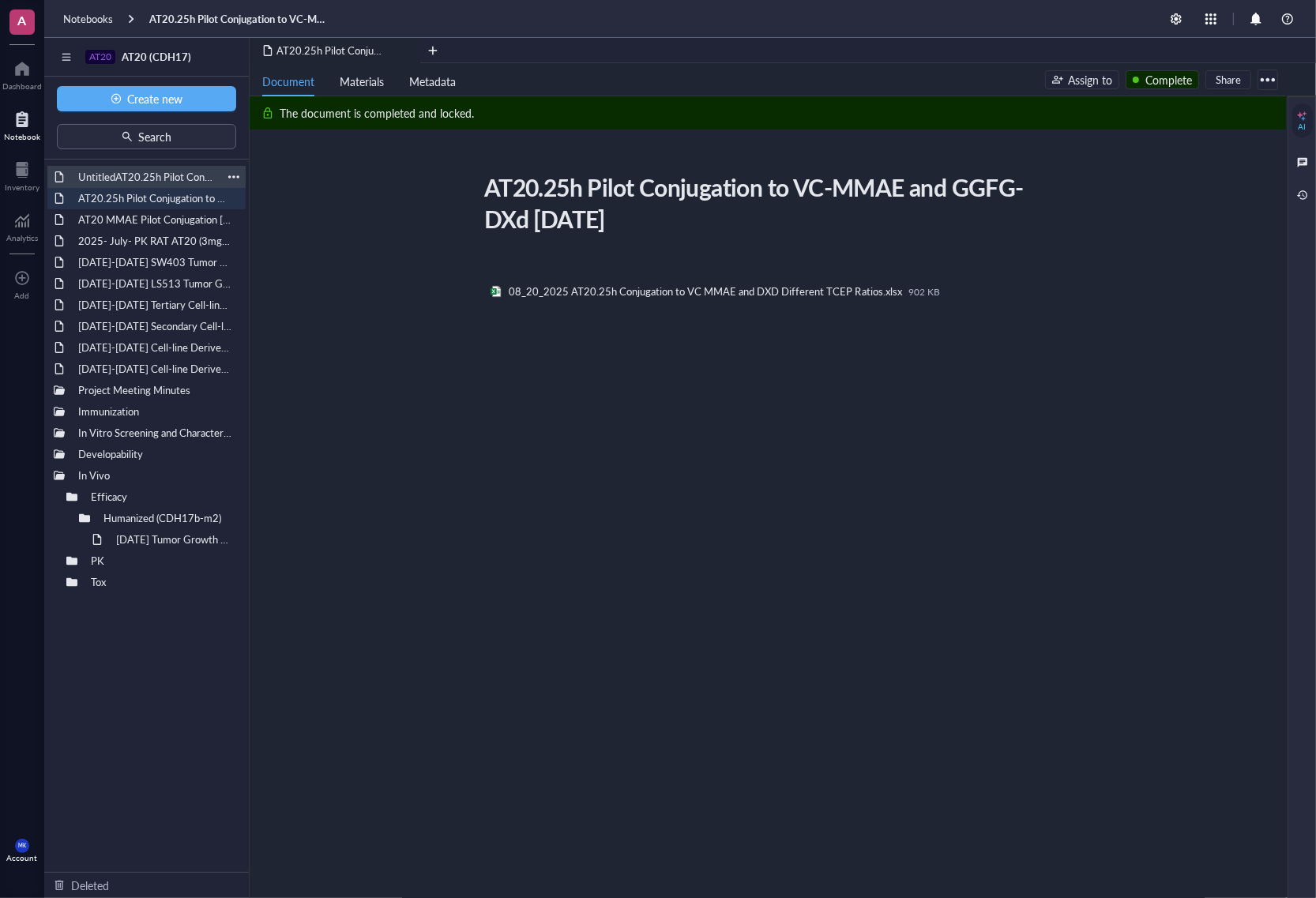
click at [167, 179] on div "UntitledAT20.25h Pilot Conjugation to VC-MMAE and GGFG-DXd [DATE]" at bounding box center [147, 177] width 151 height 22
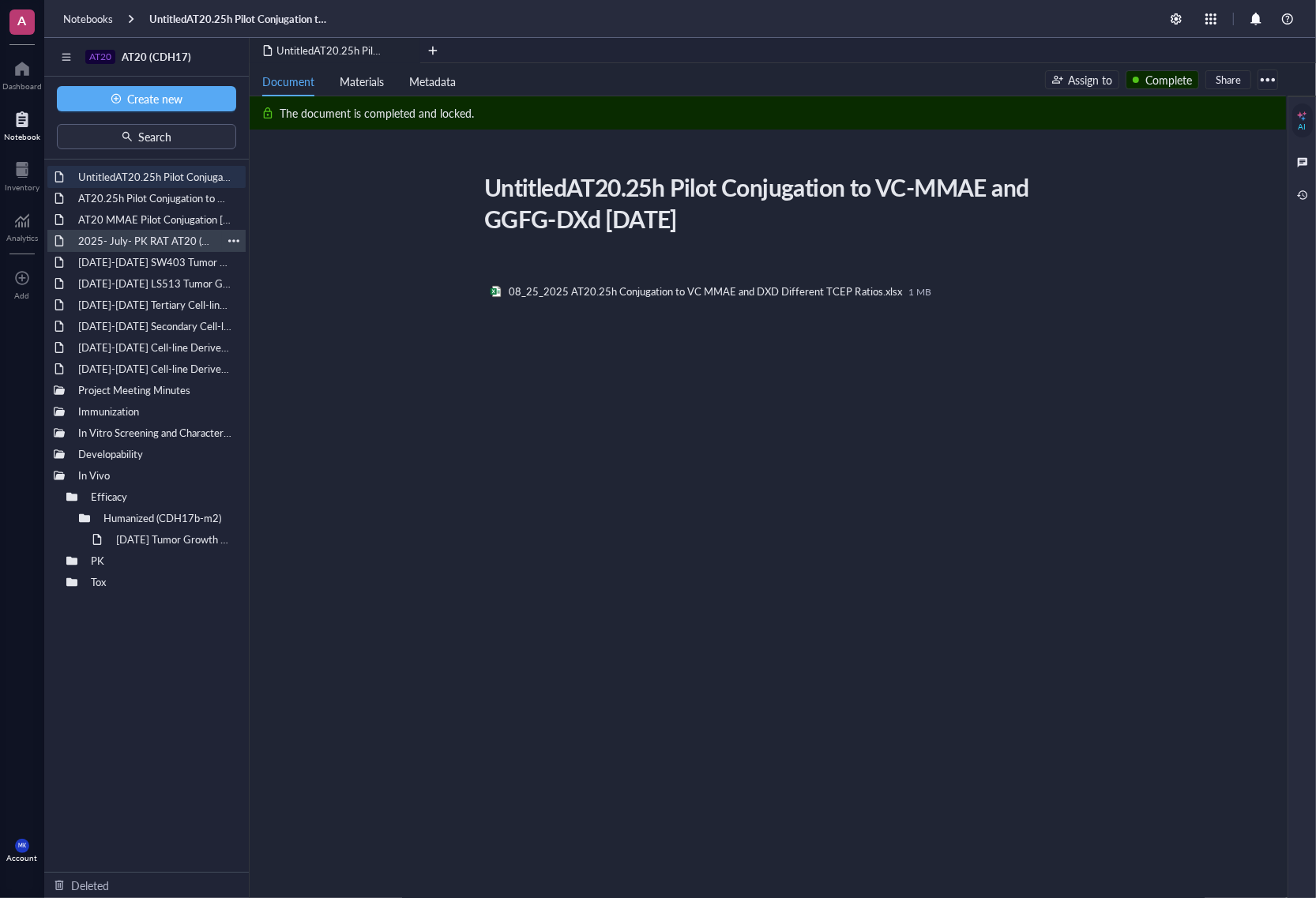
click at [164, 234] on div "2025- July- PK RAT AT20 (3mg/kg; 6mg/kg & 9mg/kg)" at bounding box center [147, 241] width 151 height 22
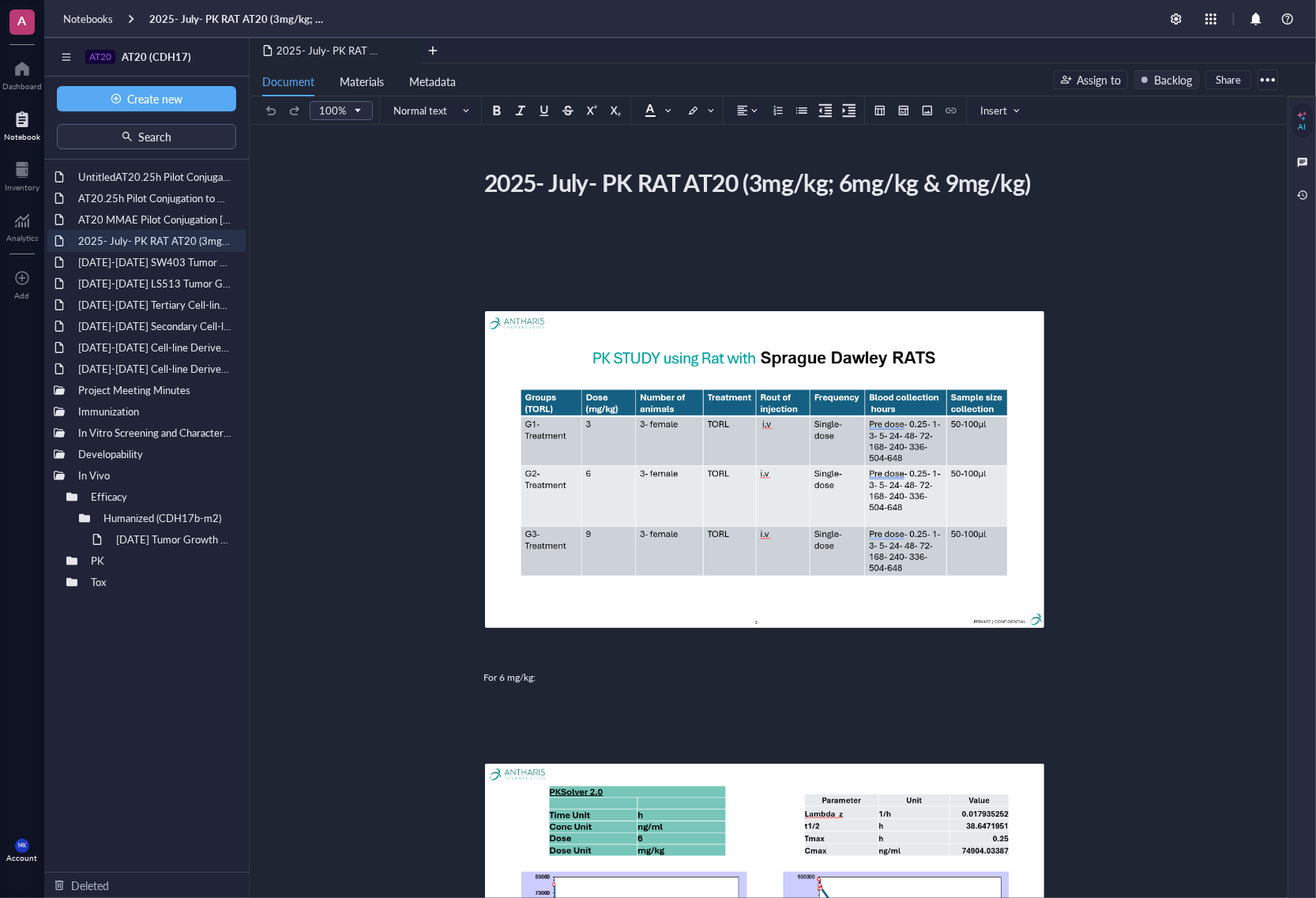
click at [138, 686] on div "UntitledAT20.25h Pilot Conjugation to VC-MMAE and GGFG-DXd [DATE] AT20.25h Pilo…" at bounding box center [146, 516] width 205 height 713
drag, startPoint x: 168, startPoint y: 238, endPoint x: 160, endPoint y: 175, distance: 63.5
click at [160, 175] on div "UntitledAT20.25h Pilot Conjugation to VC-MMAE and GGFG-DXd [DATE] AT20.25h Pilo…" at bounding box center [146, 516] width 205 height 713
click at [146, 199] on div "UntitledAT20.25h Pilot Conjugation to VC-MMAE and GGFG-DXd [DATE]" at bounding box center [147, 198] width 151 height 22
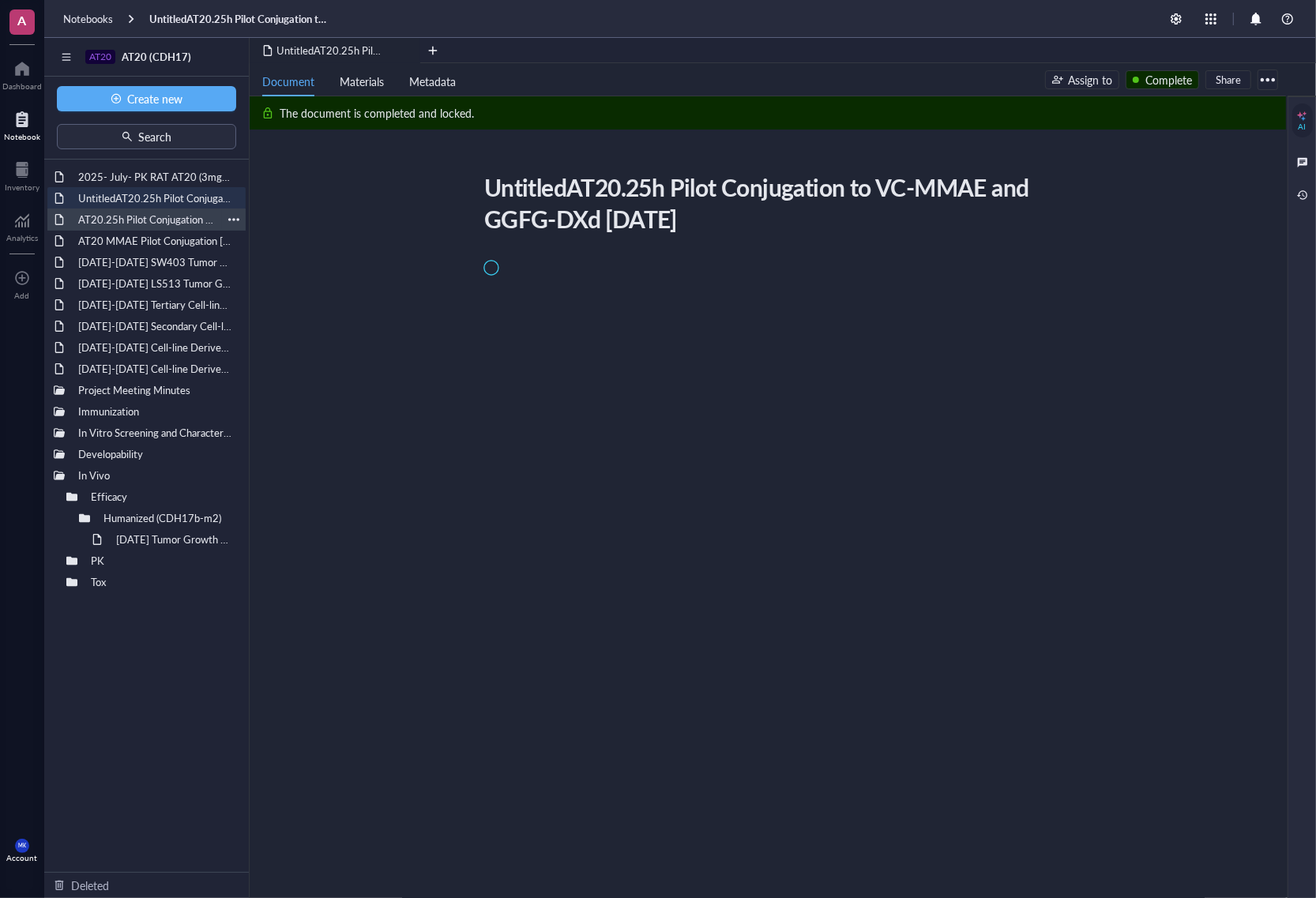
click at [151, 220] on div "AT20.25h Pilot Conjugation to VC-MMAE and GGFG-DXd [DATE]" at bounding box center [147, 220] width 151 height 22
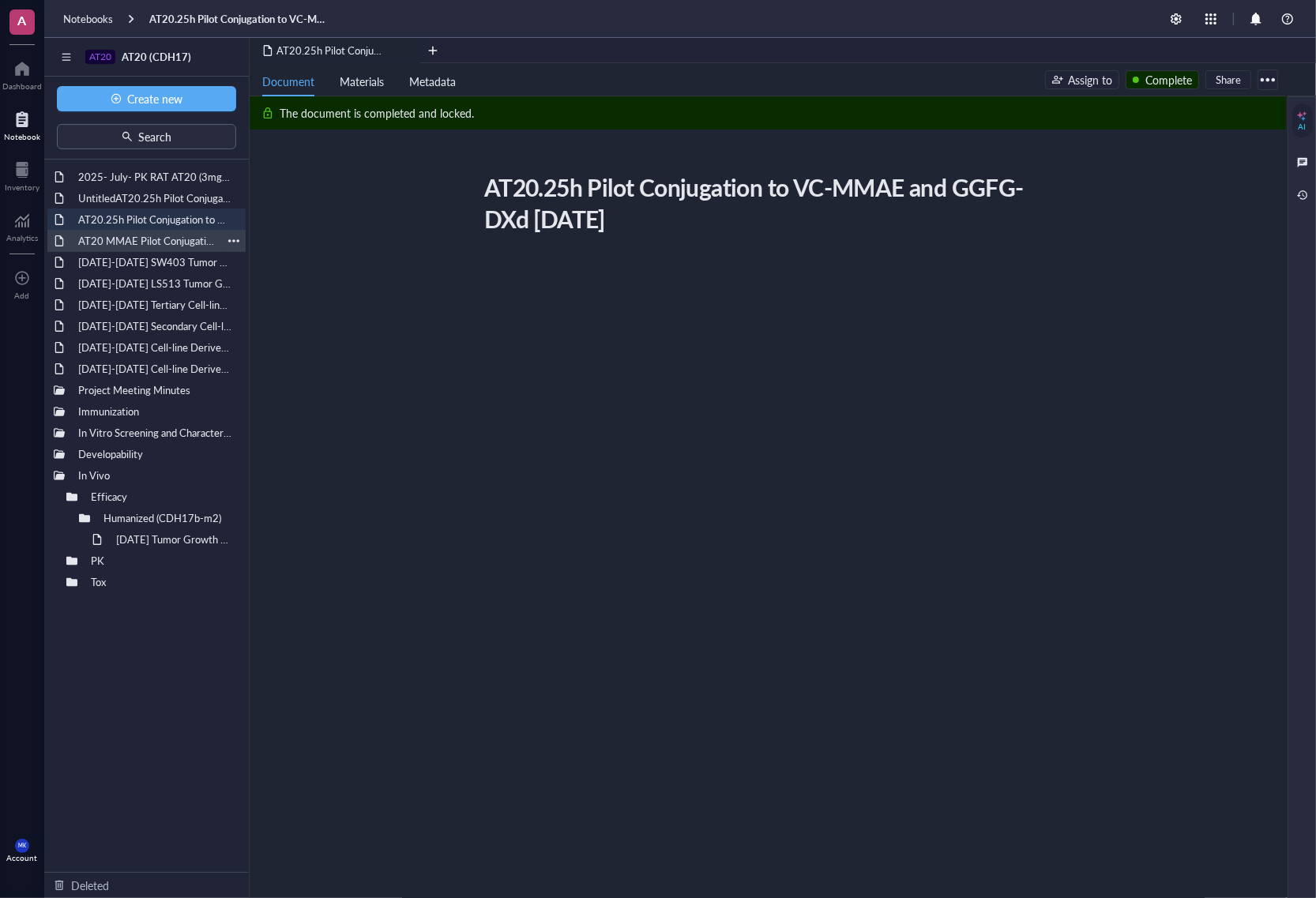
click at [152, 241] on div "AT20 MMAE Pilot Conjugation [DATE]" at bounding box center [147, 241] width 151 height 22
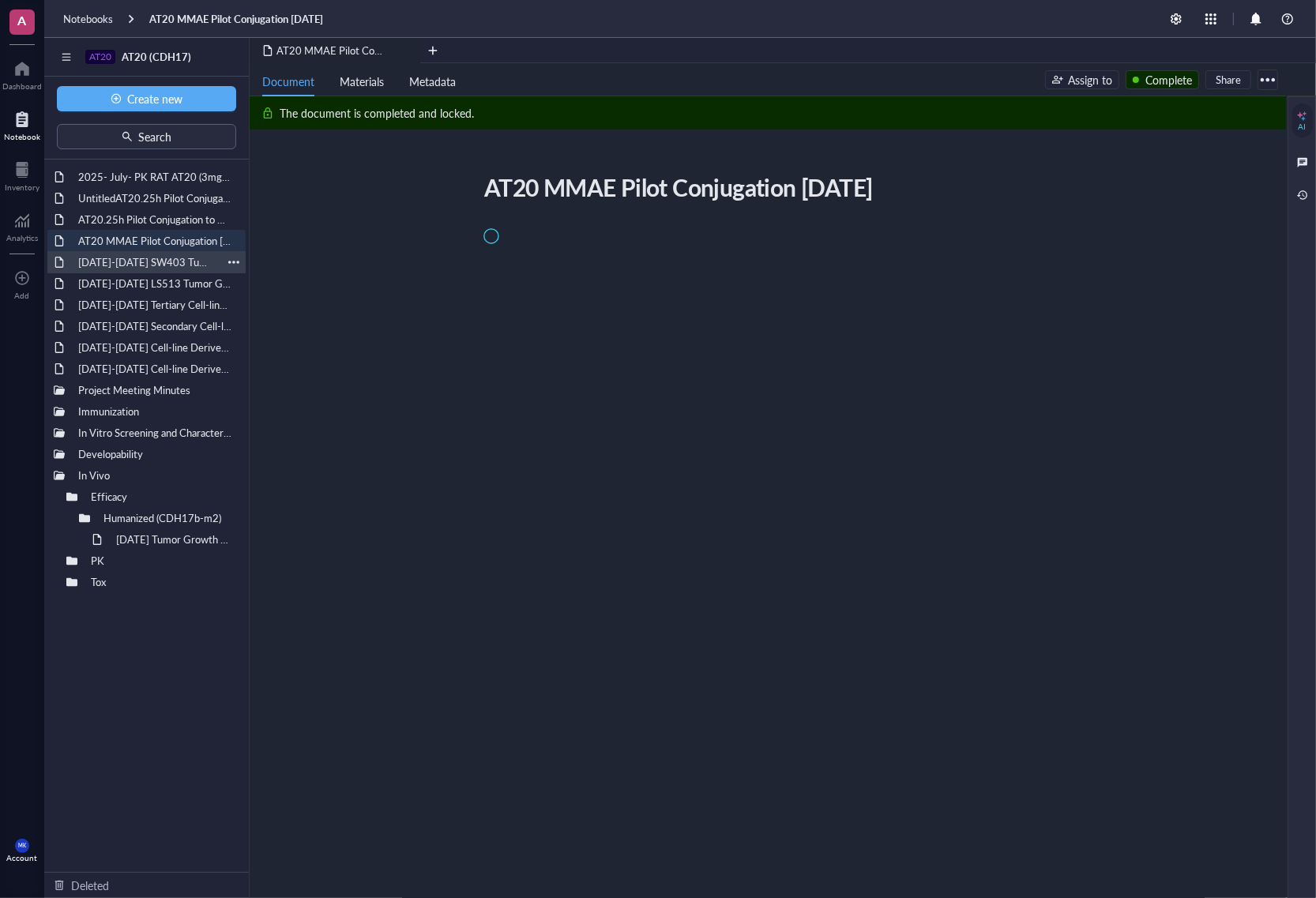
click at [173, 271] on div "[DATE]-[DATE] SW403 Tumor Growth Pilot Study" at bounding box center [147, 262] width 151 height 22
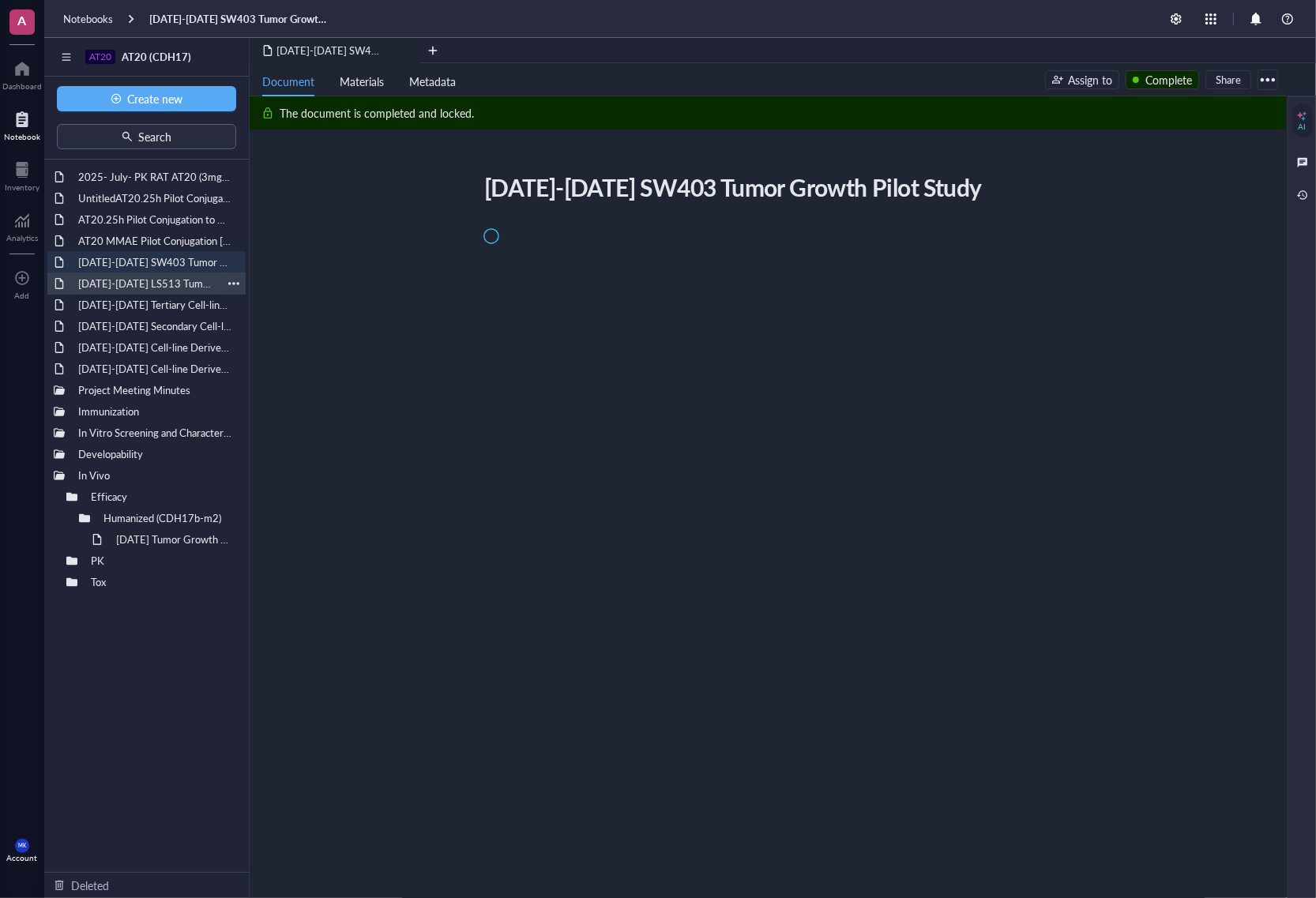
click at [179, 286] on div "[DATE]-[DATE] LS513 Tumor Growth Pilot Study" at bounding box center [147, 284] width 151 height 22
click at [175, 306] on div "[DATE]-[DATE] Tertiary Cell-line Derived Xenograft (CDX) Model SNU-16" at bounding box center [147, 305] width 151 height 22
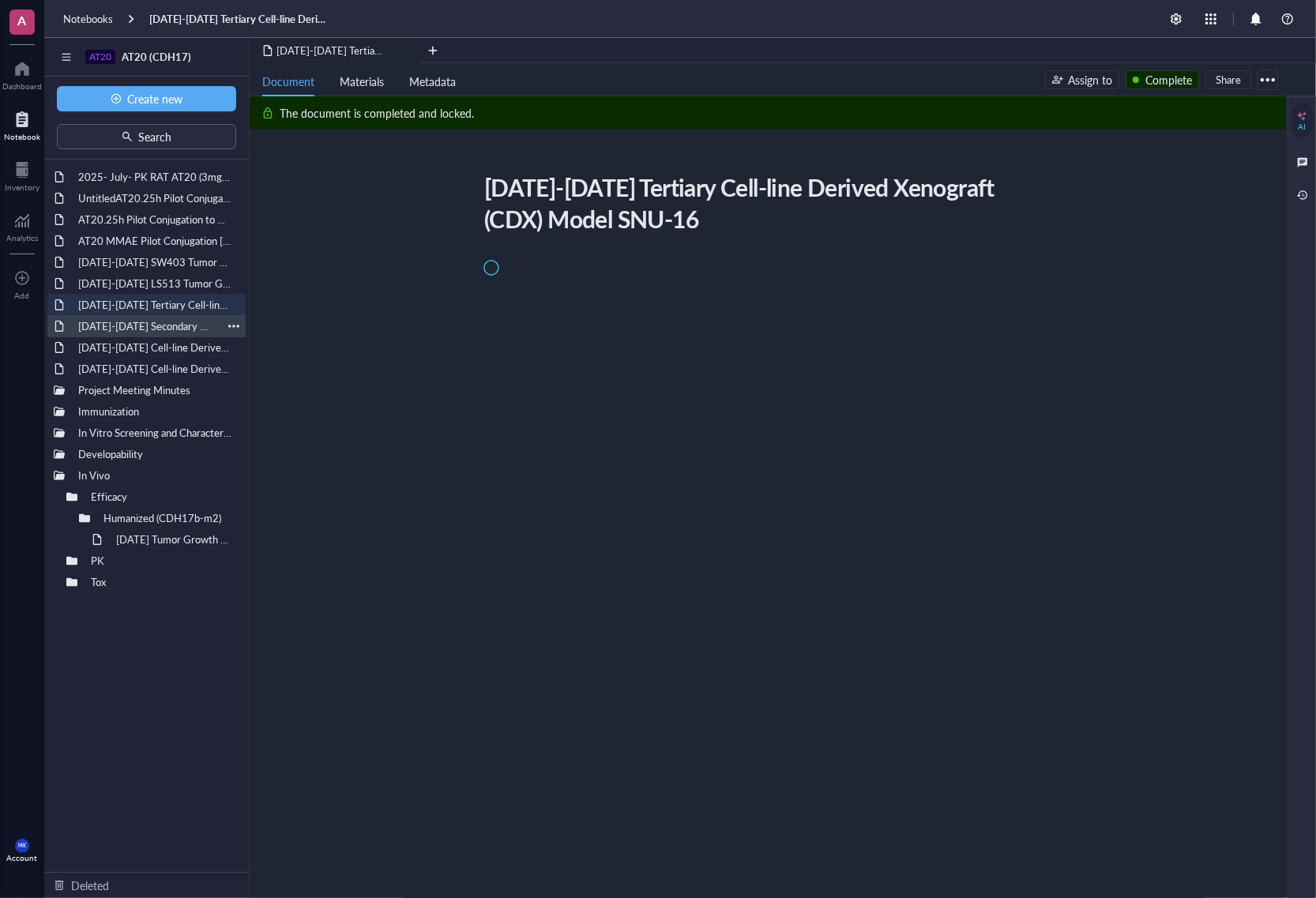
click at [169, 320] on div "[DATE]-[DATE] Secondary Cell-line Derived Xenograft (CDX) Model SNU-16" at bounding box center [147, 327] width 151 height 22
click at [160, 345] on div "[DATE]-[DATE] Cell-line Derived Xenograft (CDX) Model AsPC-1" at bounding box center [147, 347] width 151 height 22
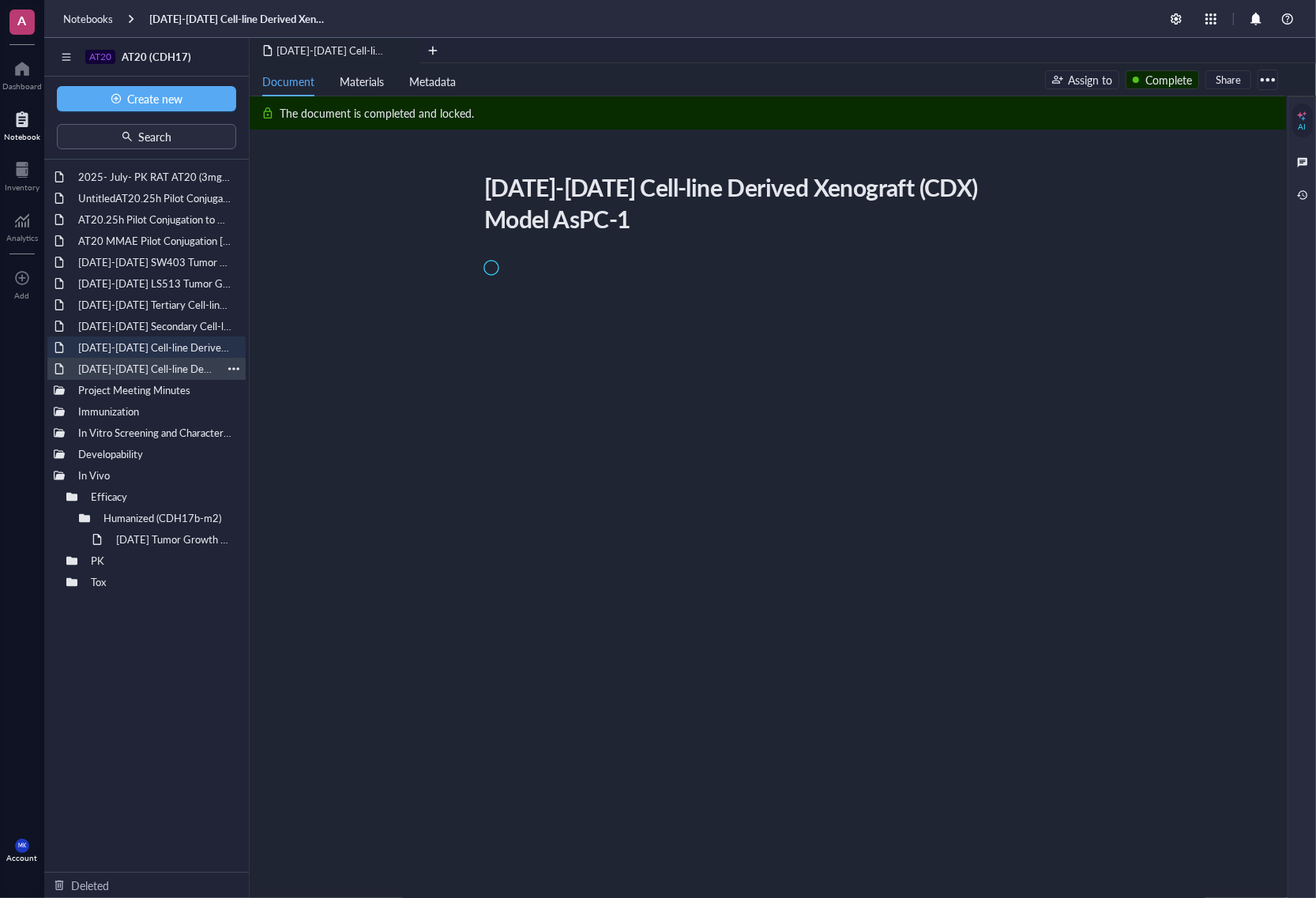
click at [154, 370] on div "[DATE]-[DATE] Cell-line Derived Xenograft (CDX) Model SNU-16" at bounding box center [147, 369] width 151 height 22
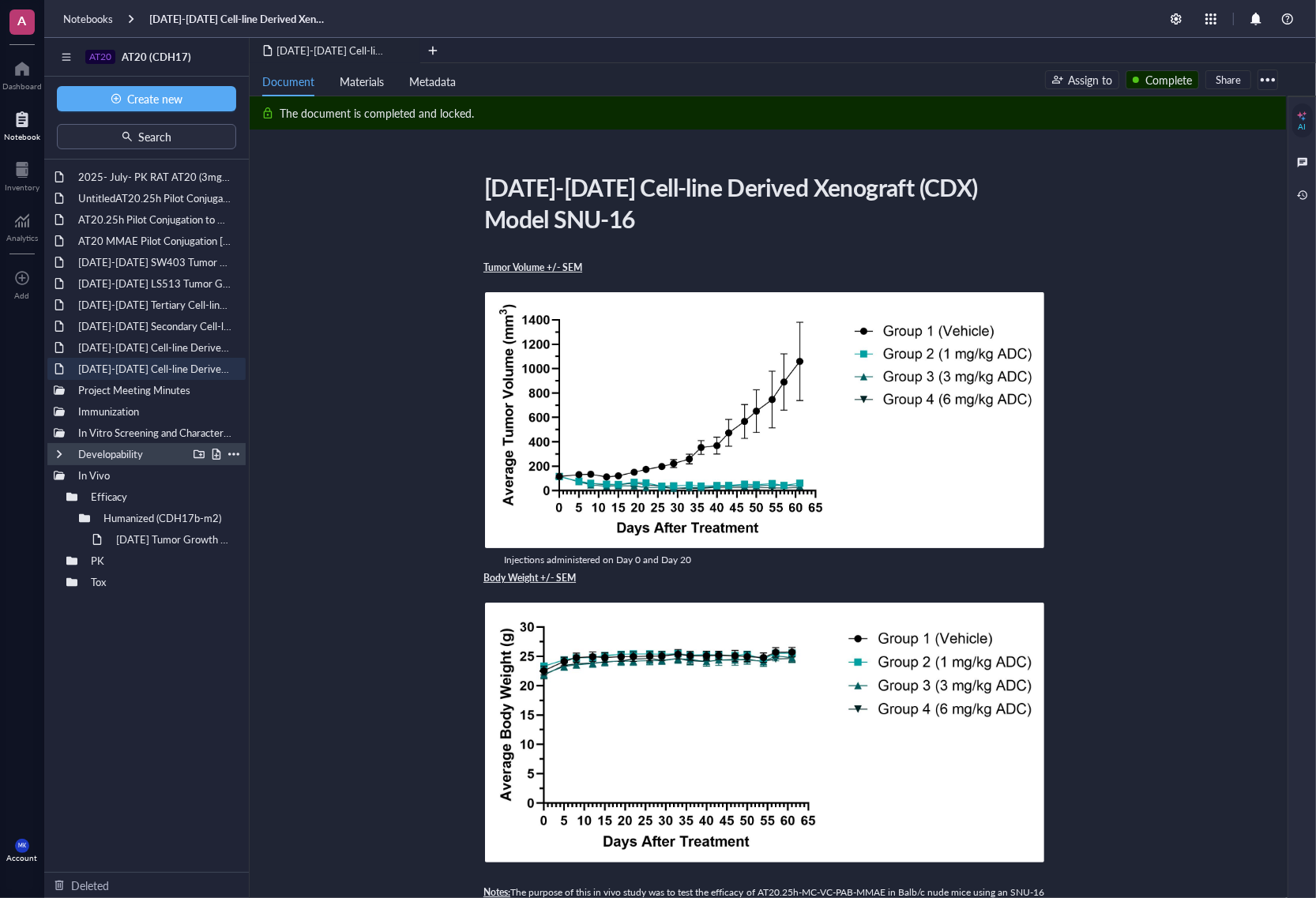
click at [60, 451] on div at bounding box center [59, 454] width 11 height 11
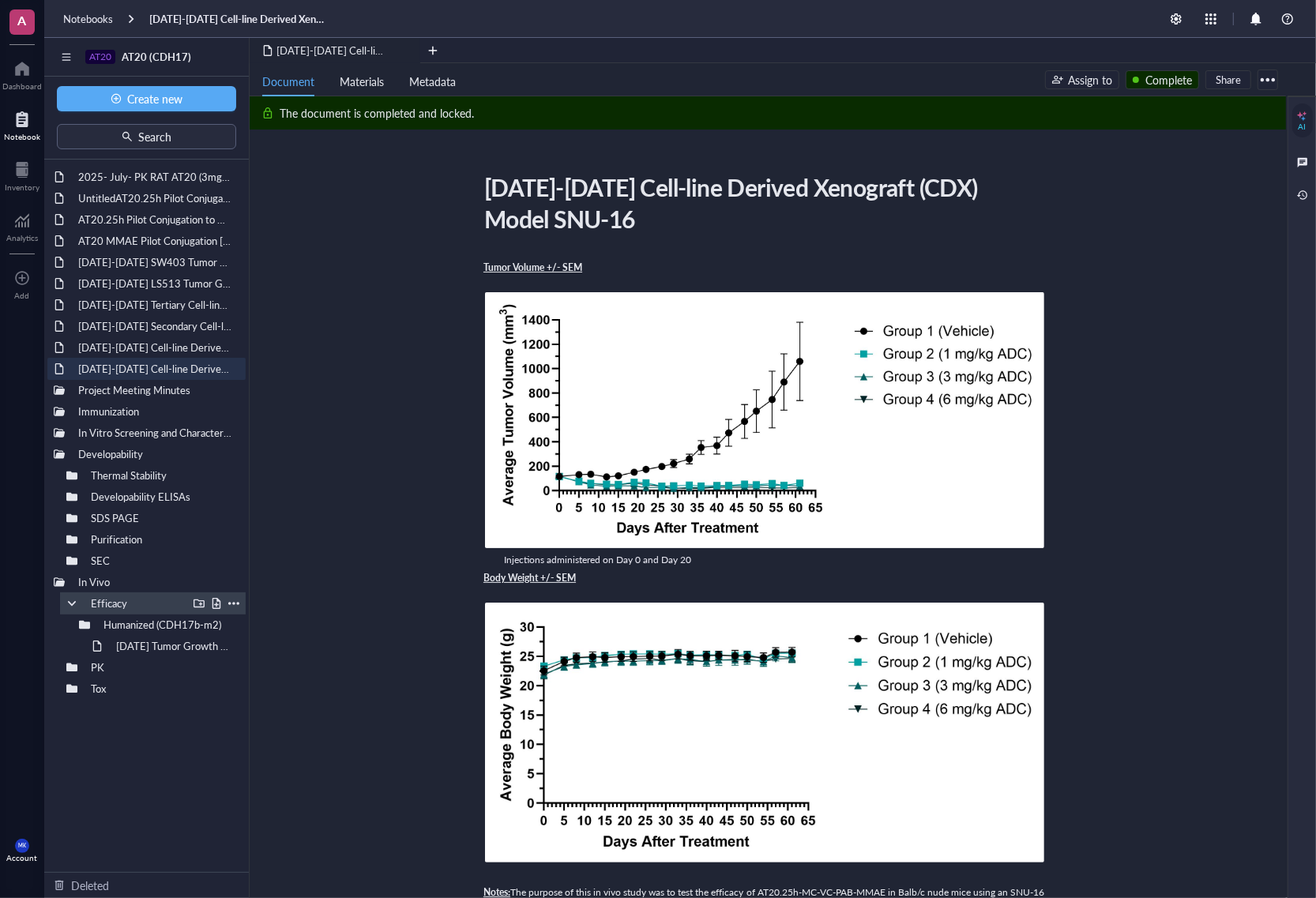
click at [67, 600] on div at bounding box center [72, 603] width 11 height 11
click at [57, 578] on div at bounding box center [59, 583] width 11 height 11
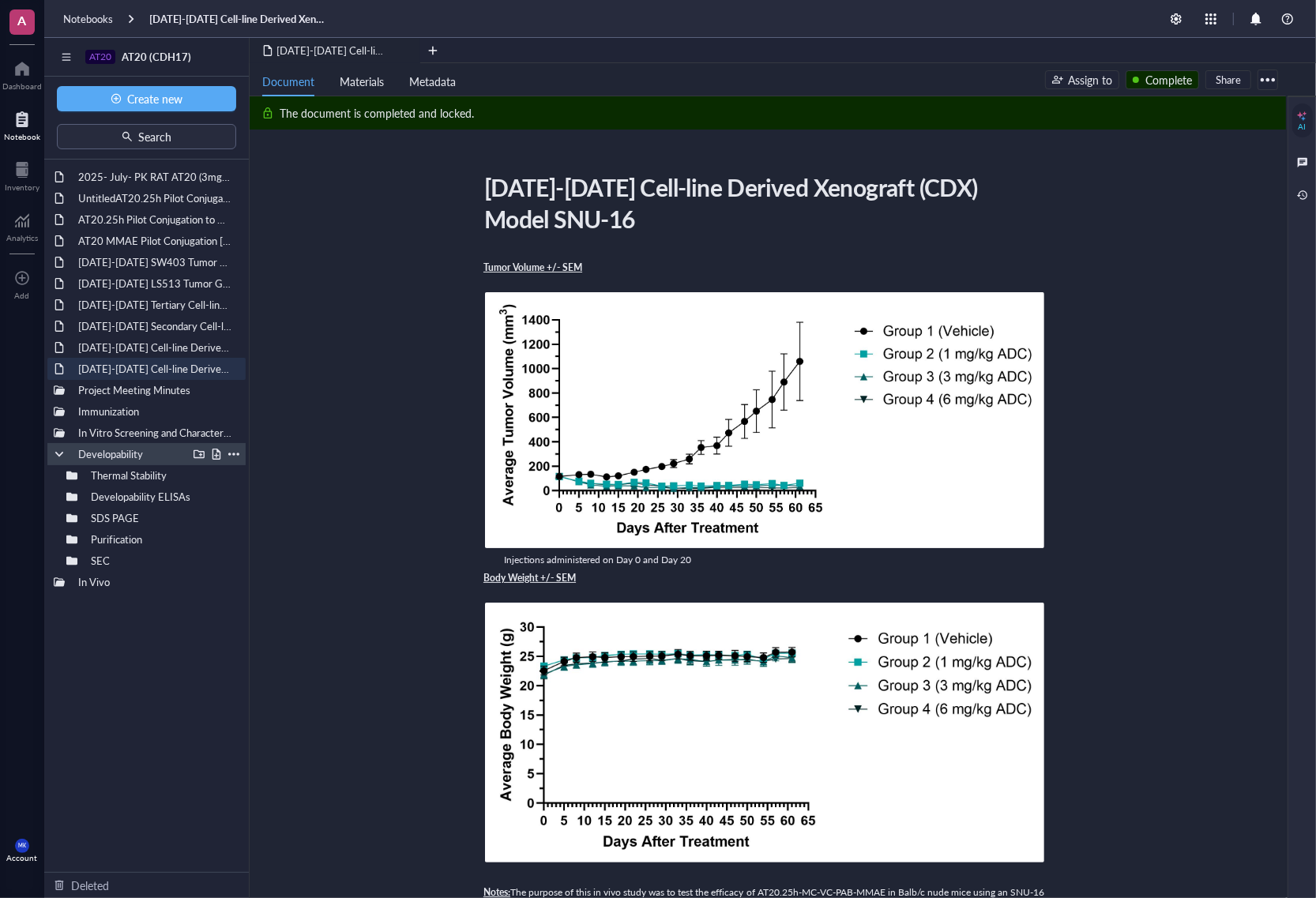
click at [193, 454] on div at bounding box center [199, 454] width 11 height 11
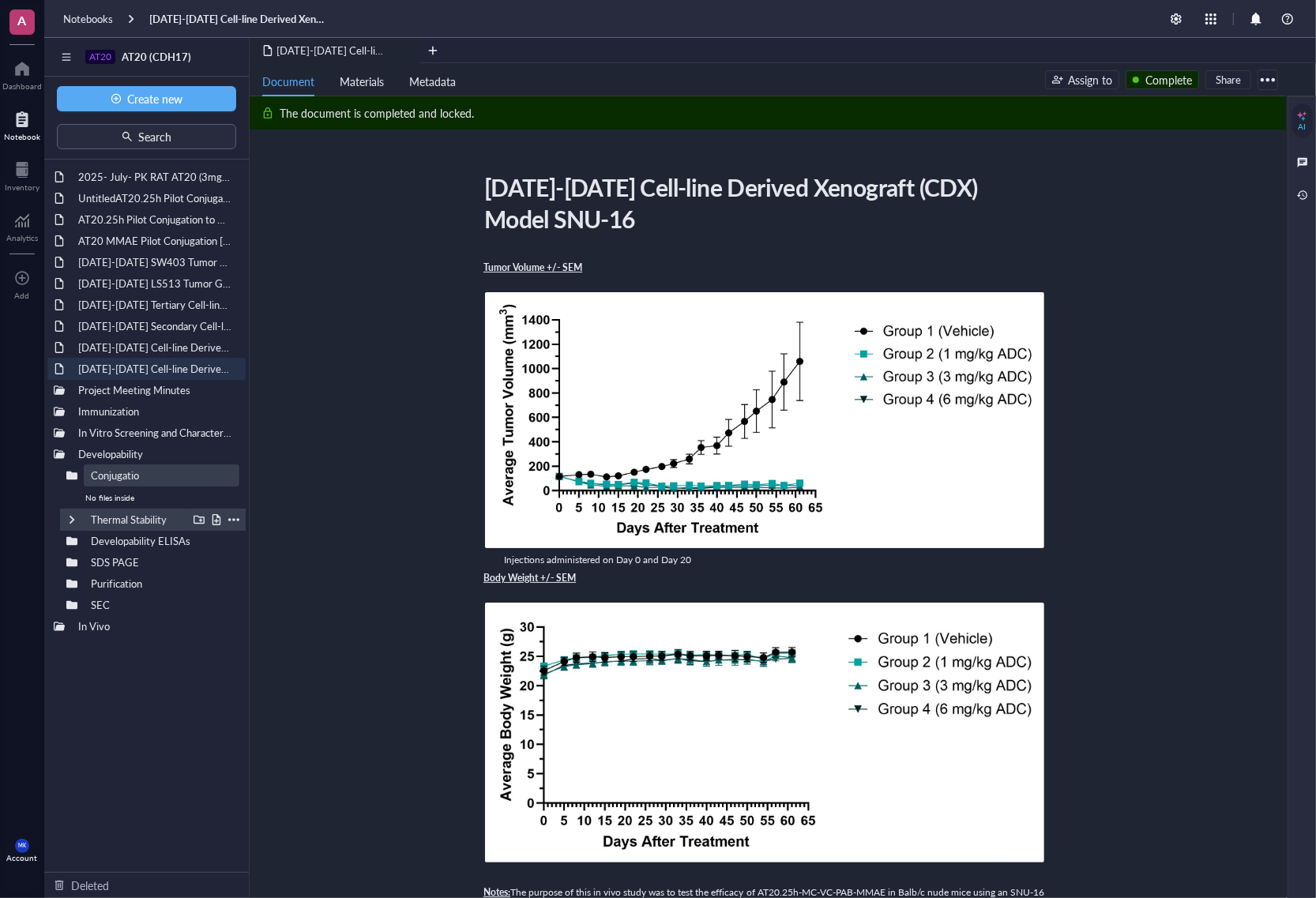
type input "Conjugation"
click at [125, 472] on div "Untitled" at bounding box center [135, 476] width 104 height 22
click at [116, 470] on div "Untitled" at bounding box center [135, 476] width 104 height 22
drag, startPoint x: 152, startPoint y: 475, endPoint x: 254, endPoint y: 499, distance: 104.8
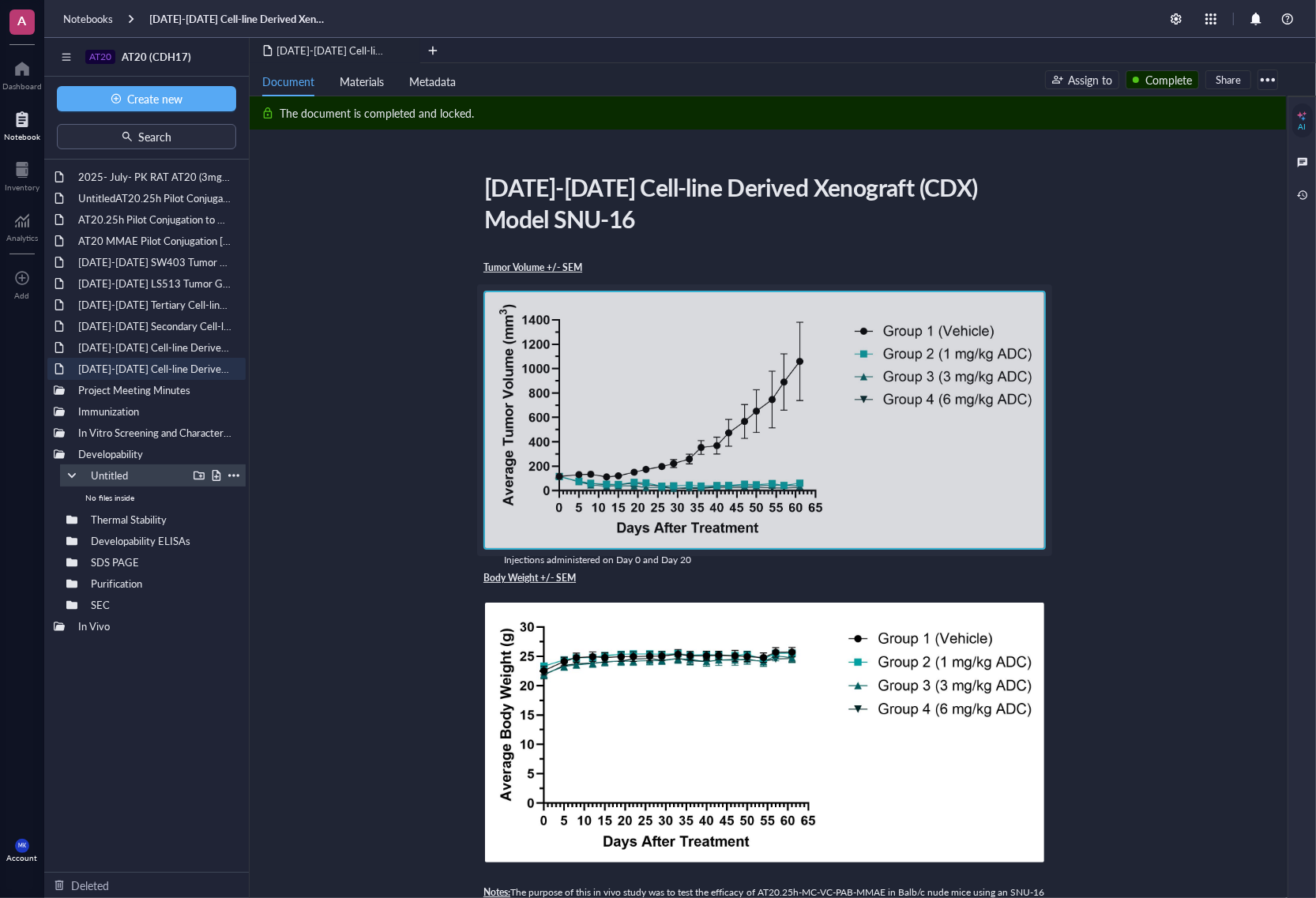
click at [229, 472] on div at bounding box center [234, 476] width 11 height 11
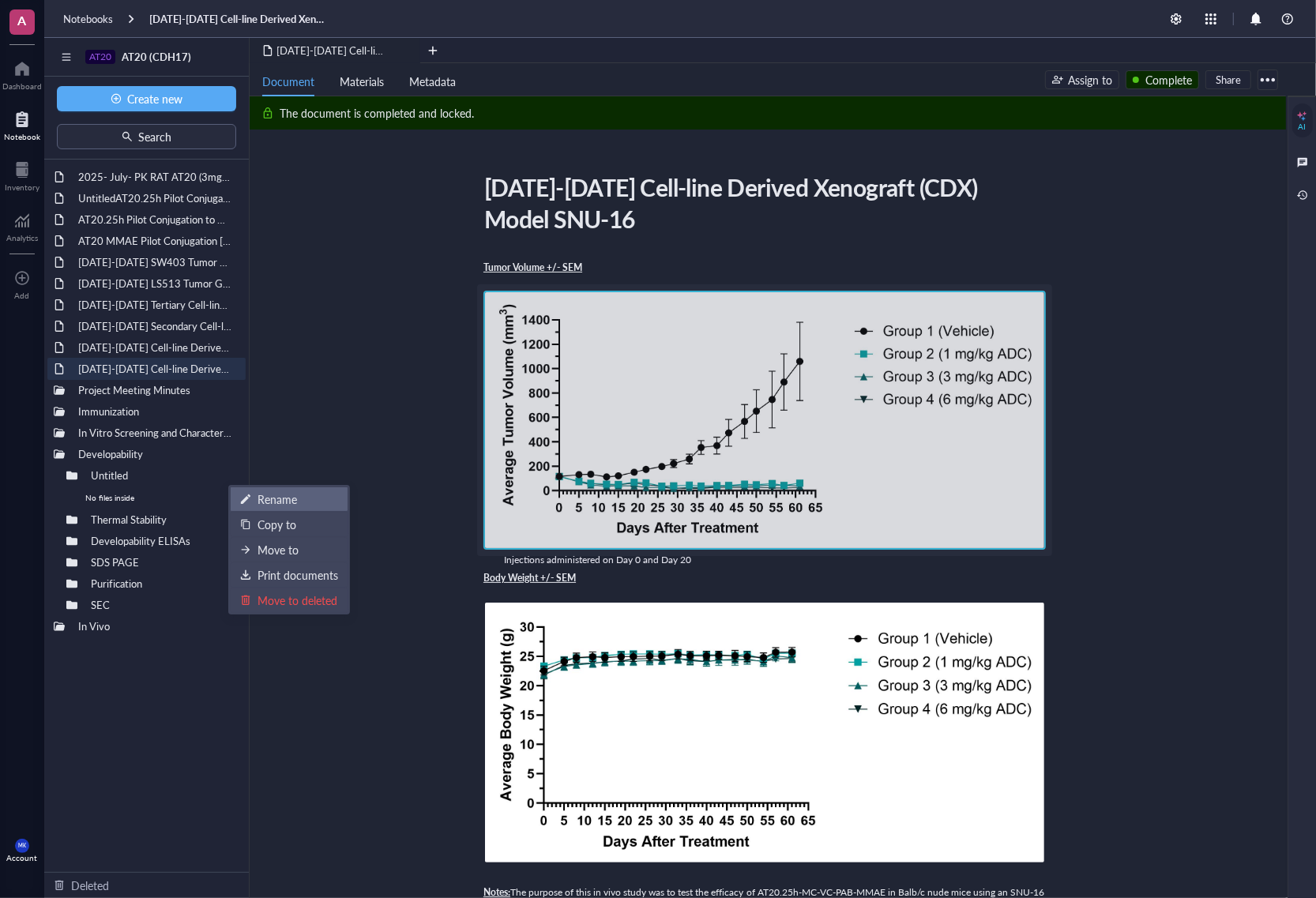
click at [255, 495] on div "Rename" at bounding box center [289, 499] width 98 height 18
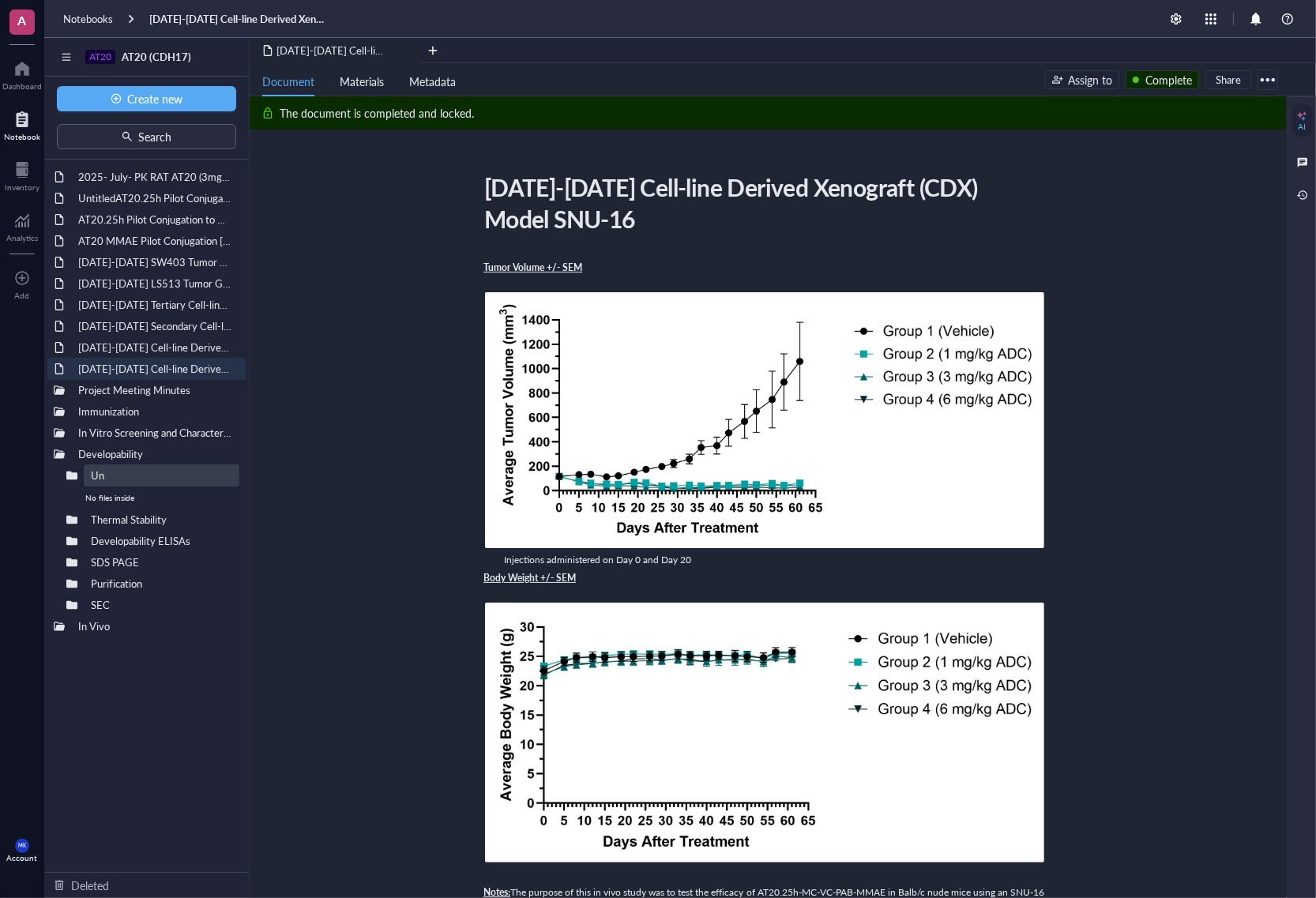
type input "U"
type input "Conjugation"
drag, startPoint x: 176, startPoint y: 177, endPoint x: 156, endPoint y: 193, distance: 25.6
click at [156, 193] on div "2025- July- PK RAT AT20 (3mg/kg; 6mg/kg & 9mg/kg) UntitledAT20.25h Pilot Conjug…" at bounding box center [146, 516] width 205 height 713
drag, startPoint x: 159, startPoint y: 200, endPoint x: 218, endPoint y: 500, distance: 305.7
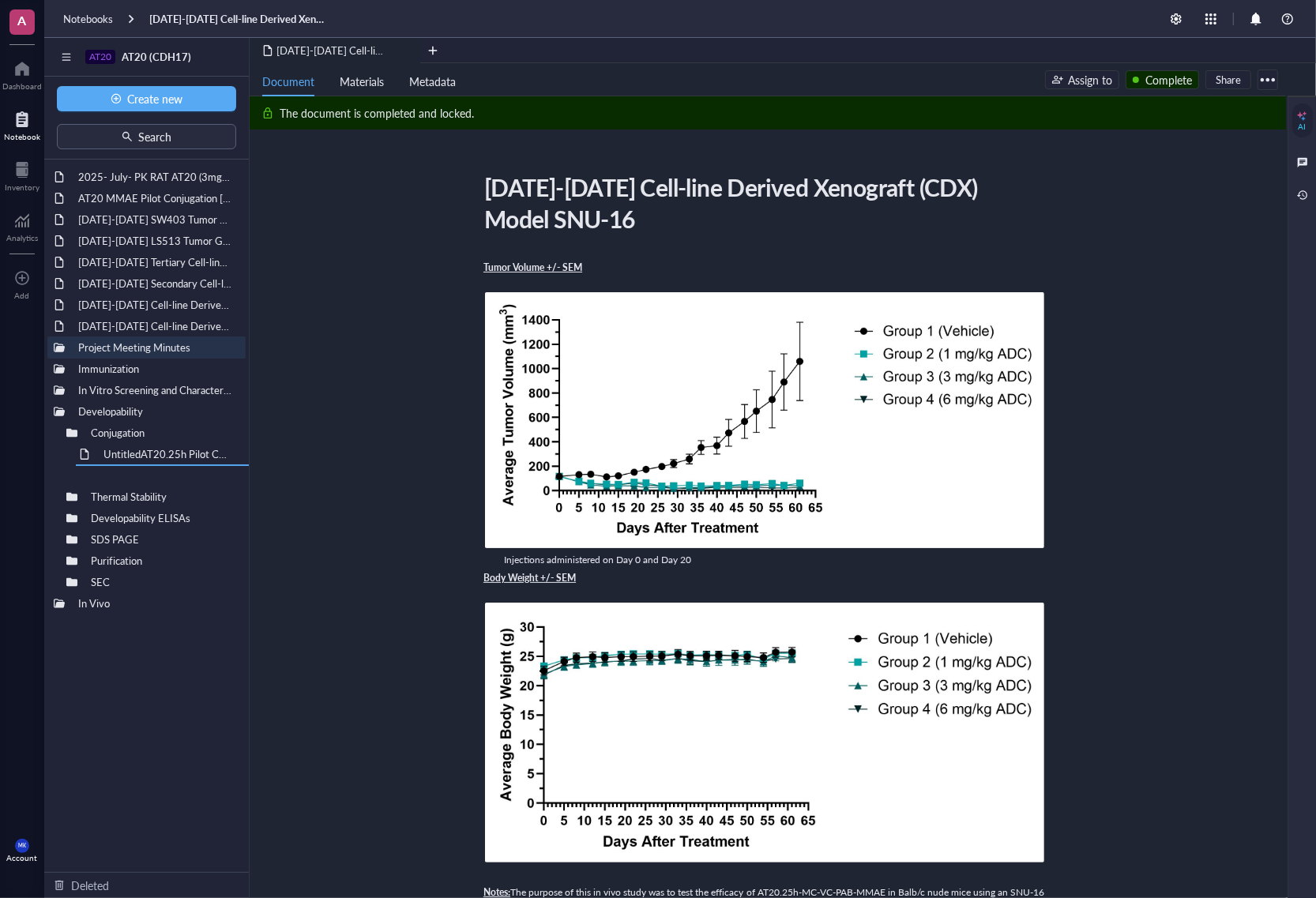
drag, startPoint x: 150, startPoint y: 199, endPoint x: 219, endPoint y: 494, distance: 303.0
drag, startPoint x: 143, startPoint y: 194, endPoint x: 250, endPoint y: 491, distance: 315.7
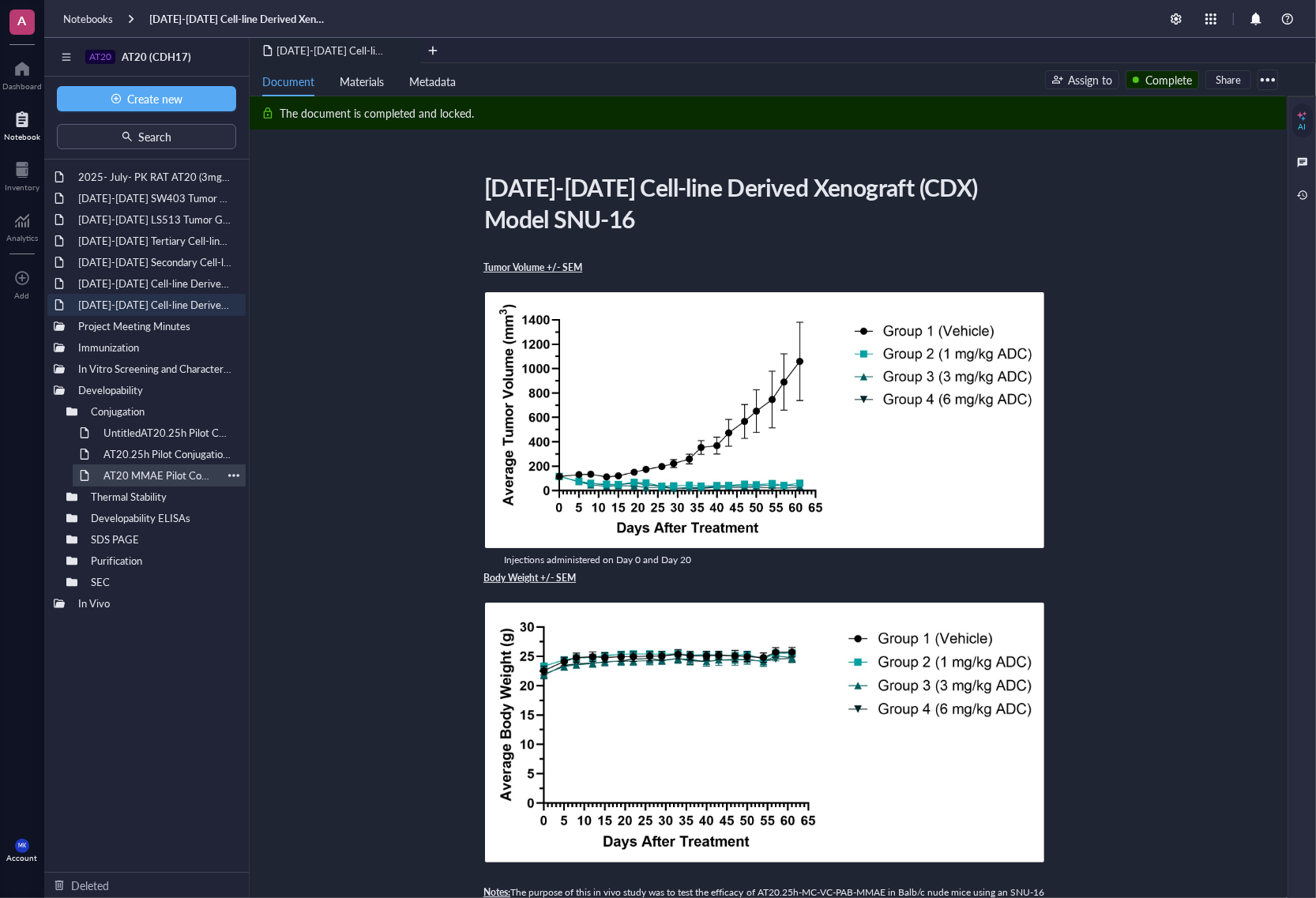
click at [146, 470] on div "AT20 MMAE Pilot Conjugation [DATE]" at bounding box center [159, 476] width 126 height 22
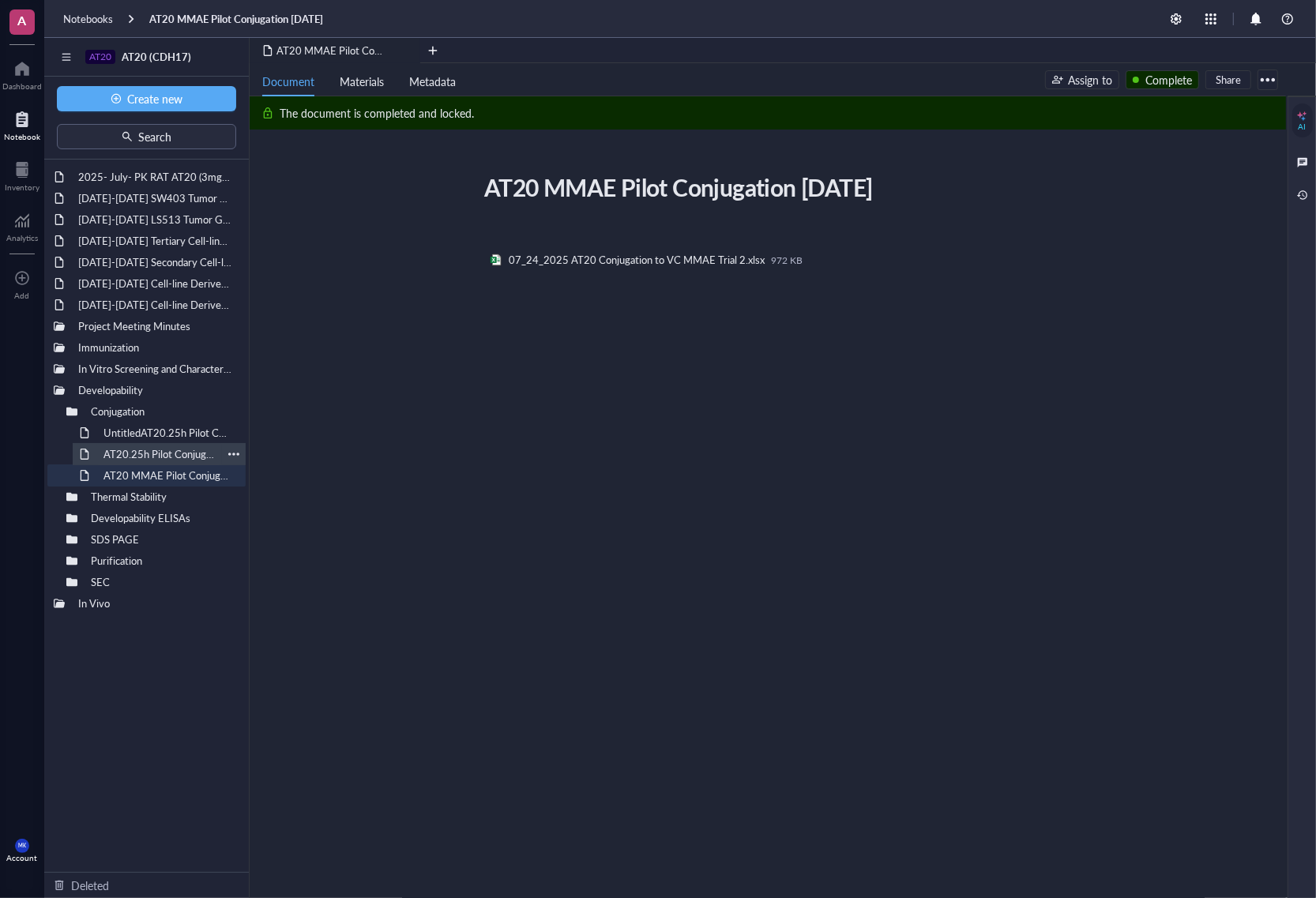
click at [152, 450] on div "AT20.25h Pilot Conjugation to VC-MMAE and GGFG-DXd [DATE]" at bounding box center [159, 454] width 126 height 22
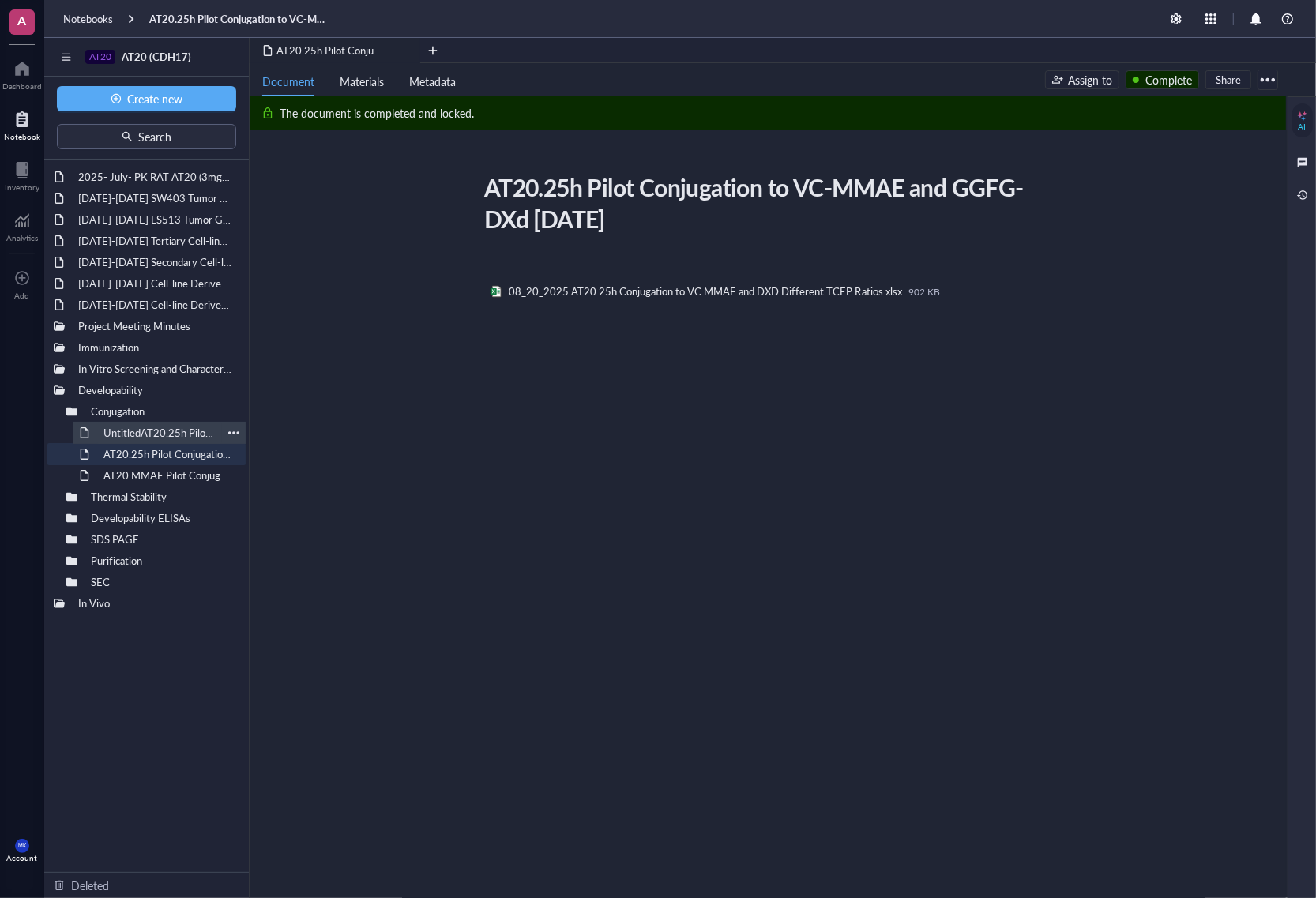
click at [154, 427] on div "UntitledAT20.25h Pilot Conjugation to VC-MMAE and GGFG-DXd [DATE]" at bounding box center [159, 433] width 126 height 22
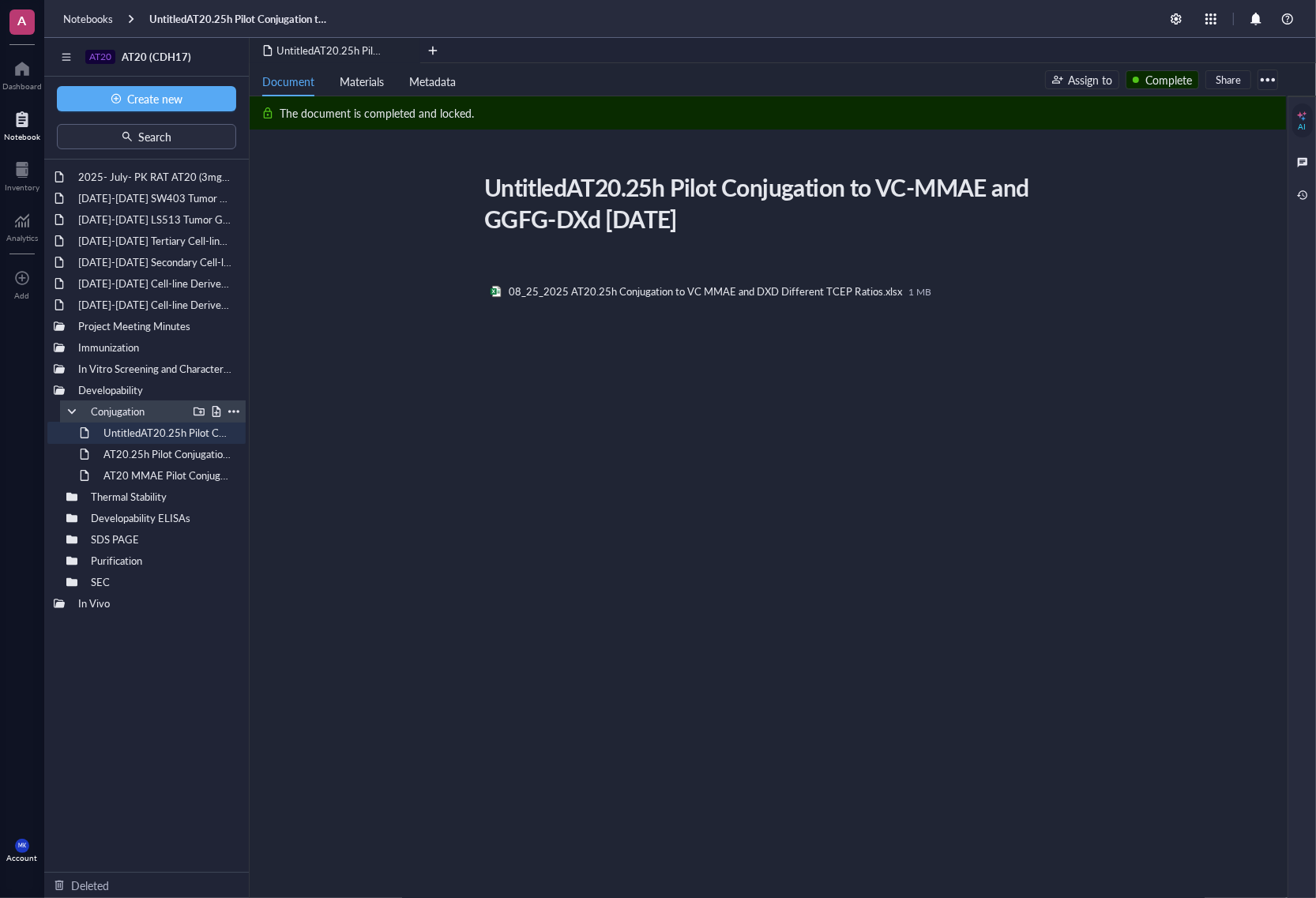
click at [68, 416] on div at bounding box center [72, 412] width 11 height 11
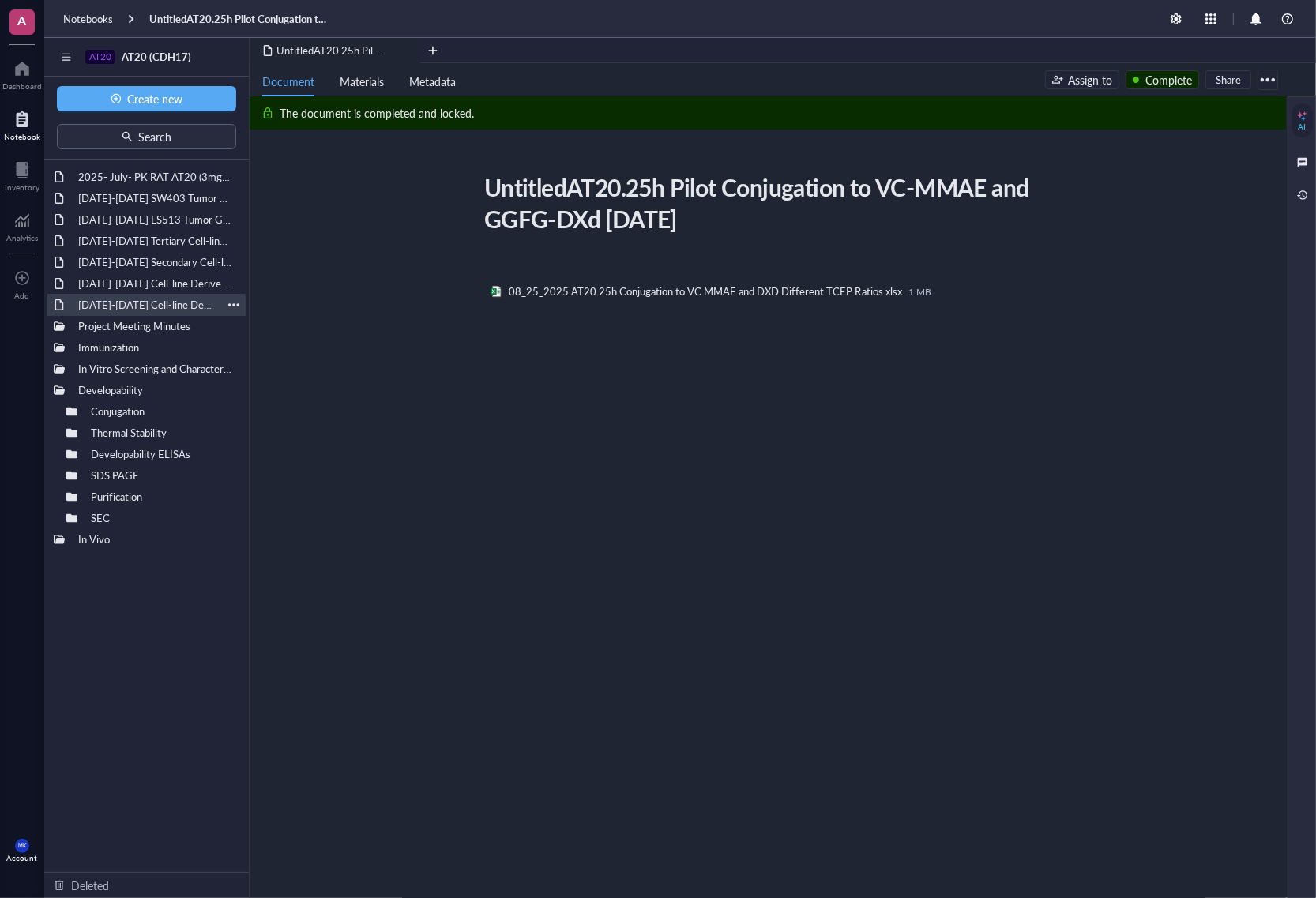
click at [138, 302] on div "[DATE]-[DATE] Cell-line Derived Xenograft (CDX) Model SNU-16" at bounding box center [147, 305] width 151 height 22
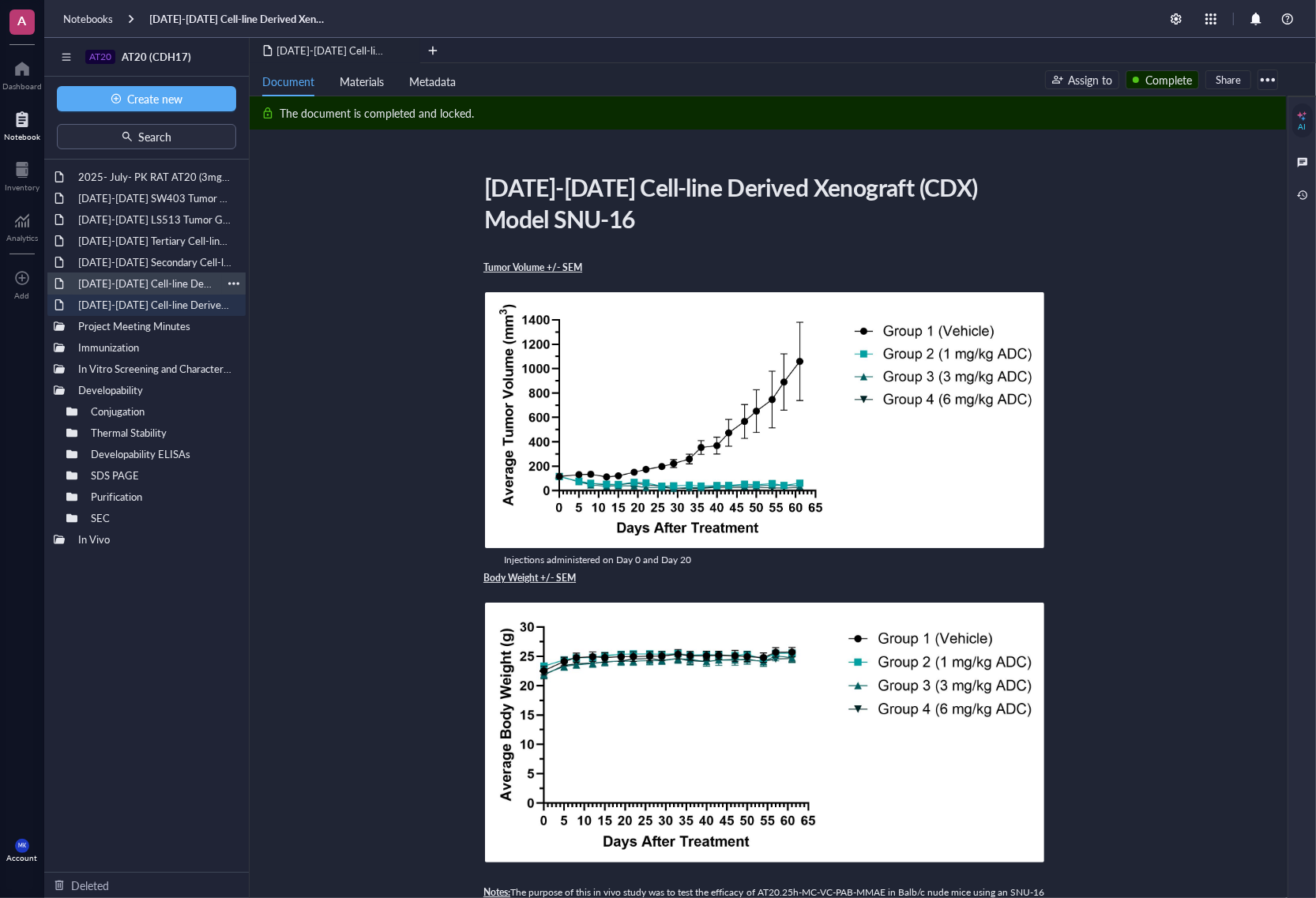
click at [138, 278] on div "[DATE]-[DATE] Cell-line Derived Xenograft (CDX) Model AsPC-1" at bounding box center [147, 284] width 151 height 22
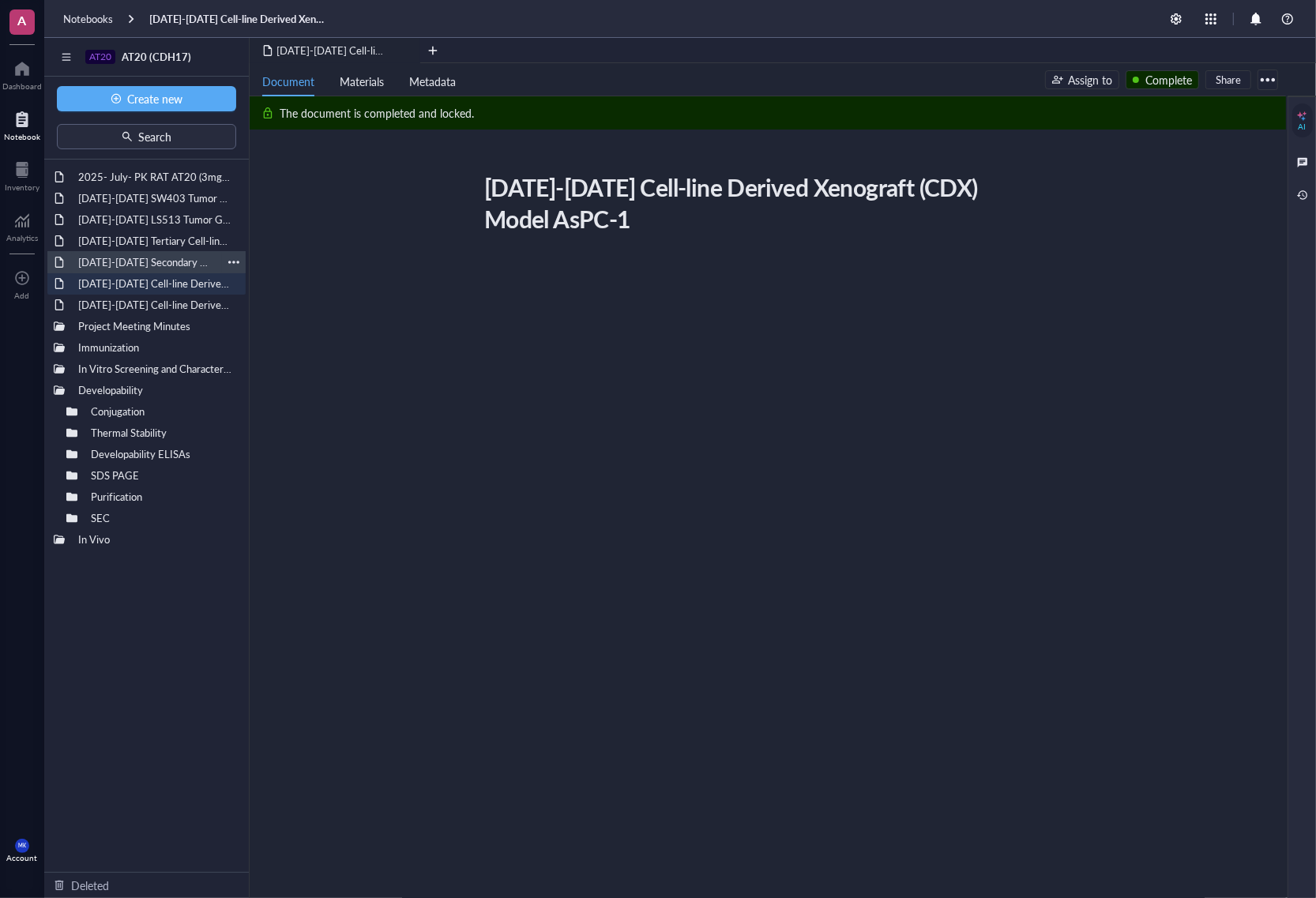
click at [132, 254] on div "[DATE]-[DATE] Secondary Cell-line Derived Xenograft (CDX) Model SNU-16" at bounding box center [147, 262] width 151 height 22
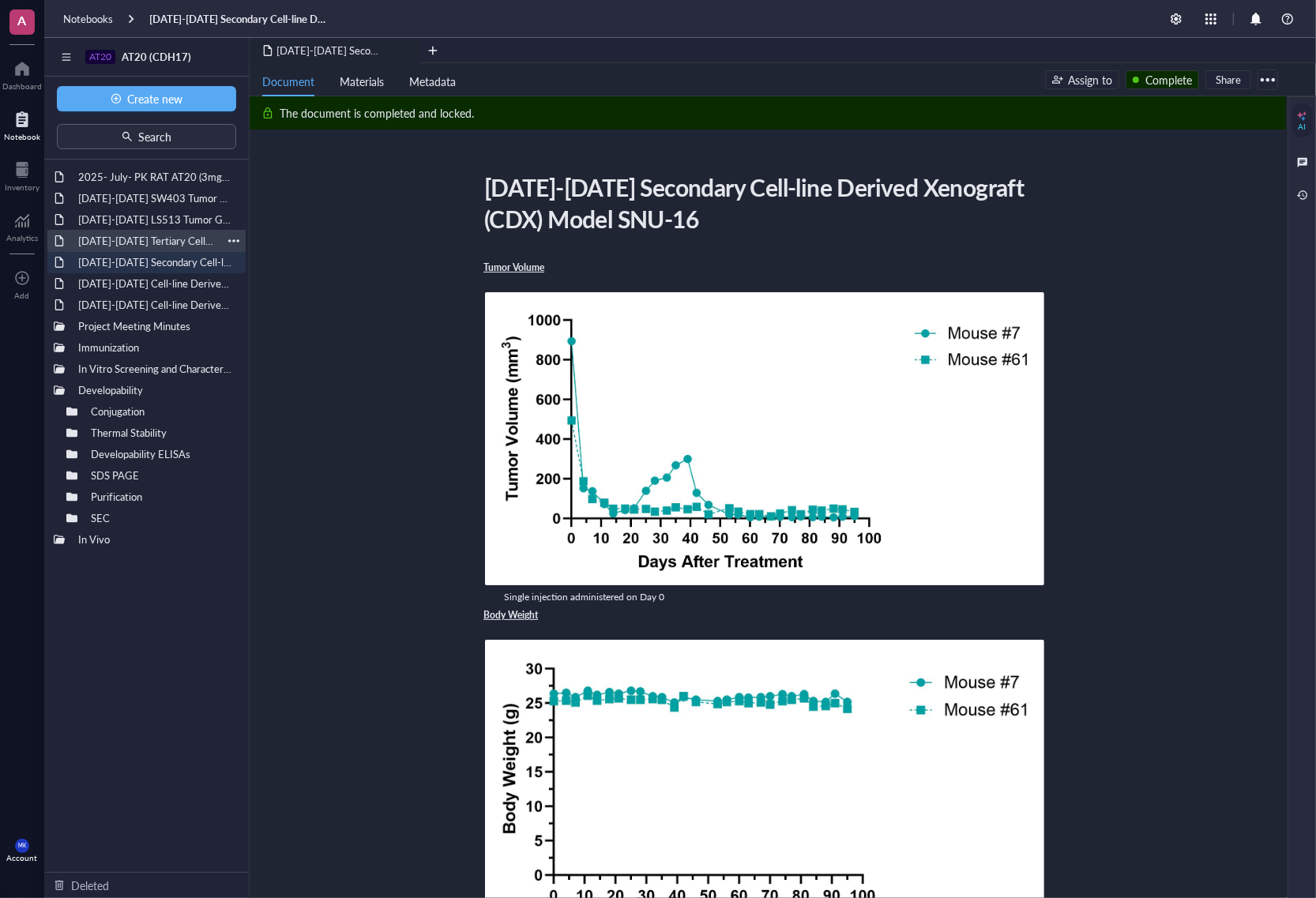
click at [138, 231] on div "[DATE]-[DATE] Tertiary Cell-line Derived Xenograft (CDX) Model SNU-16" at bounding box center [147, 241] width 151 height 22
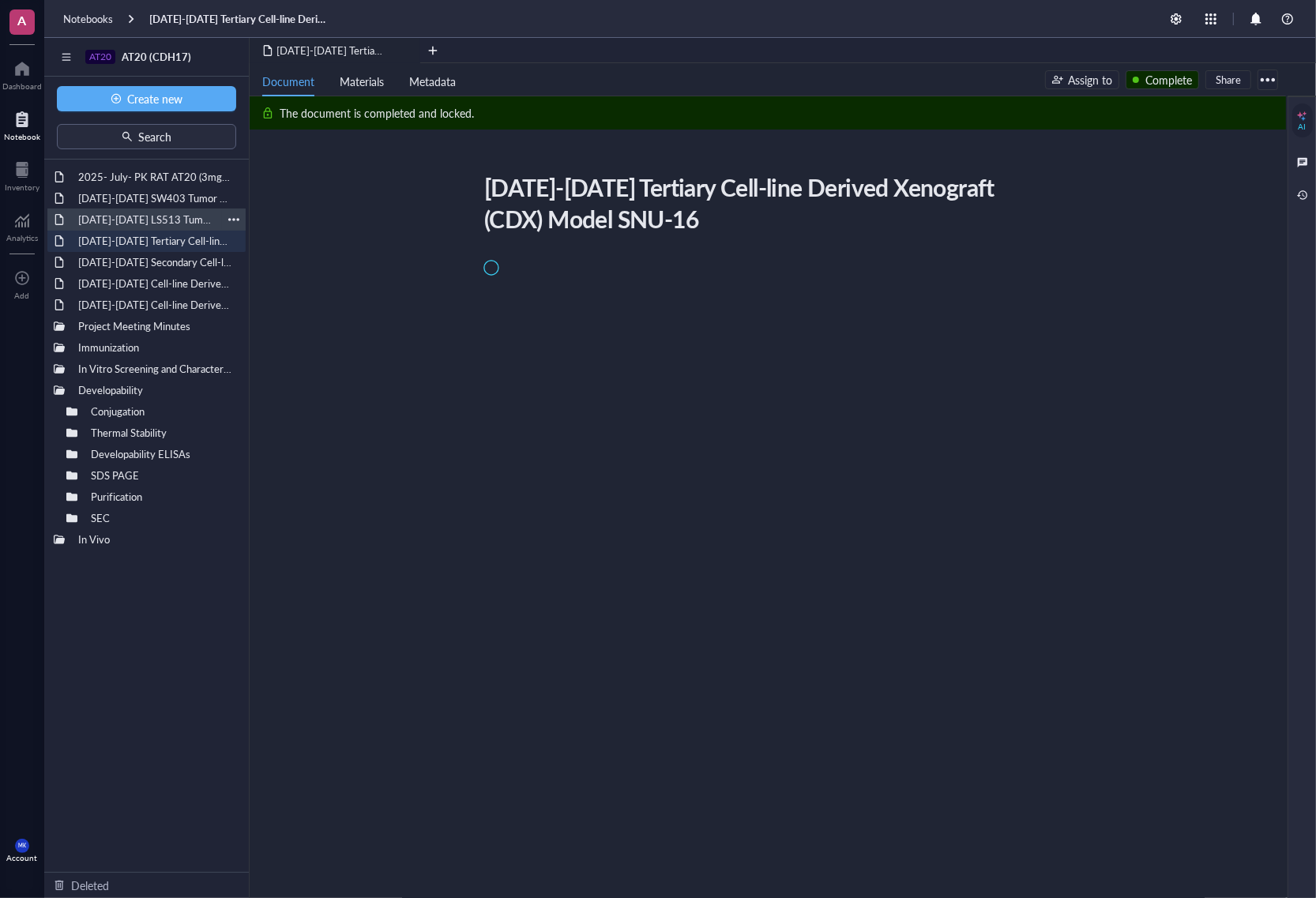
click at [138, 212] on div "[DATE]-[DATE] LS513 Tumor Growth Pilot Study" at bounding box center [147, 220] width 151 height 22
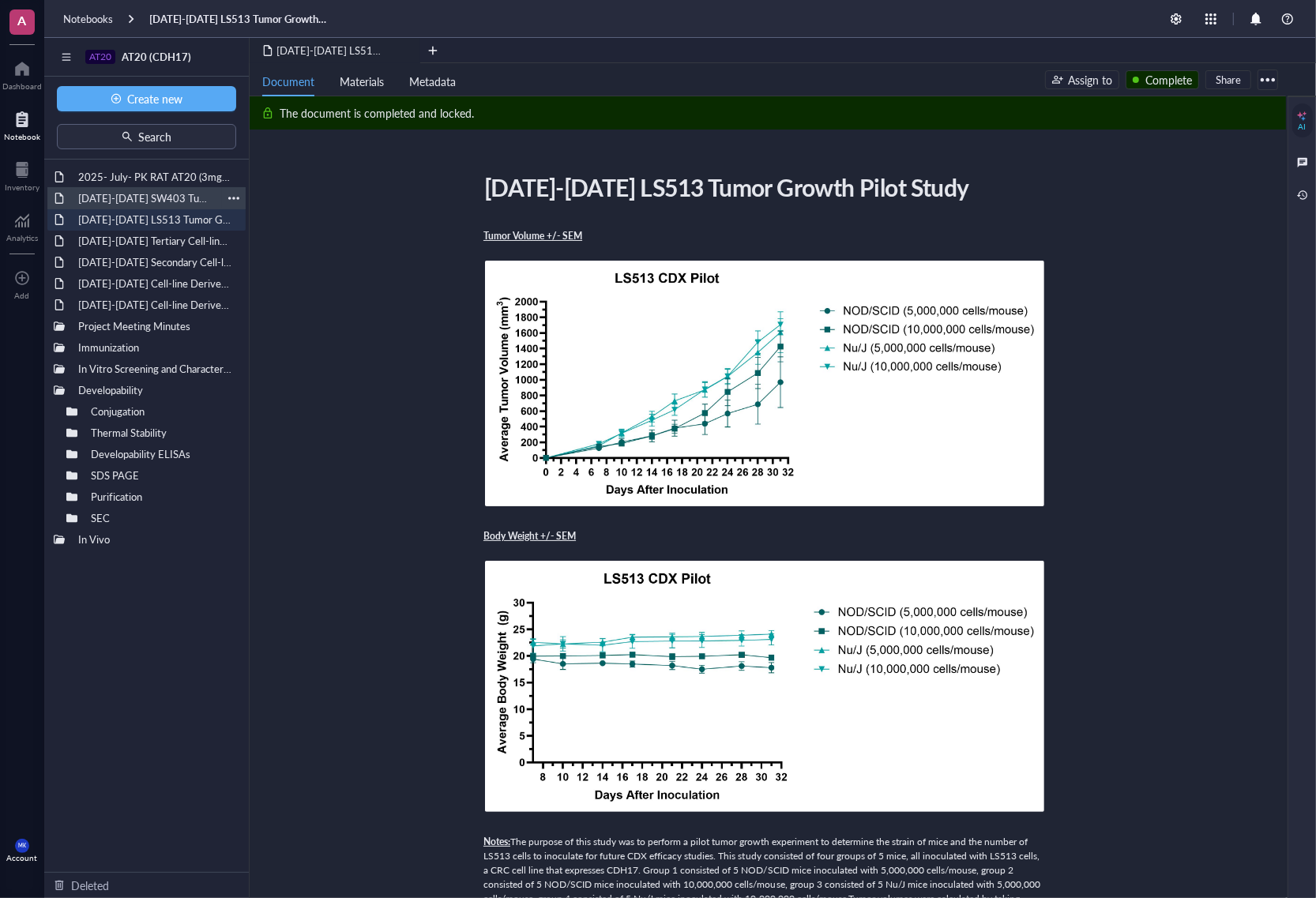
click at [138, 199] on div "[DATE]-[DATE] SW403 Tumor Growth Pilot Study" at bounding box center [147, 198] width 151 height 22
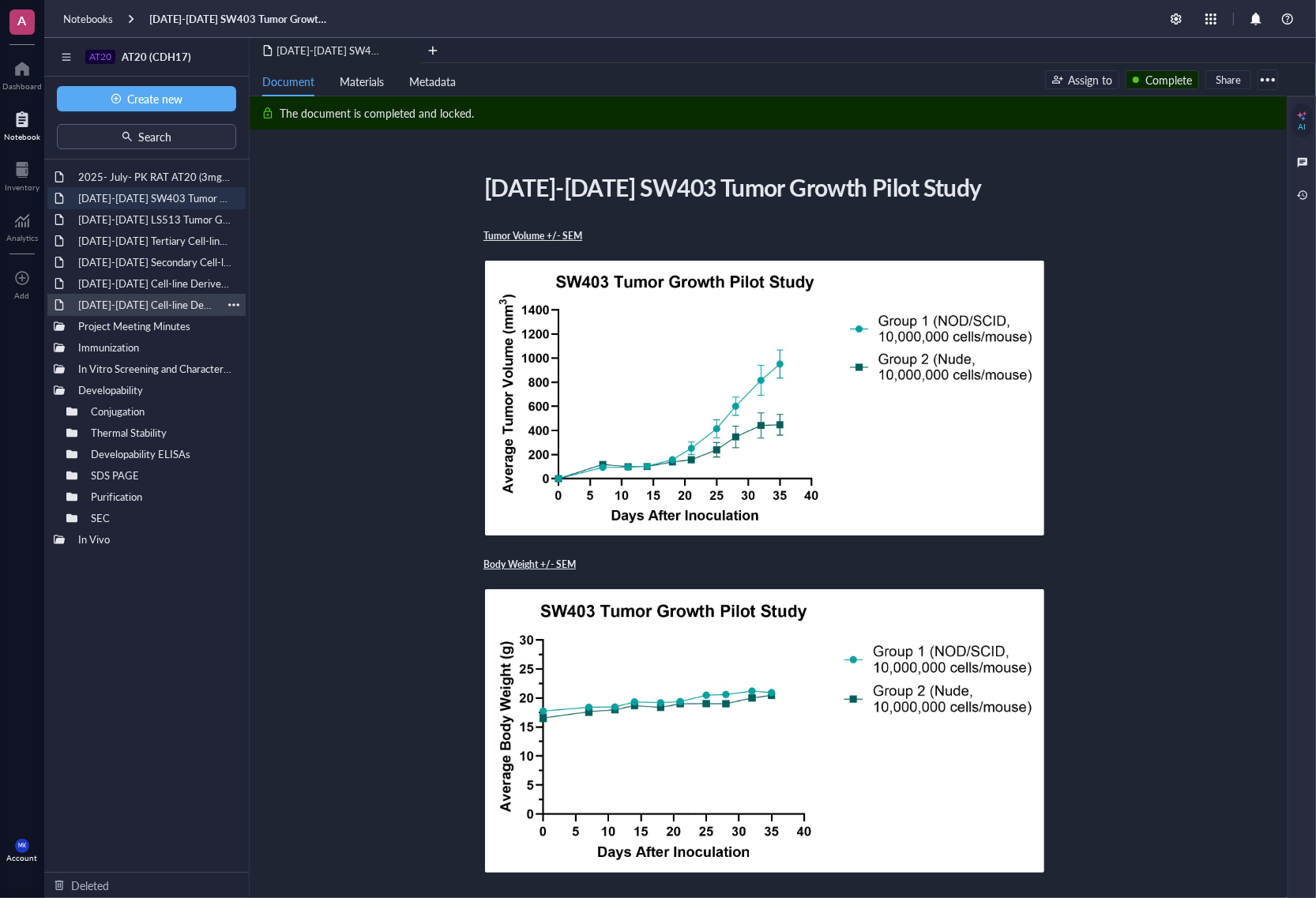
click at [182, 294] on div "[DATE]-[DATE] Cell-line Derived Xenograft (CDX) Model SNU-16" at bounding box center [147, 305] width 151 height 22
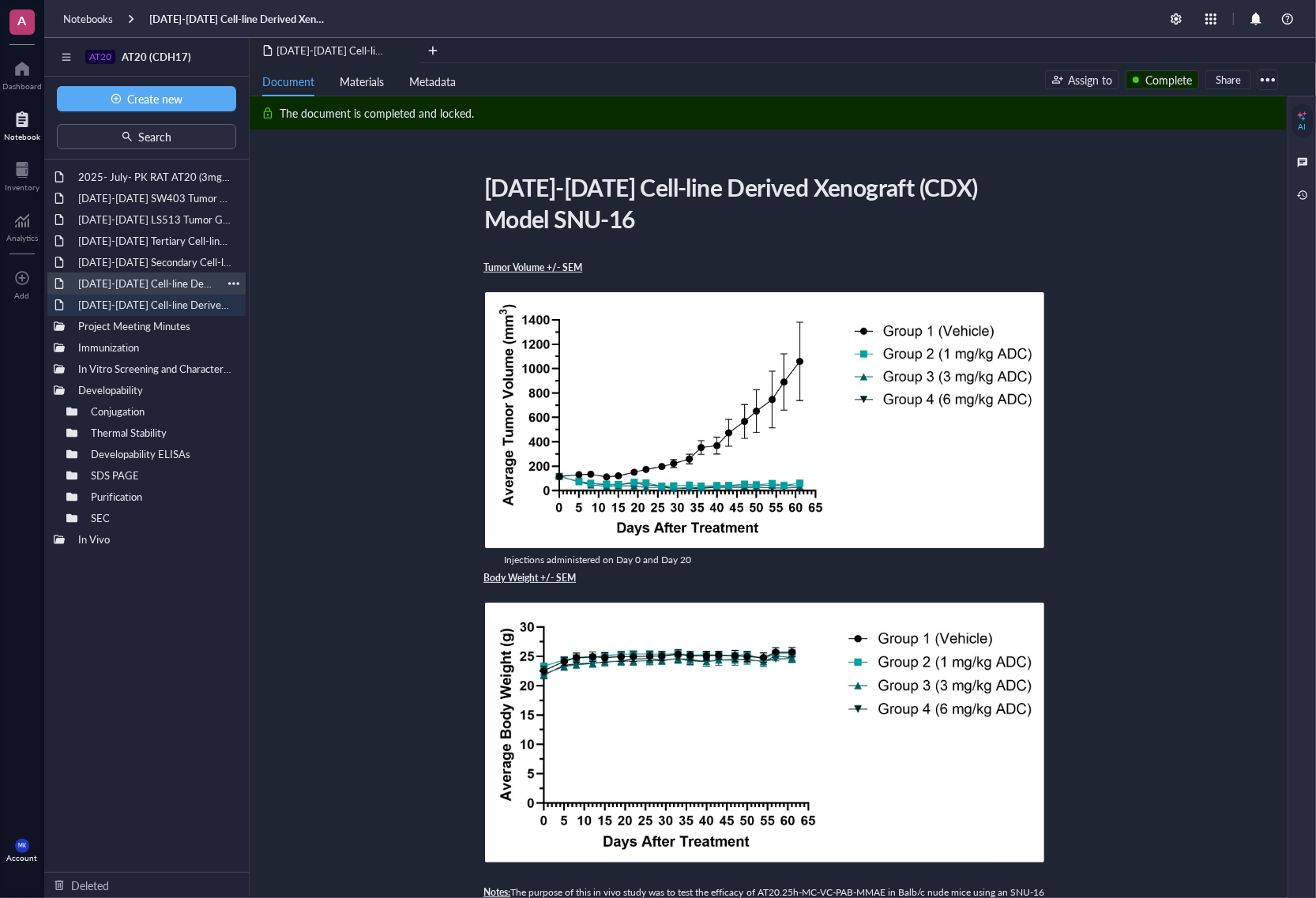
click at [185, 285] on div "[DATE]-[DATE] Cell-line Derived Xenograft (CDX) Model AsPC-1" at bounding box center [147, 284] width 151 height 22
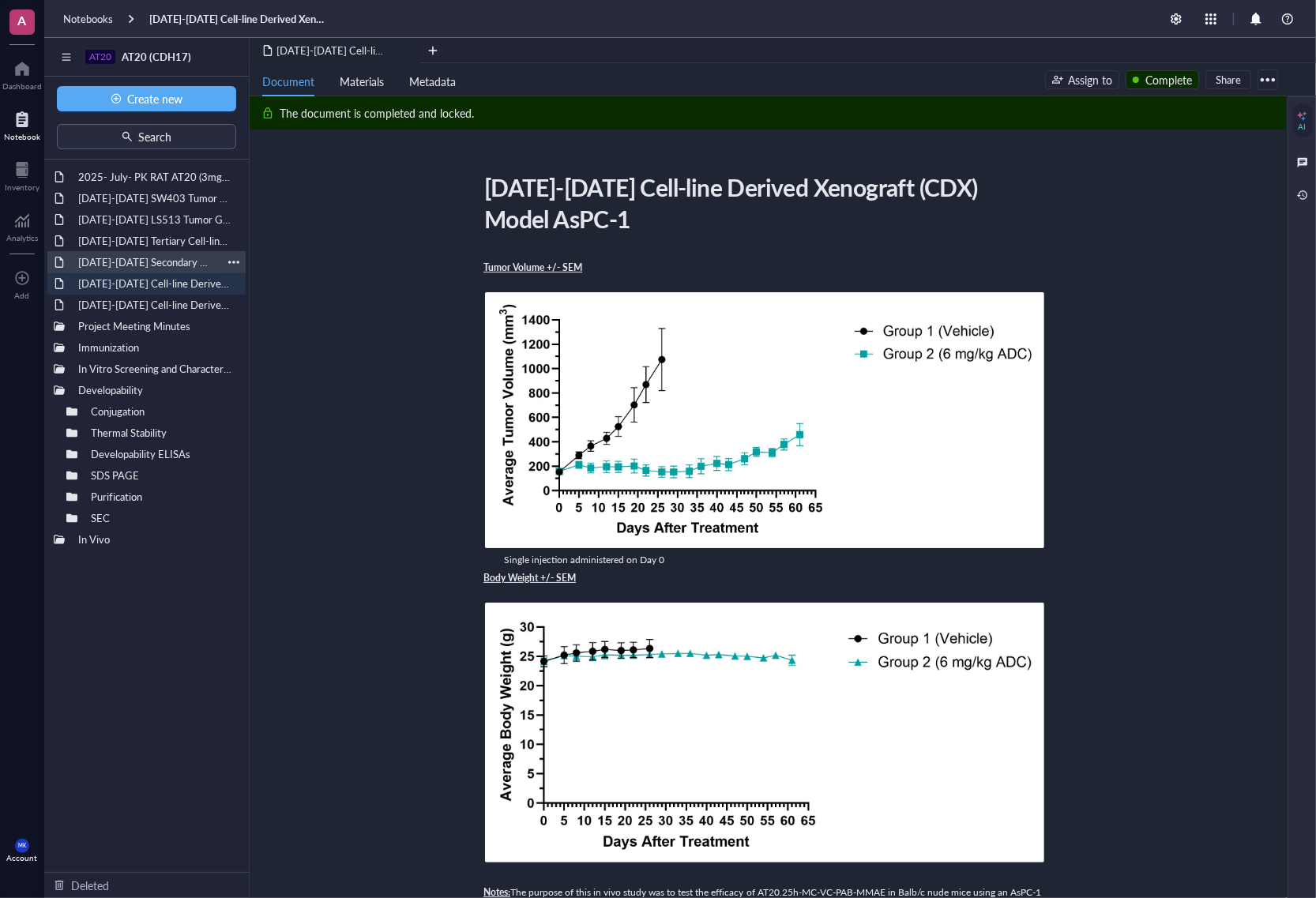
click at [178, 261] on div "[DATE]-[DATE] Secondary Cell-line Derived Xenograft (CDX) Model SNU-16" at bounding box center [147, 262] width 151 height 22
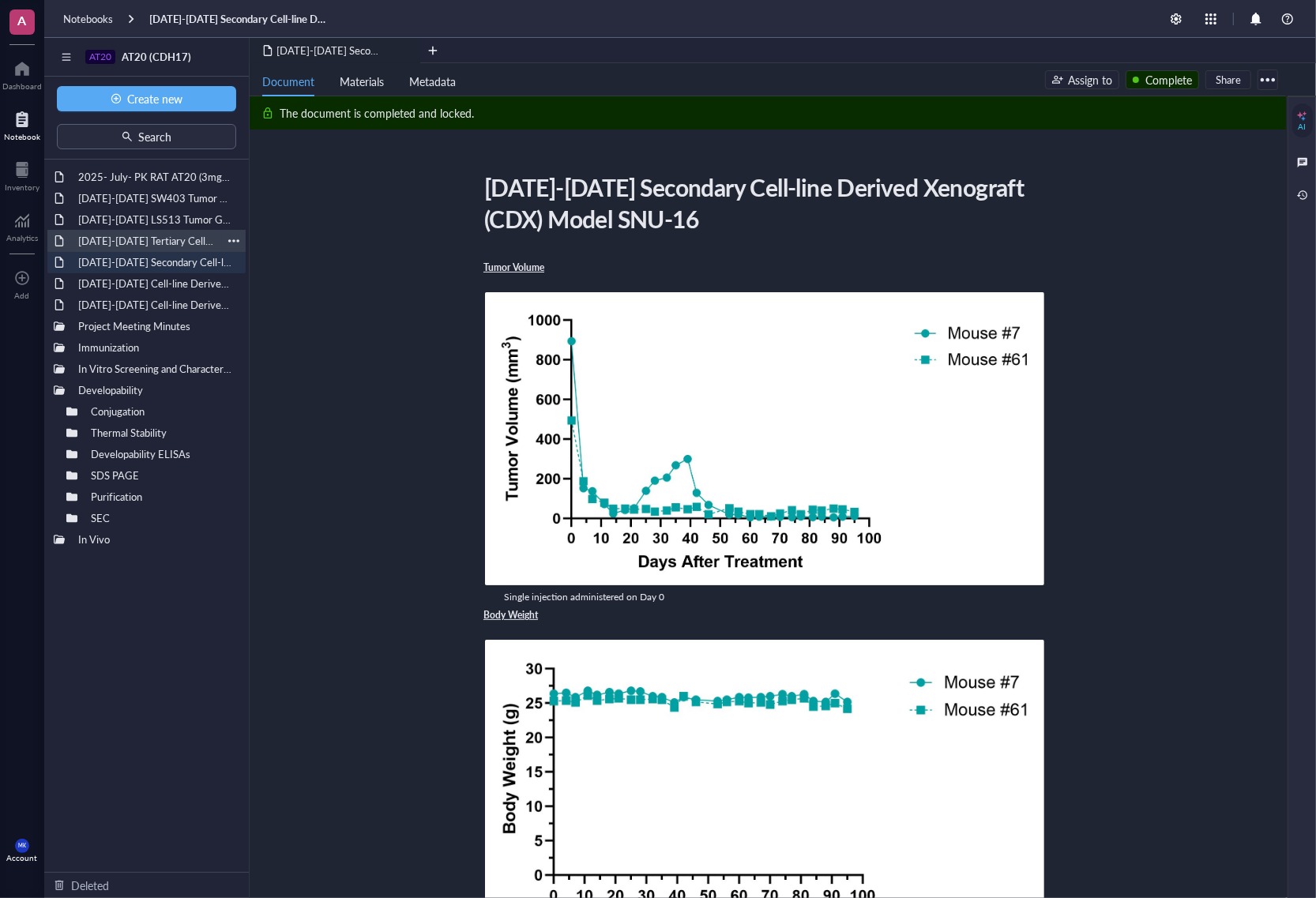
click at [177, 230] on div "[DATE]-[DATE] Tertiary Cell-line Derived Xenograft (CDX) Model SNU-16" at bounding box center [147, 241] width 151 height 22
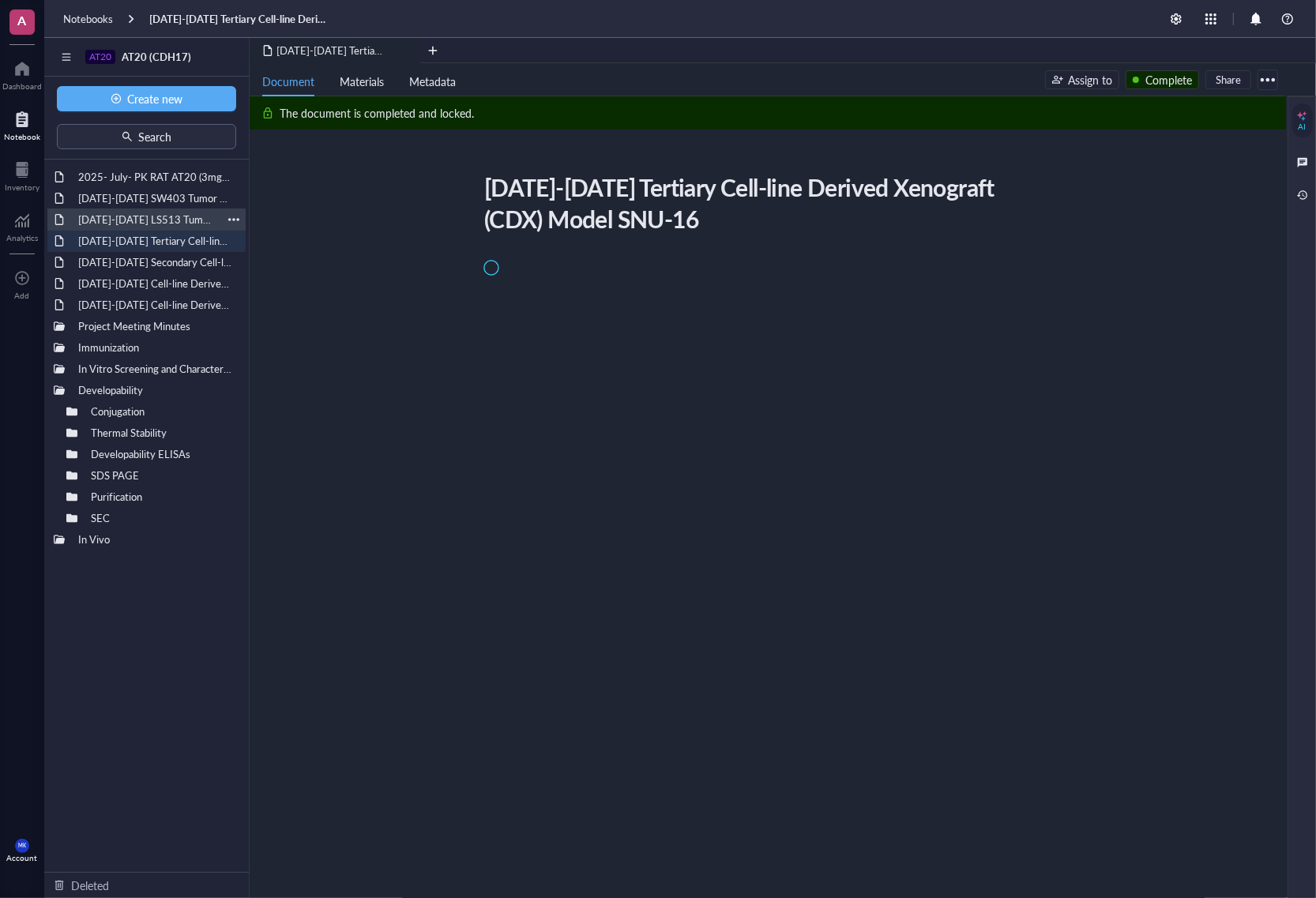
click at [177, 217] on div "[DATE]-[DATE] LS513 Tumor Growth Pilot Study" at bounding box center [147, 220] width 151 height 22
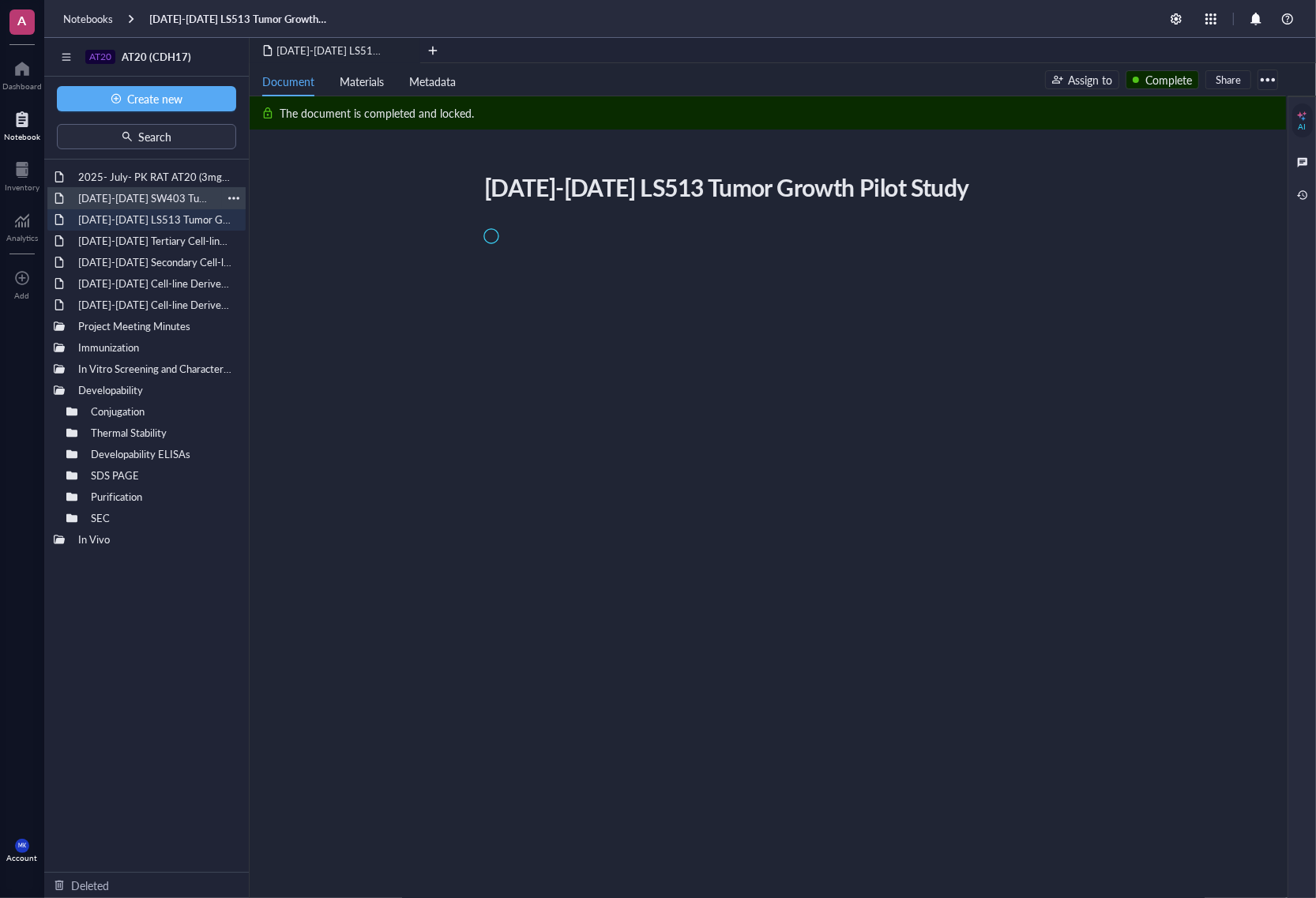
click at [178, 202] on div "[DATE]-[DATE] SW403 Tumor Growth Pilot Study" at bounding box center [147, 198] width 151 height 22
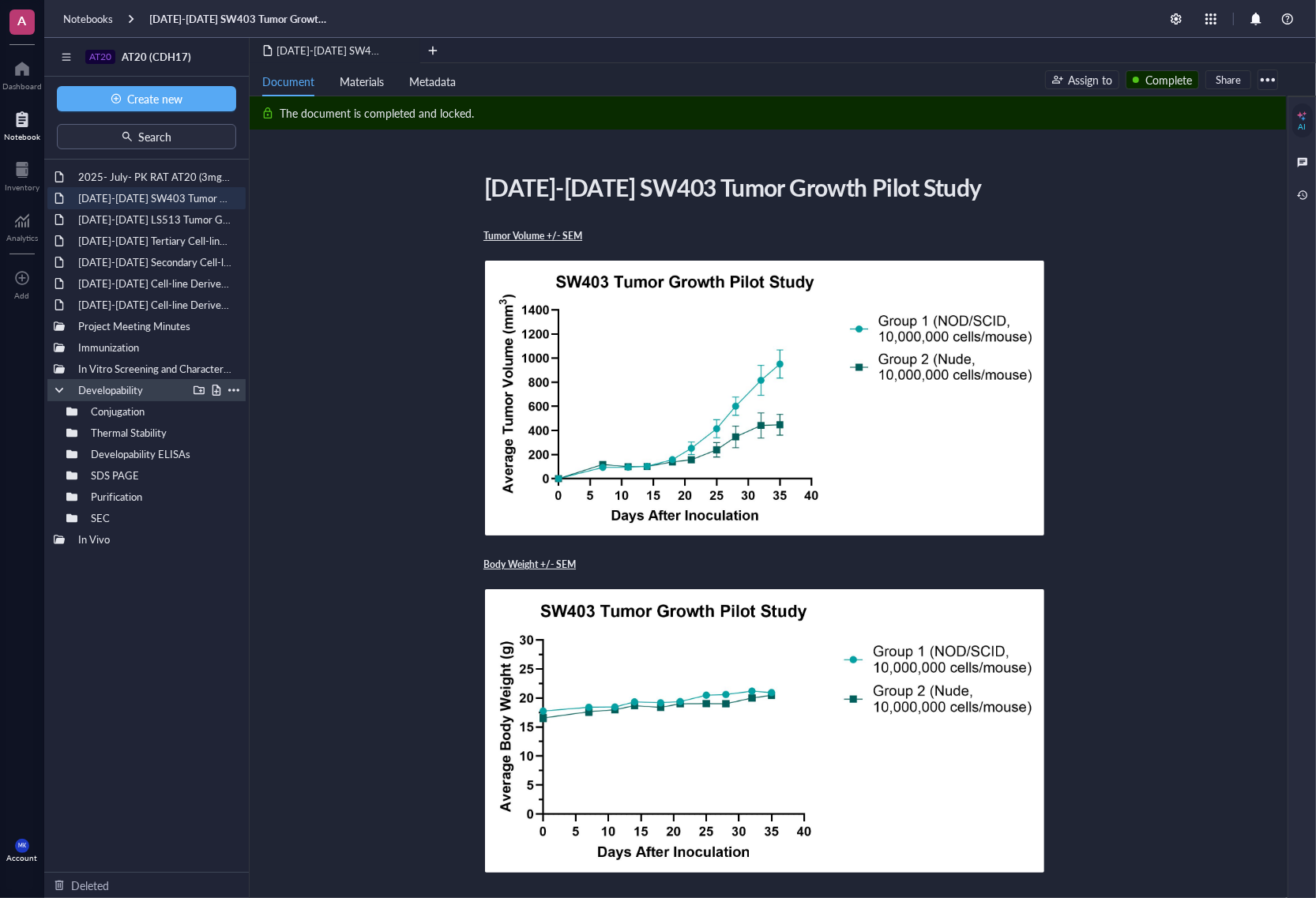
click at [57, 388] on div at bounding box center [59, 390] width 11 height 11
click at [52, 412] on div "In Vivo" at bounding box center [146, 412] width 198 height 22
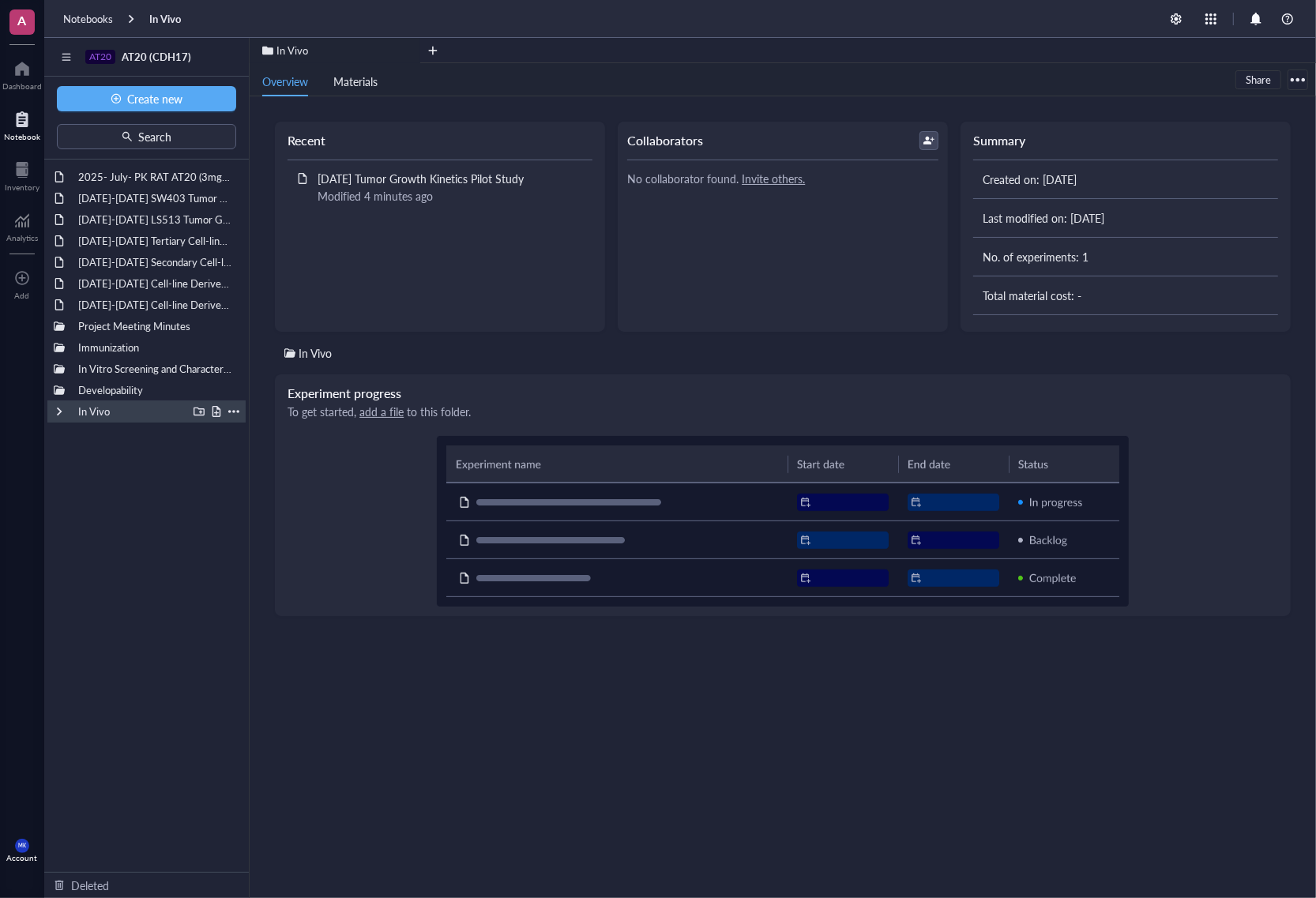
click at [58, 409] on div at bounding box center [59, 412] width 11 height 11
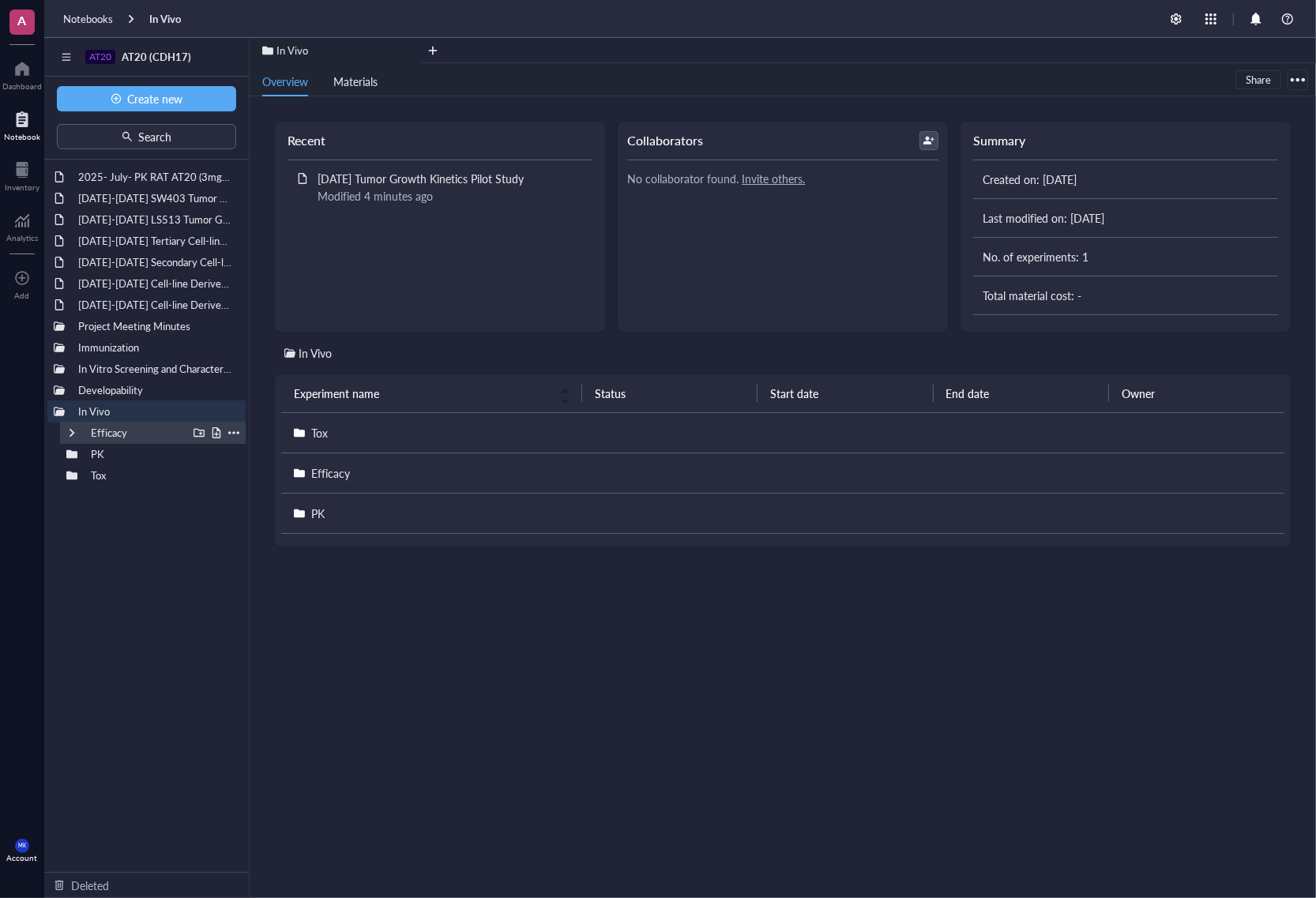
click at [73, 429] on div at bounding box center [72, 433] width 11 height 11
click at [85, 454] on div at bounding box center [84, 454] width 11 height 11
click at [81, 450] on div at bounding box center [84, 454] width 11 height 11
click at [160, 194] on div "[DATE]-[DATE] SW403 Tumor Growth Pilot Study" at bounding box center [147, 198] width 151 height 22
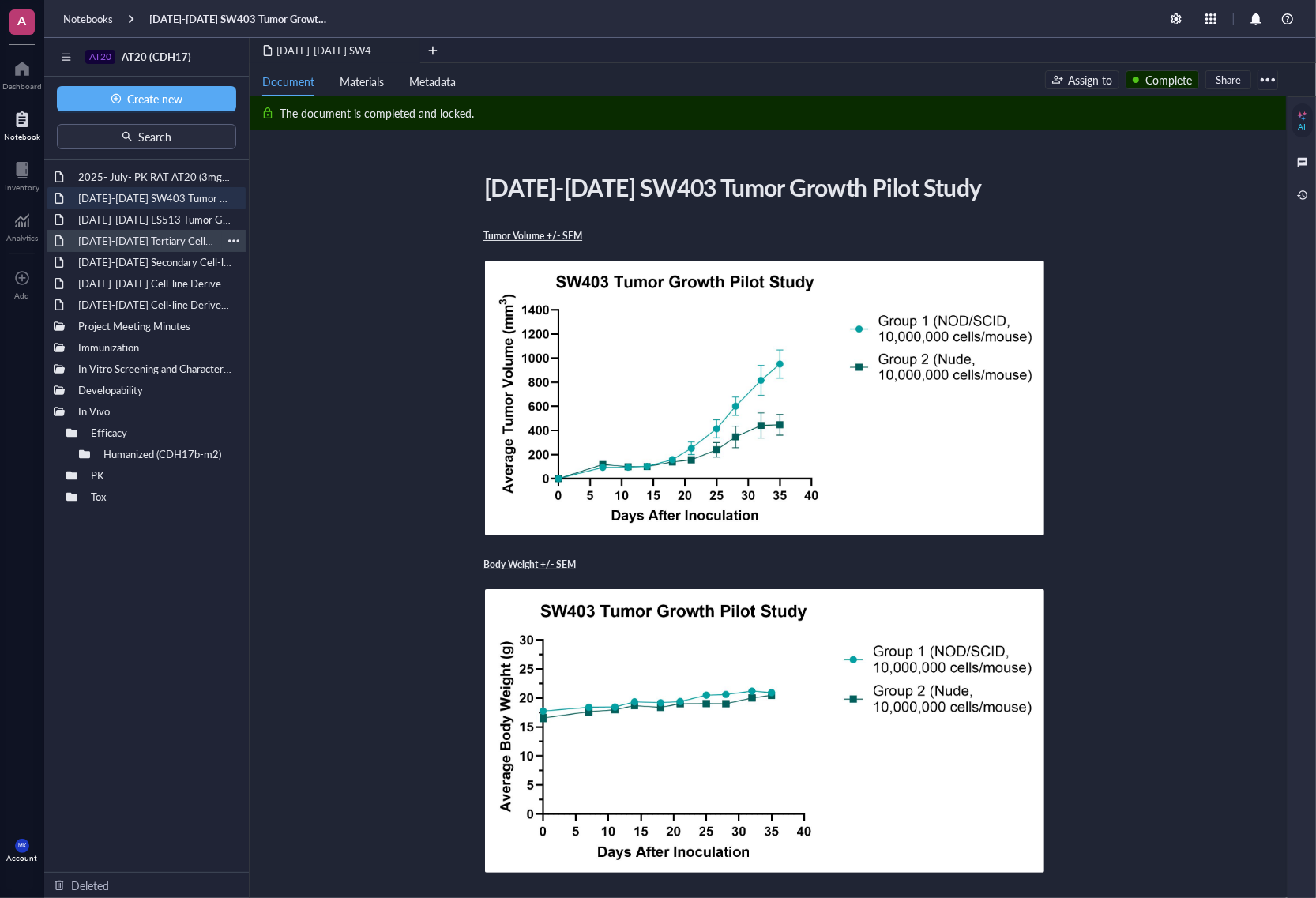
click at [139, 242] on div "[DATE]-[DATE] Tertiary Cell-line Derived Xenograft (CDX) Model SNU-16" at bounding box center [147, 241] width 151 height 22
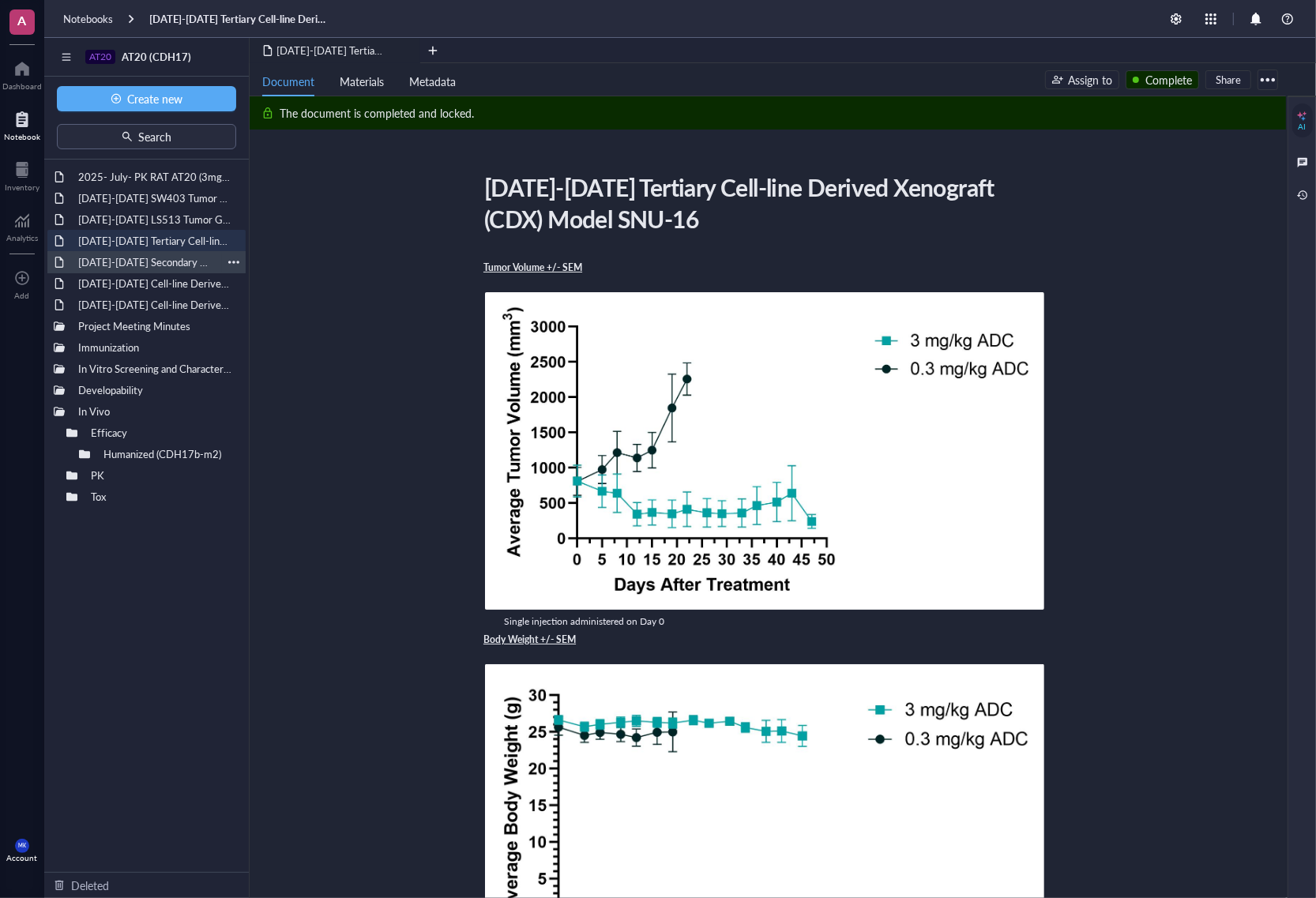
click at [97, 251] on div "[DATE]-[DATE] Secondary Cell-line Derived Xenograft (CDX) Model SNU-16" at bounding box center [147, 262] width 151 height 22
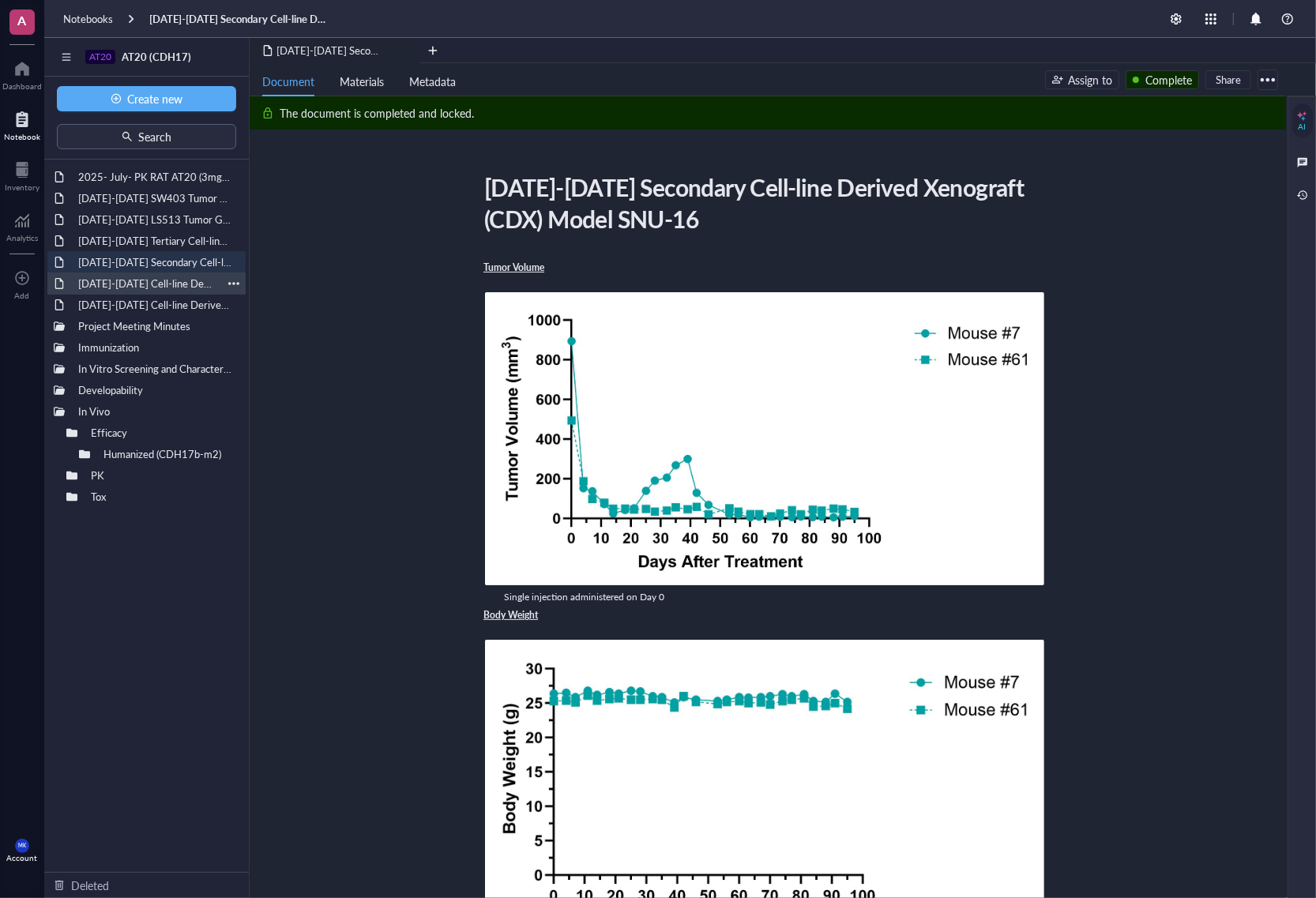
click at [108, 281] on div "[DATE]-[DATE] Cell-line Derived Xenograft (CDX) Model AsPC-1" at bounding box center [147, 284] width 151 height 22
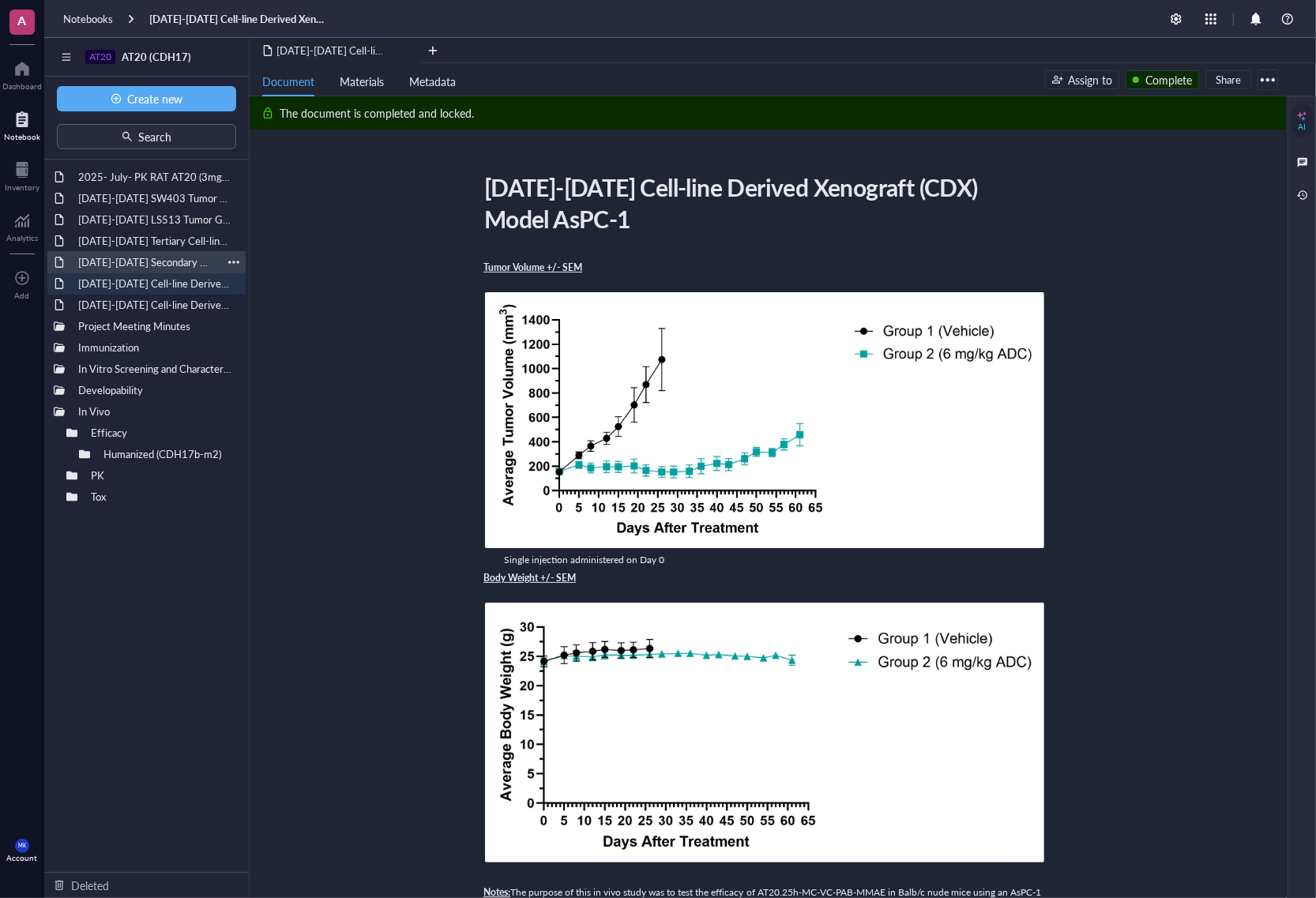
click at [111, 263] on div "[DATE]-[DATE] Secondary Cell-line Derived Xenograft (CDX) Model SNU-16" at bounding box center [147, 262] width 151 height 22
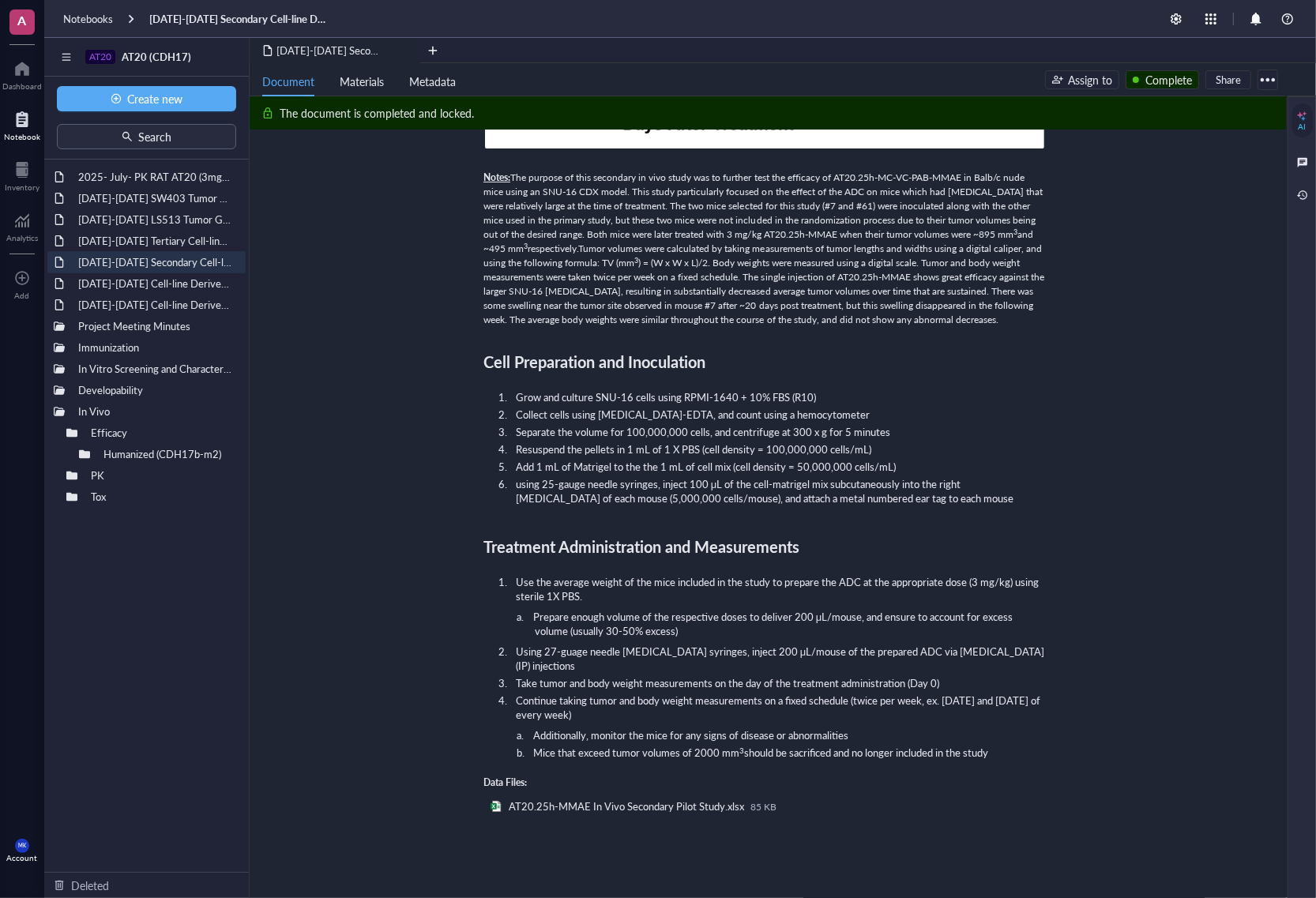
scroll to position [1077, 0]
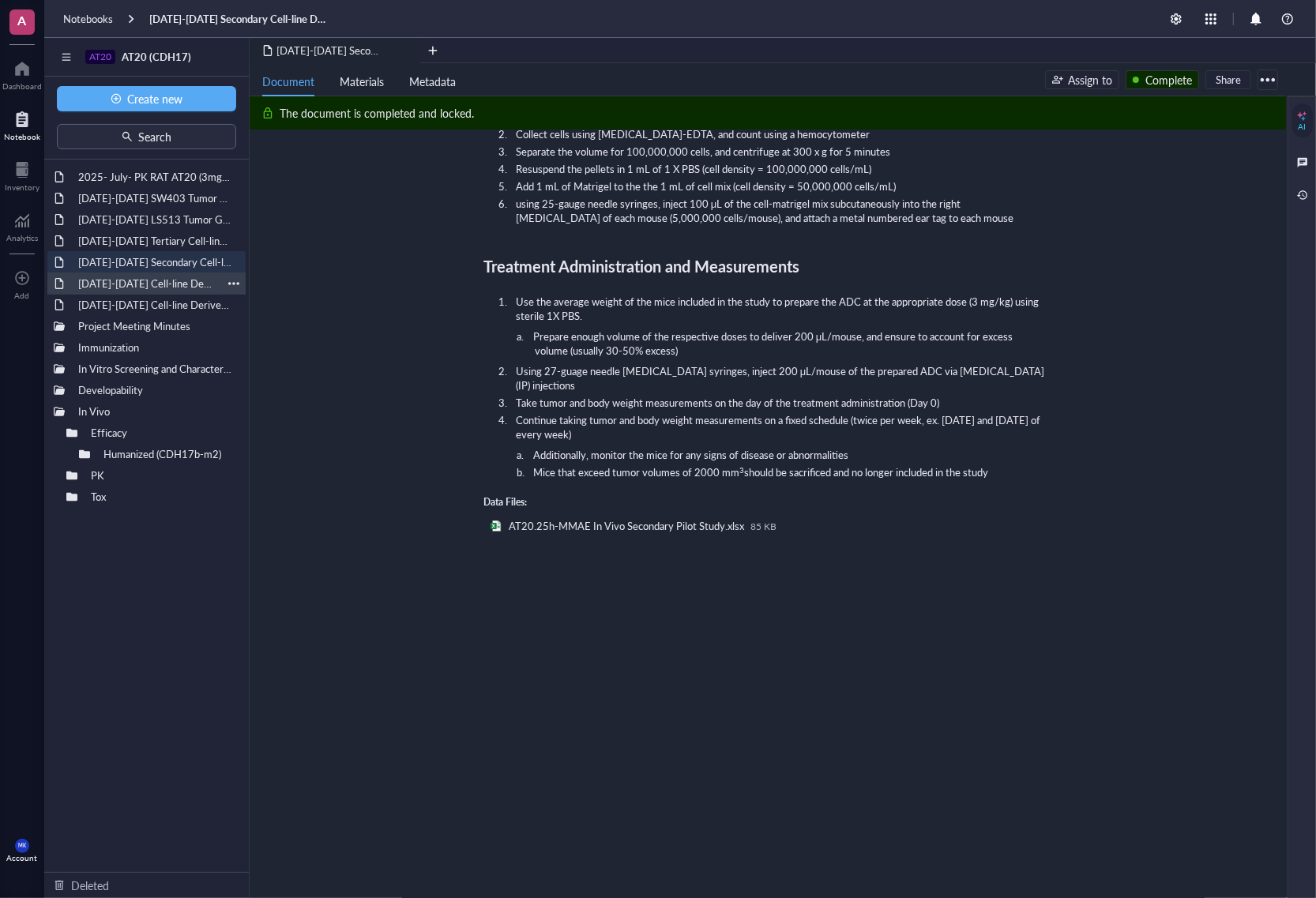
click at [158, 281] on div "[DATE]-[DATE] Cell-line Derived Xenograft (CDX) Model AsPC-1" at bounding box center [147, 284] width 151 height 22
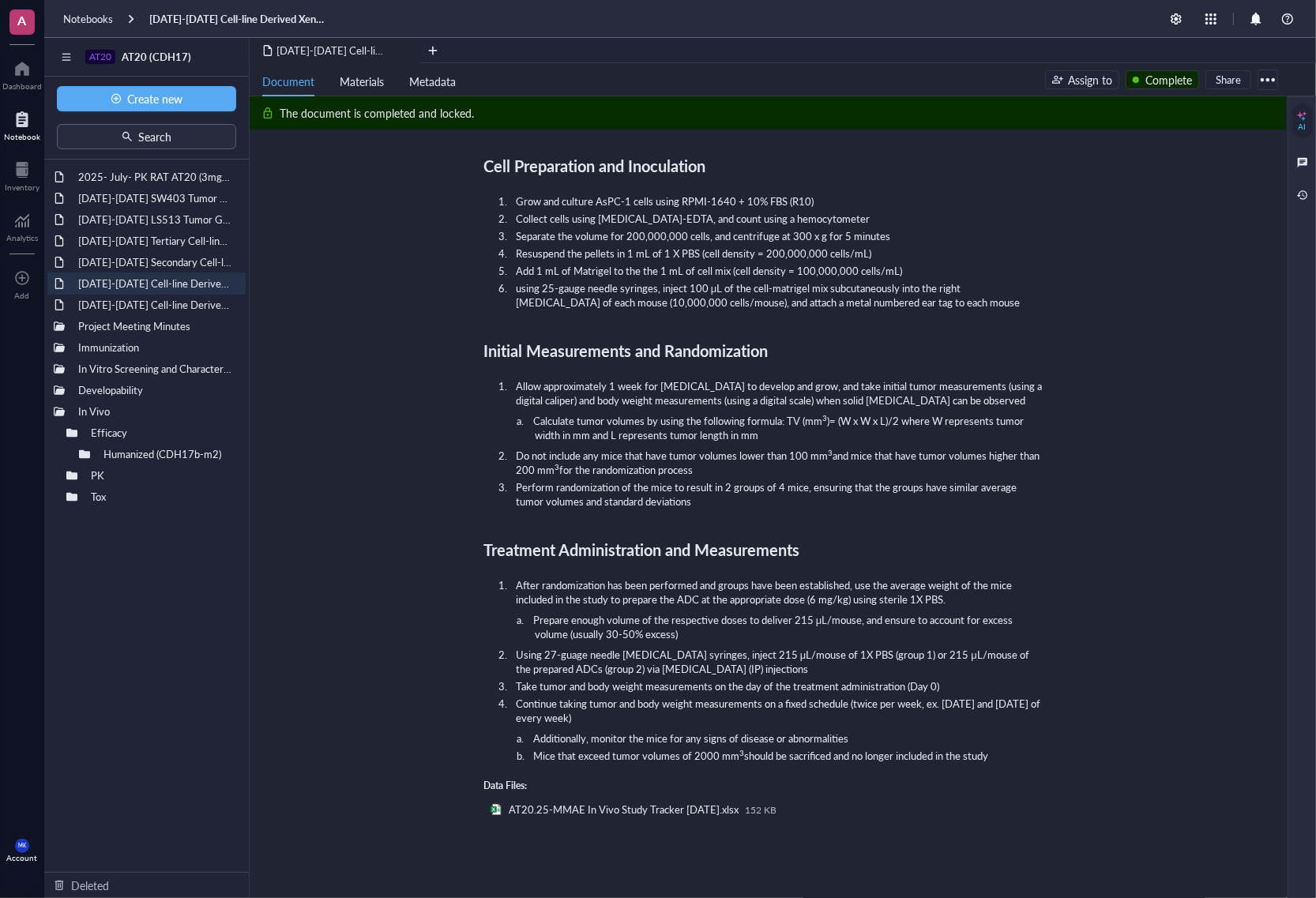
scroll to position [1185, 0]
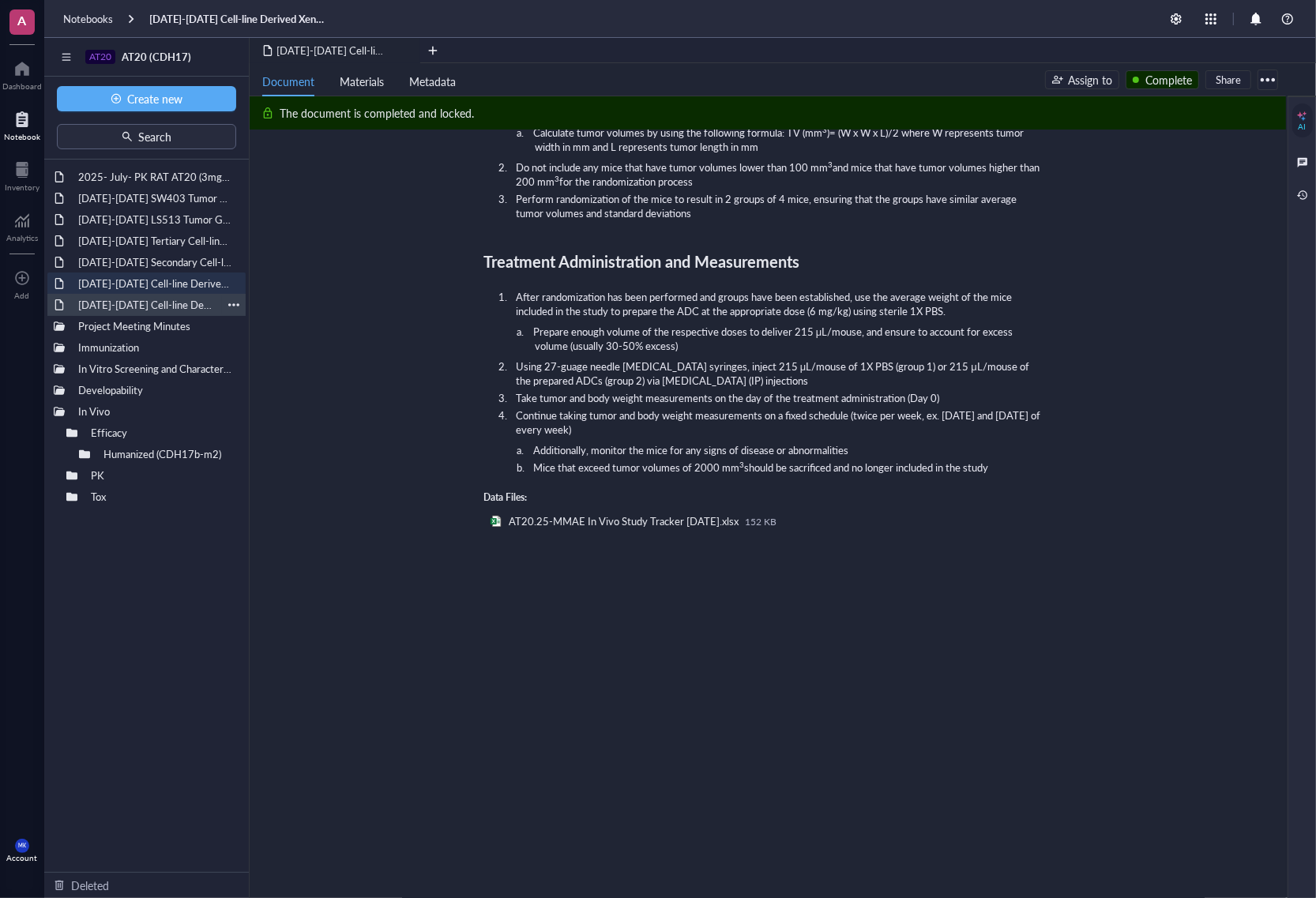
click at [167, 303] on div "[DATE]-[DATE] Cell-line Derived Xenograft (CDX) Model SNU-16" at bounding box center [147, 305] width 151 height 22
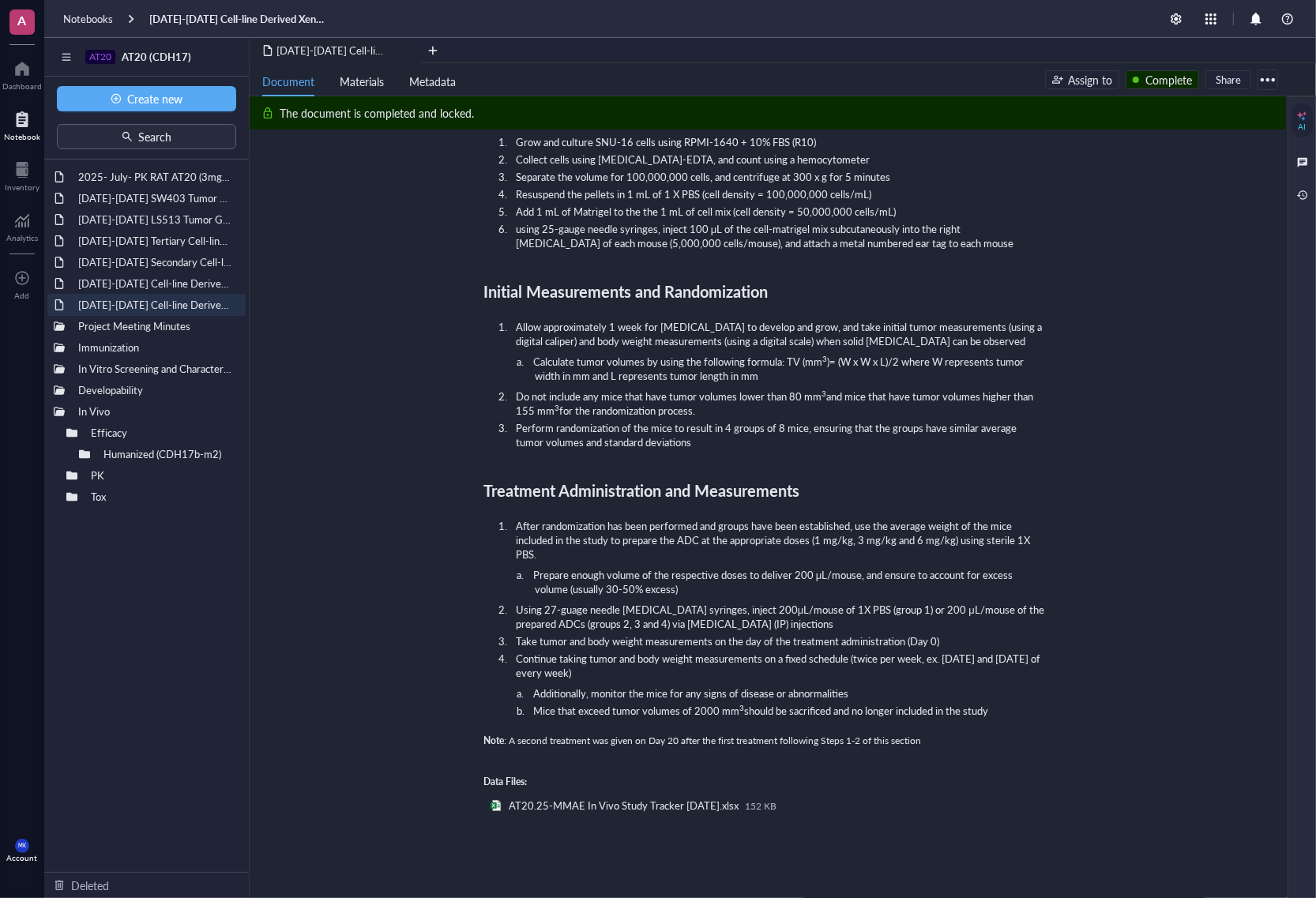
scroll to position [1249, 0]
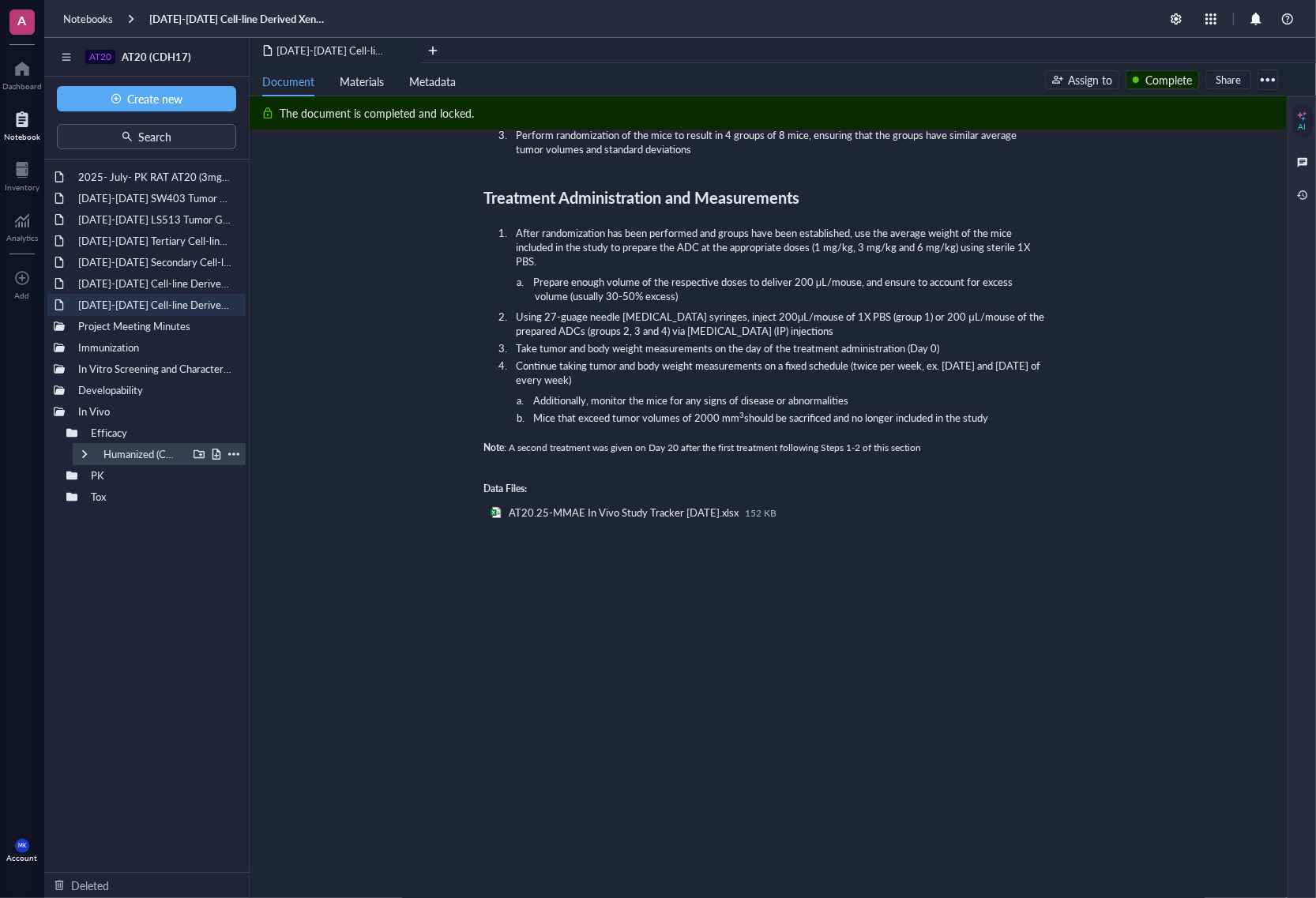
click at [84, 451] on div at bounding box center [84, 454] width 11 height 11
click at [144, 468] on div "[DATE] Tumor Growth Kinetics Pilot Study" at bounding box center [165, 476] width 113 height 22
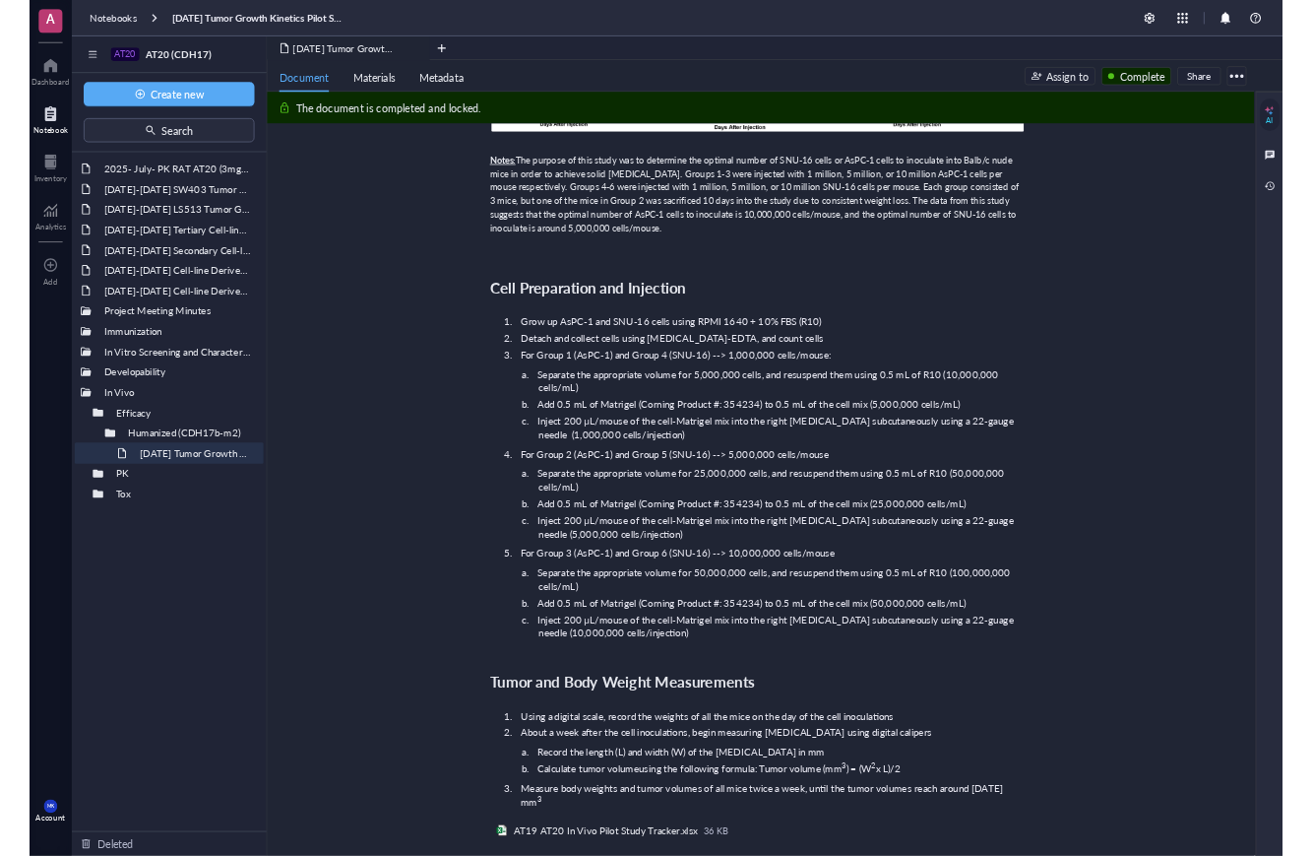
scroll to position [985, 0]
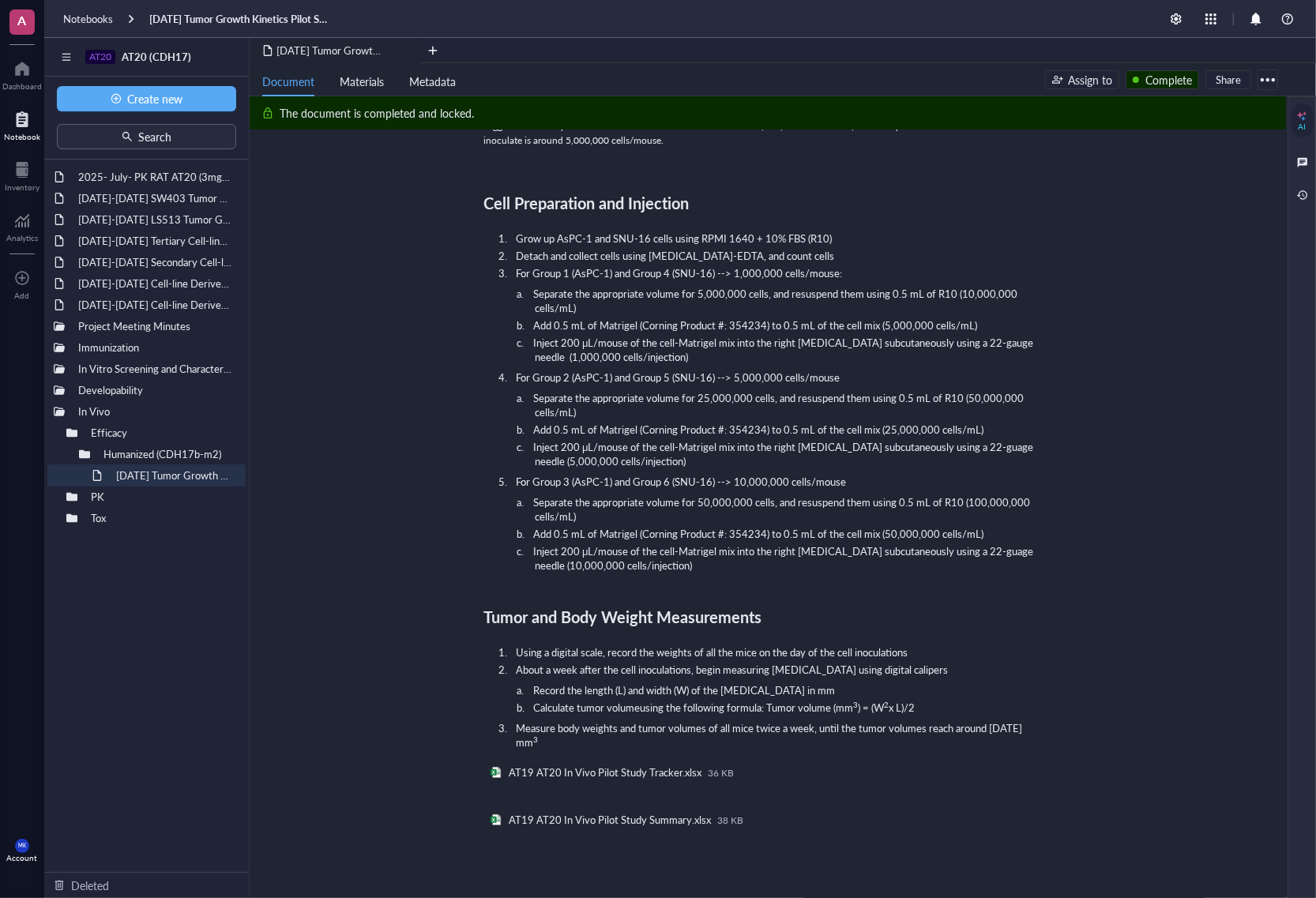
drag, startPoint x: 87, startPoint y: 546, endPoint x: 95, endPoint y: 581, distance: 35.9
click at [95, 581] on div "2025- July- PK RAT AT20 (3mg/kg; 6mg/kg & 9mg/kg) [DATE]-[DATE] SW403 Tumor Gro…" at bounding box center [146, 516] width 205 height 713
click at [73, 433] on div at bounding box center [72, 433] width 11 height 11
click at [194, 412] on div at bounding box center [199, 412] width 11 height 11
type input "Tumor Growth Kinetics"
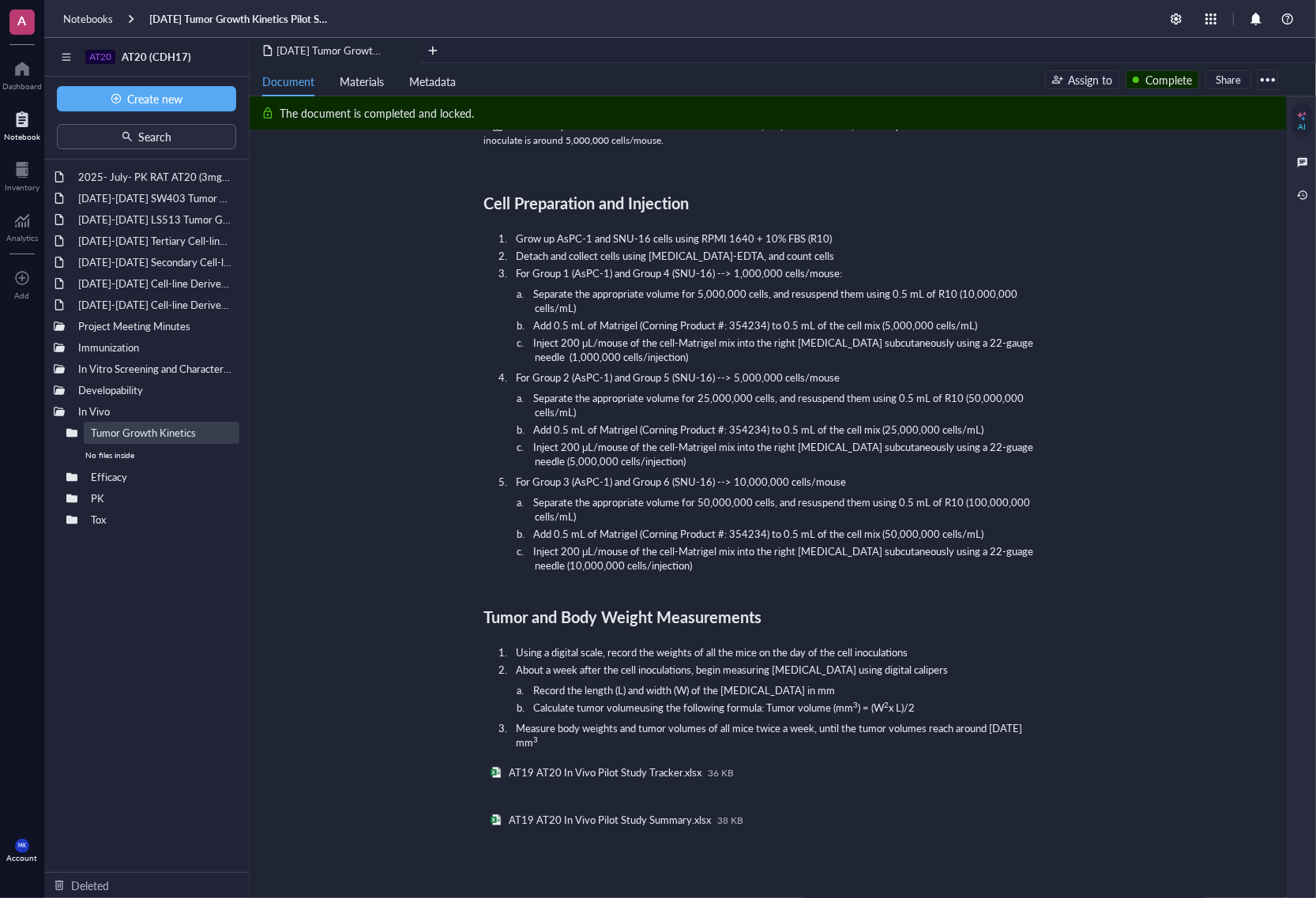
click at [127, 601] on div "2025- July- PK RAT AT20 (3mg/kg; 6mg/kg & 9mg/kg) [DATE]-[DATE] SW403 Tumor Gro…" at bounding box center [146, 516] width 205 height 713
click at [71, 478] on div at bounding box center [72, 477] width 11 height 11
drag, startPoint x: 127, startPoint y: 491, endPoint x: 132, endPoint y: 471, distance: 20.6
click at [132, 471] on div "2025- July- PK RAT AT20 (3mg/kg; 6mg/kg & 9mg/kg) [DATE]-[DATE] SW403 Tumor Gro…" at bounding box center [146, 516] width 205 height 713
click at [164, 588] on div "2025- July- PK RAT AT20 (3mg/kg; 6mg/kg & 9mg/kg) [DATE]-[DATE] SW403 Tumor Gro…" at bounding box center [146, 516] width 205 height 713
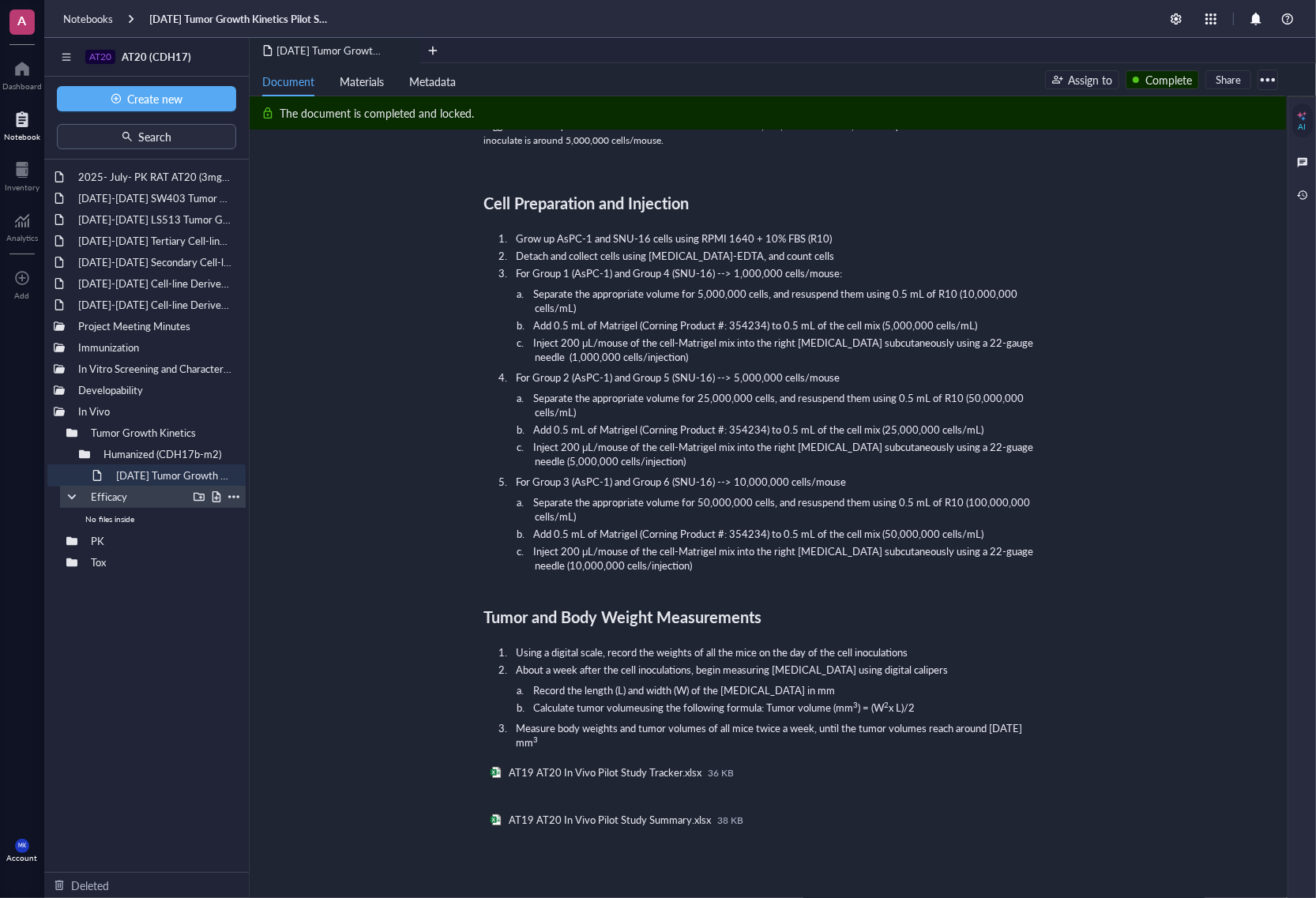
click at [67, 492] on div at bounding box center [72, 497] width 11 height 11
drag, startPoint x: 169, startPoint y: 611, endPoint x: 158, endPoint y: 553, distance: 59.0
click at [169, 608] on div "2025- July- PK RAT AT20 (3mg/kg; 6mg/kg & 9mg/kg) [DATE]-[DATE] SW403 Tumor Gro…" at bounding box center [146, 516] width 205 height 713
drag, startPoint x: 169, startPoint y: 680, endPoint x: 166, endPoint y: 621, distance: 59.1
click at [169, 678] on div "2025- July- PK RAT AT20 (3mg/kg; 6mg/kg & 9mg/kg) [DATE]-[DATE] SW403 Tumor Gro…" at bounding box center [146, 516] width 205 height 713
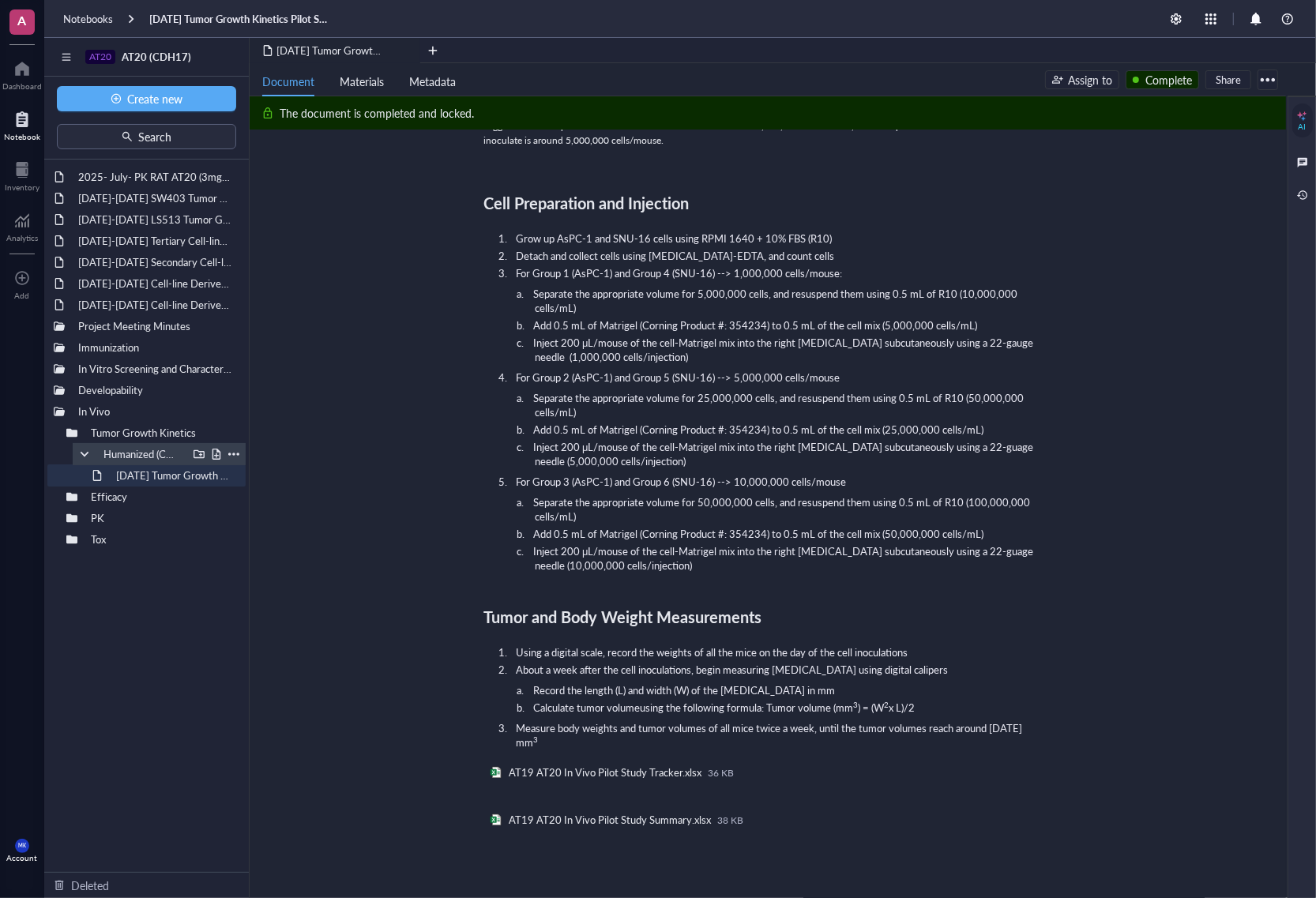
click at [83, 450] on div at bounding box center [84, 454] width 11 height 11
click at [185, 664] on div "2025- July- PK RAT AT20 (3mg/kg; 6mg/kg & 9mg/kg) [DATE]-[DATE] SW403 Tumor Gro…" at bounding box center [146, 516] width 205 height 713
click at [197, 432] on div at bounding box center [199, 433] width 11 height 11
type input "J"
type input "Huminized ADC"
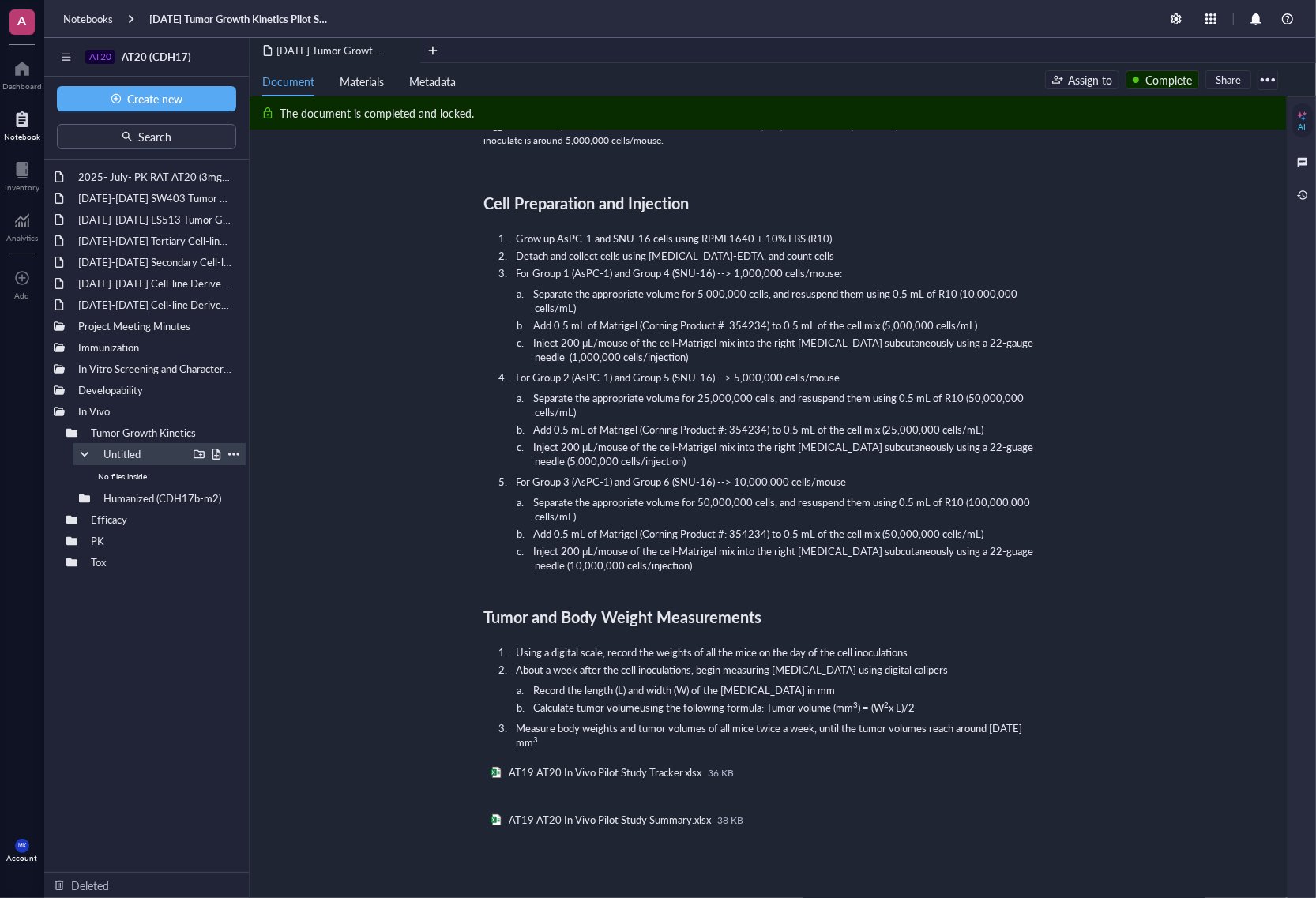
click at [231, 451] on div at bounding box center [234, 454] width 11 height 11
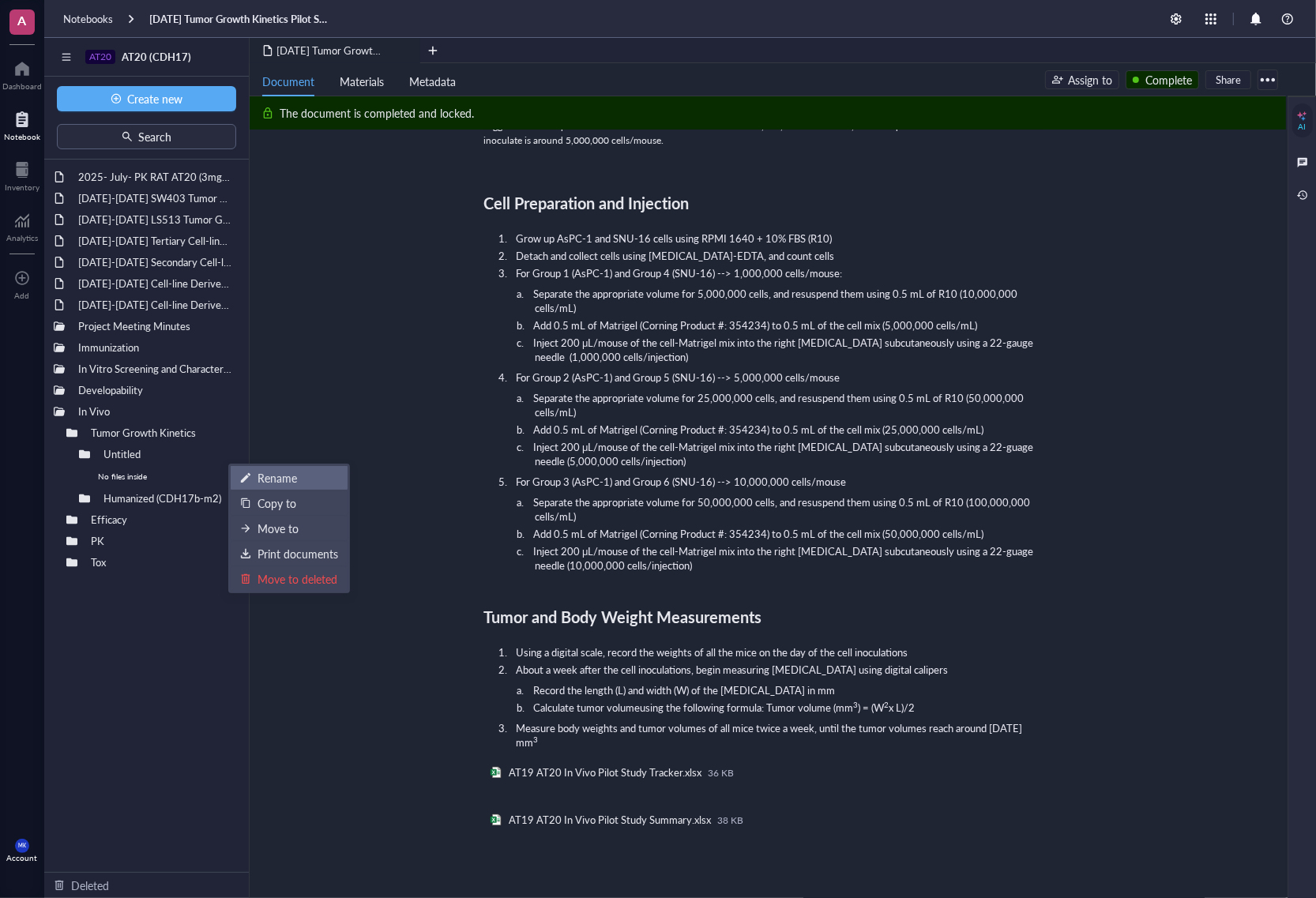
click at [249, 482] on icon at bounding box center [246, 478] width 11 height 11
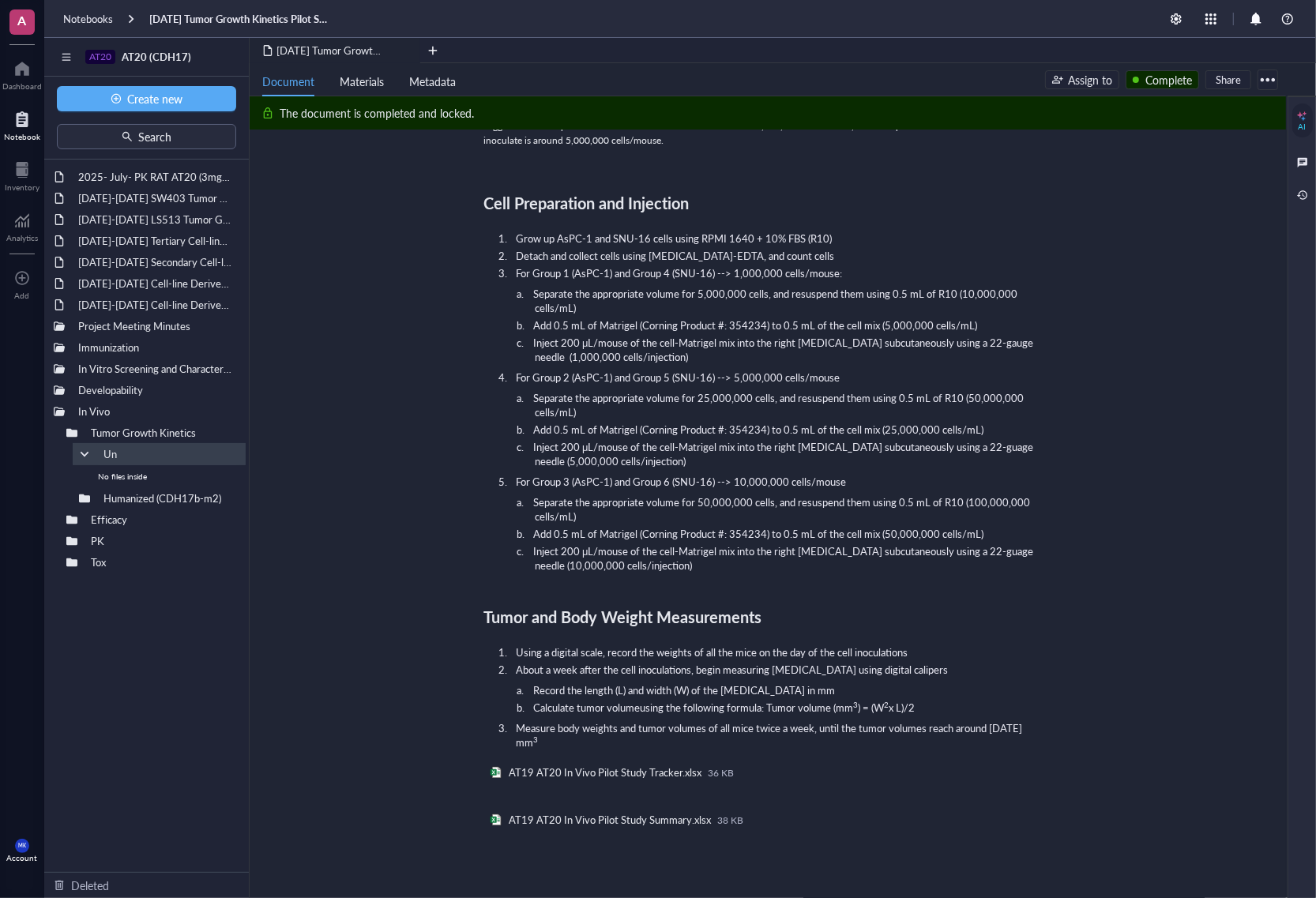
type input "U"
click at [140, 454] on input "Huminizwed ADC" at bounding box center [148, 454] width 101 height 21
click at [150, 453] on input "Huminizwed ADC" at bounding box center [148, 454] width 101 height 21
click at [128, 452] on input "Huminized ADC" at bounding box center [144, 454] width 95 height 21
type input "Humanized ADC"
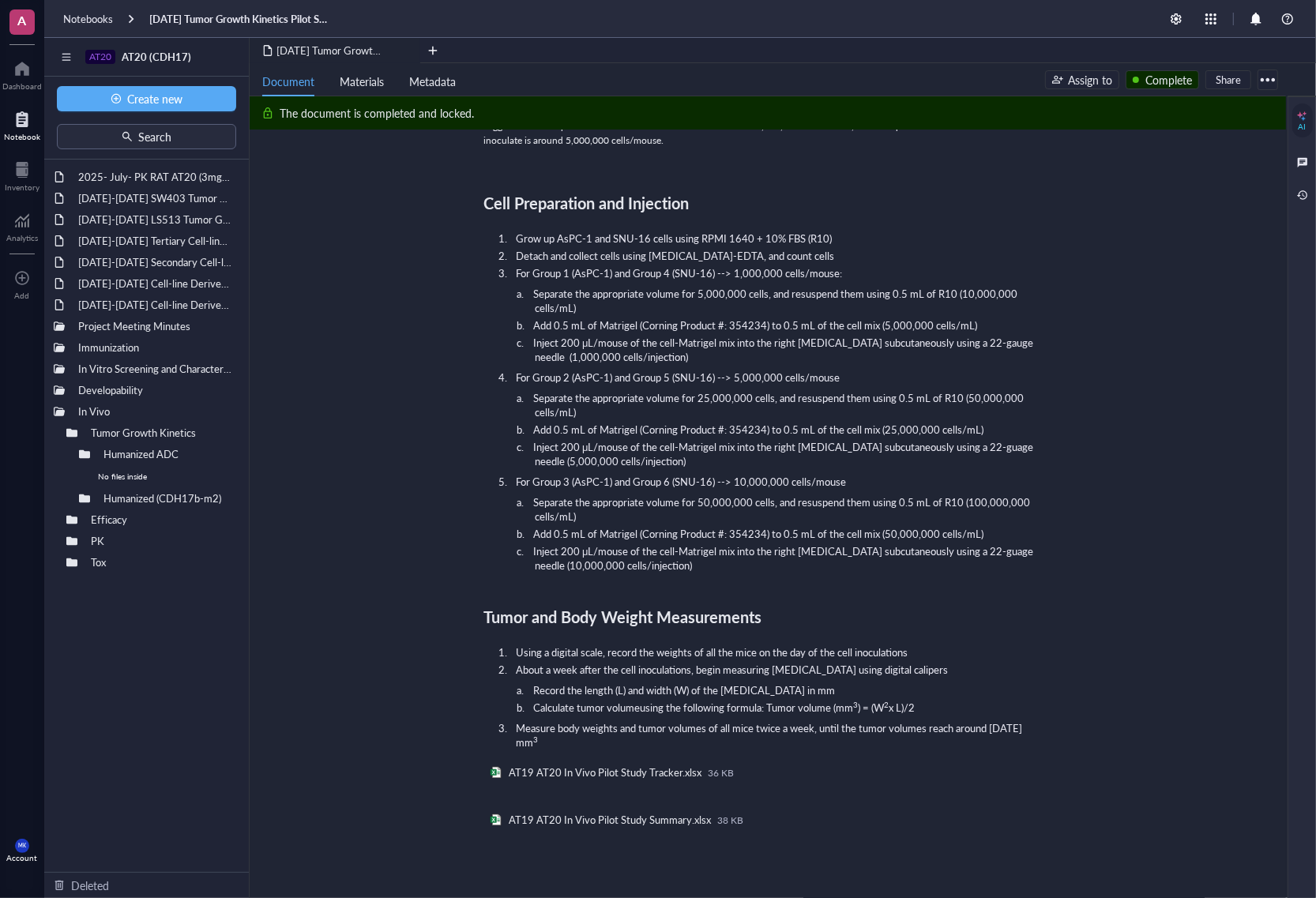
click at [156, 648] on div "2025- July- PK RAT AT20 (3mg/kg; 6mg/kg & 9mg/kg) [DATE]-[DATE] SW403 Tumor Gro…" at bounding box center [146, 516] width 205 height 713
click at [128, 495] on div "Humanized (CDH17b-m2)" at bounding box center [141, 498] width 91 height 22
drag, startPoint x: 136, startPoint y: 518, endPoint x: 156, endPoint y: 473, distance: 49.2
click at [156, 473] on div "2025- July- PK RAT AT20 (3mg/kg; 6mg/kg & 9mg/kg) [DATE]-[DATE] SW403 Tumor Gro…" at bounding box center [146, 516] width 205 height 713
click at [162, 480] on div "Untitled" at bounding box center [141, 476] width 91 height 22
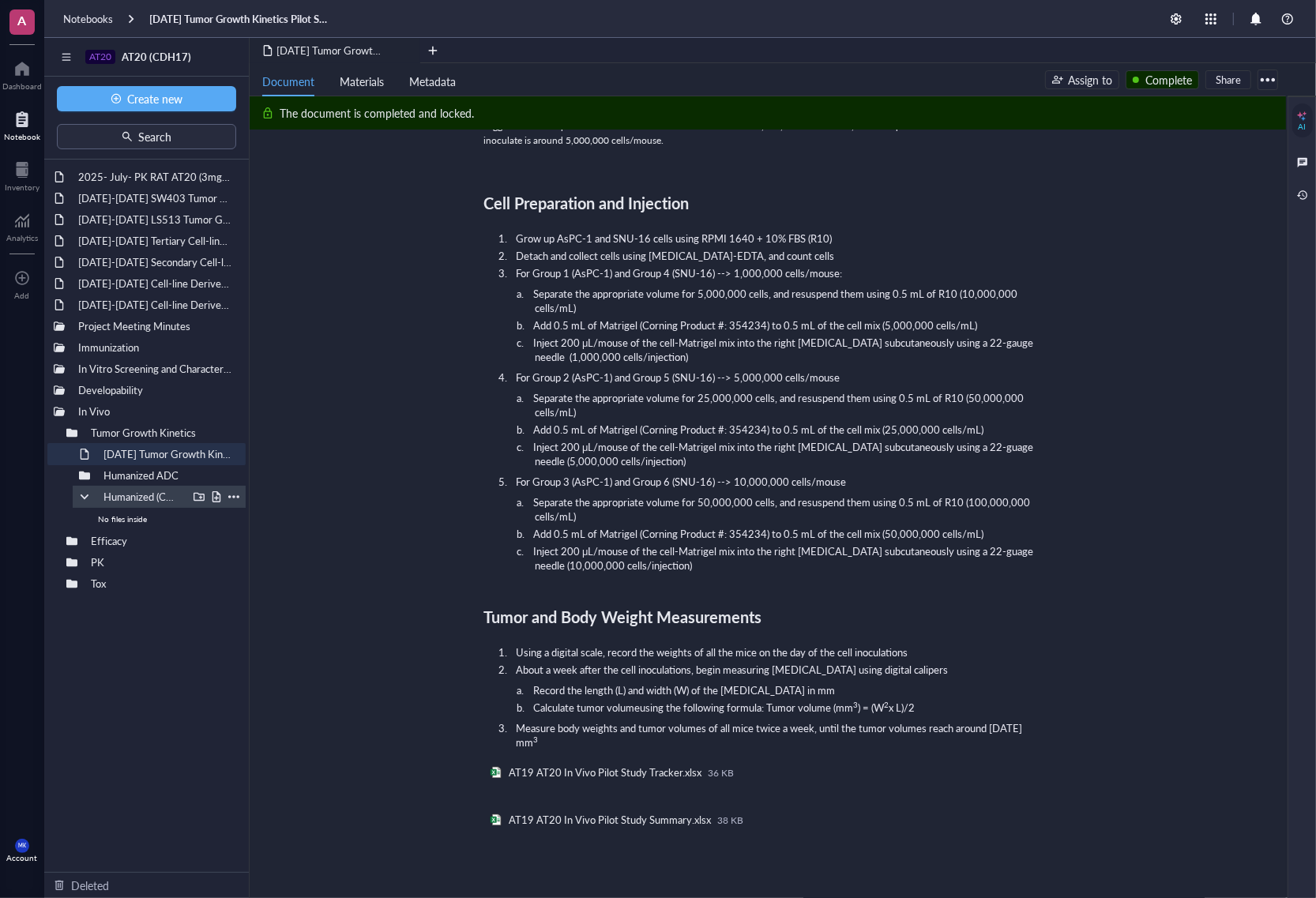
click at [79, 498] on div at bounding box center [84, 497] width 11 height 11
drag, startPoint x: 116, startPoint y: 499, endPoint x: 127, endPoint y: 542, distance: 44.4
drag, startPoint x: 142, startPoint y: 480, endPoint x: 144, endPoint y: 531, distance: 51.0
click at [70, 476] on div at bounding box center [72, 476] width 11 height 11
click at [148, 631] on div "2025- July- PK RAT AT20 (3mg/kg; 6mg/kg & 9mg/kg) [DATE]-[DATE] SW403 Tumor Gro…" at bounding box center [146, 516] width 205 height 713
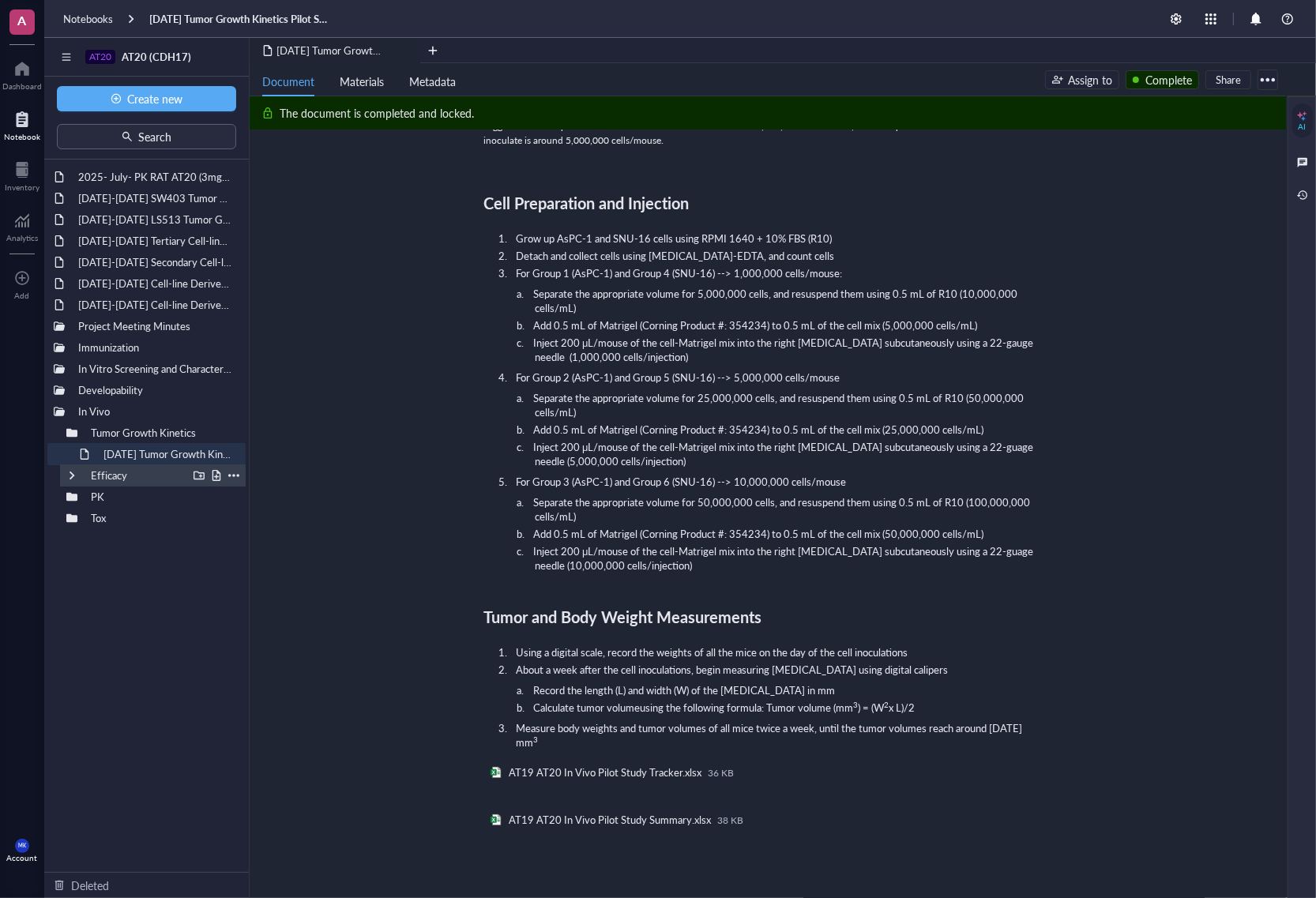
click at [76, 481] on div at bounding box center [72, 476] width 11 height 11
click at [229, 518] on div at bounding box center [234, 518] width 11 height 11
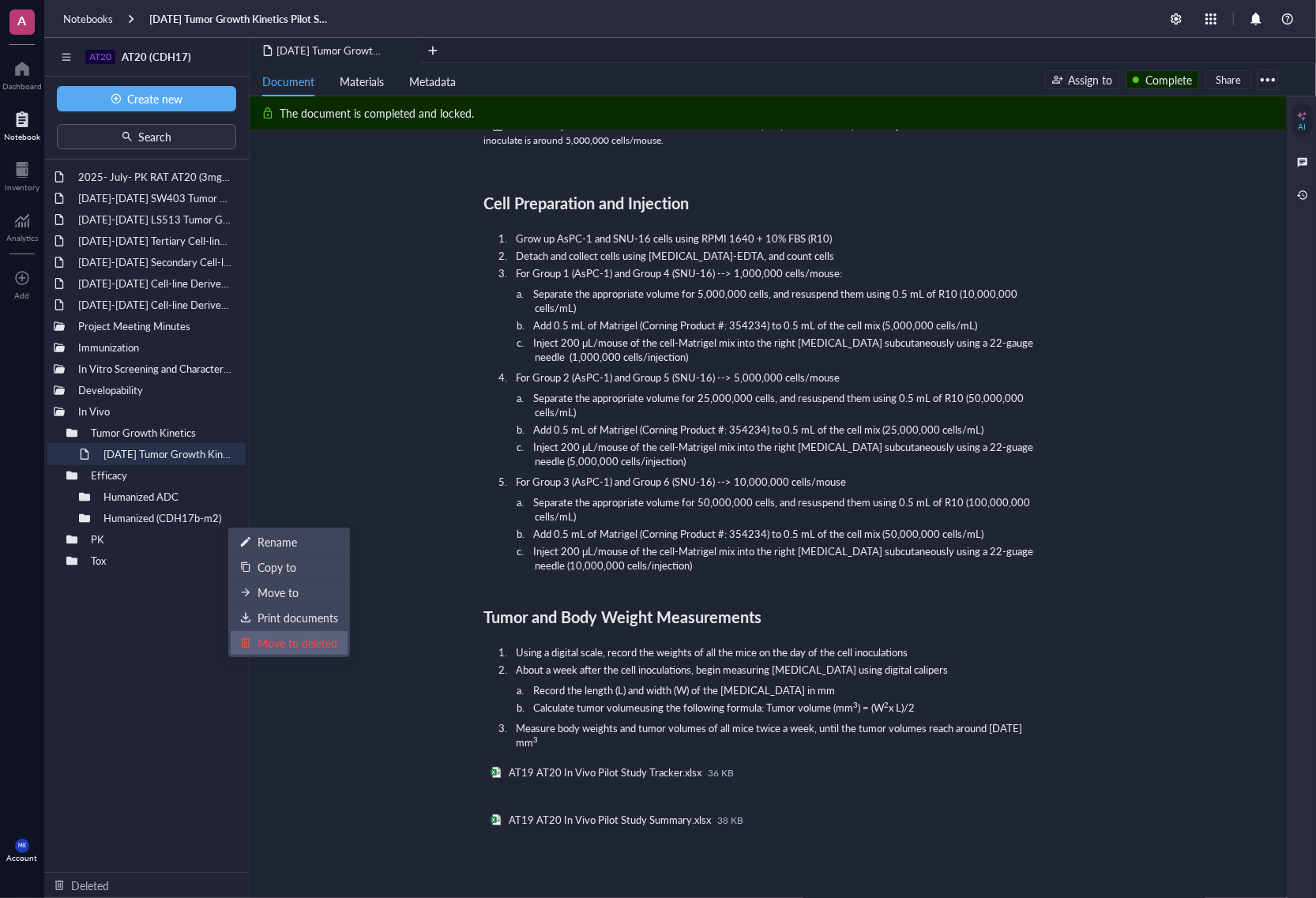
click at [278, 650] on div "Move to deleted" at bounding box center [297, 644] width 79 height 18
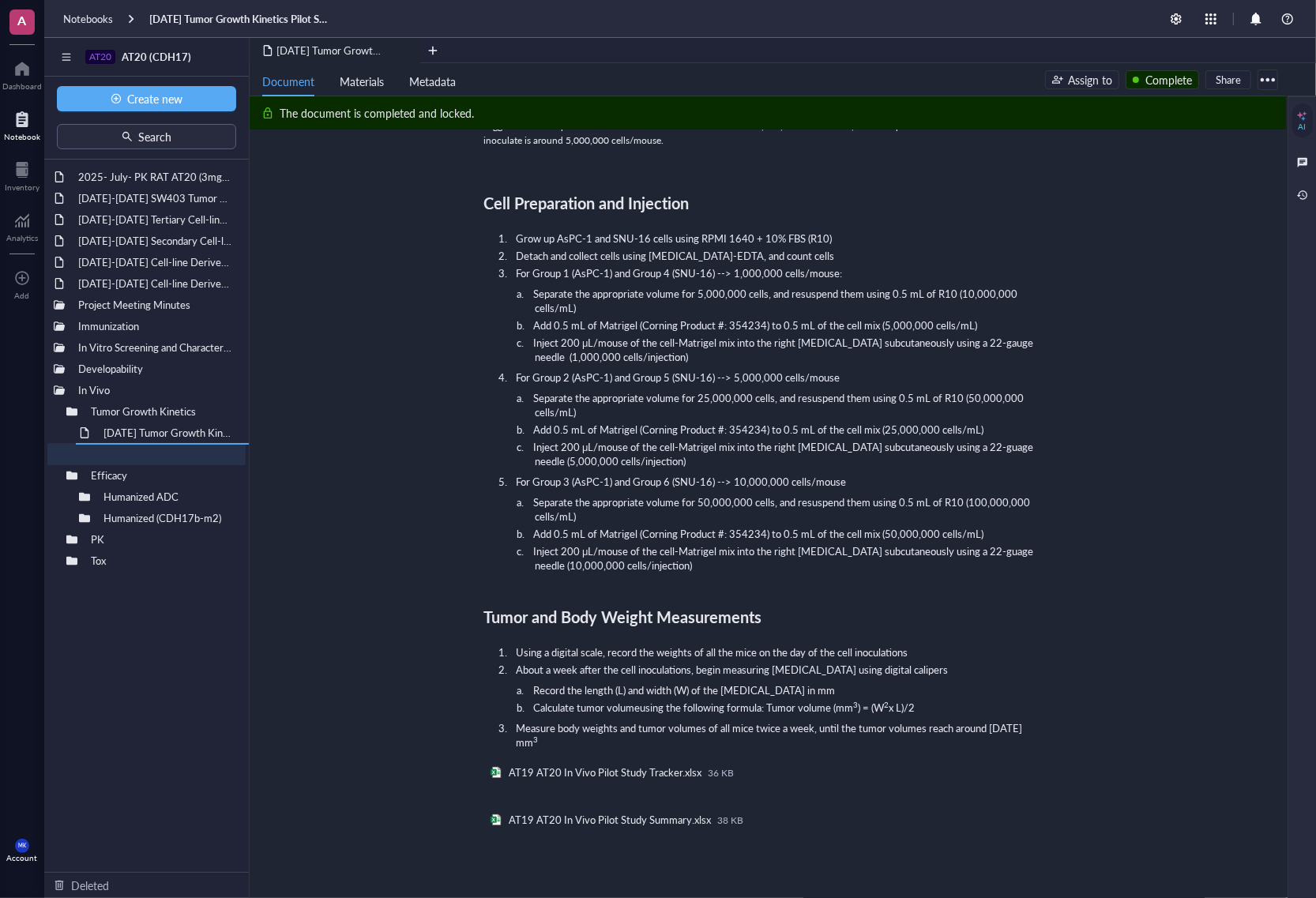
drag, startPoint x: 160, startPoint y: 216, endPoint x: 188, endPoint y: 480, distance: 265.5
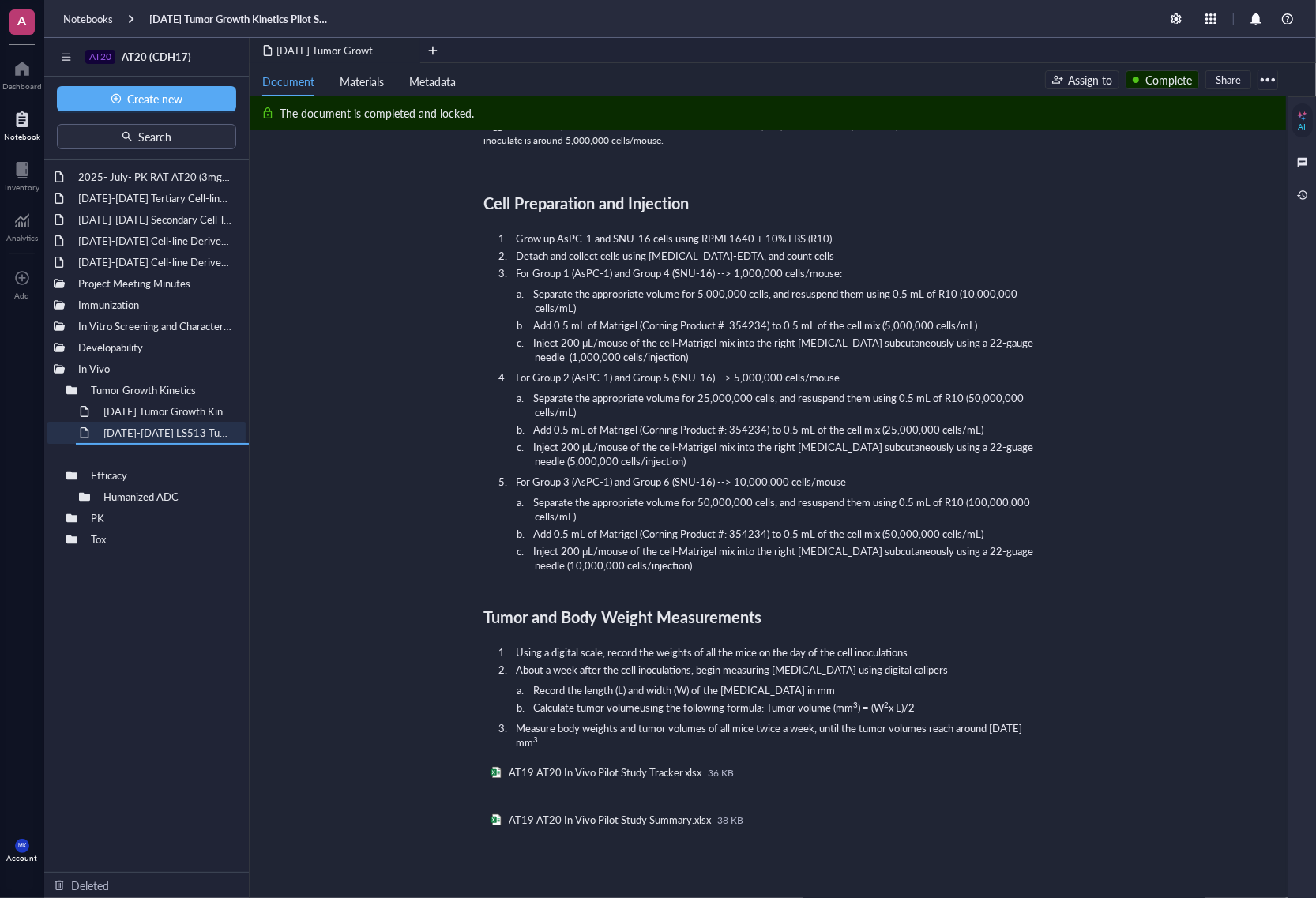
drag, startPoint x: 172, startPoint y: 194, endPoint x: 205, endPoint y: 473, distance: 280.9
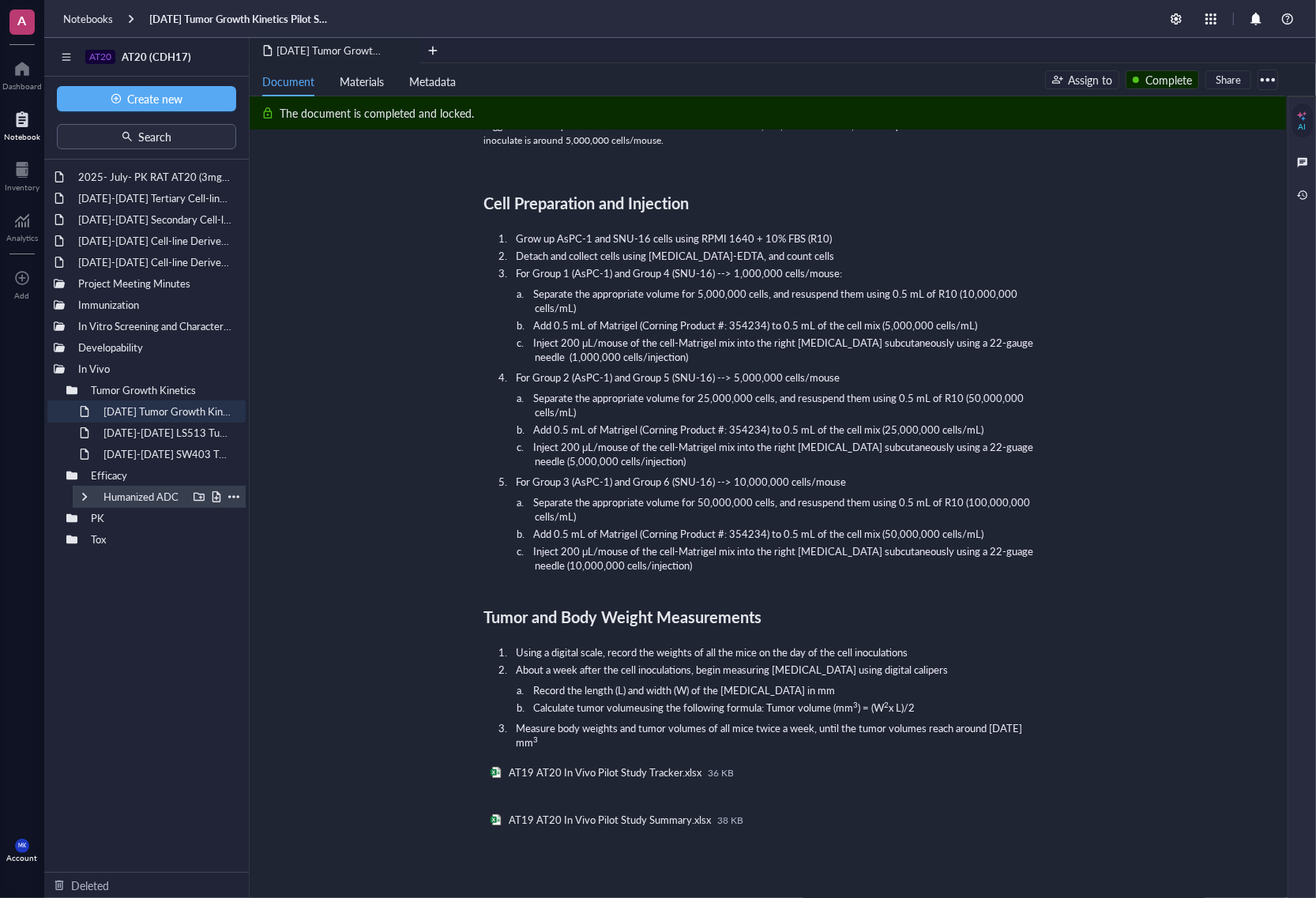
click at [79, 498] on div at bounding box center [84, 497] width 11 height 11
click at [169, 257] on div "[DATE]-[DATE] Cell-line Derived Xenograft (CDX) Model SNU-16" at bounding box center [147, 262] width 151 height 22
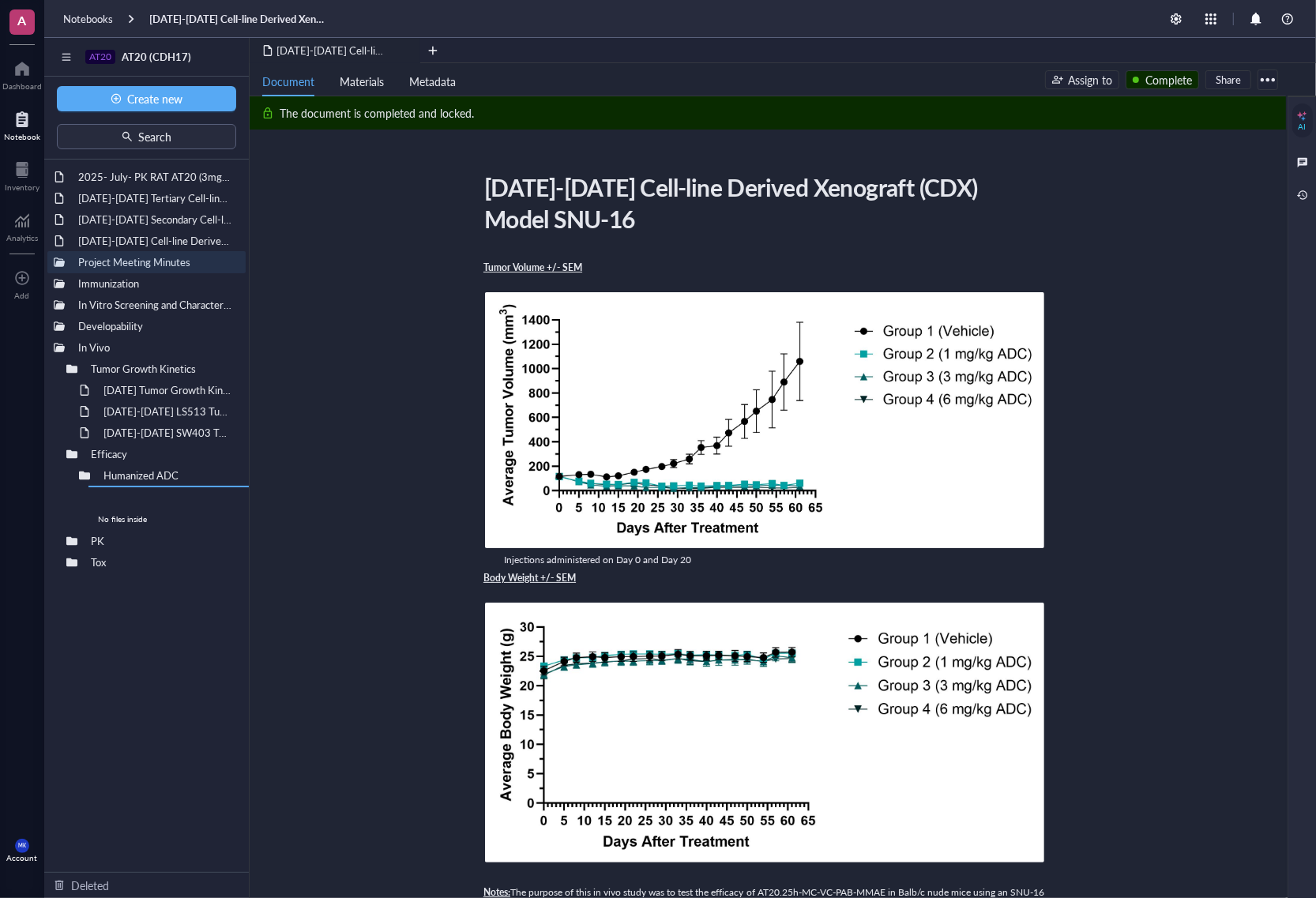
drag, startPoint x: 169, startPoint y: 257, endPoint x: 214, endPoint y: 526, distance: 272.7
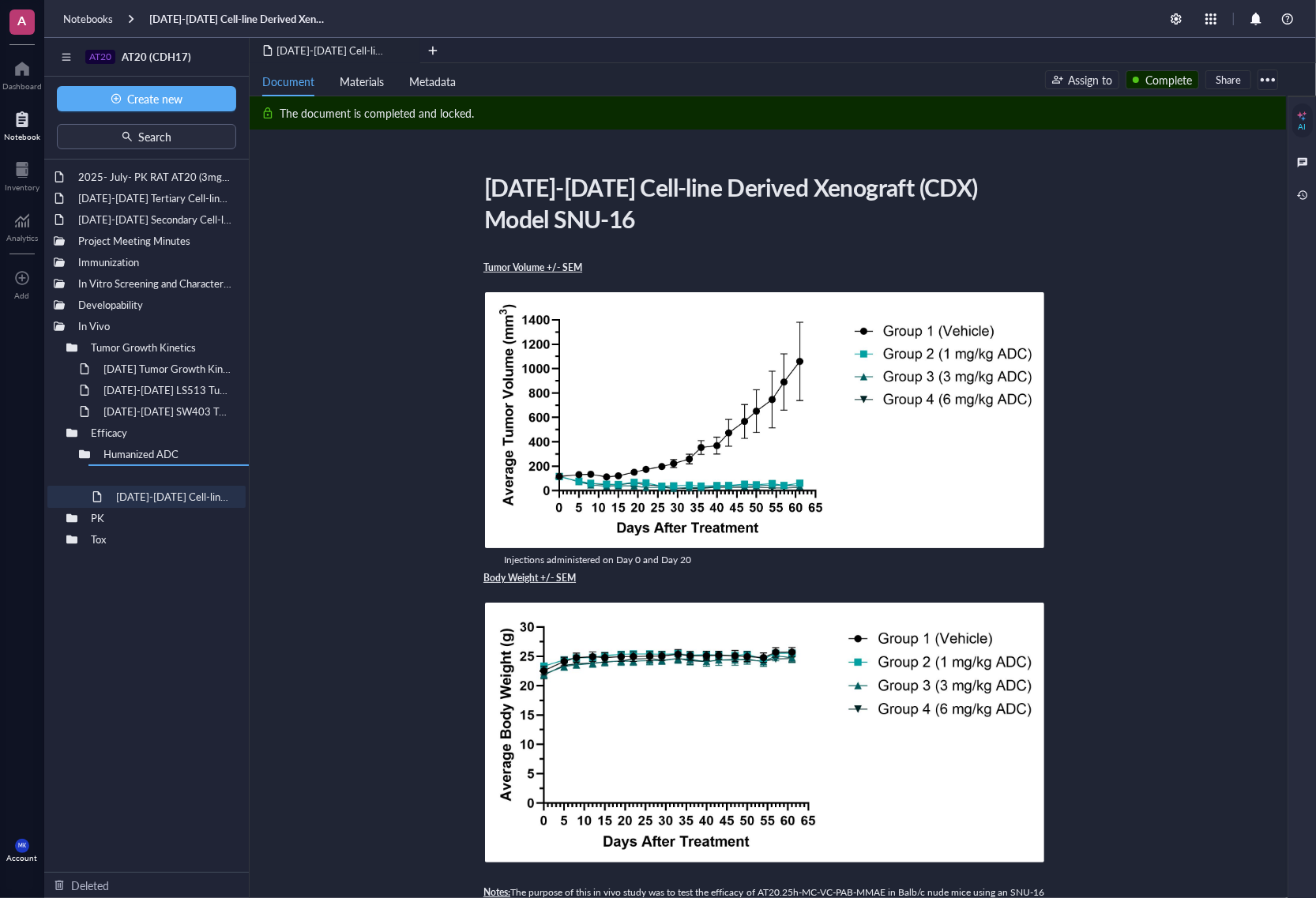
drag, startPoint x: 159, startPoint y: 242, endPoint x: 187, endPoint y: 500, distance: 259.5
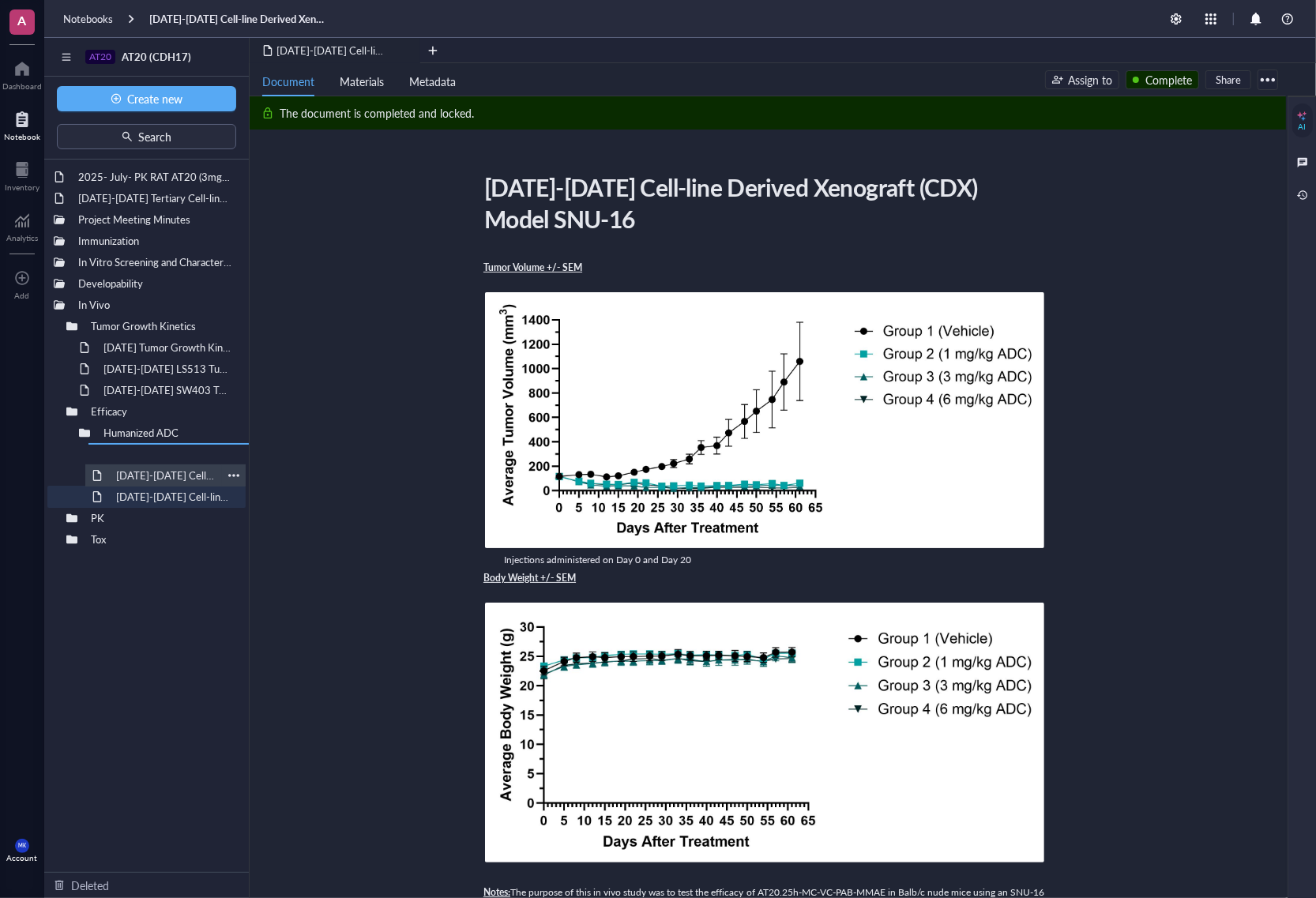
drag, startPoint x: 128, startPoint y: 226, endPoint x: 169, endPoint y: 484, distance: 261.2
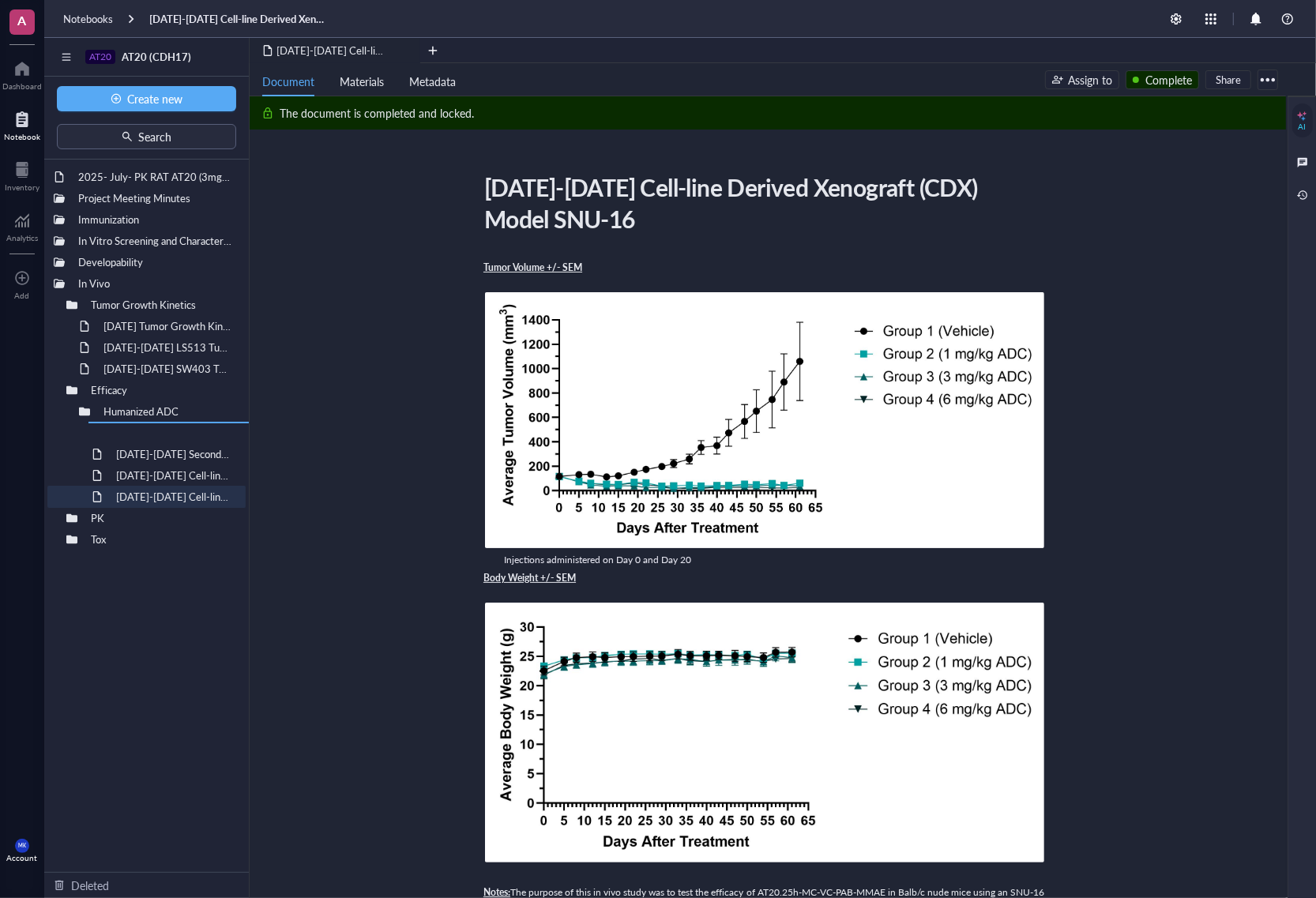
drag, startPoint x: 203, startPoint y: 259, endPoint x: 191, endPoint y: 461, distance: 202.4
click at [179, 587] on div "2025- July- PK RAT AT20 (3mg/kg; 6mg/kg & 9mg/kg) Project Meeting Minutes Immun…" at bounding box center [146, 516] width 205 height 713
click at [234, 409] on div at bounding box center [234, 412] width 11 height 11
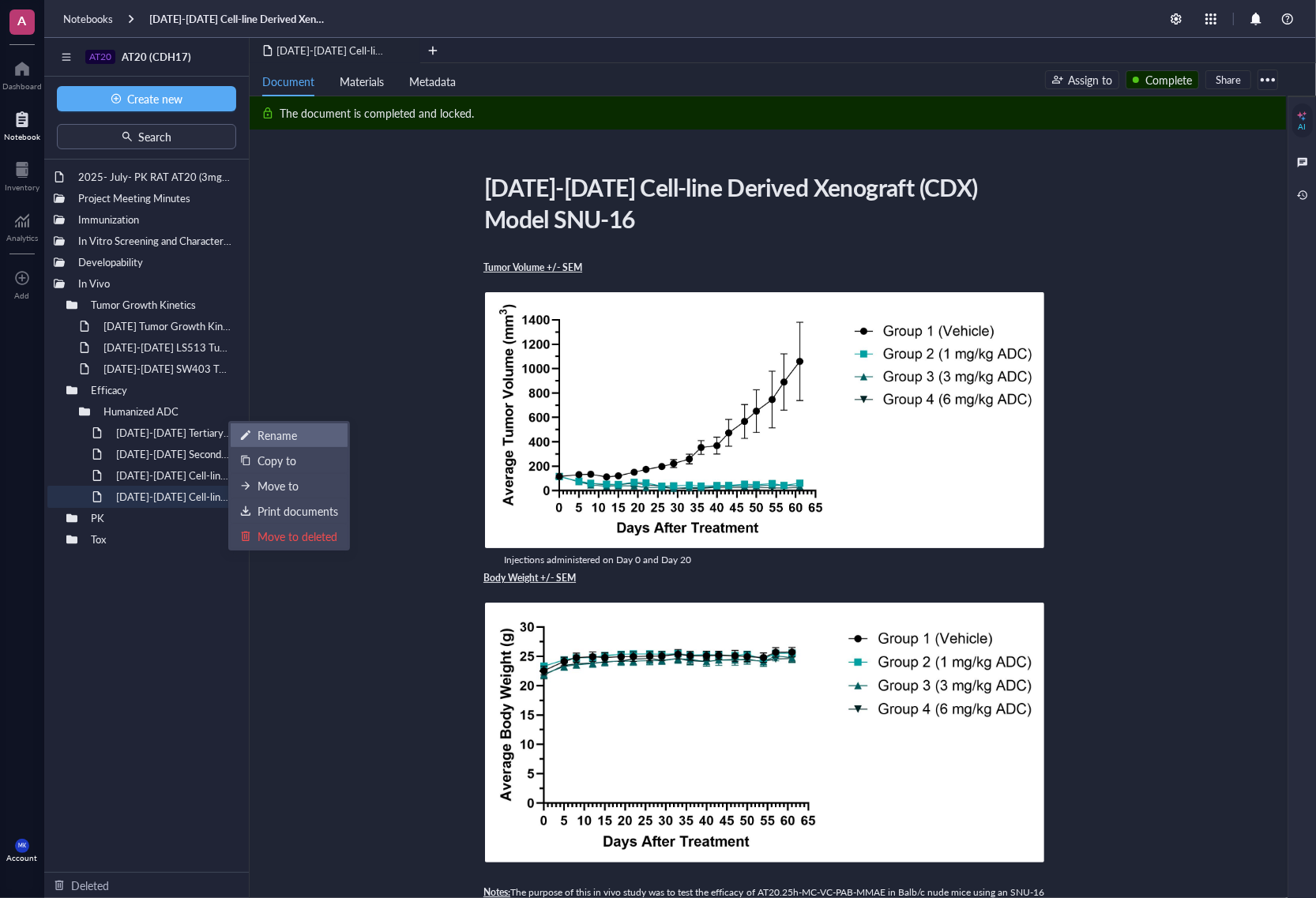
click at [290, 438] on div "Rename" at bounding box center [277, 436] width 39 height 18
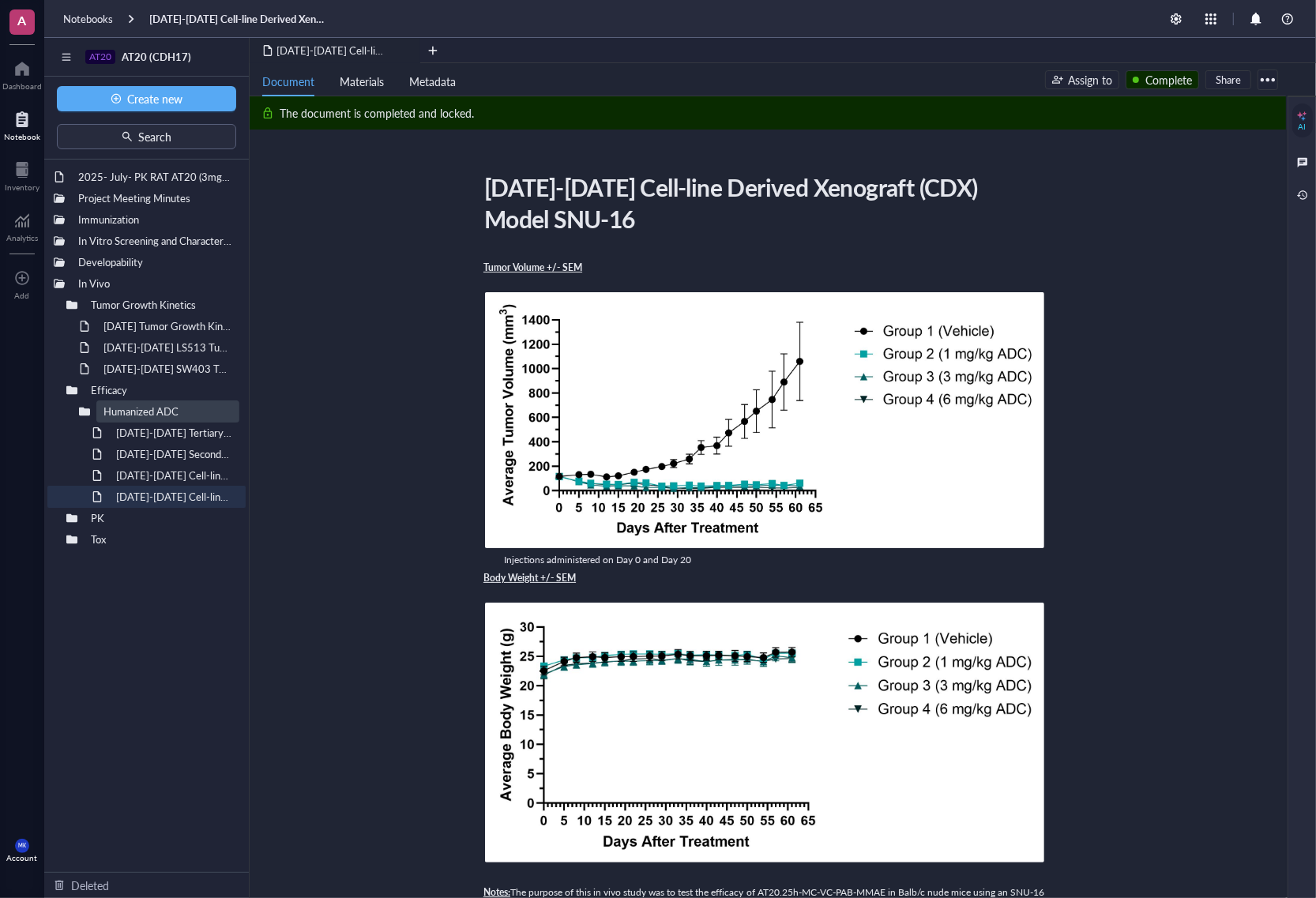
click at [181, 660] on div "2025- July- PK RAT AT20 (3mg/kg; 6mg/kg & 9mg/kg) Project Meeting Minutes Immun…" at bounding box center [146, 516] width 205 height 713
click at [84, 415] on div at bounding box center [84, 412] width 11 height 11
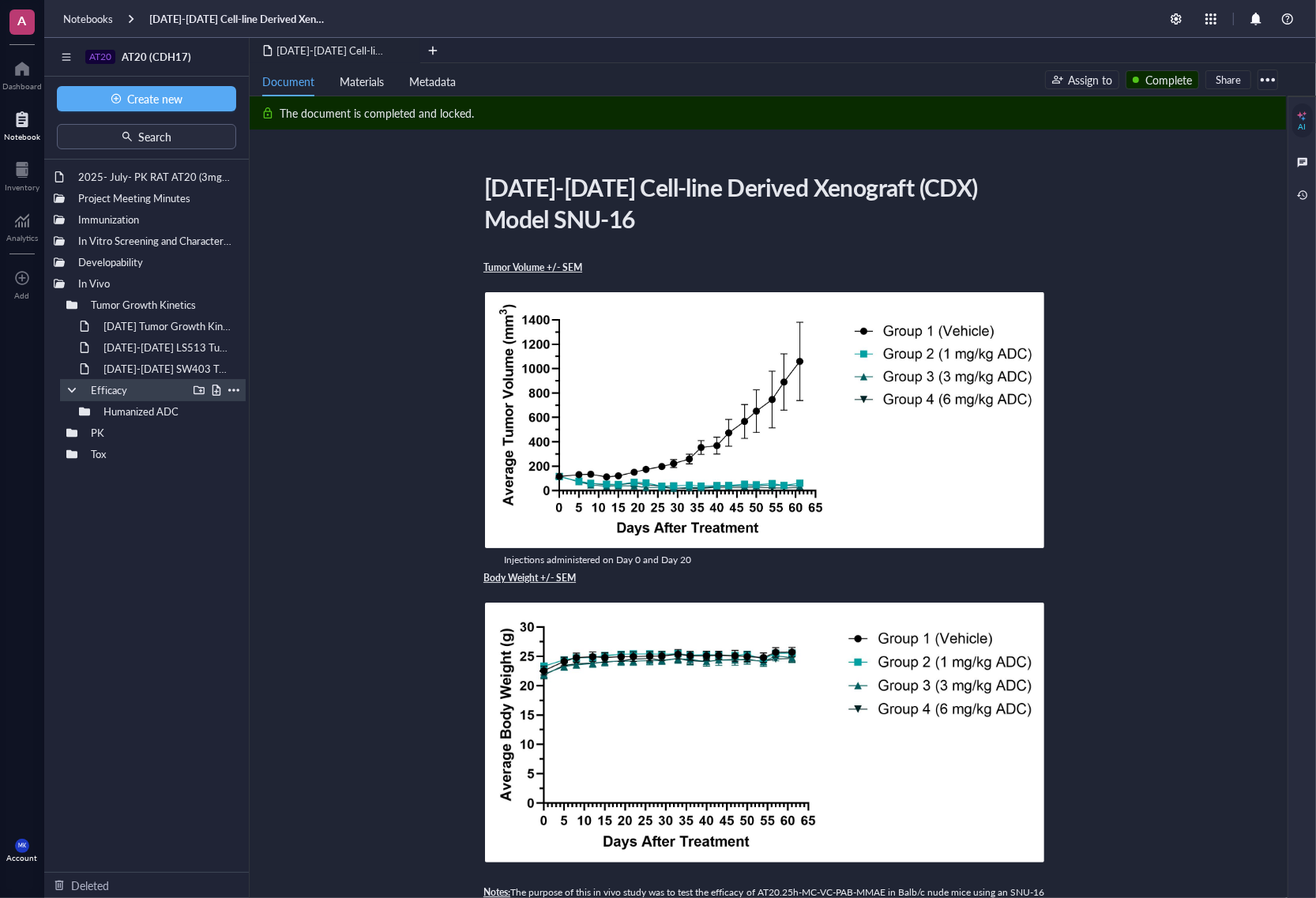
click at [69, 395] on div at bounding box center [72, 390] width 11 height 11
click at [68, 301] on div at bounding box center [72, 305] width 11 height 11
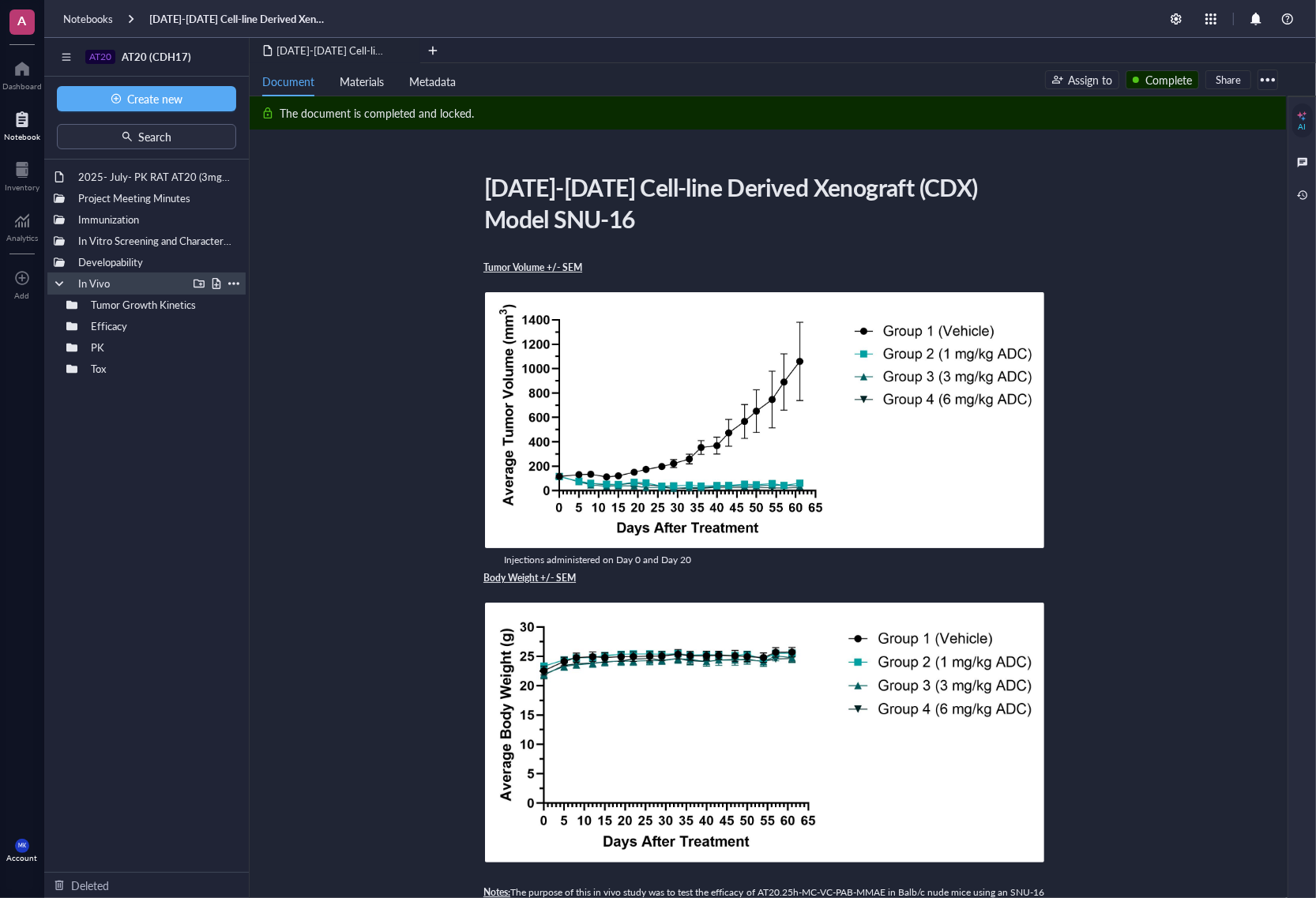
click at [58, 289] on div at bounding box center [59, 284] width 11 height 11
click at [79, 381] on div "2025- July- PK RAT AT20 (3mg/kg; 6mg/kg & 9mg/kg) Project Meeting Minutes Immun…" at bounding box center [146, 516] width 205 height 713
click at [105, 169] on div "2025- July- PK RAT AT20 (3mg/kg; 6mg/kg & 9mg/kg)" at bounding box center [147, 177] width 151 height 22
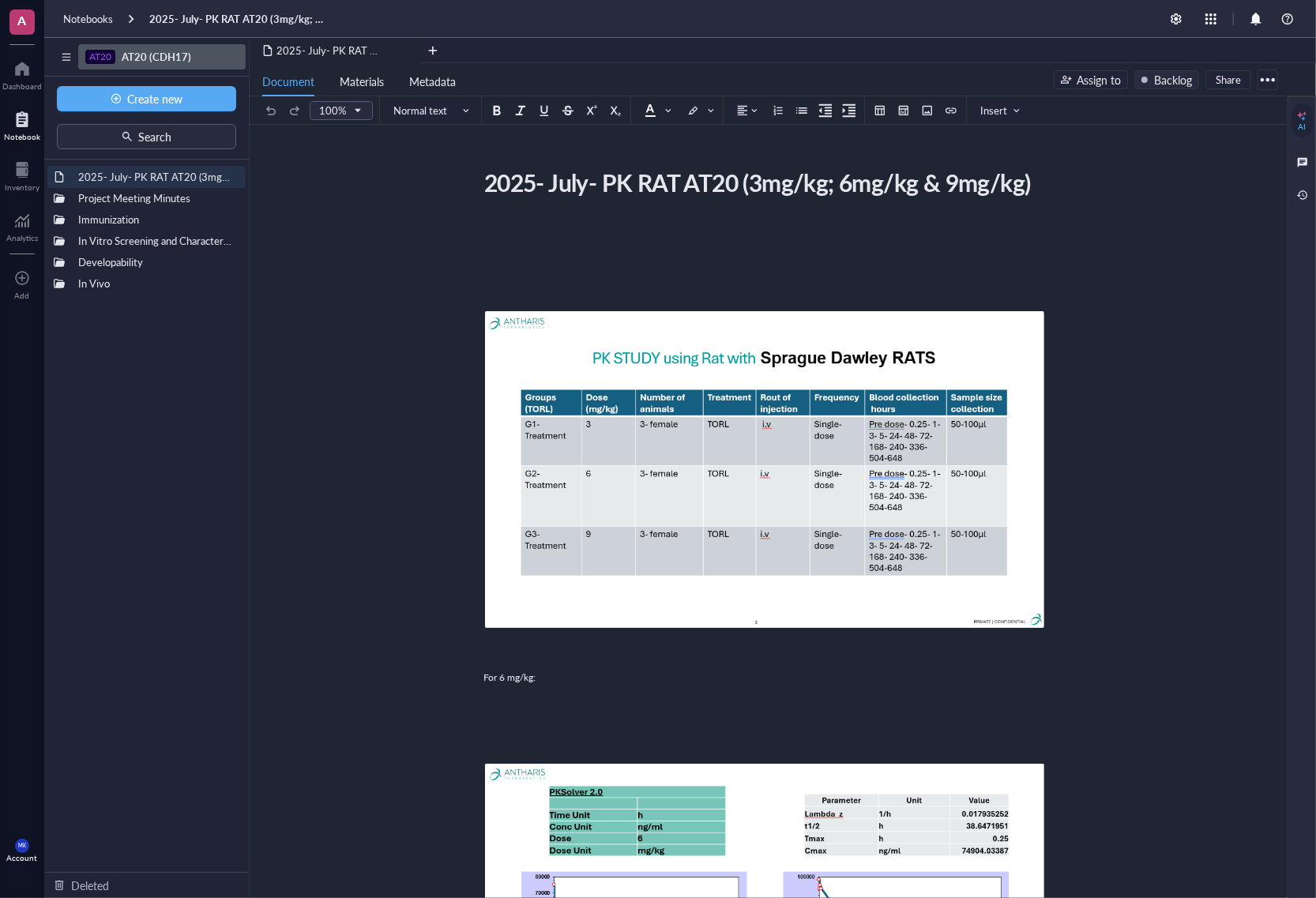
click at [113, 61] on div "AT20" at bounding box center [100, 57] width 30 height 14
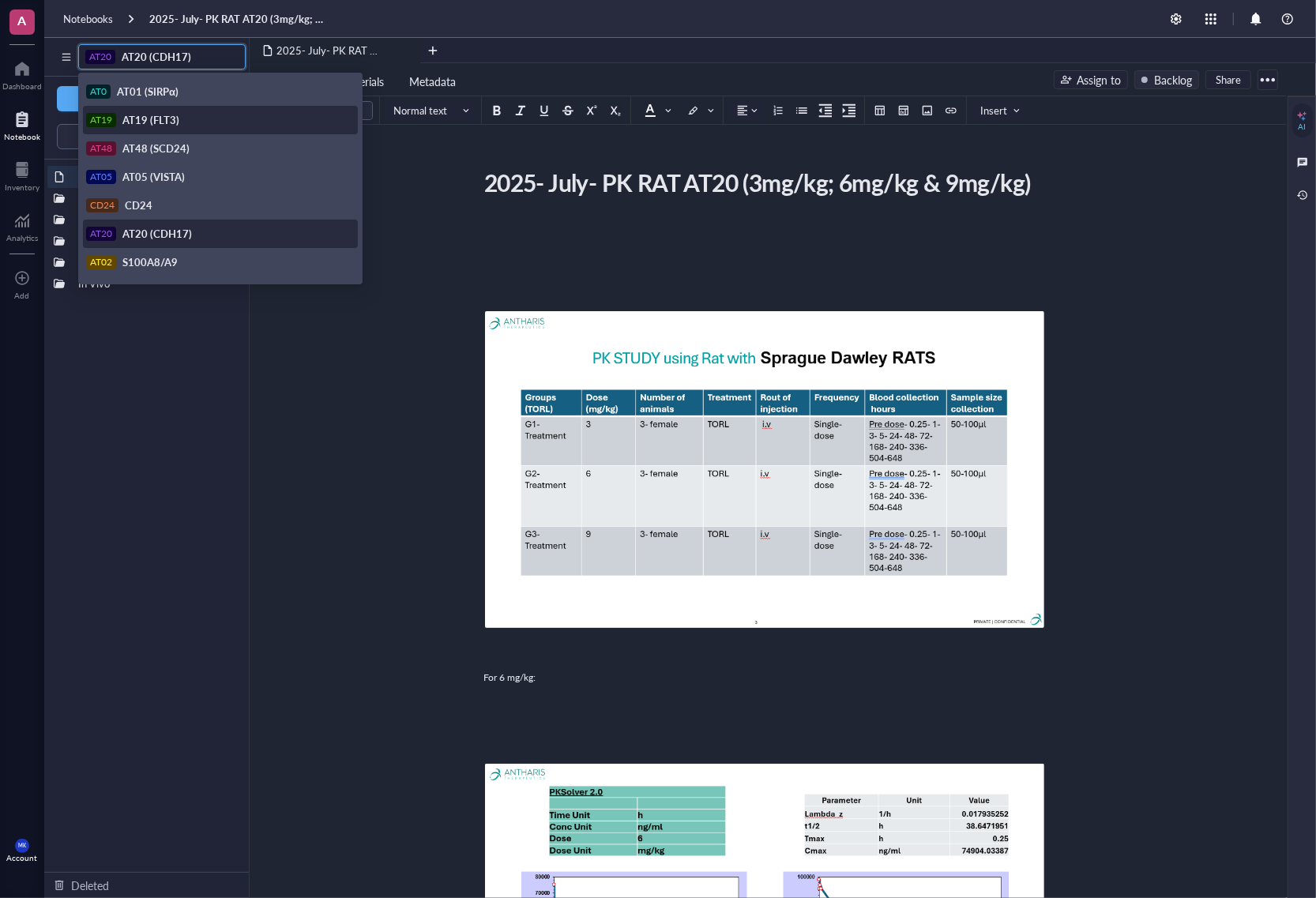
click at [136, 127] on div "AT19 AT19 (FLT3)" at bounding box center [220, 120] width 275 height 28
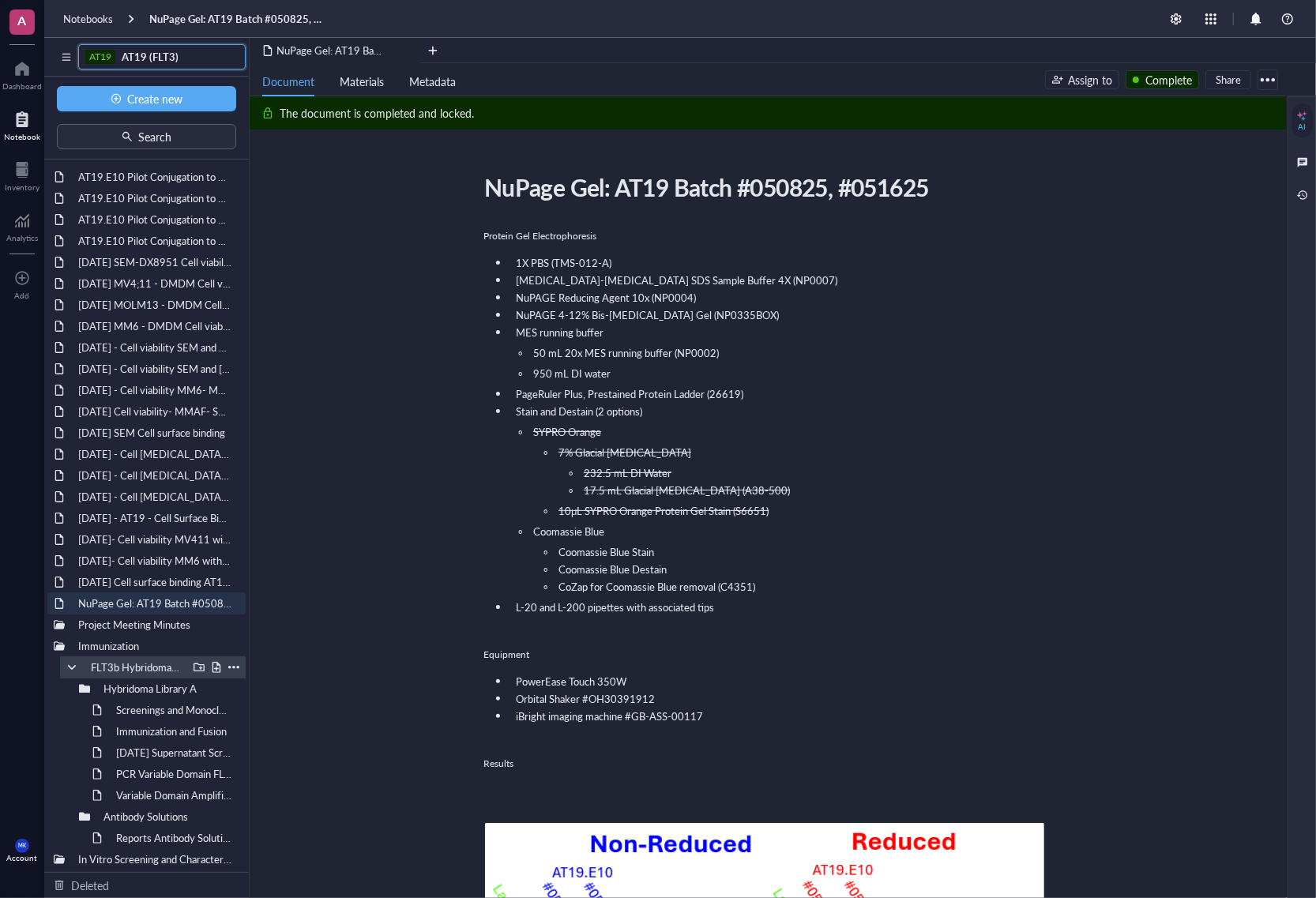
click at [67, 666] on div at bounding box center [72, 668] width 11 height 11
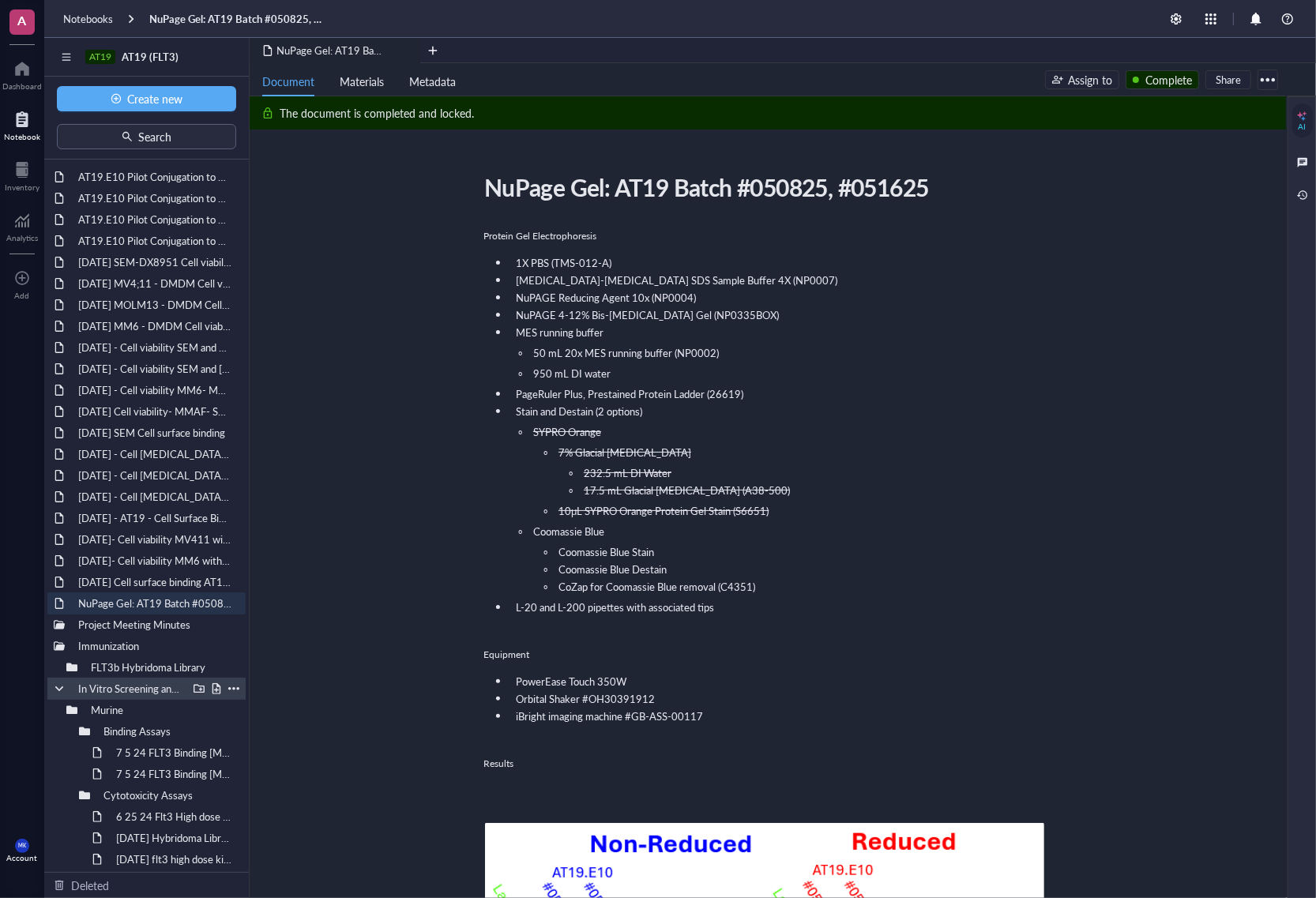
click at [59, 685] on div at bounding box center [59, 689] width 11 height 11
click at [62, 686] on div at bounding box center [59, 710] width 11 height 11
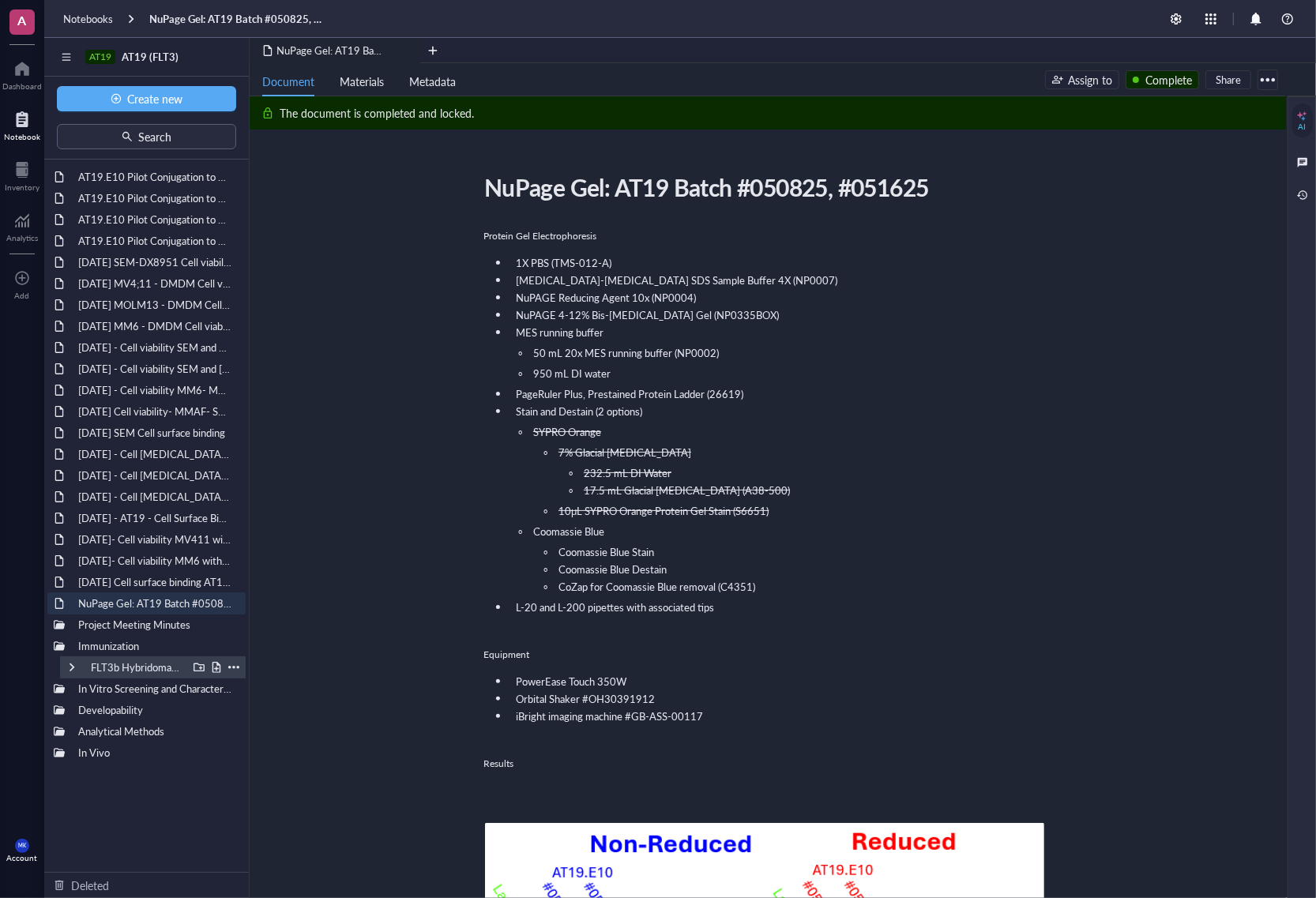
click at [70, 669] on div at bounding box center [72, 668] width 11 height 11
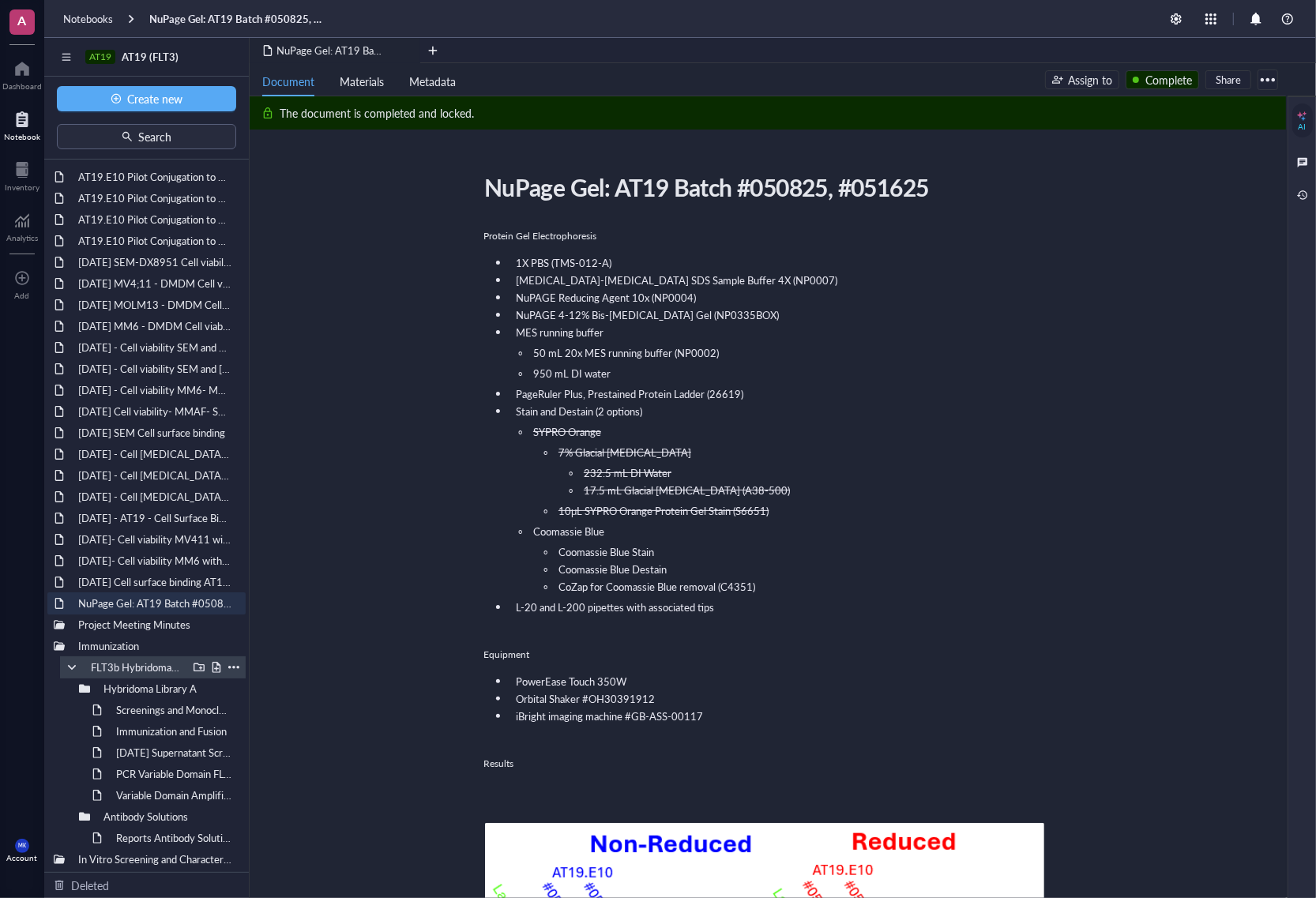
click at [69, 672] on div at bounding box center [72, 668] width 11 height 11
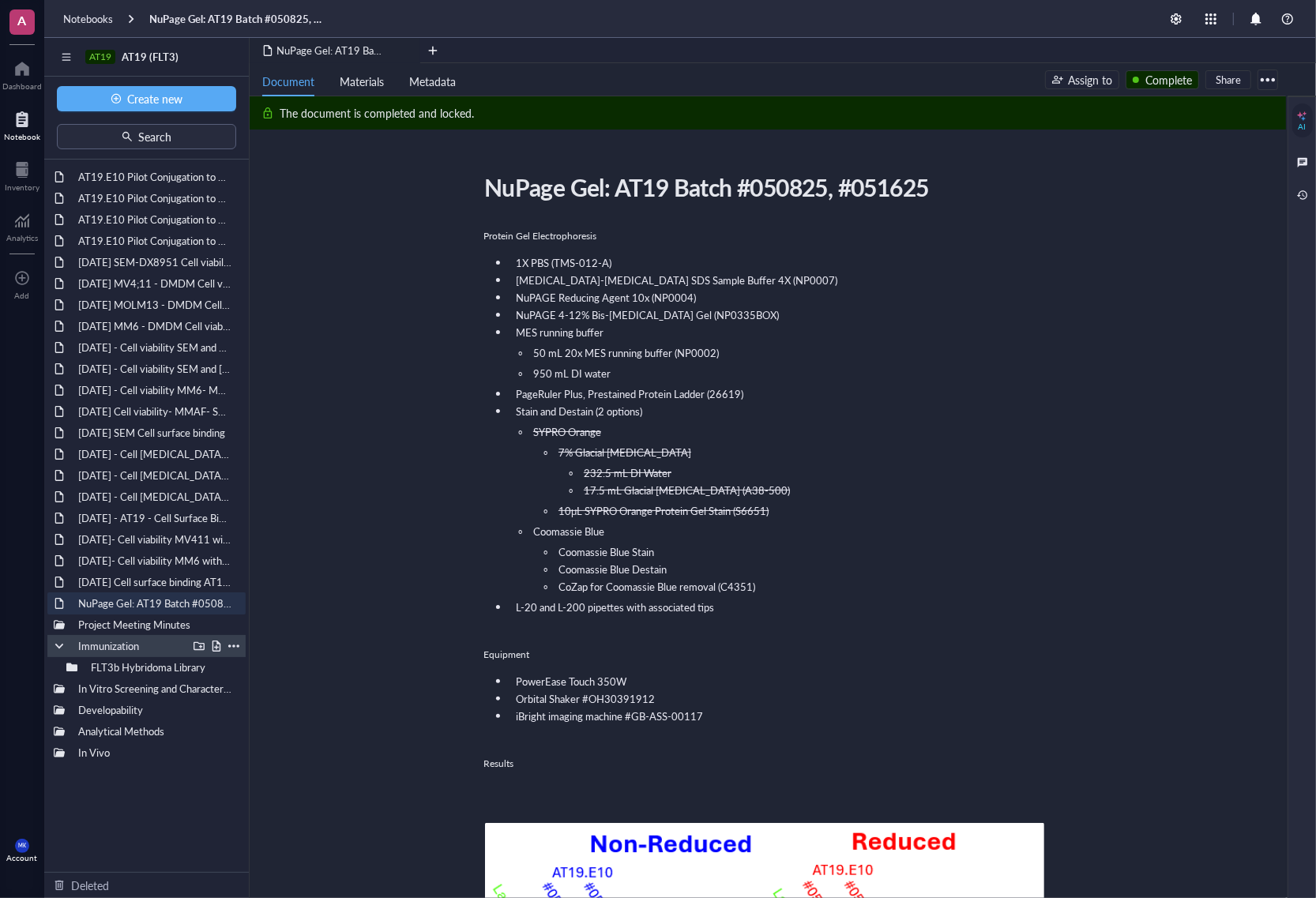
click at [55, 652] on div at bounding box center [59, 646] width 11 height 11
click at [208, 686] on div "AT19.E10 Pilot Conjugation to VC-MMAE and GGFG DXd [DATE] AT19.E10 Pilot Conjug…" at bounding box center [146, 516] width 205 height 713
